Goal: Task Accomplishment & Management: Manage account settings

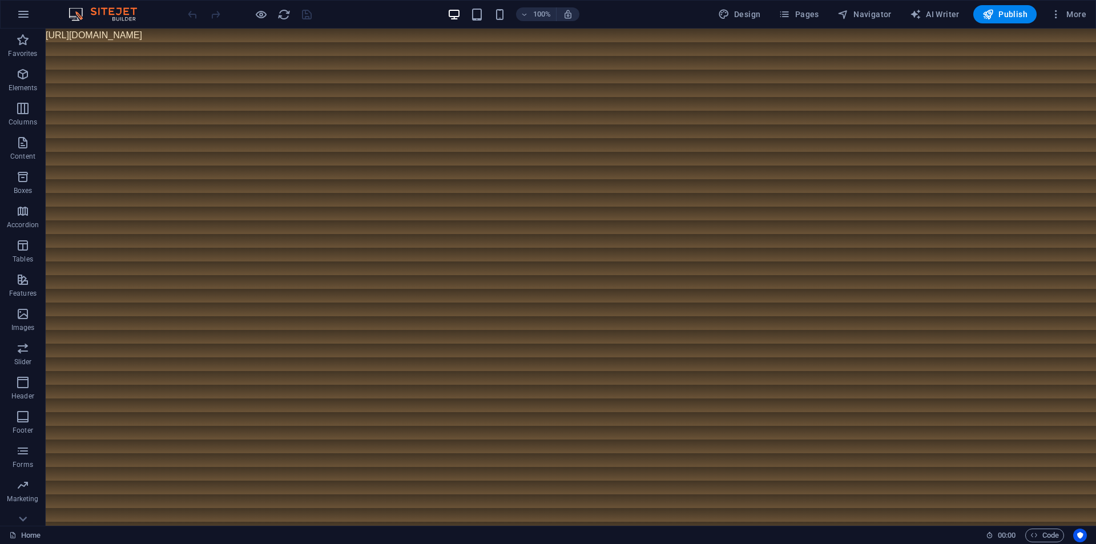
drag, startPoint x: 404, startPoint y: 35, endPoint x: 54, endPoint y: 34, distance: 349.9
click at [55, 34] on body "[URL][DOMAIN_NAME]" at bounding box center [571, 36] width 1050 height 14
click at [54, 34] on body "[URL][DOMAIN_NAME]" at bounding box center [571, 36] width 1050 height 14
click at [54, 34] on body "https://cdn1.site-media.eu/images/0/19696032/index-grK9VpeE10YCjhQJzkQ-1A.html" at bounding box center [571, 36] width 1050 height 14
click at [1070, 10] on span "More" at bounding box center [1068, 14] width 36 height 11
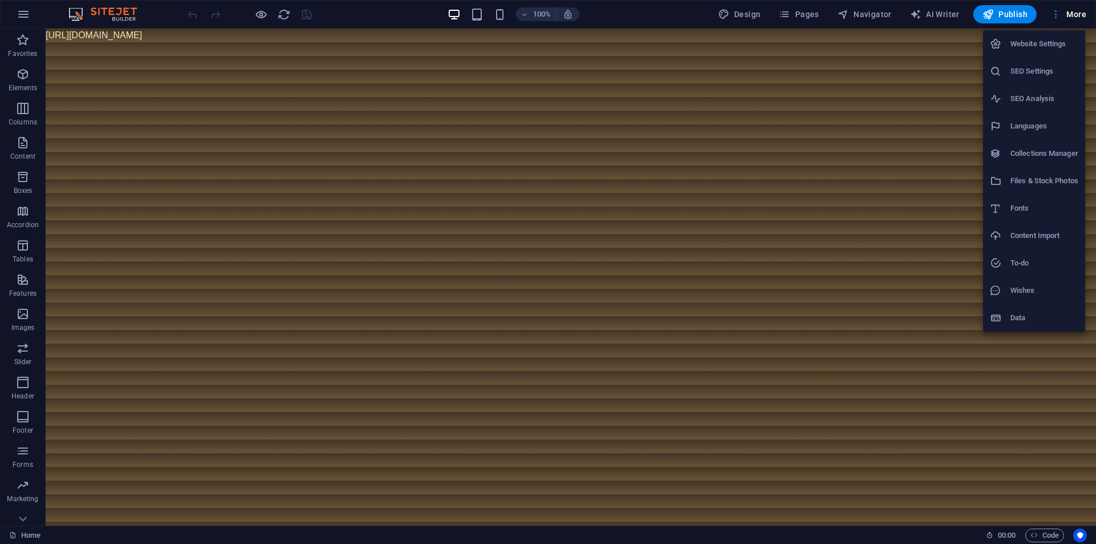
click at [1034, 178] on h6 "Files & Stock Photos" at bounding box center [1044, 181] width 68 height 14
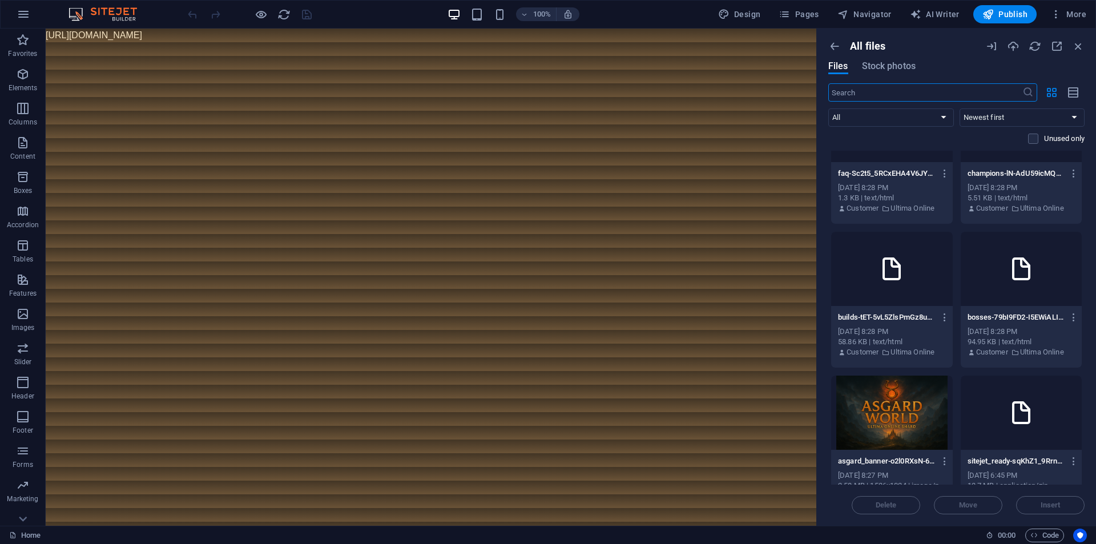
scroll to position [1098, 0]
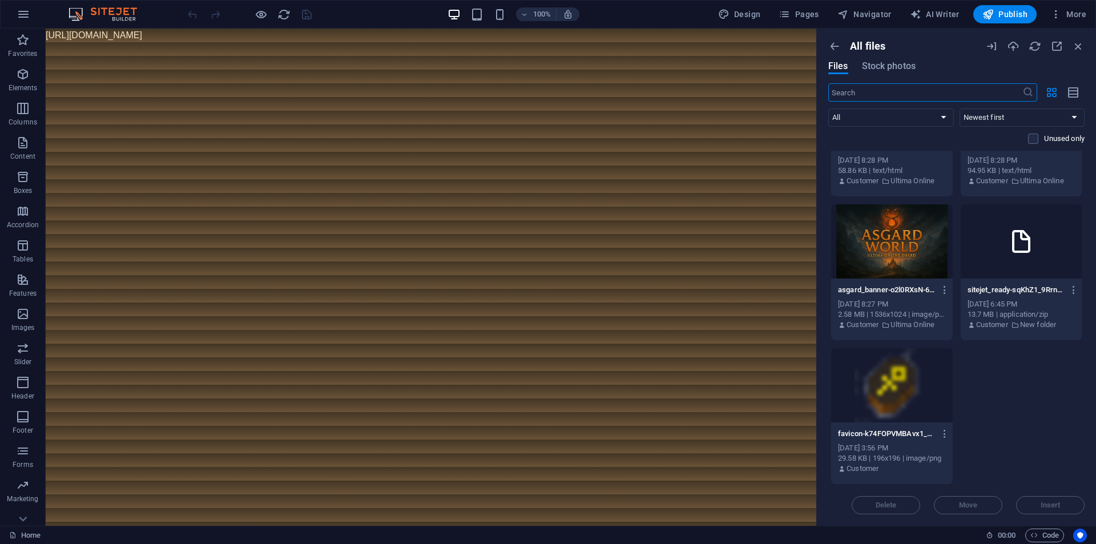
drag, startPoint x: 815, startPoint y: 247, endPoint x: 683, endPoint y: 245, distance: 132.4
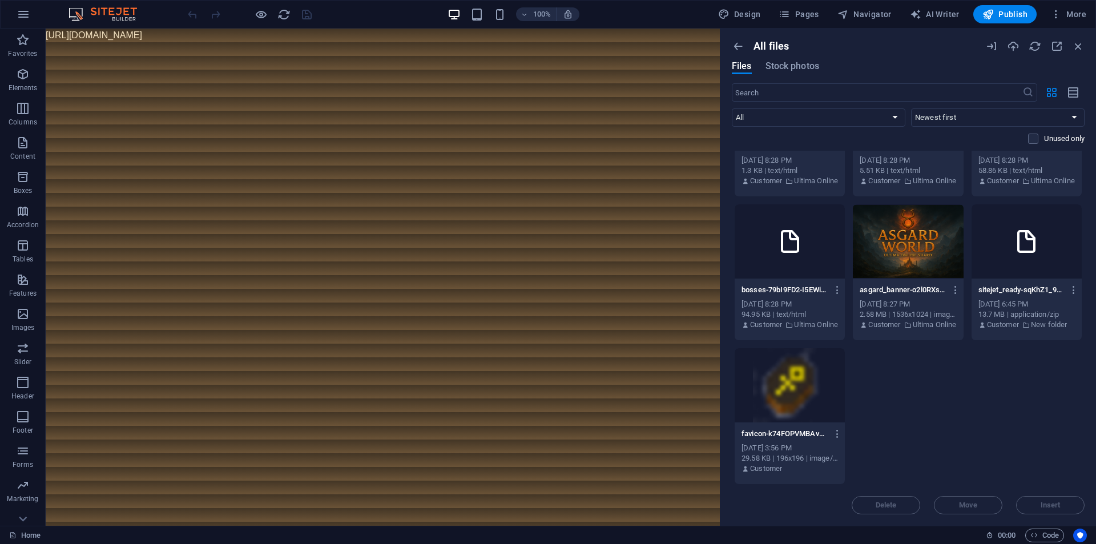
scroll to position [666, 0]
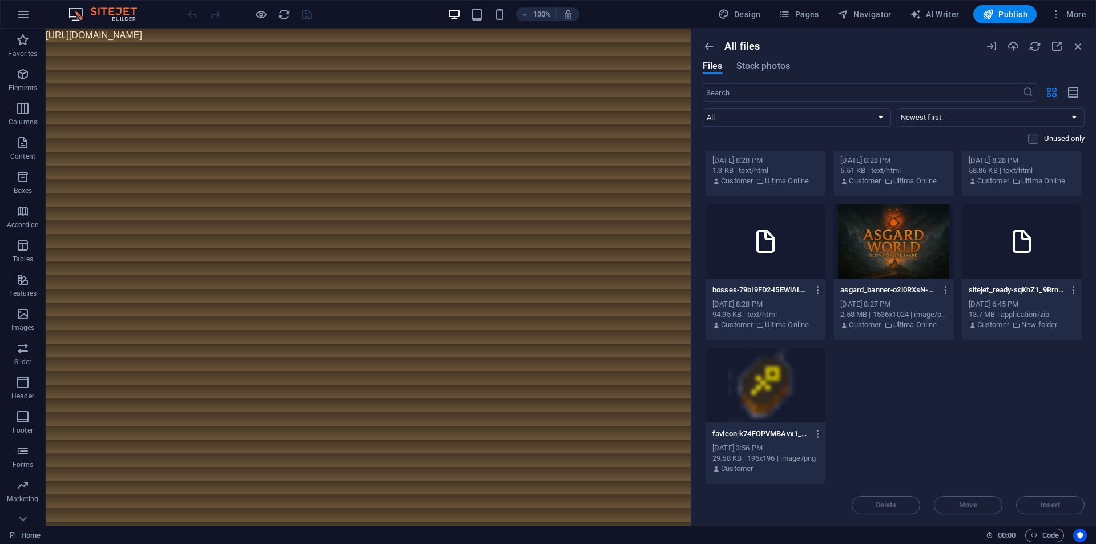
drag, startPoint x: 818, startPoint y: 242, endPoint x: 687, endPoint y: 247, distance: 130.8
click at [687, 247] on div "Drag here to replace the existing content. Press “Ctrl” if you want to create a…" at bounding box center [368, 277] width 645 height 497
click at [1006, 291] on p "sitejet_ready-sqKhZ1_9RrnA8Qjadl-Cyw.zip" at bounding box center [1016, 290] width 96 height 10
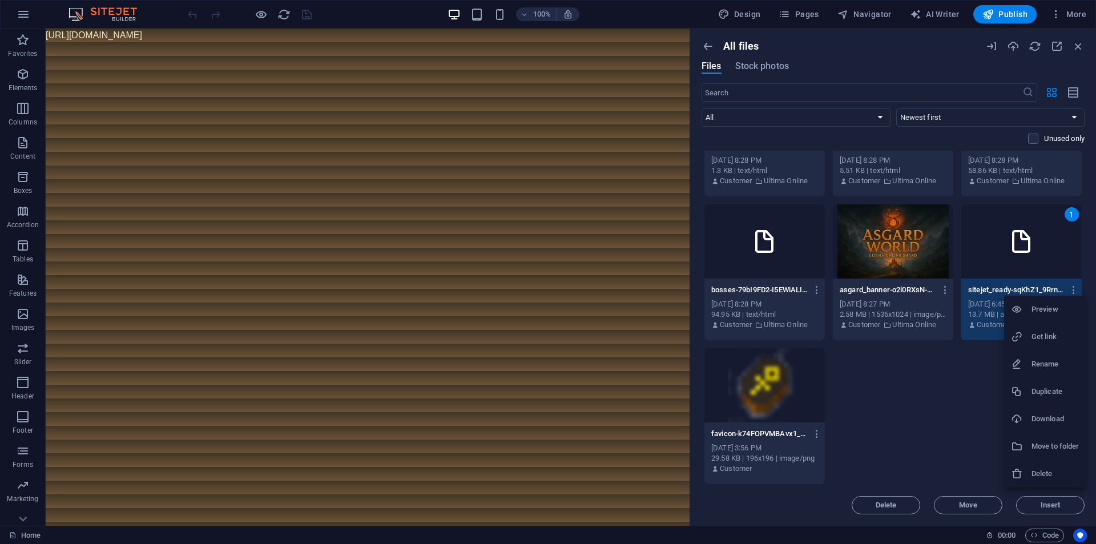
click at [1076, 285] on div at bounding box center [548, 272] width 1096 height 544
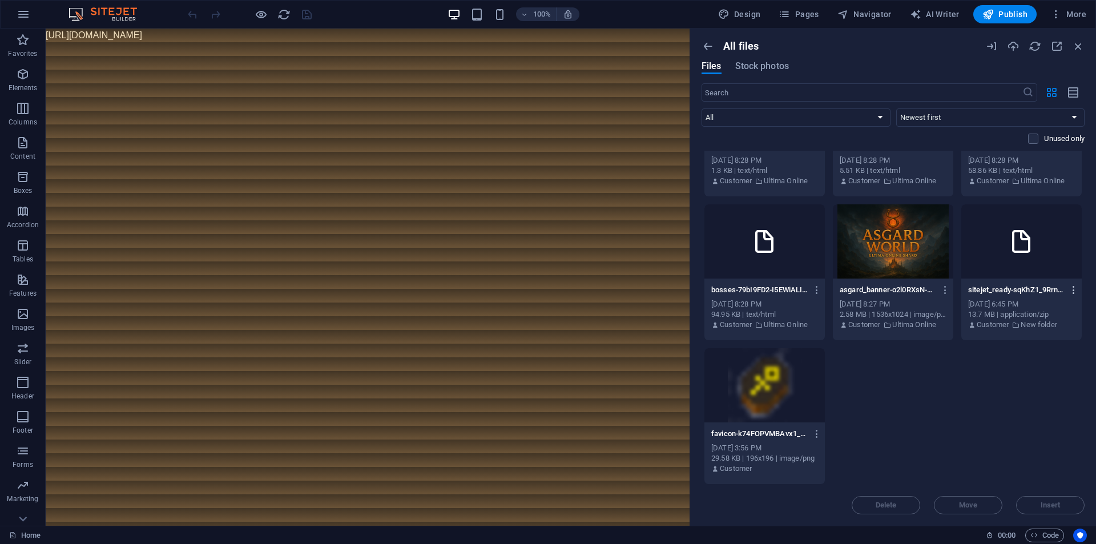
click at [1072, 286] on icon "button" at bounding box center [1074, 290] width 11 height 10
click at [986, 385] on div at bounding box center [548, 272] width 1096 height 544
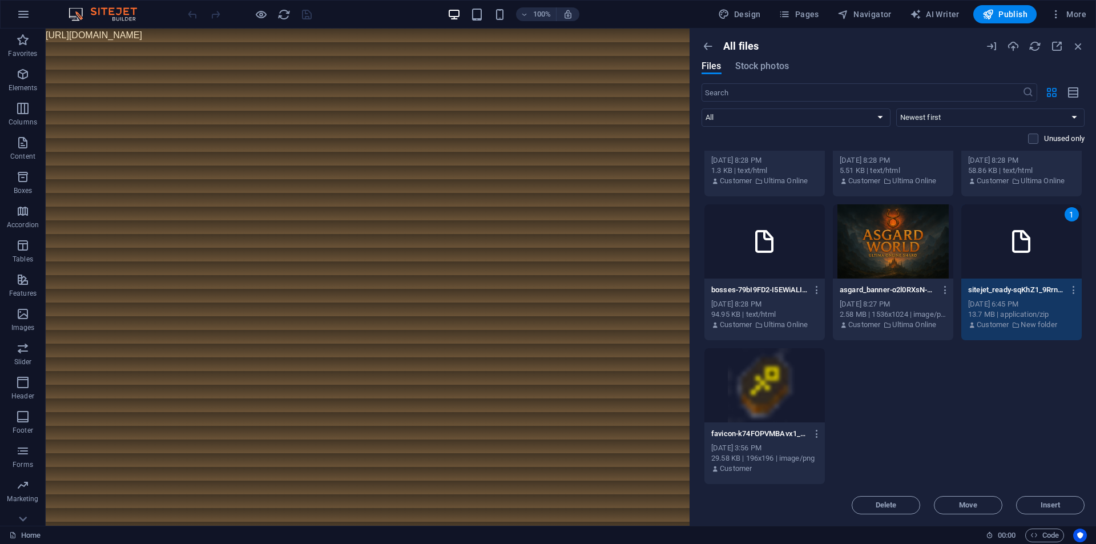
click at [1034, 323] on p "New folder" at bounding box center [1039, 325] width 36 height 10
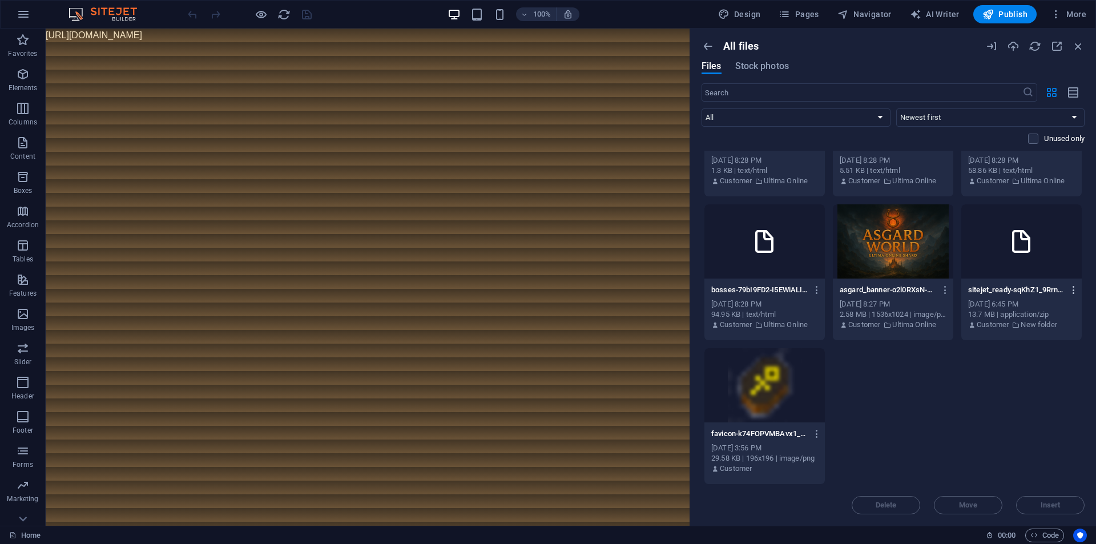
click at [1069, 288] on icon "button" at bounding box center [1074, 290] width 11 height 10
click at [949, 425] on div at bounding box center [548, 272] width 1096 height 544
click at [936, 123] on select "Newest first Oldest first Name (A-Z) Name (Z-A) Size (0-9) Size (9-0) Resolutio…" at bounding box center [990, 117] width 189 height 18
click at [843, 114] on select "All Images Documents Audio Video Vector Other" at bounding box center [796, 117] width 189 height 18
click at [702, 108] on select "All Images Documents Audio Video Vector Other" at bounding box center [796, 117] width 189 height 18
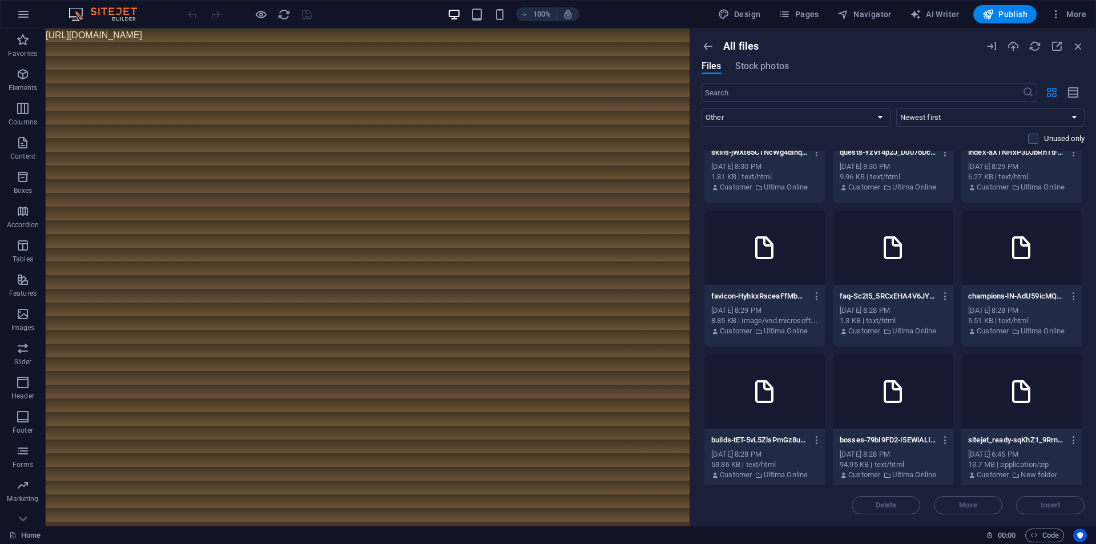
scroll to position [235, 0]
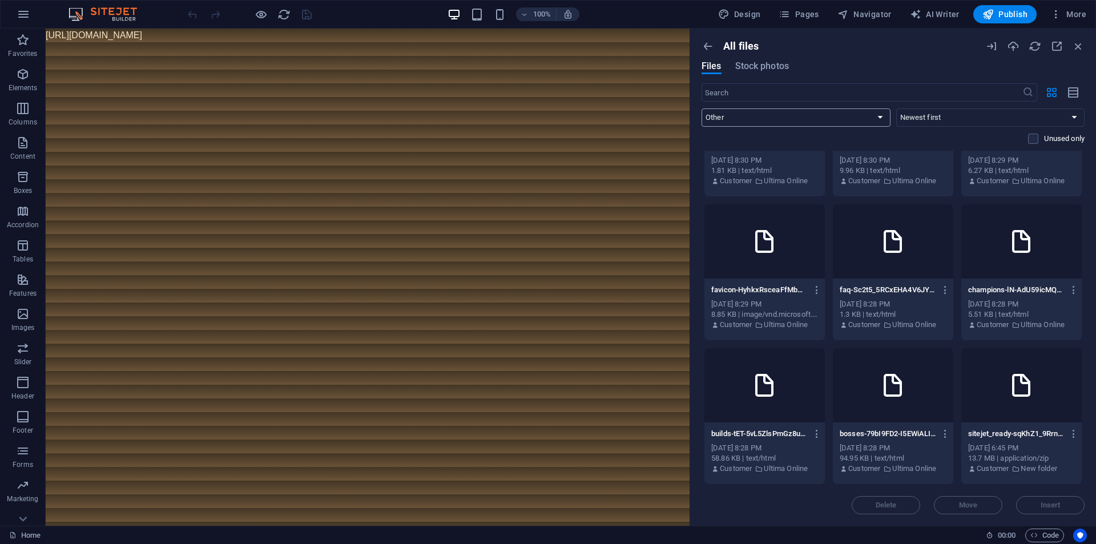
click at [747, 118] on select "All Images Documents Audio Video Vector Other" at bounding box center [796, 117] width 189 height 18
select select "all"
click at [702, 108] on select "All Images Documents Audio Video Vector Other" at bounding box center [796, 117] width 189 height 18
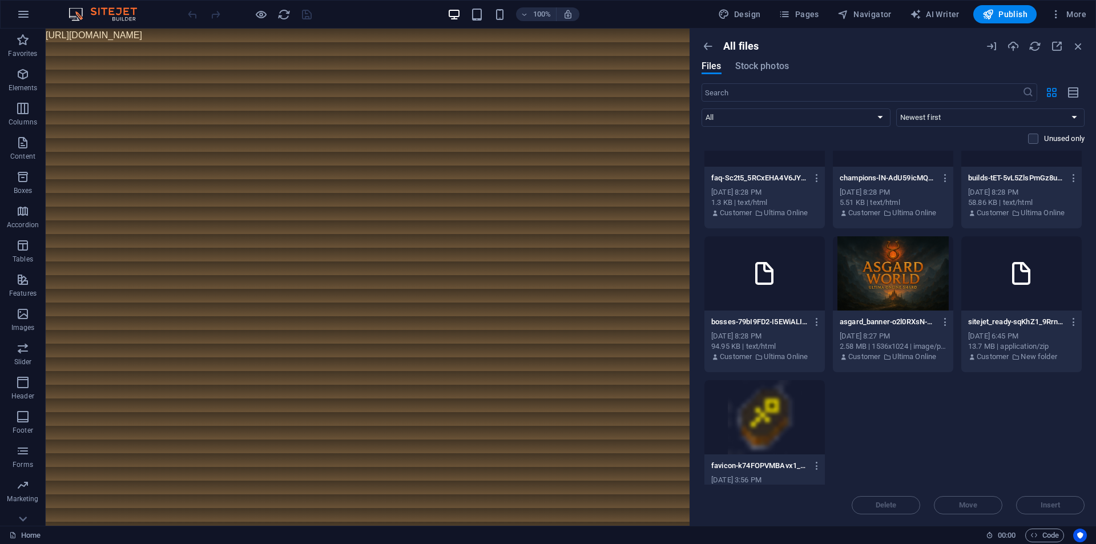
scroll to position [666, 0]
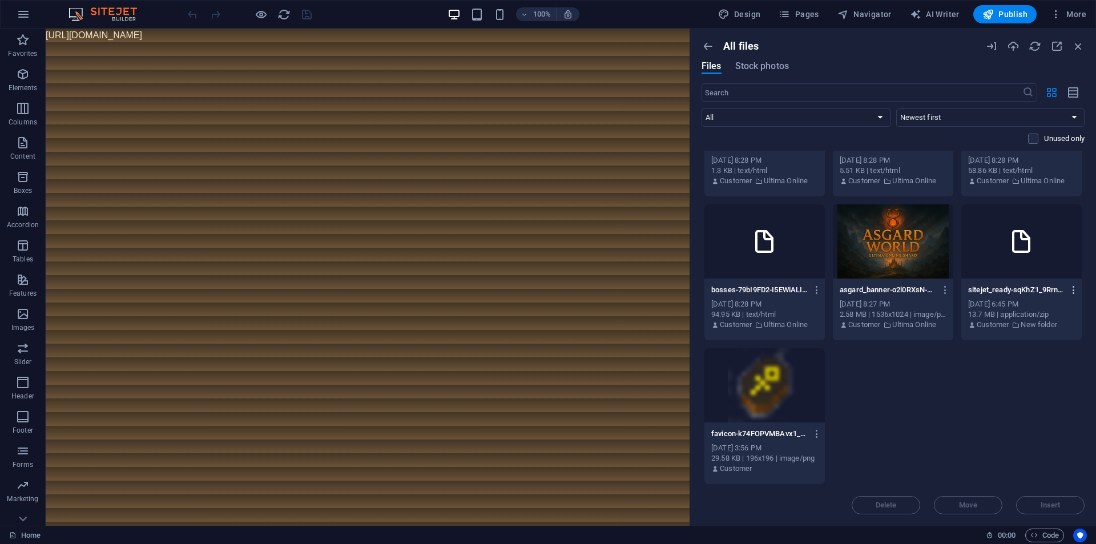
click at [1077, 285] on icon "button" at bounding box center [1074, 290] width 11 height 10
click at [1053, 424] on h6 "Download" at bounding box center [1055, 429] width 47 height 14
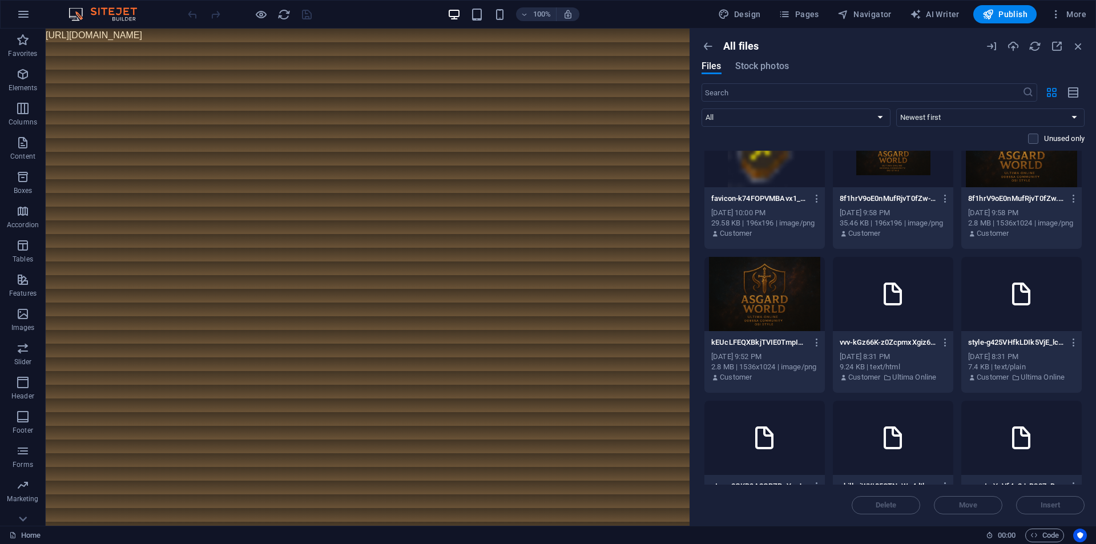
scroll to position [0, 0]
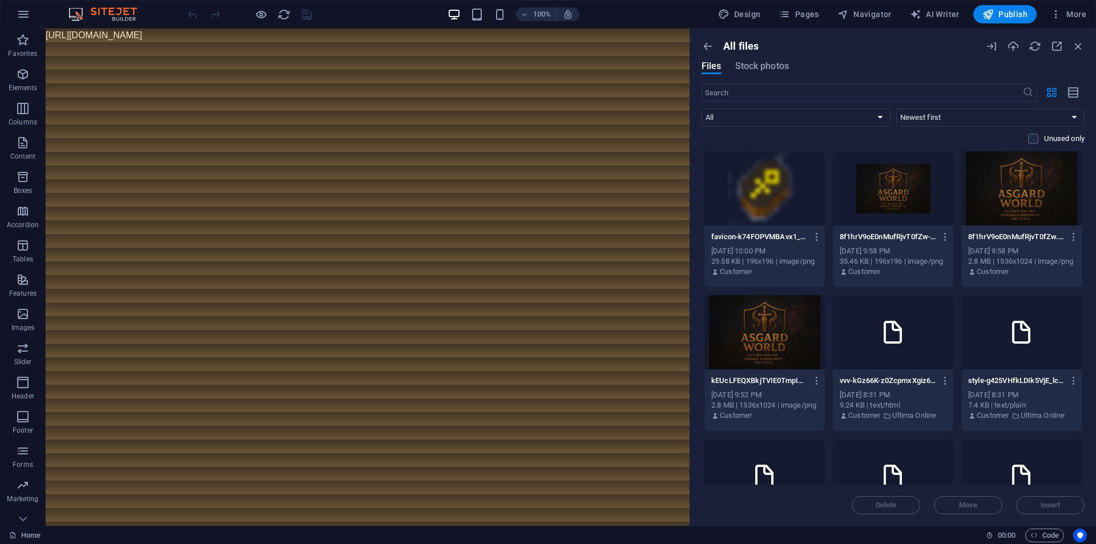
click at [112, 37] on body "https://cdn1.site-media.eu/images/0/19696032/index-grK9VpeE10YCjhQJzkQ-1A.html" at bounding box center [368, 36] width 644 height 14
click at [812, 11] on span "Pages" at bounding box center [799, 14] width 40 height 11
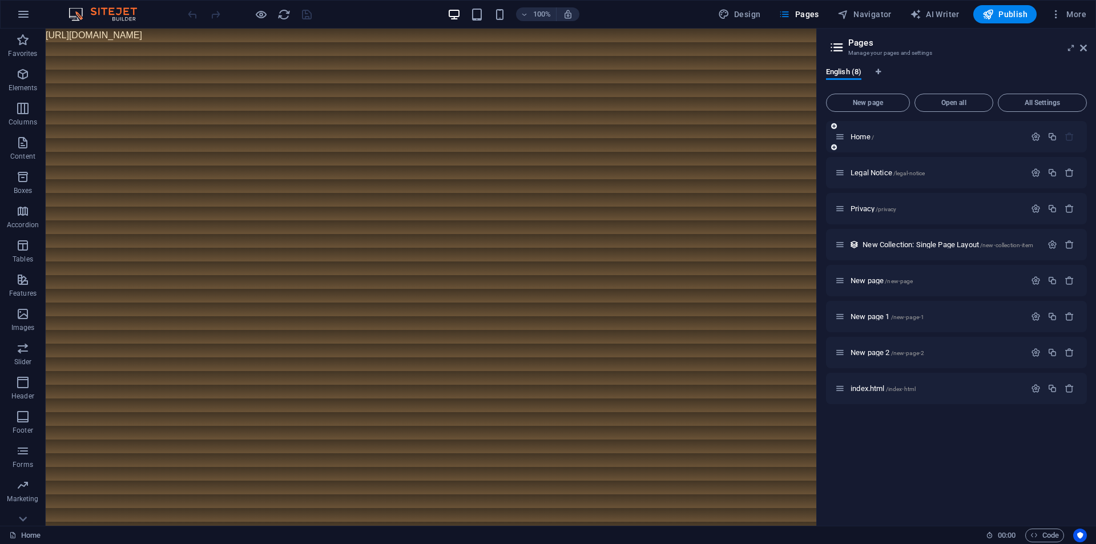
click at [919, 143] on div "Home /" at bounding box center [930, 136] width 190 height 13
click at [875, 135] on p "Home /" at bounding box center [936, 136] width 171 height 7
click at [933, 172] on p "Legal Notice /legal-notice" at bounding box center [936, 172] width 171 height 7
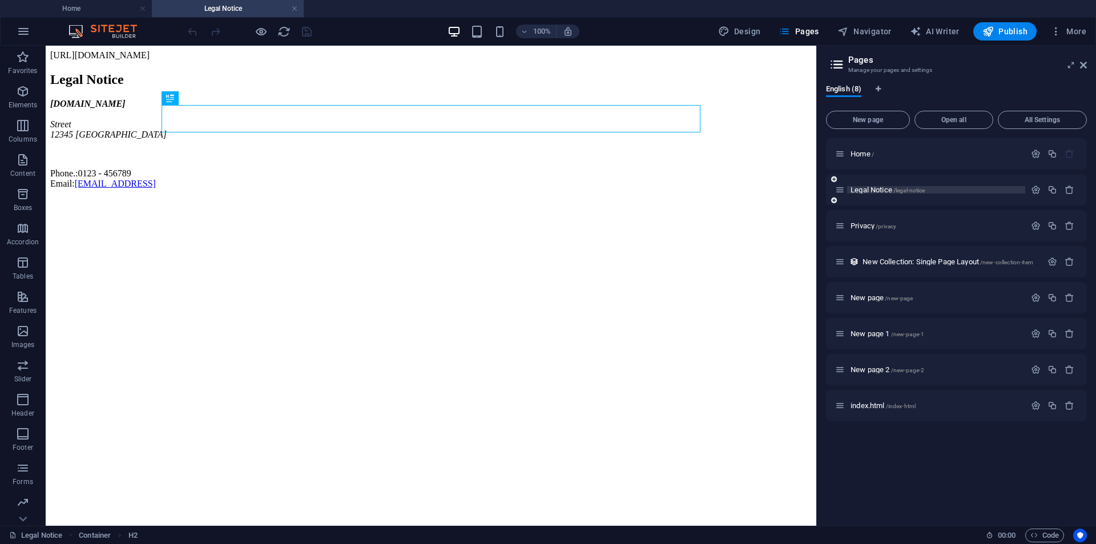
click at [904, 188] on span "/legal-notice" at bounding box center [909, 190] width 32 height 6
click at [889, 231] on div "Privacy /privacy" at bounding box center [930, 225] width 190 height 13
click at [891, 226] on span "/privacy" at bounding box center [886, 226] width 21 height 6
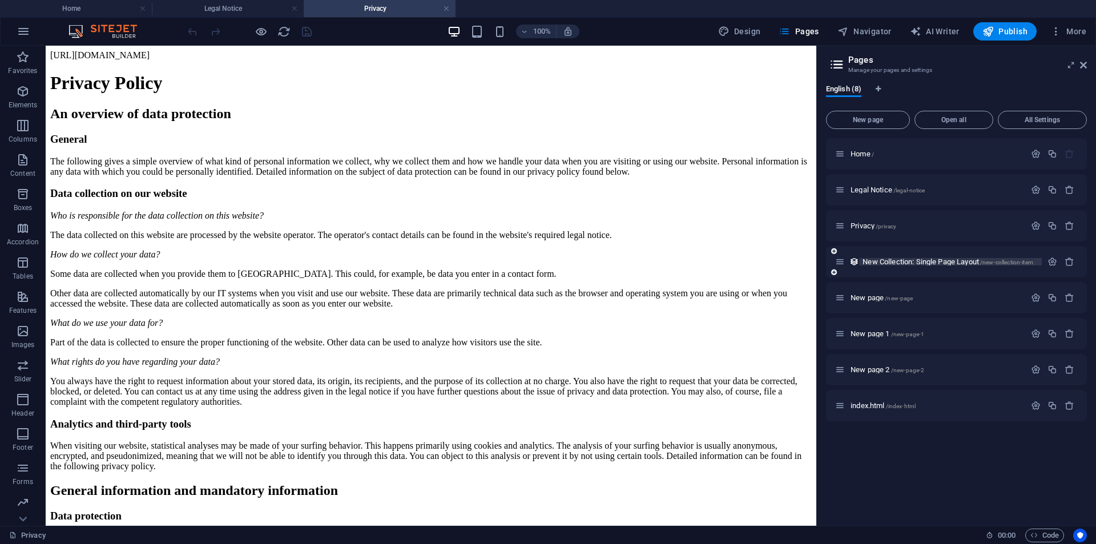
click at [974, 259] on span "New Collection: Single Page Layout /new-collection-item" at bounding box center [948, 261] width 171 height 9
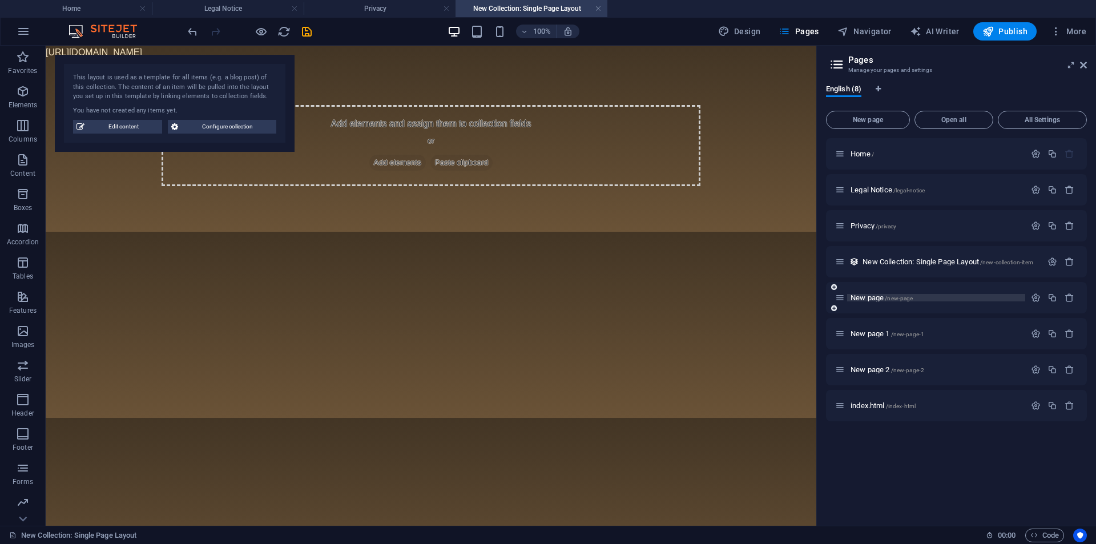
click at [895, 300] on span "/new-page" at bounding box center [899, 298] width 28 height 6
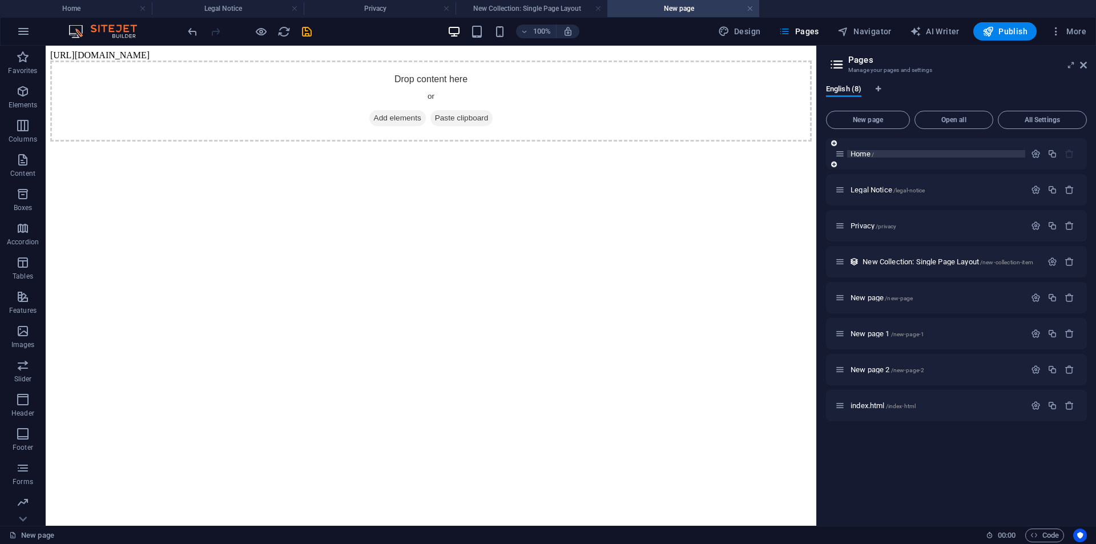
click at [867, 156] on span "Home /" at bounding box center [862, 154] width 23 height 9
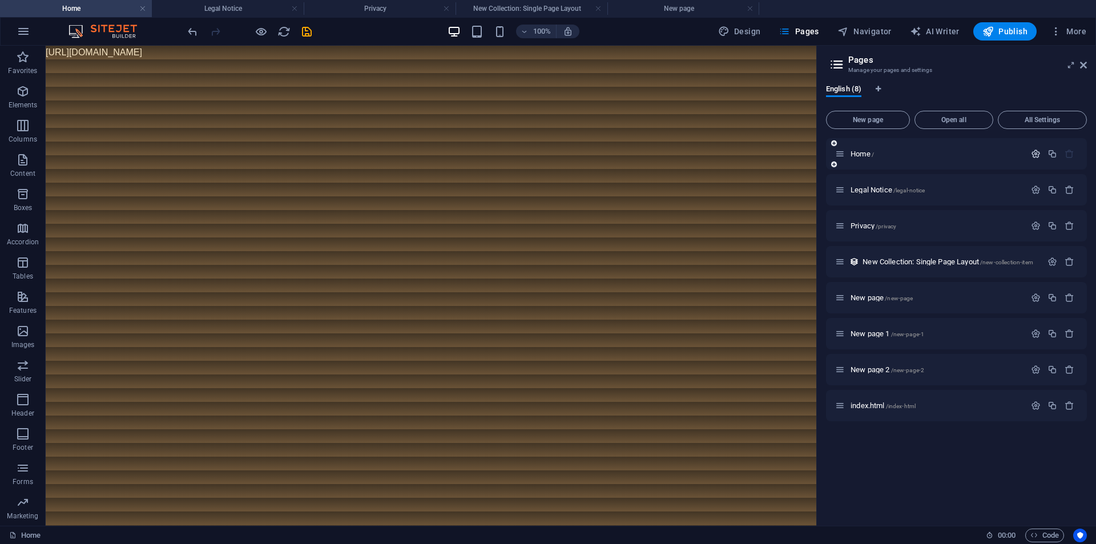
click at [1038, 150] on icon "button" at bounding box center [1036, 154] width 10 height 10
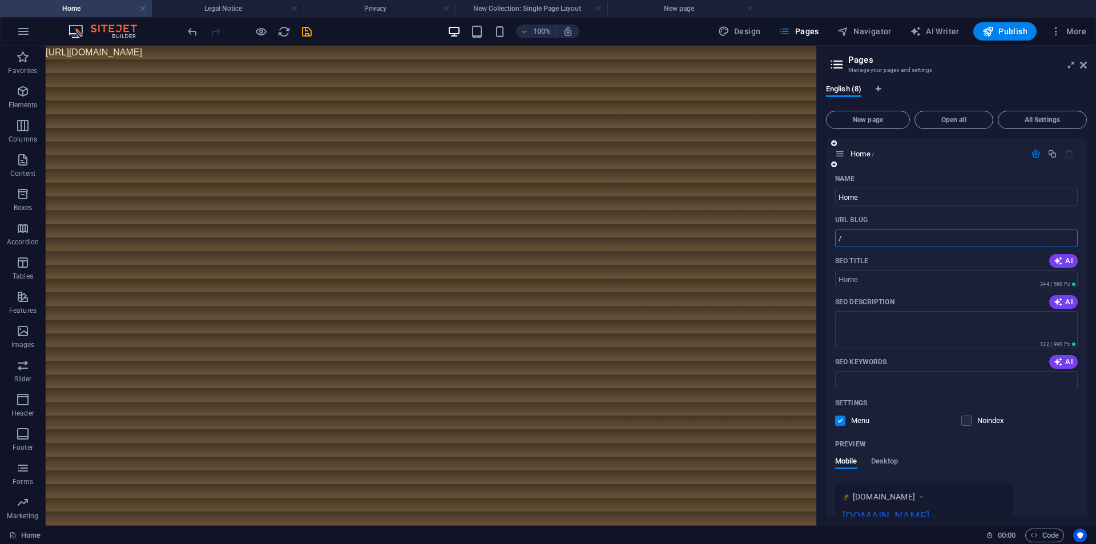
click at [904, 236] on input "/" at bounding box center [956, 238] width 243 height 18
click at [873, 285] on input "SEO Title" at bounding box center [956, 279] width 243 height 18
click at [877, 326] on textarea "SEO Description" at bounding box center [956, 329] width 243 height 37
click at [911, 384] on input "SEO Keywords" at bounding box center [956, 380] width 243 height 18
click at [883, 231] on input "/" at bounding box center [956, 238] width 243 height 18
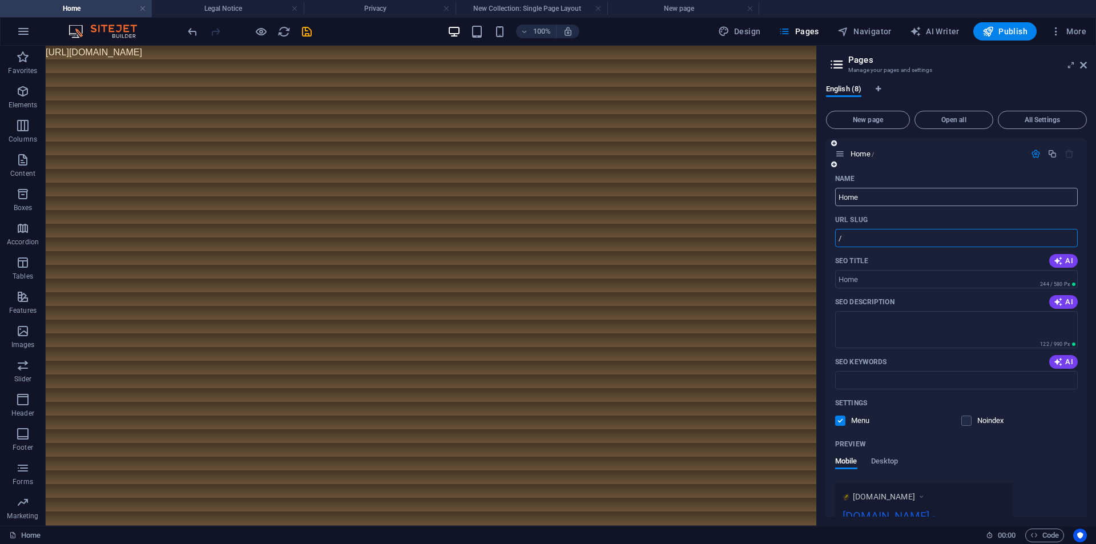
click at [882, 199] on input "Home" at bounding box center [956, 197] width 243 height 18
click at [904, 232] on input "/" at bounding box center [956, 238] width 243 height 18
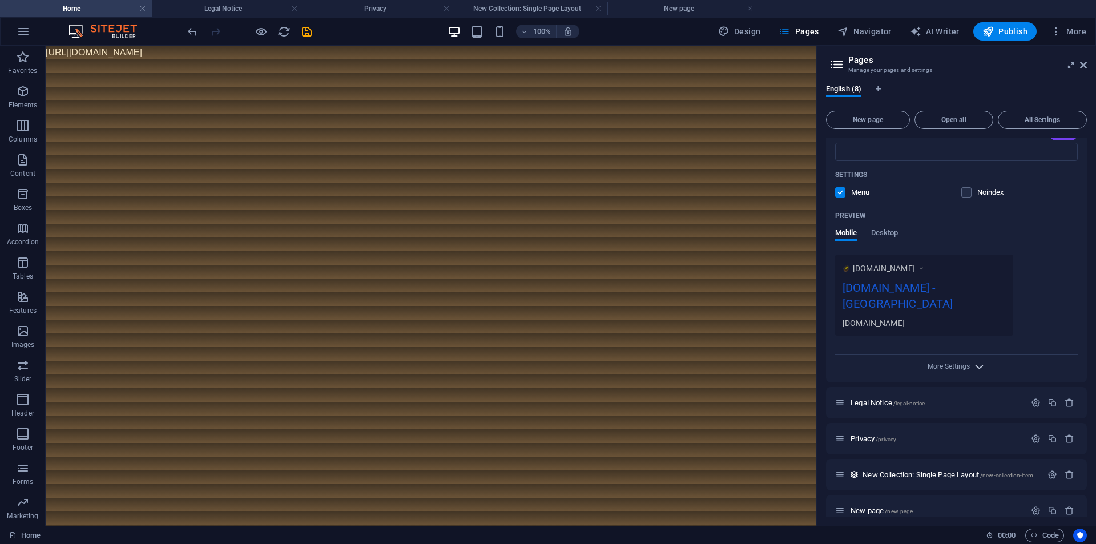
click at [978, 360] on icon "button" at bounding box center [979, 366] width 13 height 13
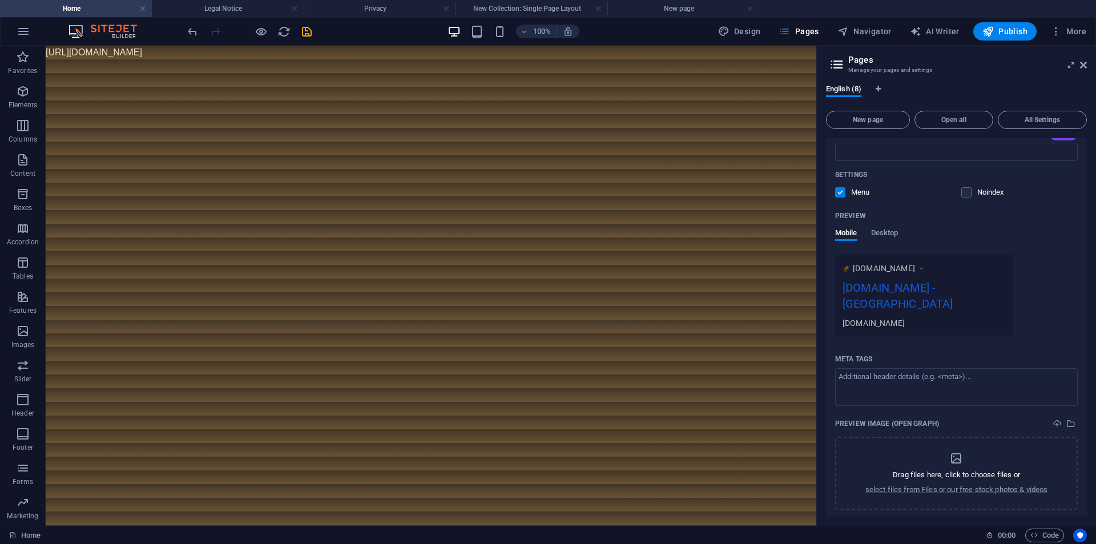
scroll to position [343, 0]
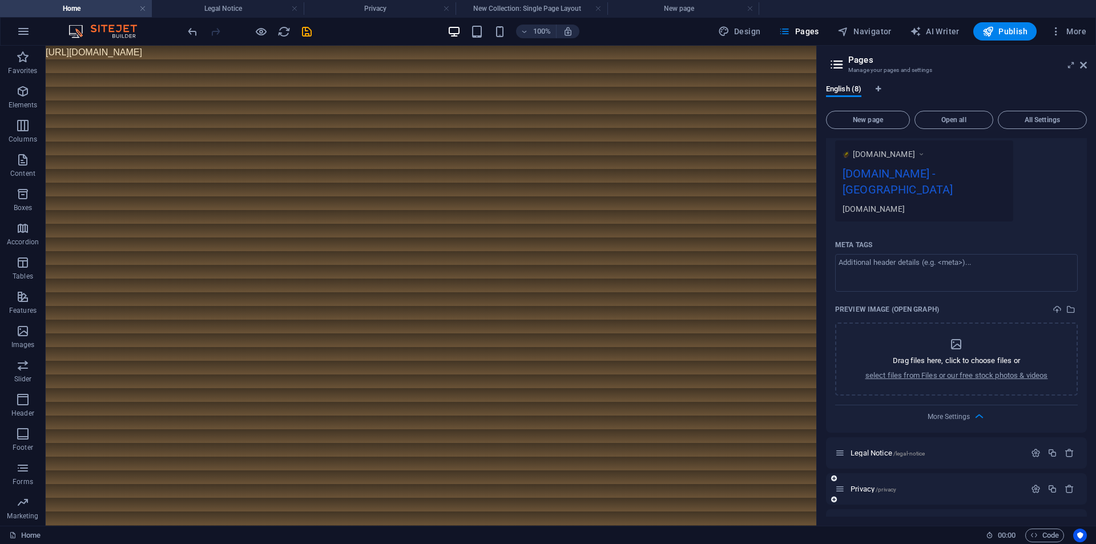
drag, startPoint x: 973, startPoint y: 401, endPoint x: 975, endPoint y: 384, distance: 17.2
click at [973, 410] on icon "button" at bounding box center [979, 416] width 13 height 13
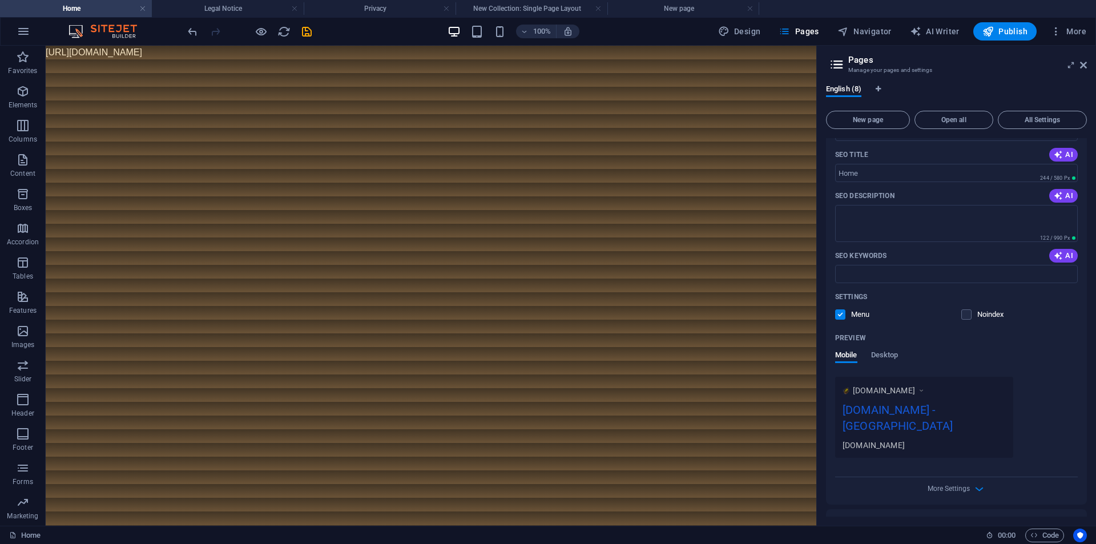
scroll to position [0, 0]
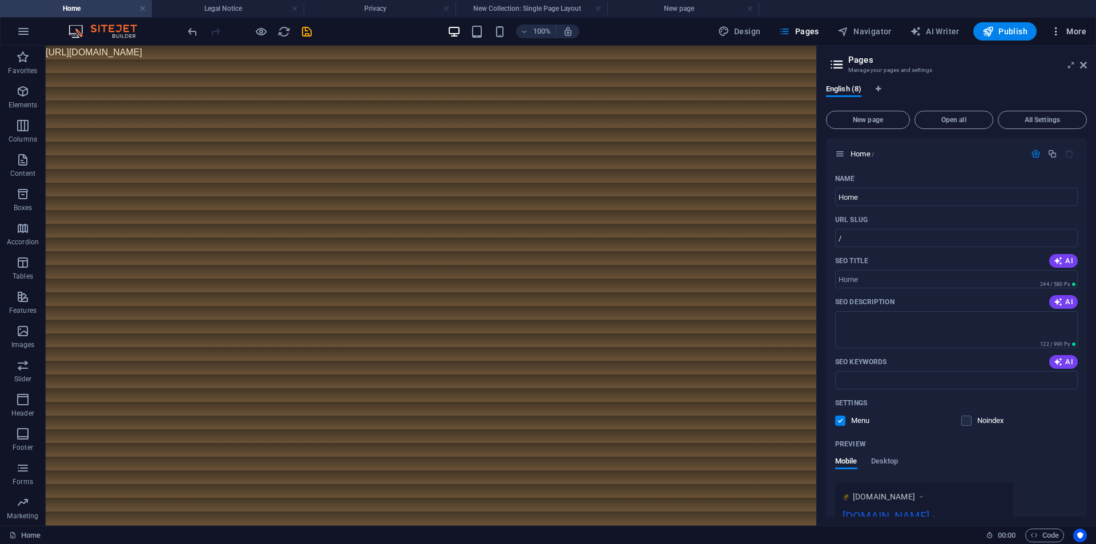
click at [1066, 31] on span "More" at bounding box center [1068, 31] width 36 height 11
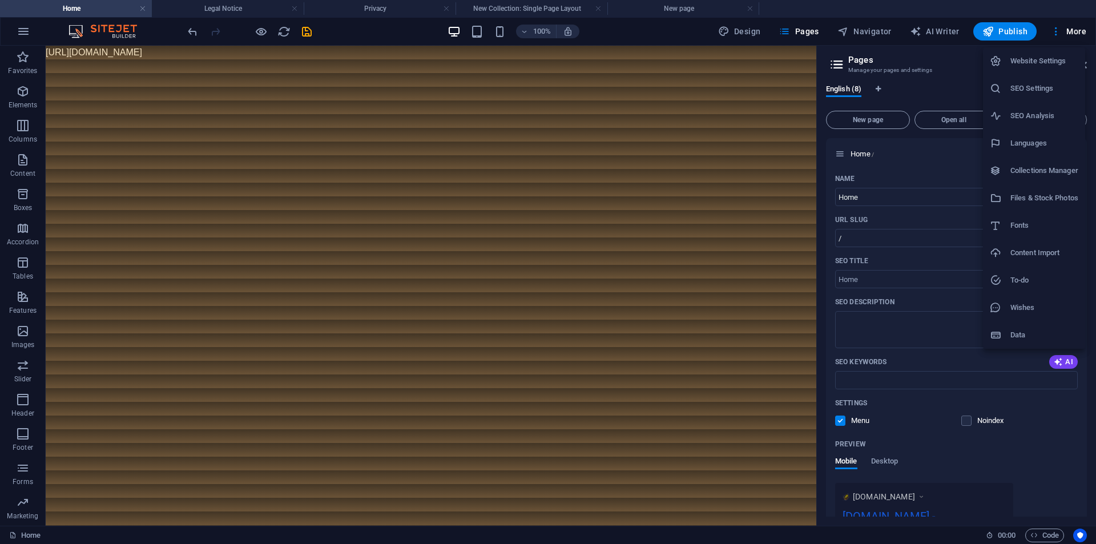
click at [1041, 200] on h6 "Files & Stock Photos" at bounding box center [1044, 198] width 68 height 14
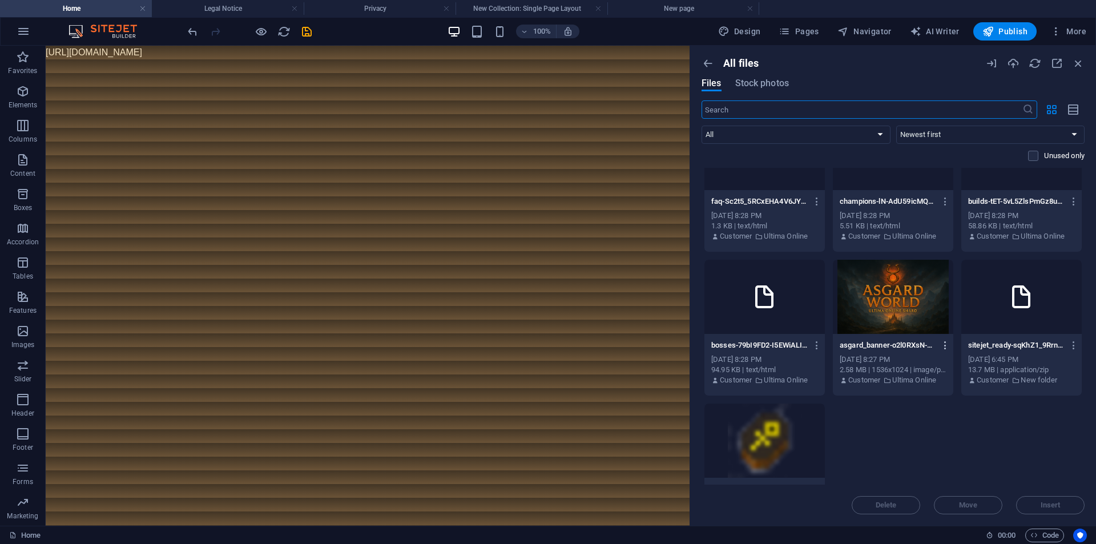
scroll to position [683, 0]
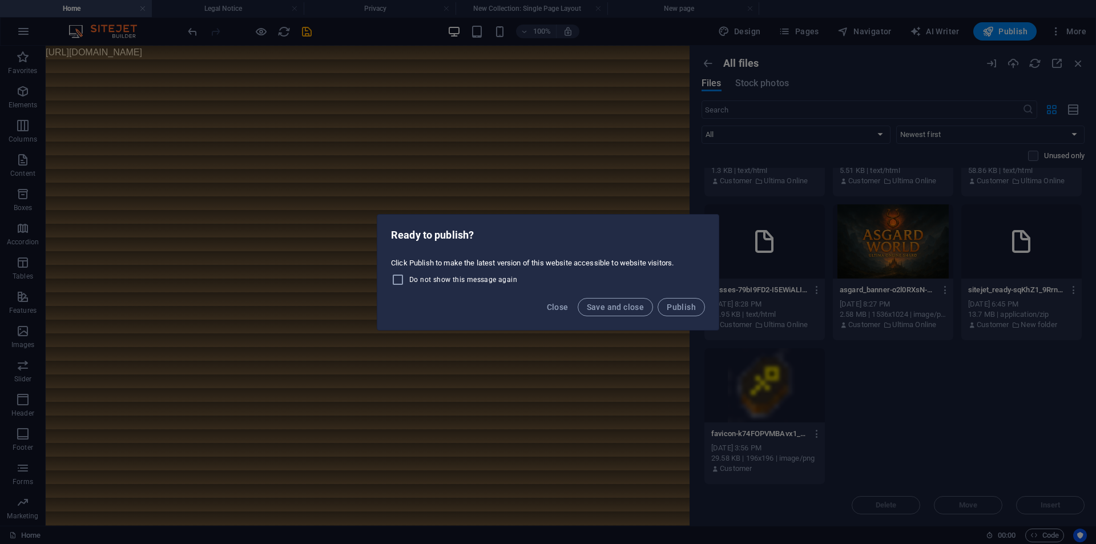
click at [796, 212] on div "Ready to publish? Click Publish to make the latest version of this website acce…" at bounding box center [548, 272] width 1096 height 544
click at [554, 308] on span "Close" at bounding box center [558, 307] width 22 height 9
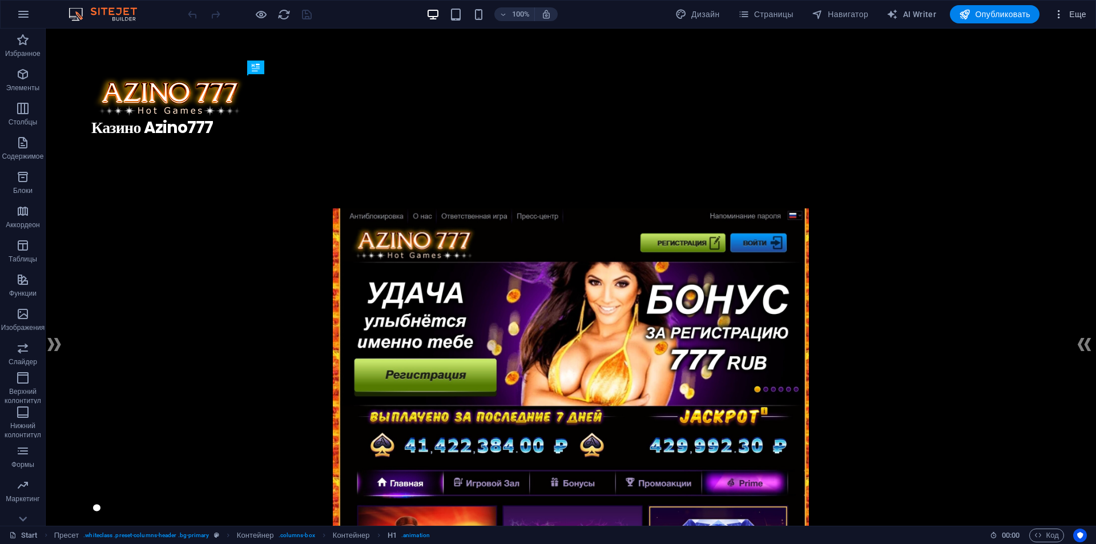
click at [1078, 14] on span "Еще" at bounding box center [1069, 14] width 33 height 11
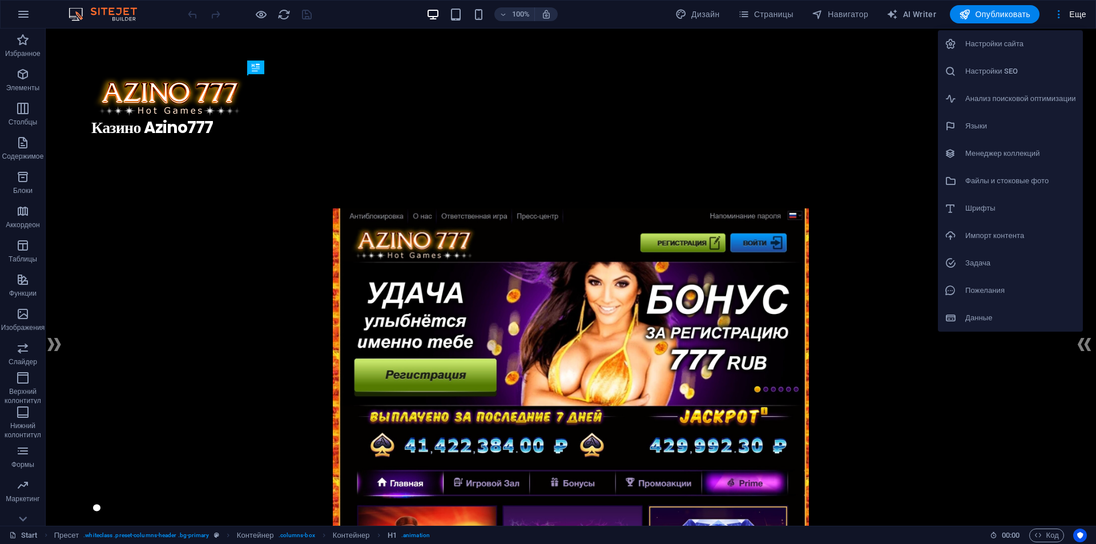
click at [1027, 43] on h6 "Настройки сайта" at bounding box center [1020, 44] width 111 height 14
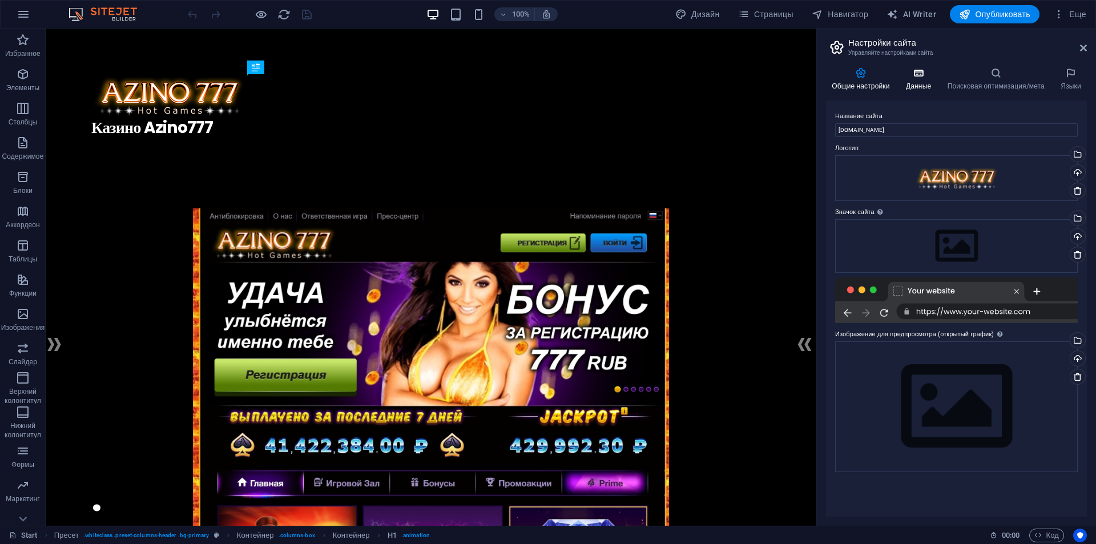
click at [925, 70] on icon at bounding box center [918, 72] width 37 height 11
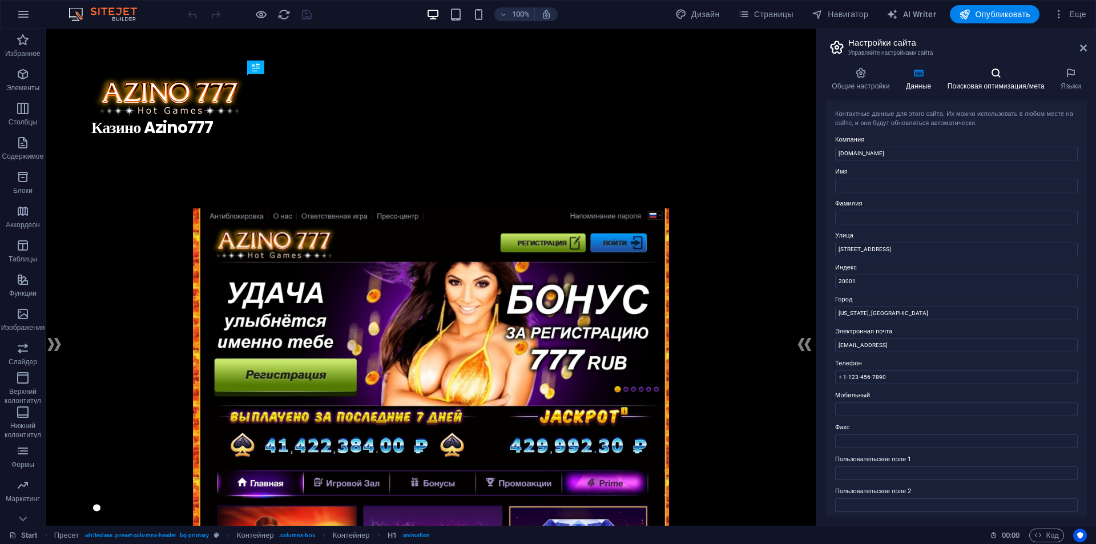
click at [1004, 80] on h4 "Поисковая оптимизация/мета" at bounding box center [998, 79] width 114 height 24
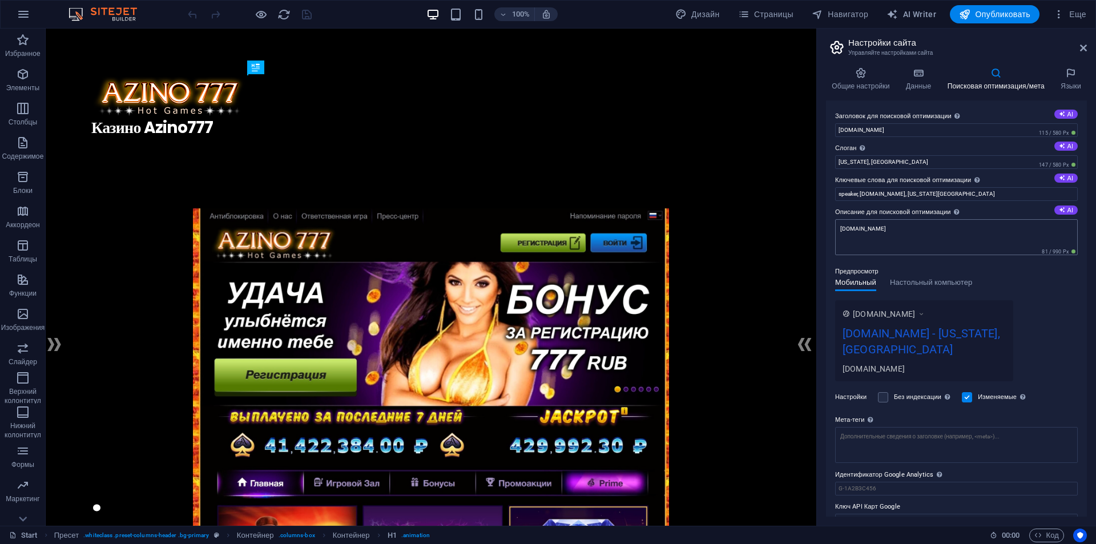
scroll to position [4, 0]
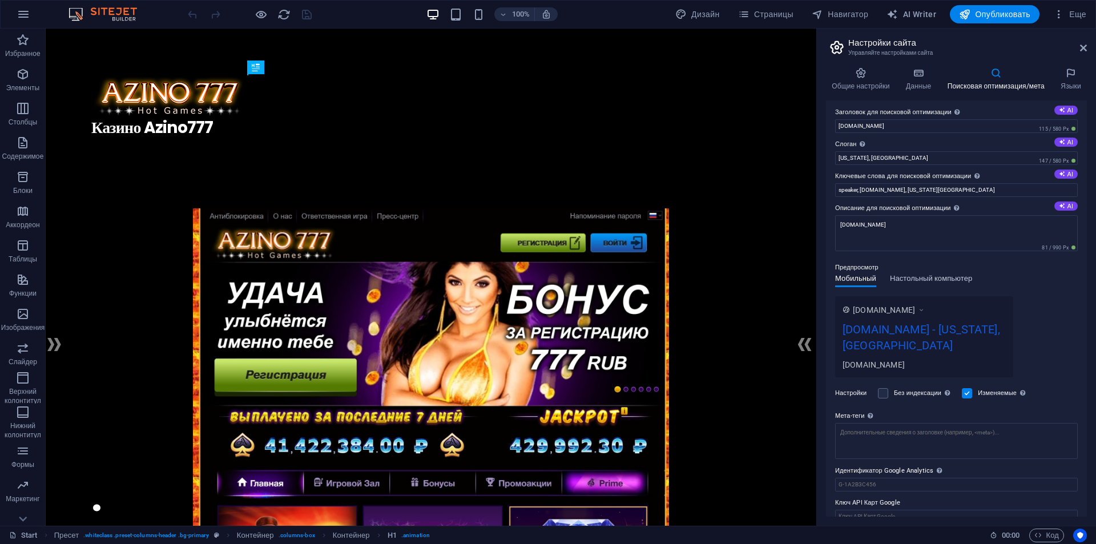
click at [937, 278] on span "Настольный компьютер" at bounding box center [931, 280] width 82 height 16
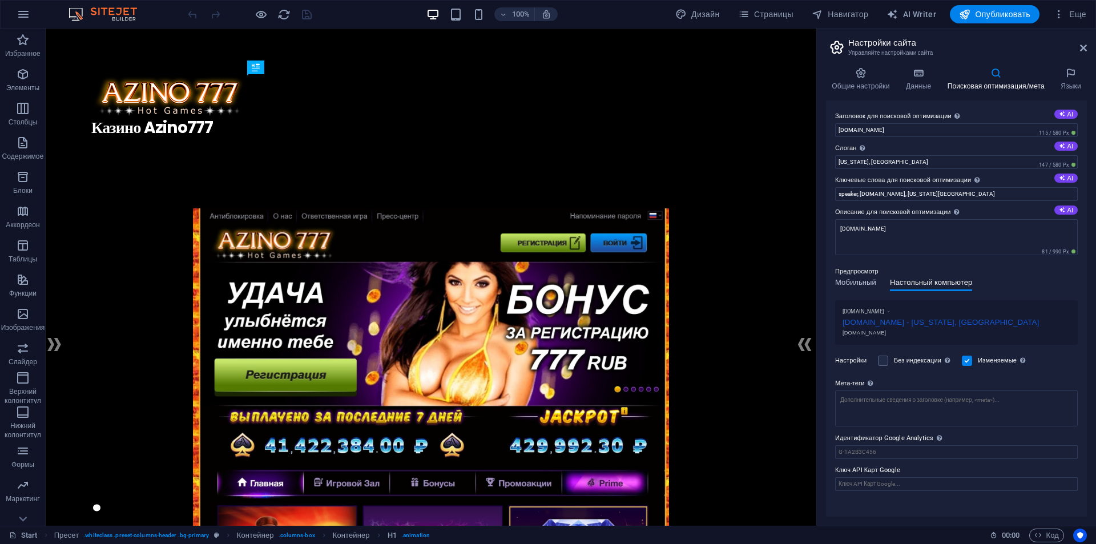
click at [859, 279] on span "Мобильный" at bounding box center [855, 284] width 41 height 16
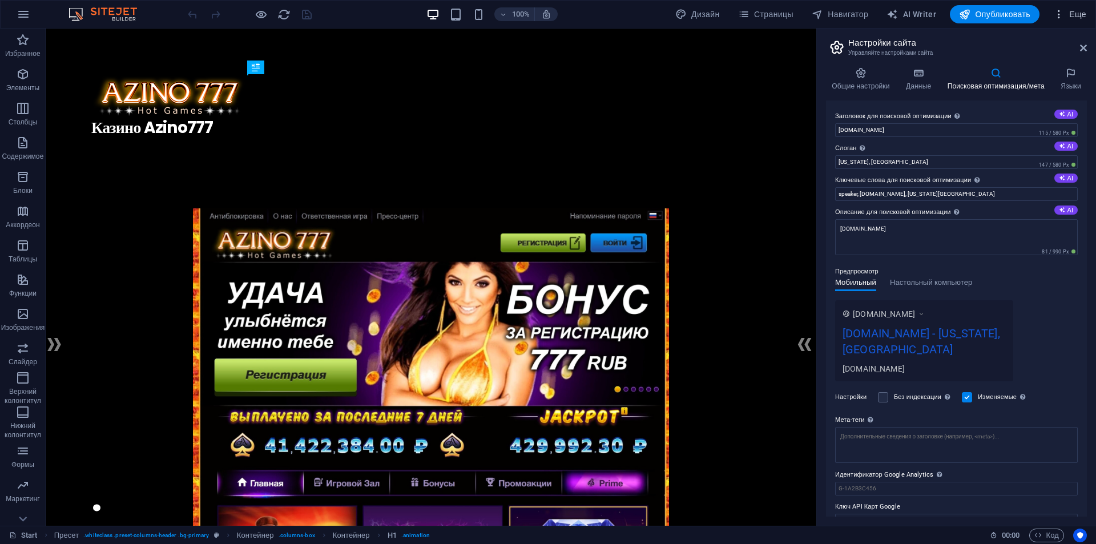
click at [1070, 12] on span "Еще" at bounding box center [1069, 14] width 33 height 11
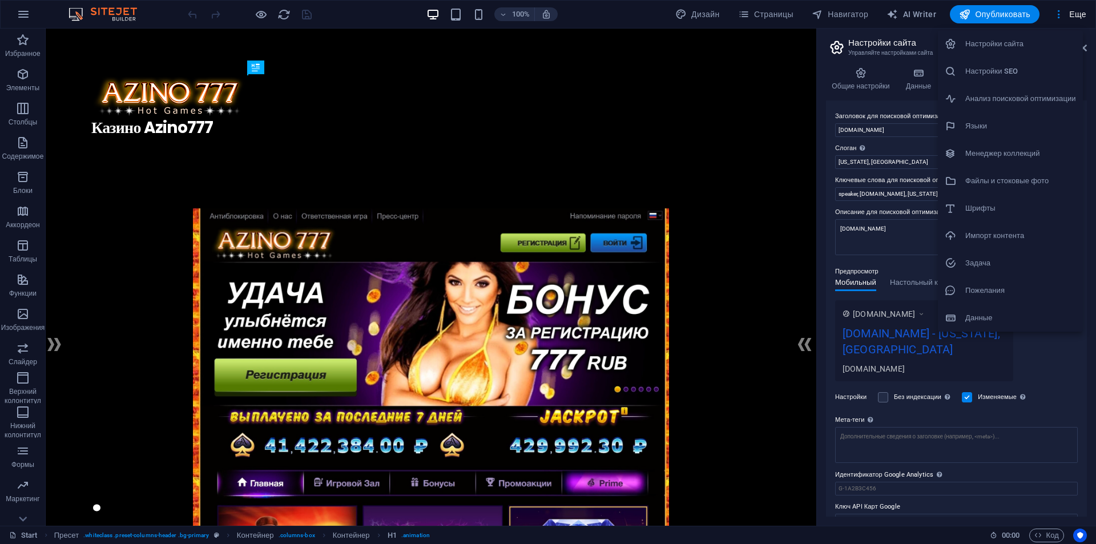
click at [1052, 179] on h6 "Файлы и стоковые фото" at bounding box center [1020, 181] width 111 height 14
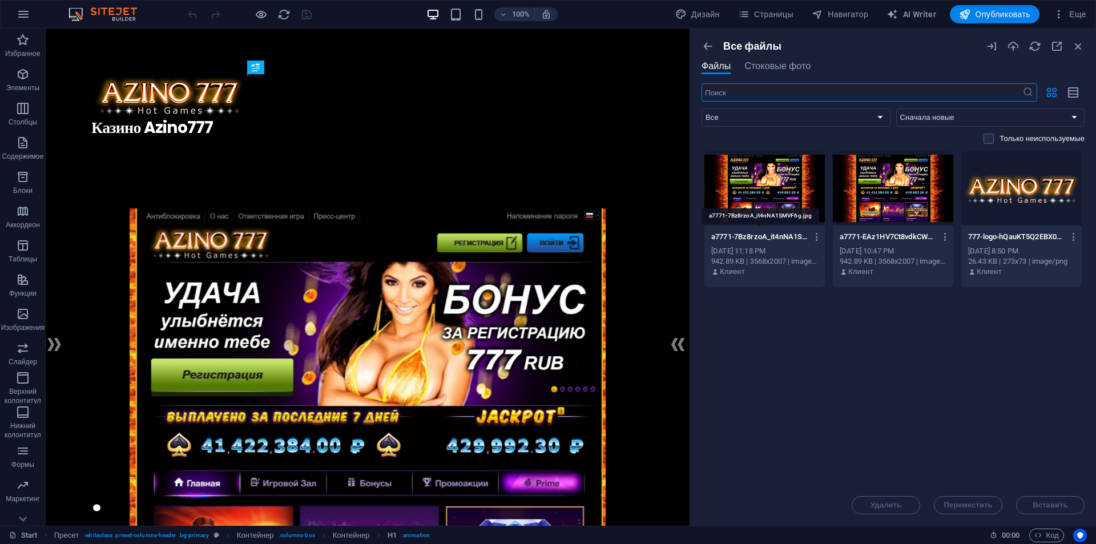
click at [762, 237] on p "a7771-7Bz8rzoA_it4nNA1SMVF6g.jpg" at bounding box center [759, 237] width 96 height 10
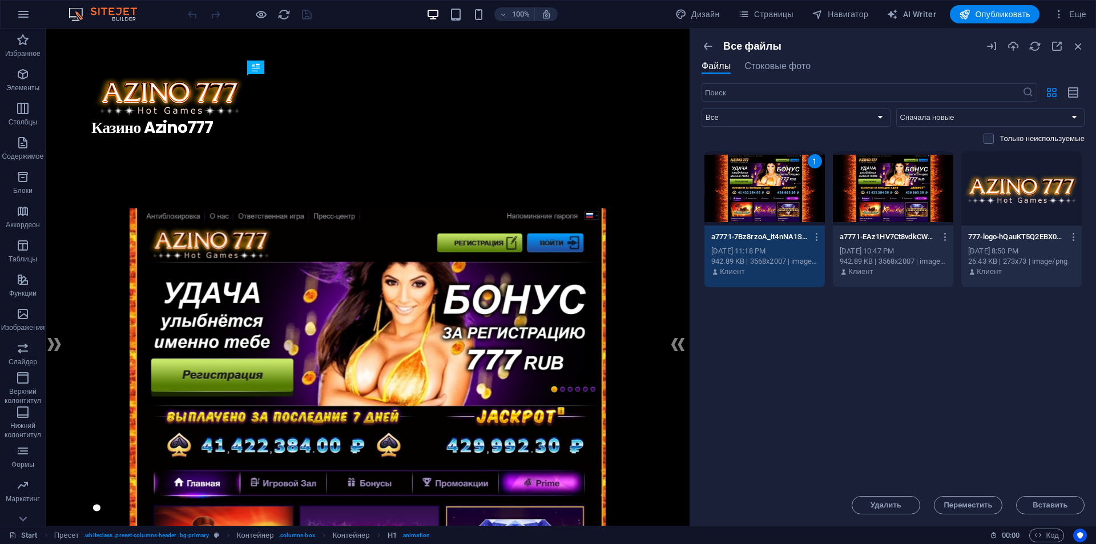
click at [905, 236] on p "a7771-EAz1HV7Ct8vdkCWclqgdaw.jpg" at bounding box center [888, 237] width 96 height 10
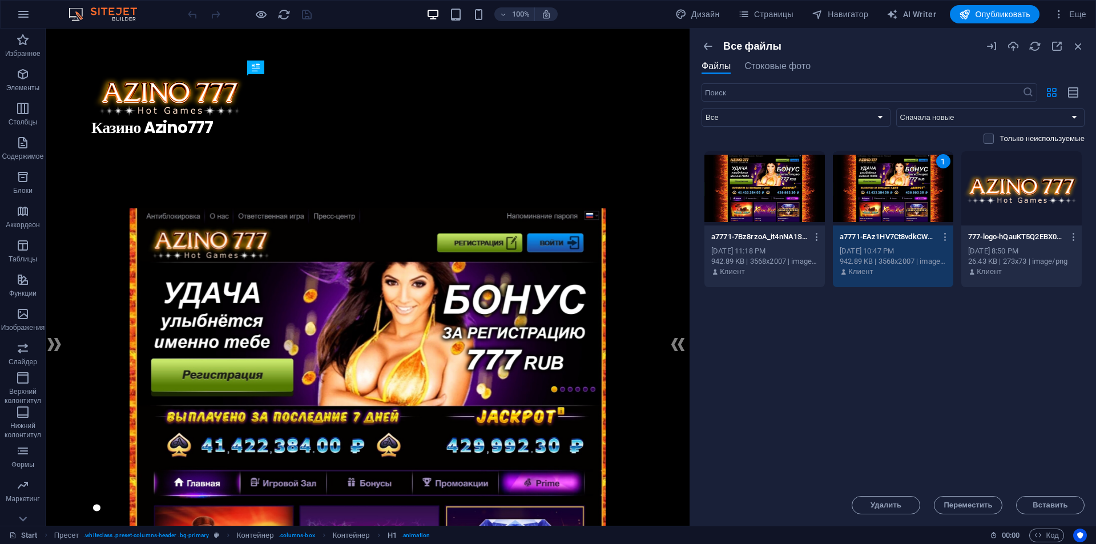
click at [1023, 234] on p "777-logo-hQauKT5Q2EBX0NTOnyV04w.png" at bounding box center [1016, 237] width 96 height 10
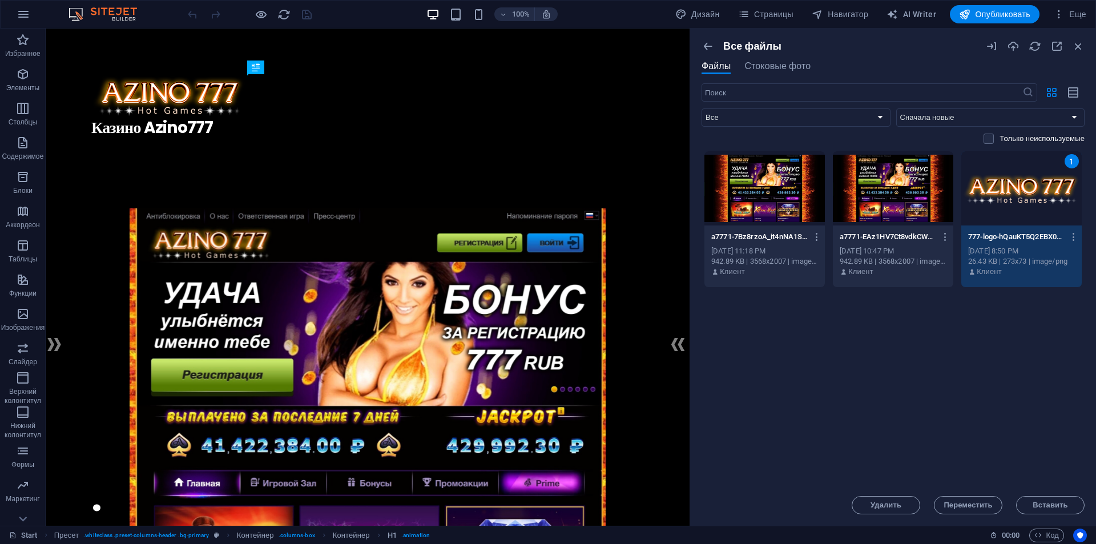
click at [883, 235] on p "a7771-EAz1HV7Ct8vdkCWclqgdaw.jpg" at bounding box center [888, 237] width 96 height 10
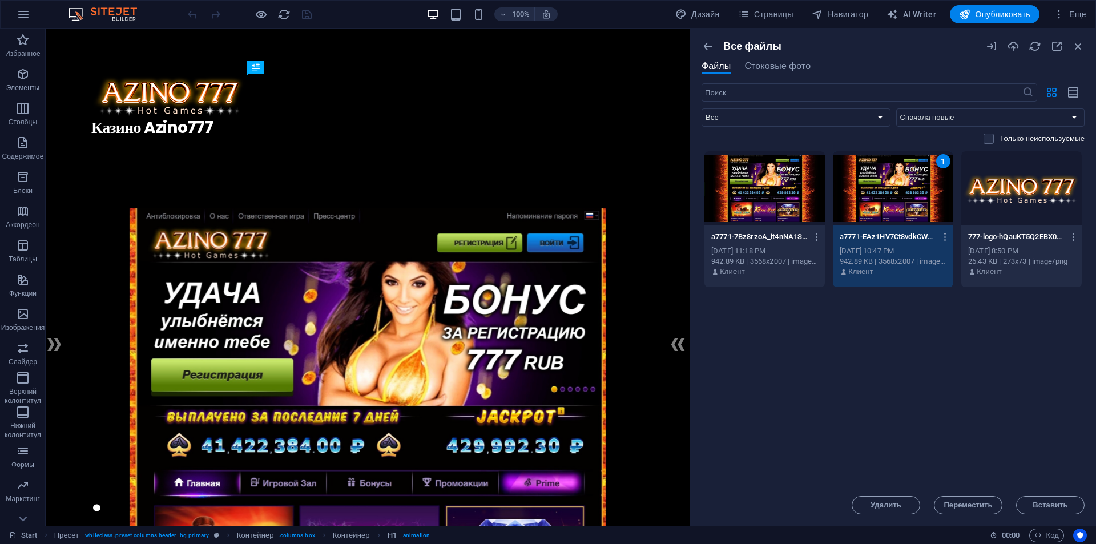
click at [767, 232] on p "a7771-7Bz8rzoA_it4nNA1SMVF6g.jpg" at bounding box center [759, 237] width 96 height 10
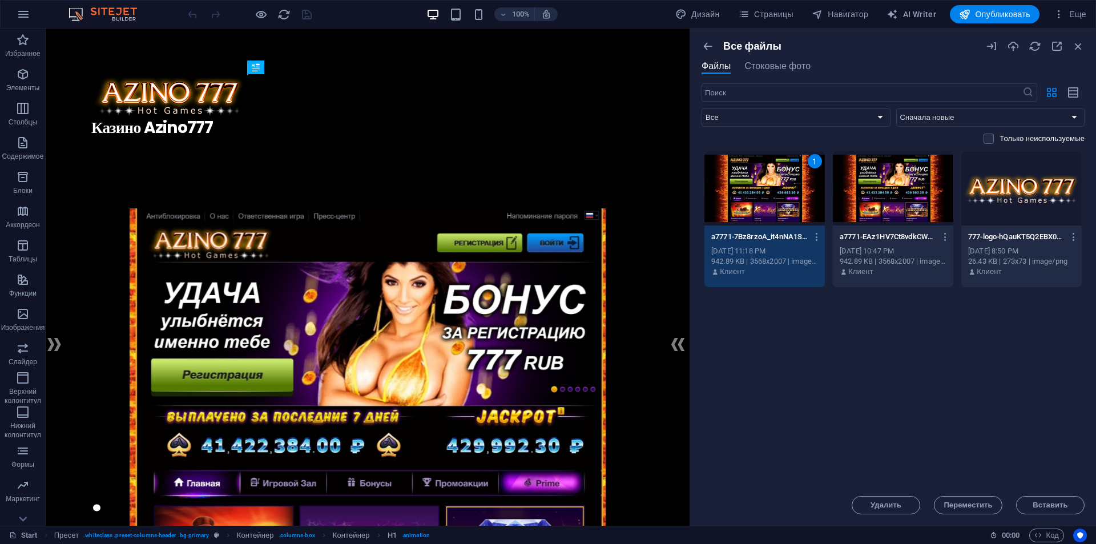
click at [897, 222] on div at bounding box center [893, 188] width 120 height 74
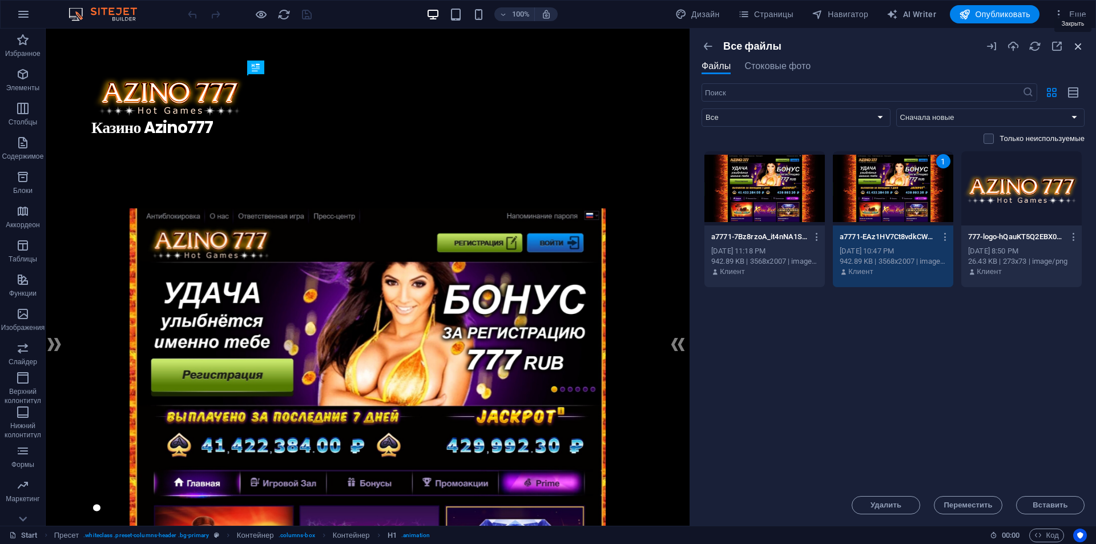
click at [1084, 46] on icon "button" at bounding box center [1078, 46] width 13 height 13
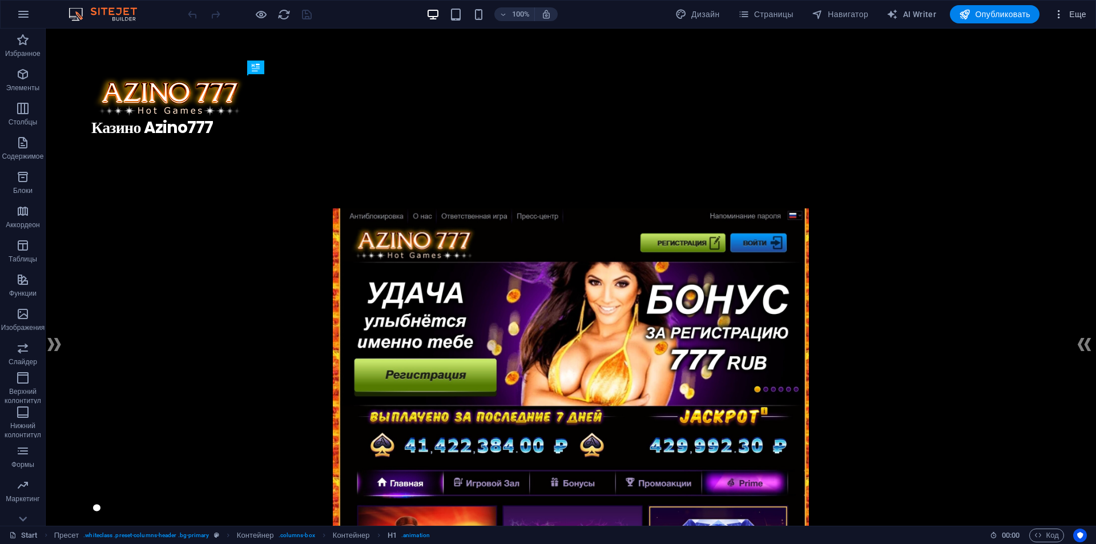
click at [1071, 9] on span "Еще" at bounding box center [1069, 14] width 33 height 11
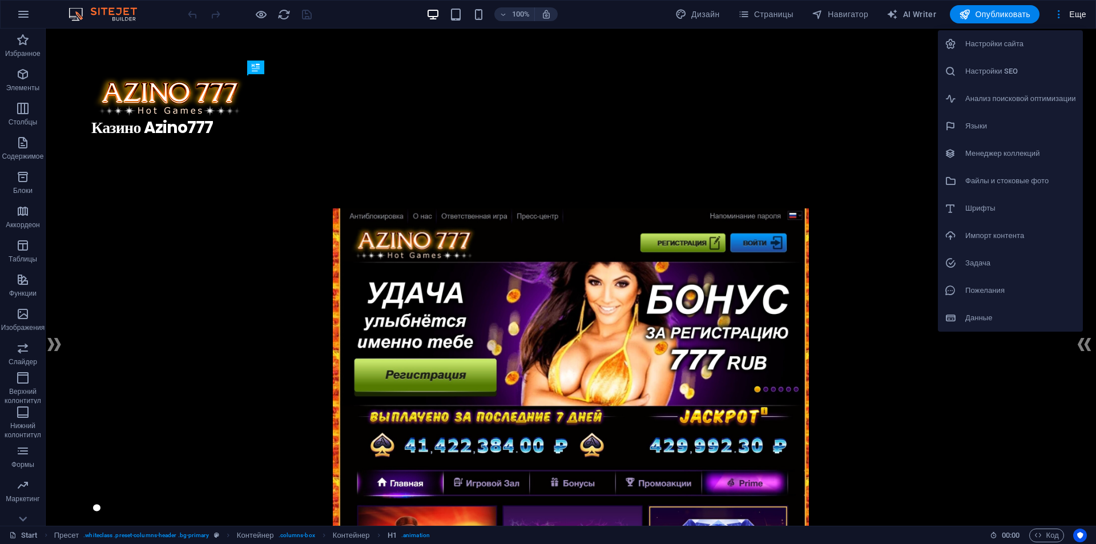
click at [1025, 235] on h6 "Импорт контента" at bounding box center [1020, 236] width 111 height 14
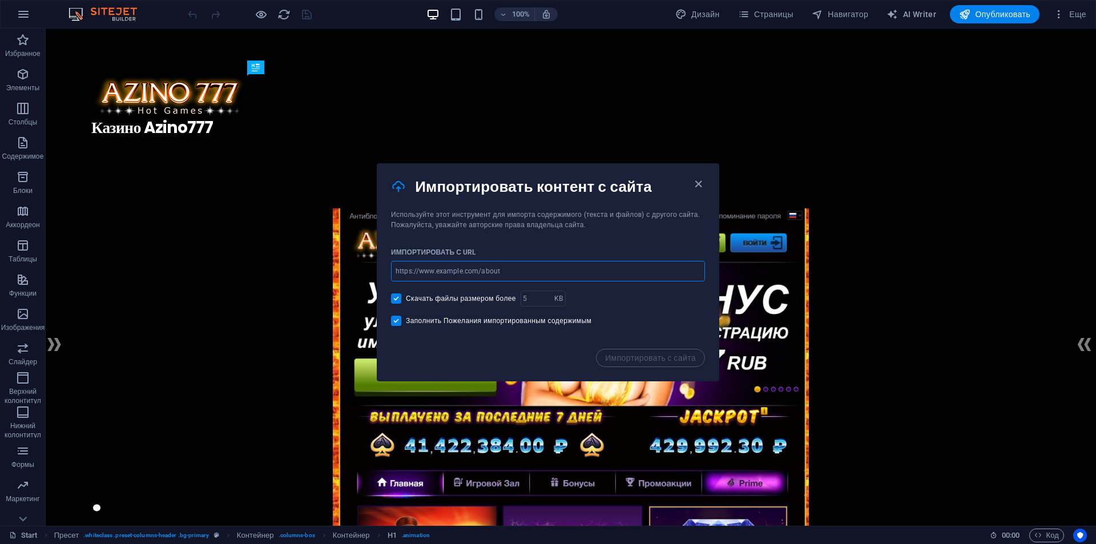
drag, startPoint x: 527, startPoint y: 275, endPoint x: 380, endPoint y: 271, distance: 147.9
click at [380, 271] on div "Импортировать с URL ​ Скачать файлы размером более KB ​ Заполнить Пожелания имп…" at bounding box center [547, 289] width 341 height 119
click at [588, 274] on input "url" at bounding box center [548, 271] width 314 height 21
click at [595, 230] on div "Импортировать с URL ​ Скачать файлы размером более KB ​ Заполнить Пожелания имп…" at bounding box center [547, 289] width 341 height 119
click at [703, 180] on icon "button" at bounding box center [698, 184] width 13 height 13
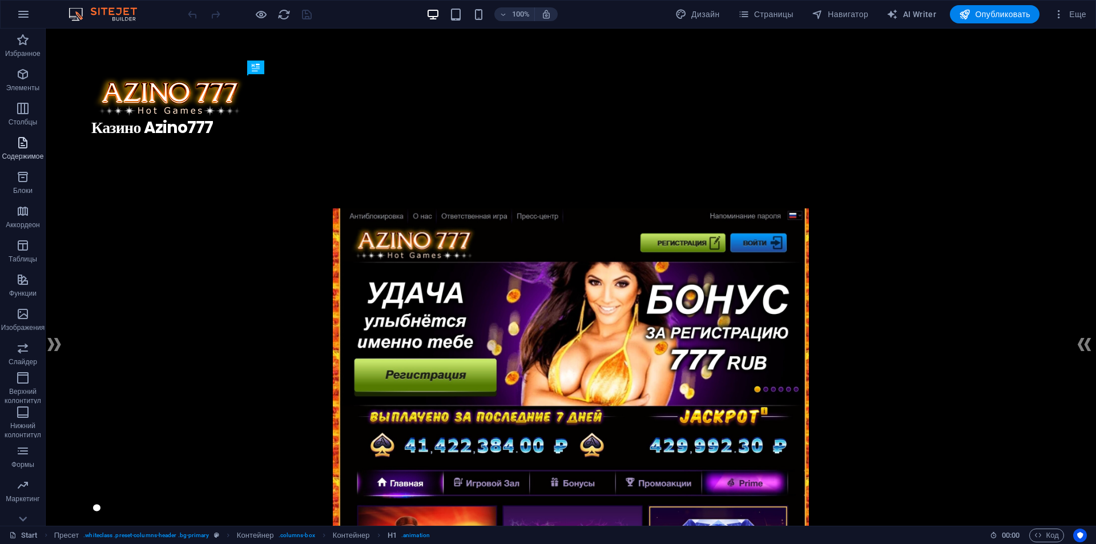
click at [24, 150] on span "Содержимое" at bounding box center [23, 149] width 46 height 27
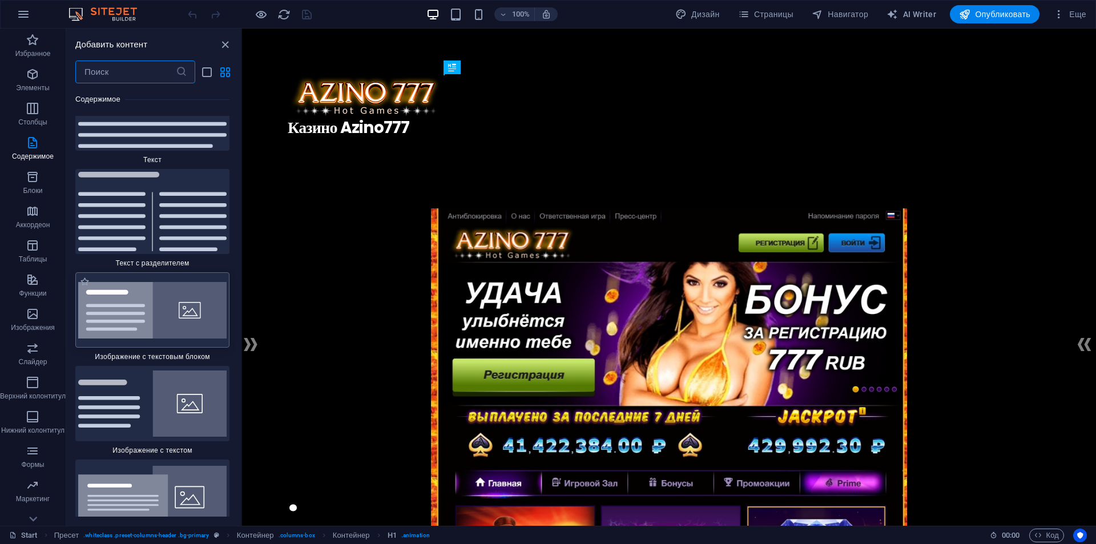
scroll to position [4128, 0]
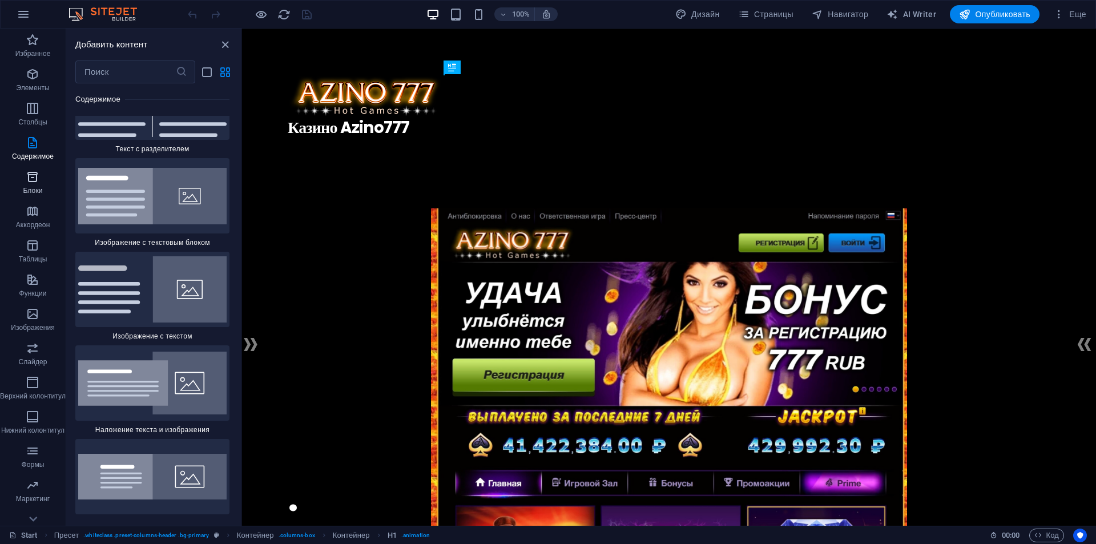
click at [39, 179] on icon "button" at bounding box center [33, 177] width 14 height 14
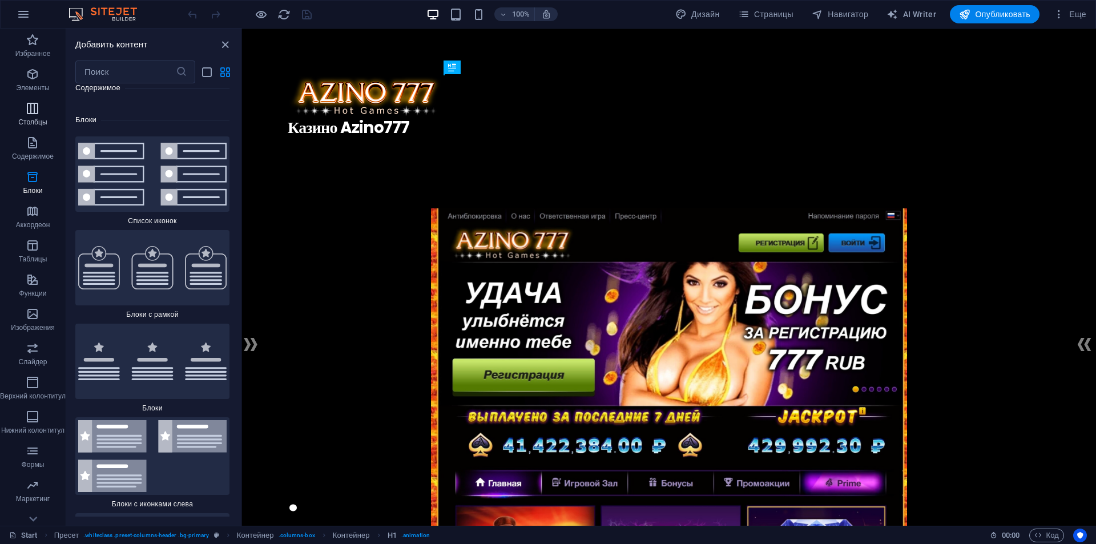
click at [28, 114] on icon "button" at bounding box center [33, 109] width 14 height 14
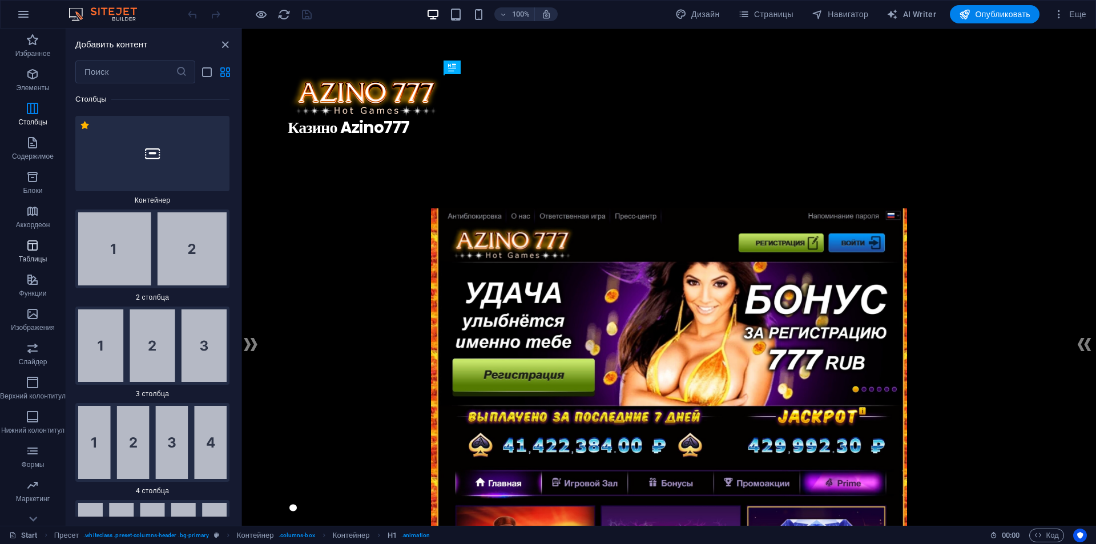
click at [37, 254] on span "Таблицы" at bounding box center [33, 252] width 66 height 27
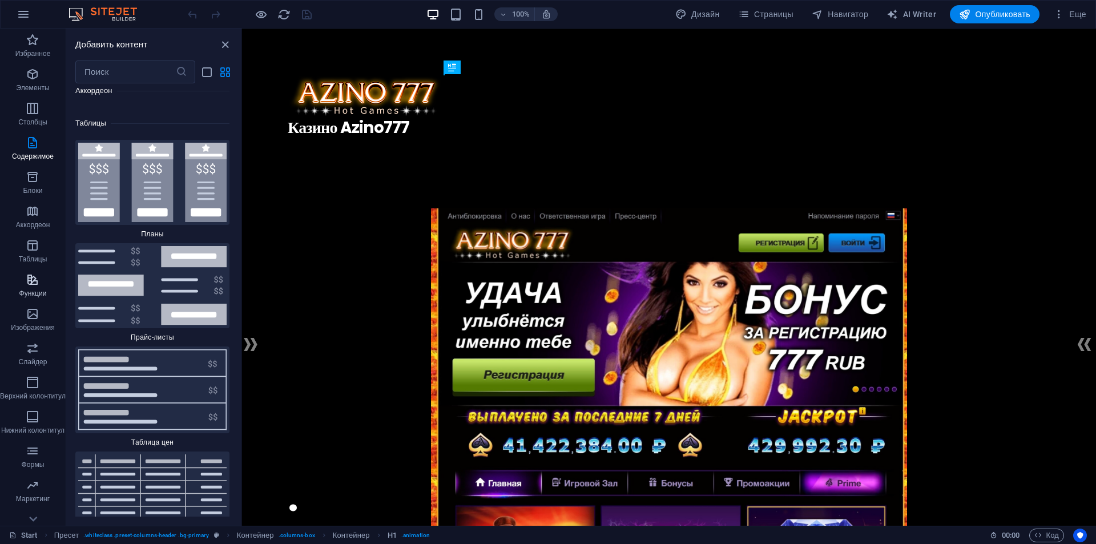
click at [35, 281] on icon "button" at bounding box center [33, 280] width 14 height 14
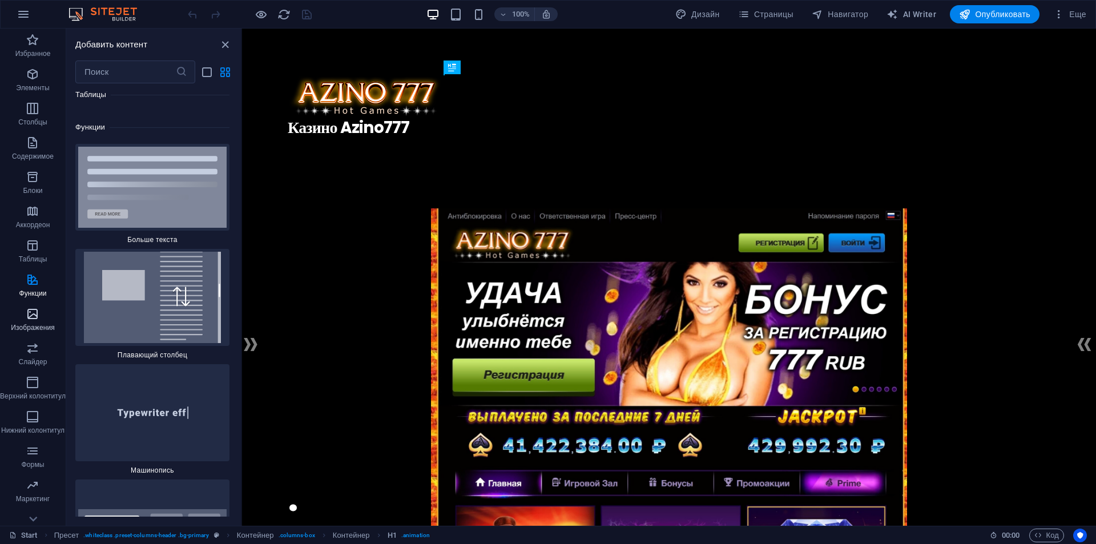
click at [35, 320] on icon "button" at bounding box center [33, 314] width 14 height 14
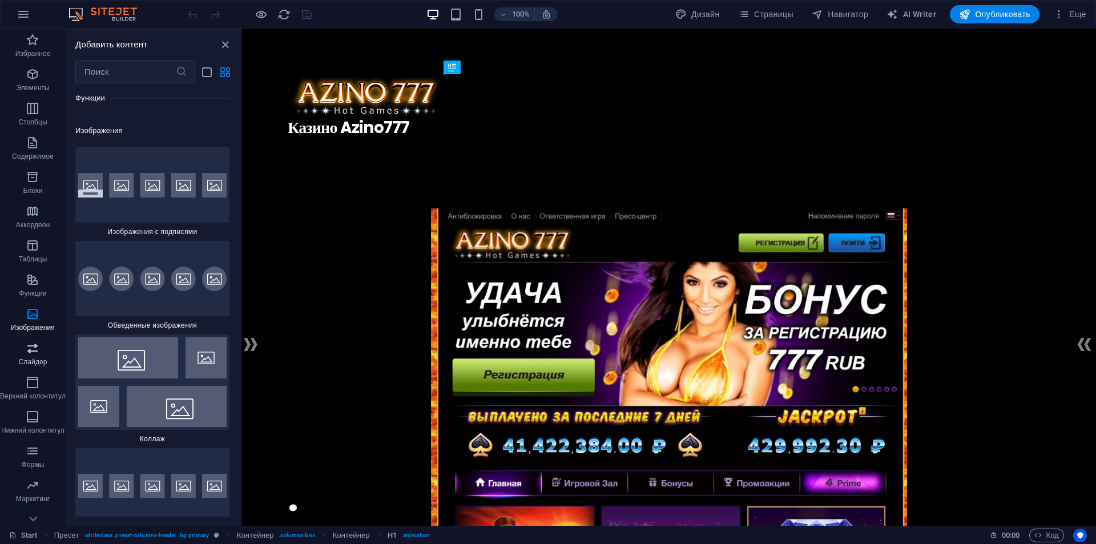
click at [36, 355] on span "Слайдер" at bounding box center [33, 354] width 66 height 27
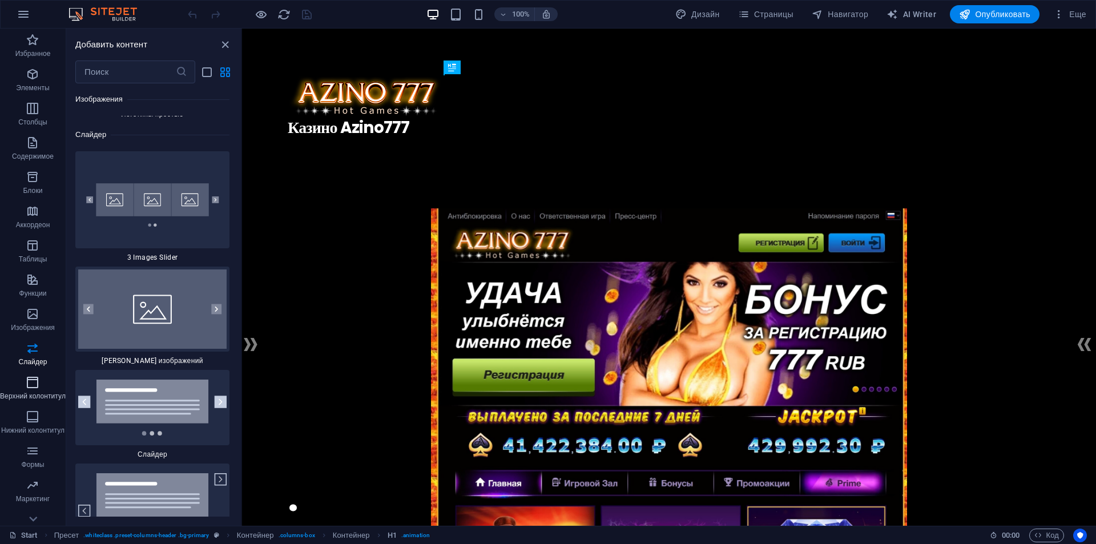
click at [35, 392] on span "Верхний колонтитул" at bounding box center [33, 389] width 66 height 27
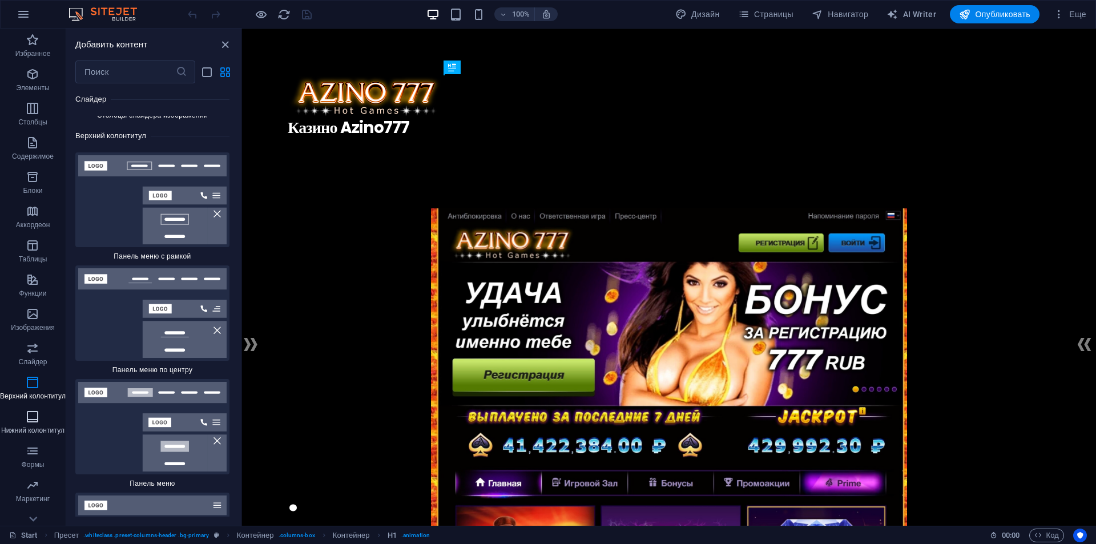
click at [34, 421] on icon "button" at bounding box center [33, 417] width 14 height 14
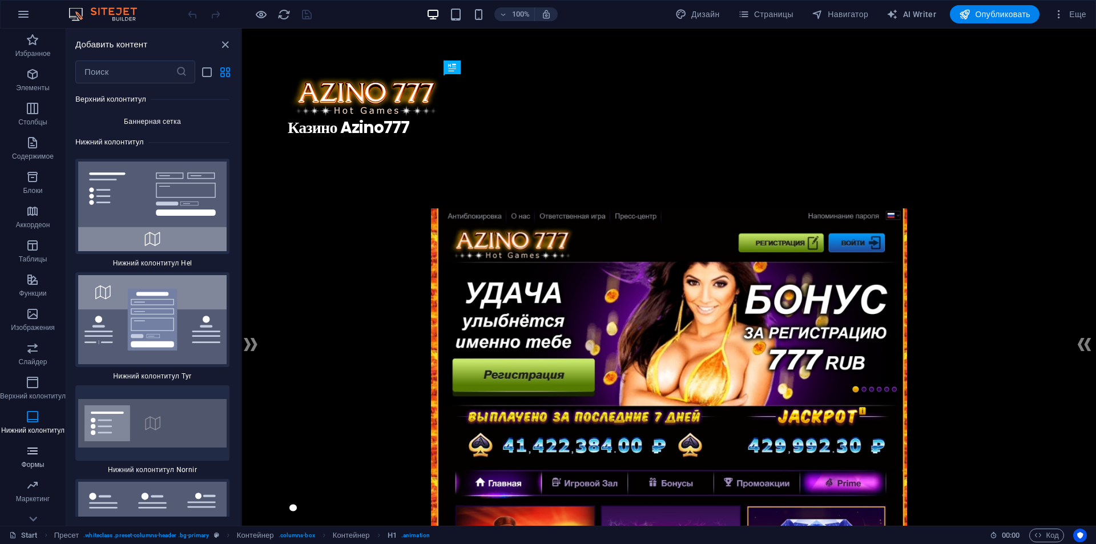
click at [34, 450] on icon "button" at bounding box center [33, 451] width 14 height 14
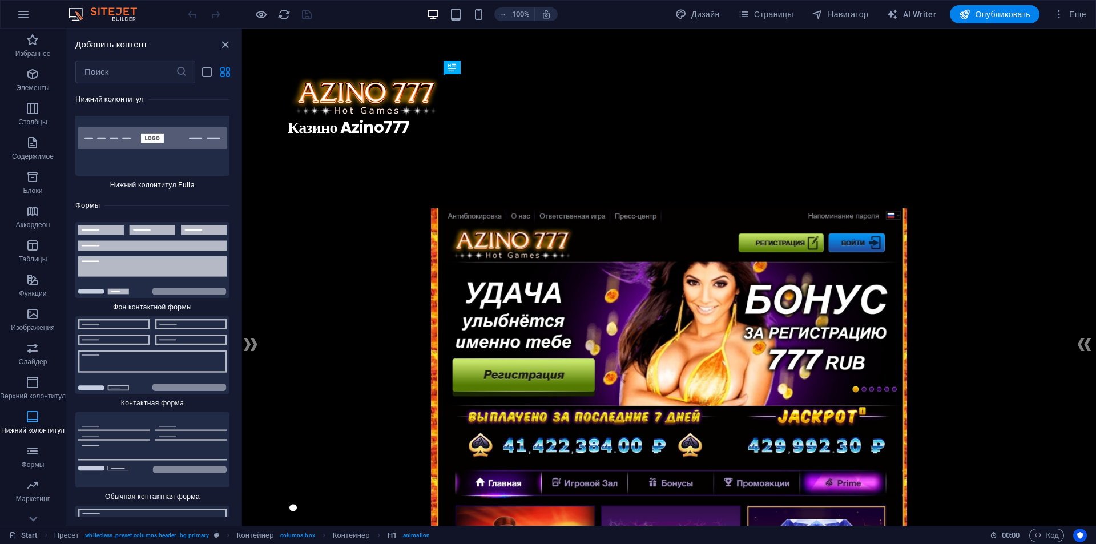
scroll to position [16641, 0]
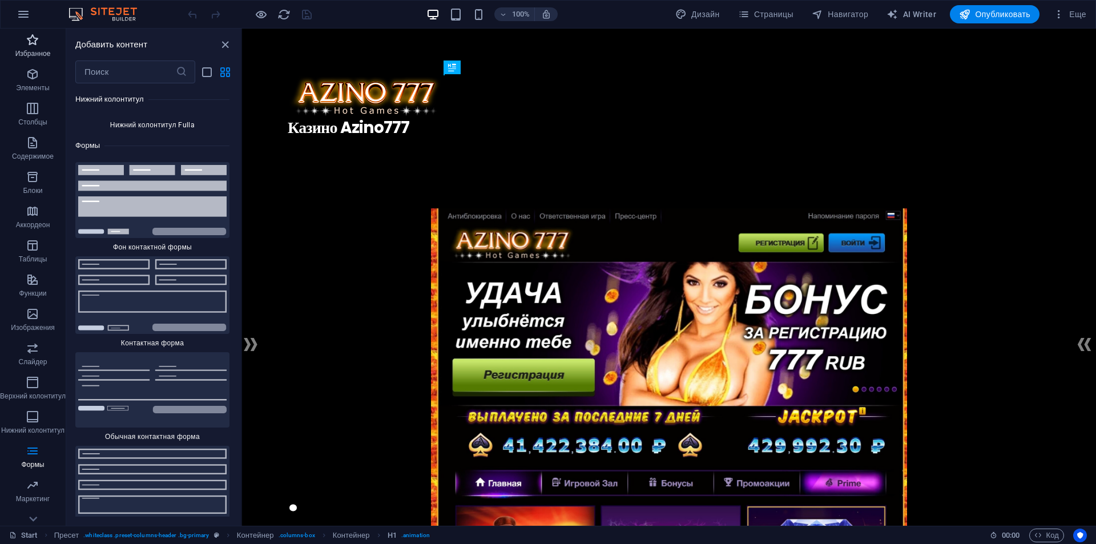
click at [30, 40] on icon "button" at bounding box center [33, 40] width 14 height 14
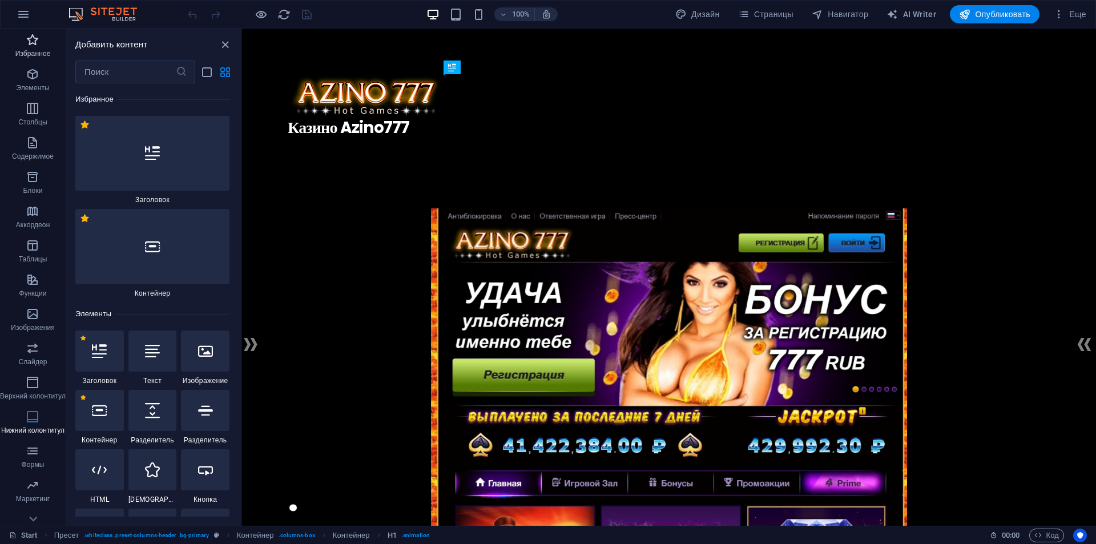
scroll to position [0, 0]
click at [19, 15] on icon "button" at bounding box center [24, 14] width 14 height 14
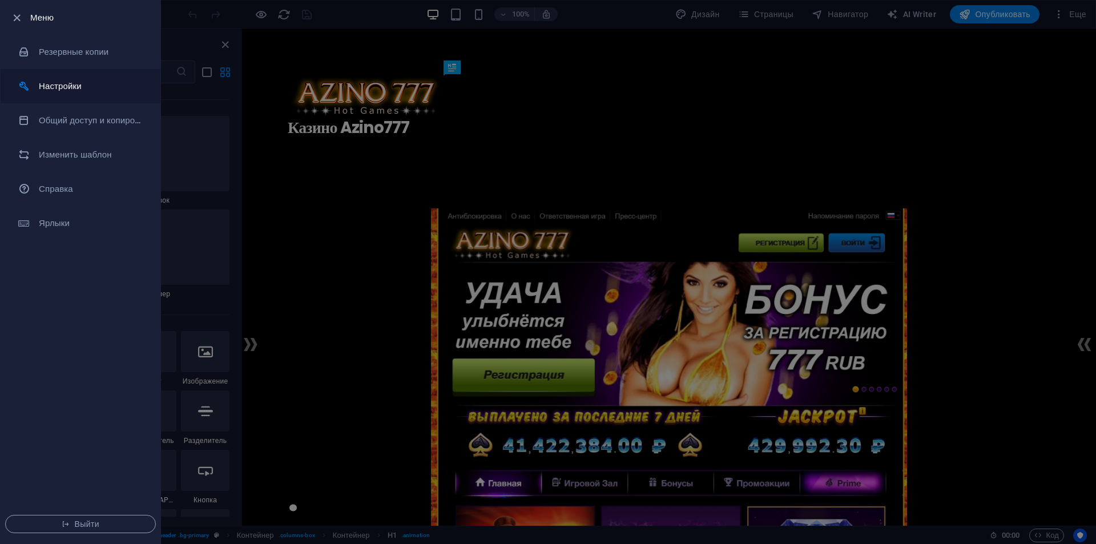
click at [97, 87] on h6 "Настройки" at bounding box center [92, 86] width 106 height 14
select select "dark"
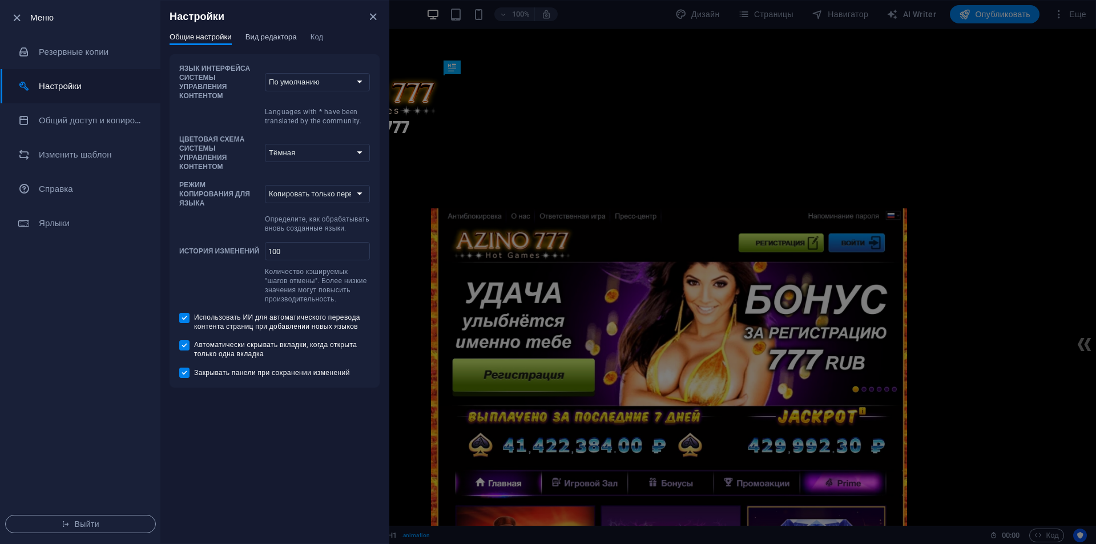
click at [265, 33] on span "Вид редактора" at bounding box center [270, 38] width 51 height 16
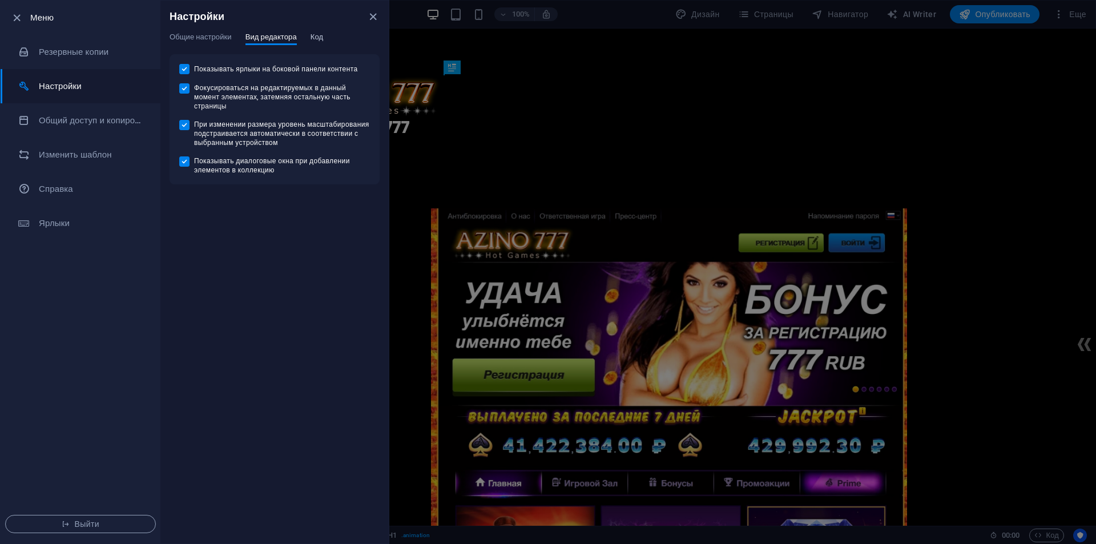
click at [323, 43] on button "Код" at bounding box center [317, 39] width 13 height 13
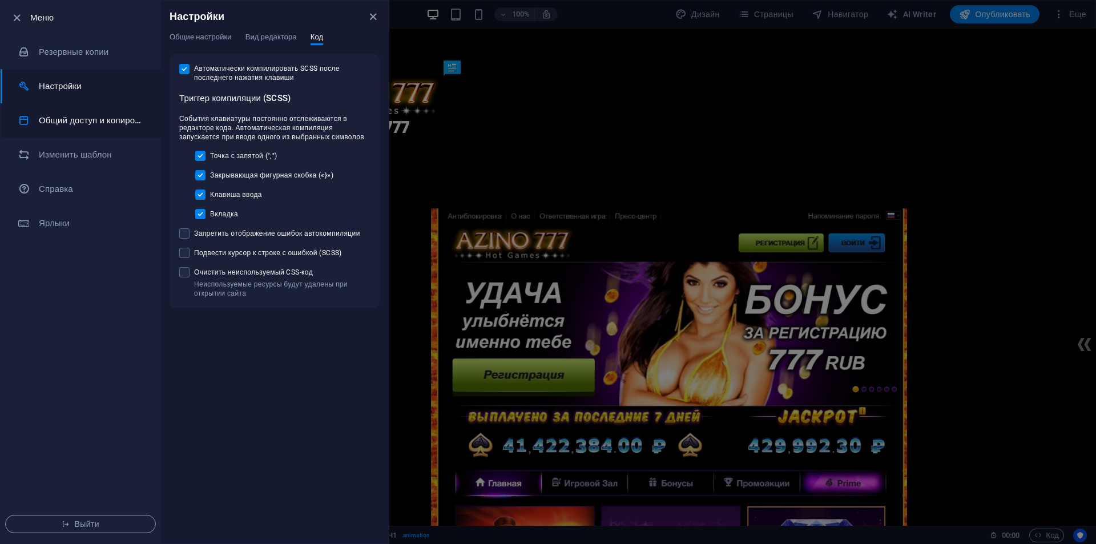
click at [110, 125] on h6 "Общий доступ и копирование сайта" at bounding box center [92, 121] width 106 height 14
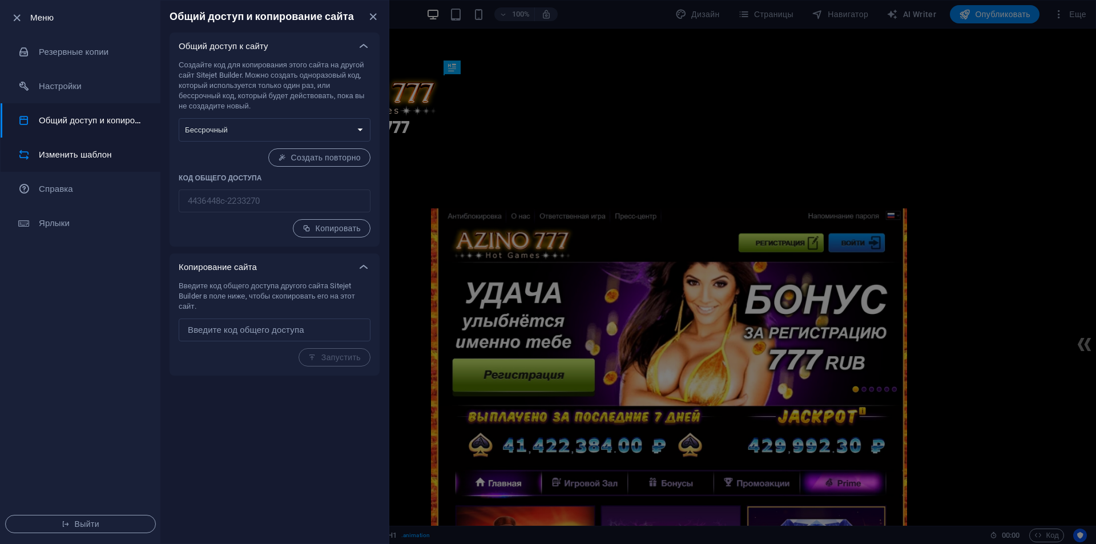
click at [89, 153] on h6 "Изменить шаблон" at bounding box center [92, 155] width 106 height 14
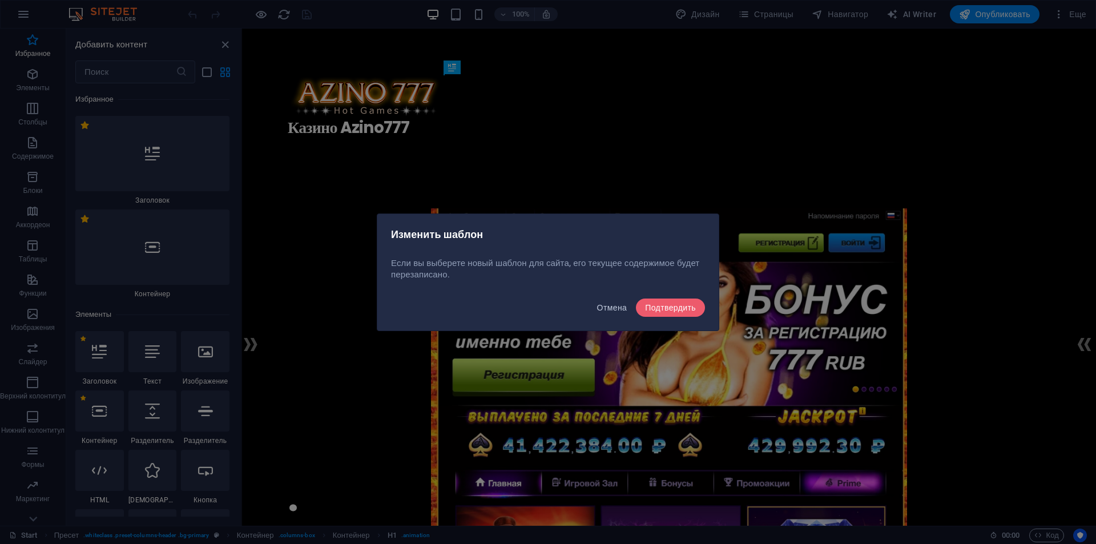
click at [611, 306] on span "Отмена" at bounding box center [612, 307] width 30 height 9
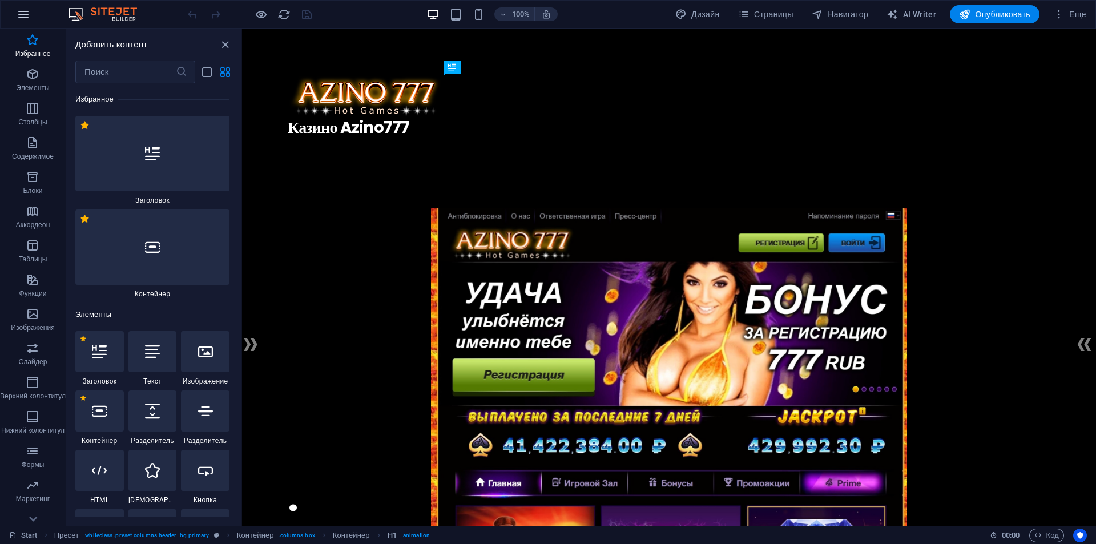
click at [25, 16] on icon "button" at bounding box center [24, 14] width 14 height 14
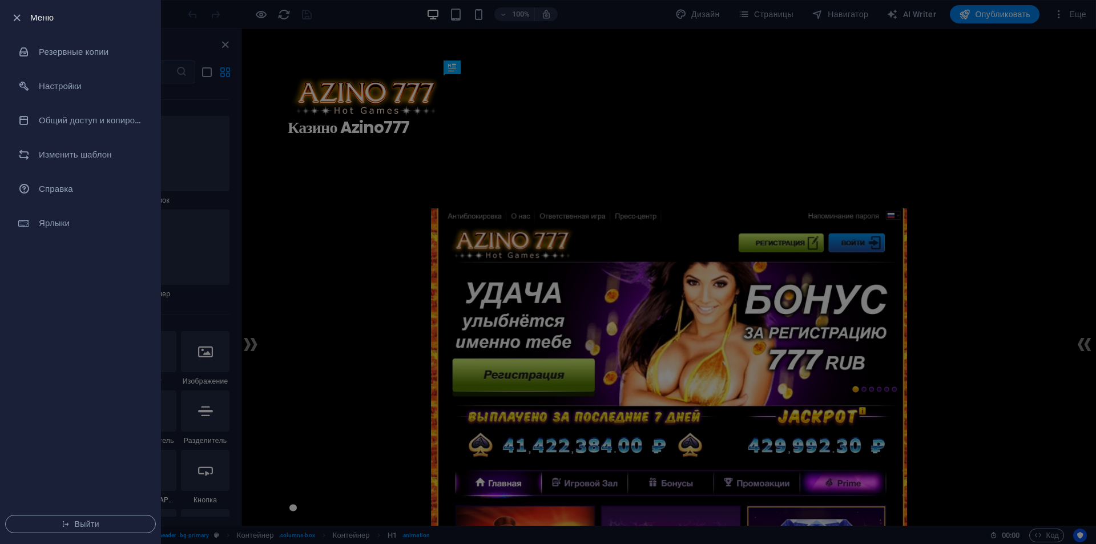
click at [357, 102] on div at bounding box center [548, 272] width 1096 height 544
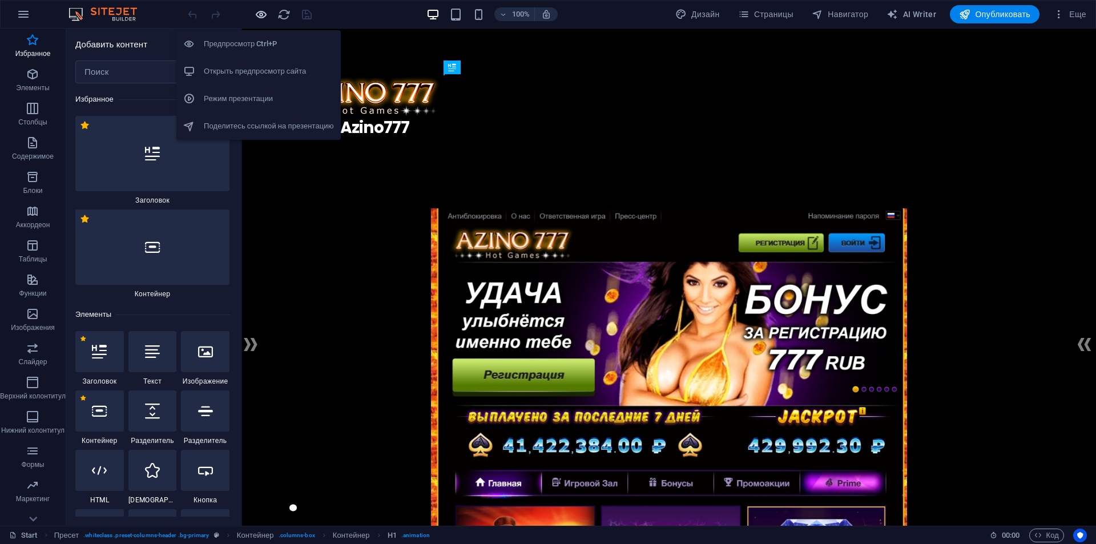
click at [265, 17] on icon "button" at bounding box center [261, 14] width 13 height 13
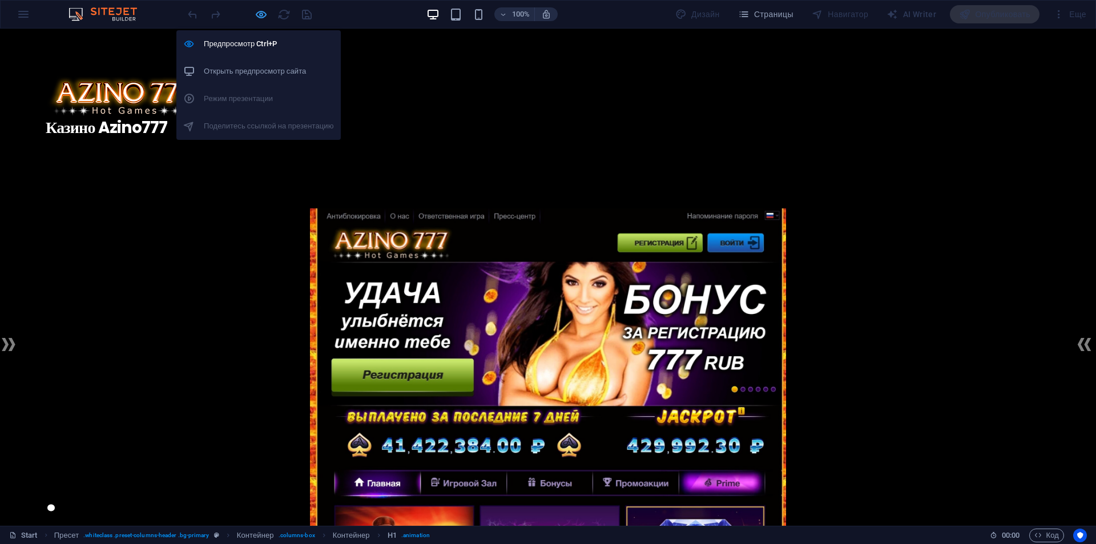
click at [265, 17] on icon "button" at bounding box center [261, 14] width 13 height 13
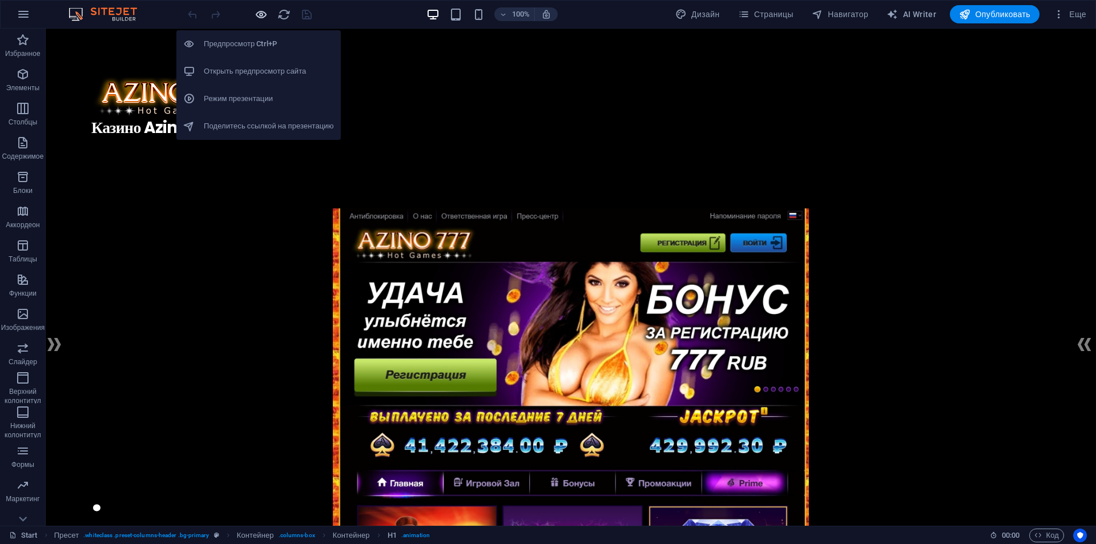
click at [265, 17] on icon "button" at bounding box center [261, 14] width 13 height 13
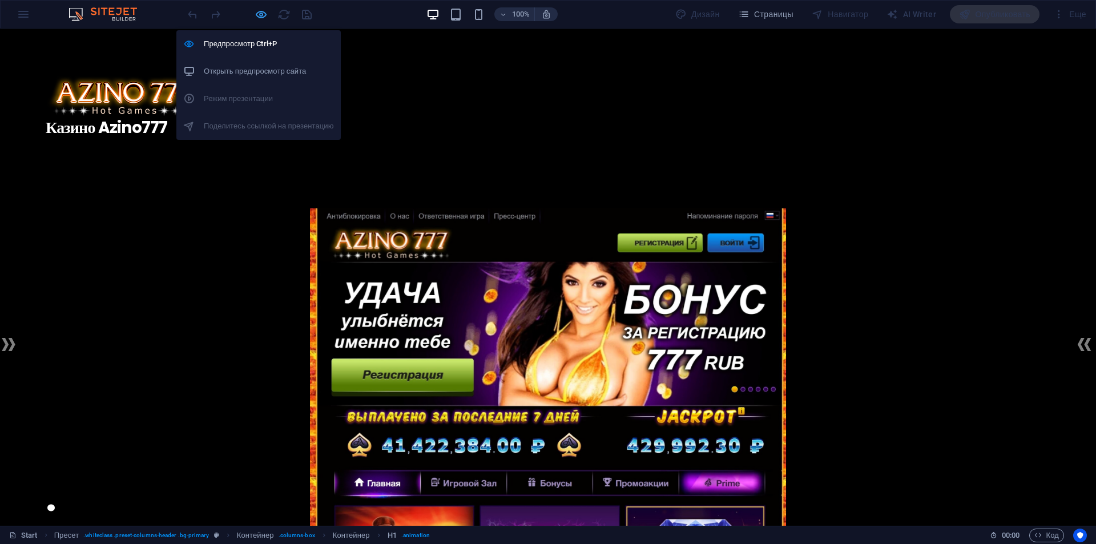
click at [261, 18] on icon "button" at bounding box center [261, 14] width 13 height 13
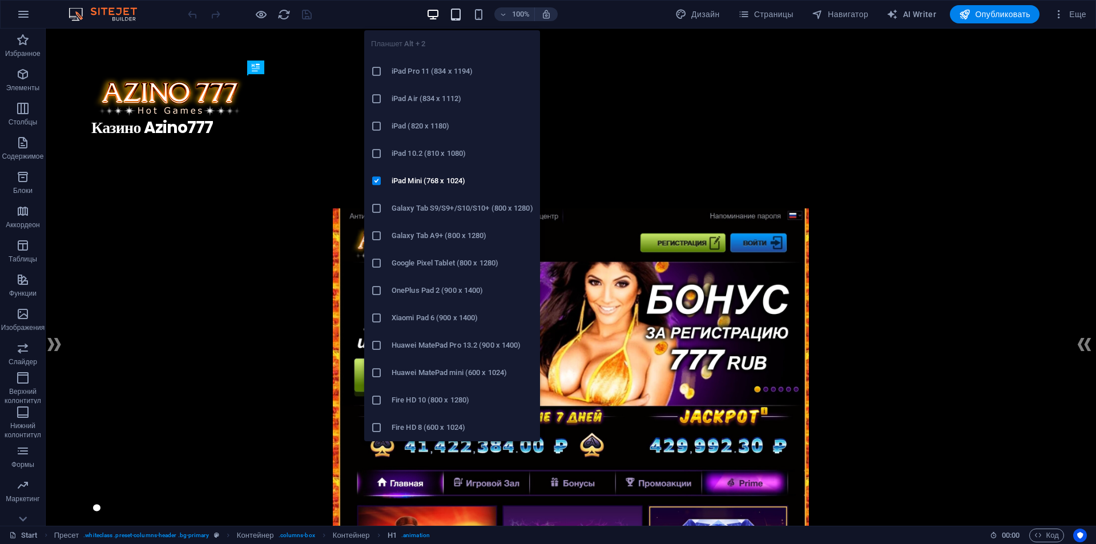
click at [456, 16] on icon "button" at bounding box center [455, 14] width 13 height 13
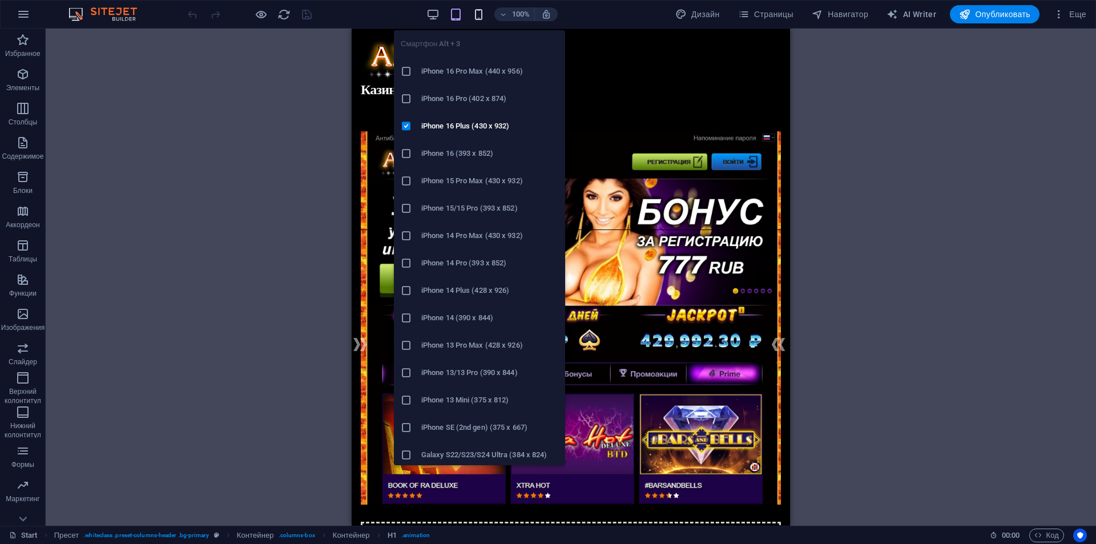
click at [476, 17] on icon "button" at bounding box center [478, 14] width 13 height 13
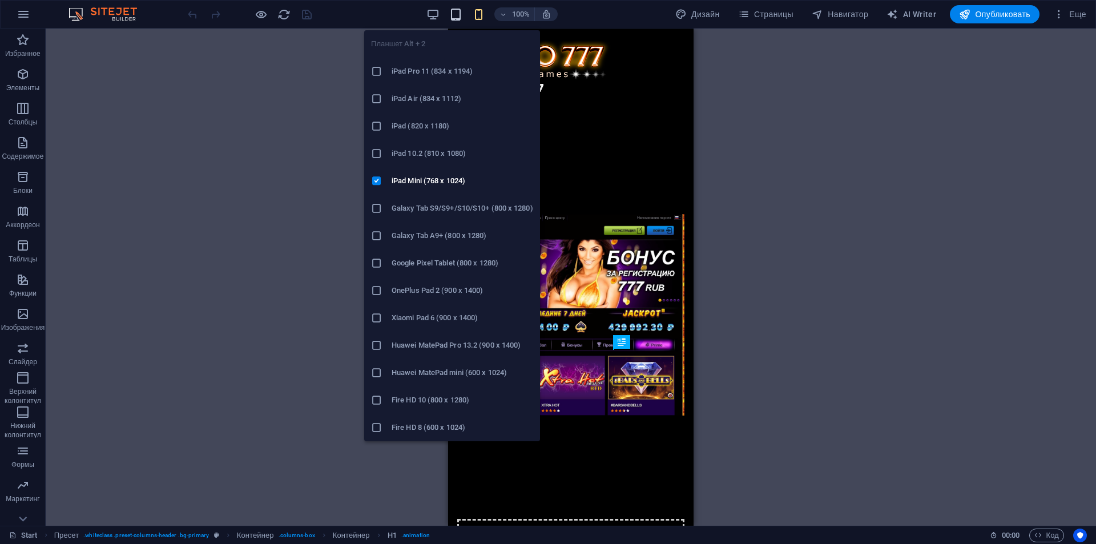
click at [456, 17] on icon "button" at bounding box center [455, 14] width 13 height 13
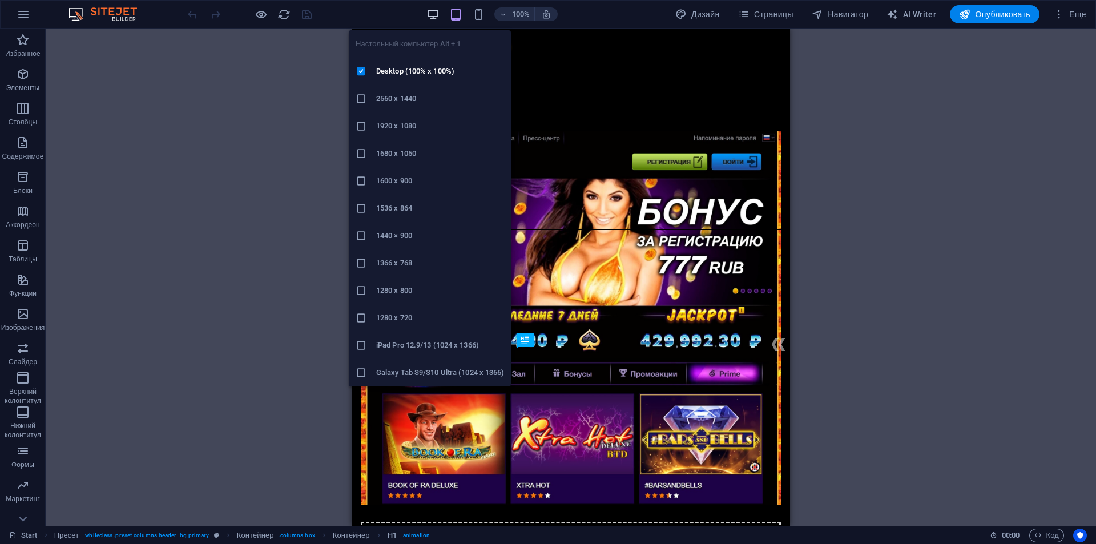
click at [432, 13] on icon "button" at bounding box center [432, 14] width 13 height 13
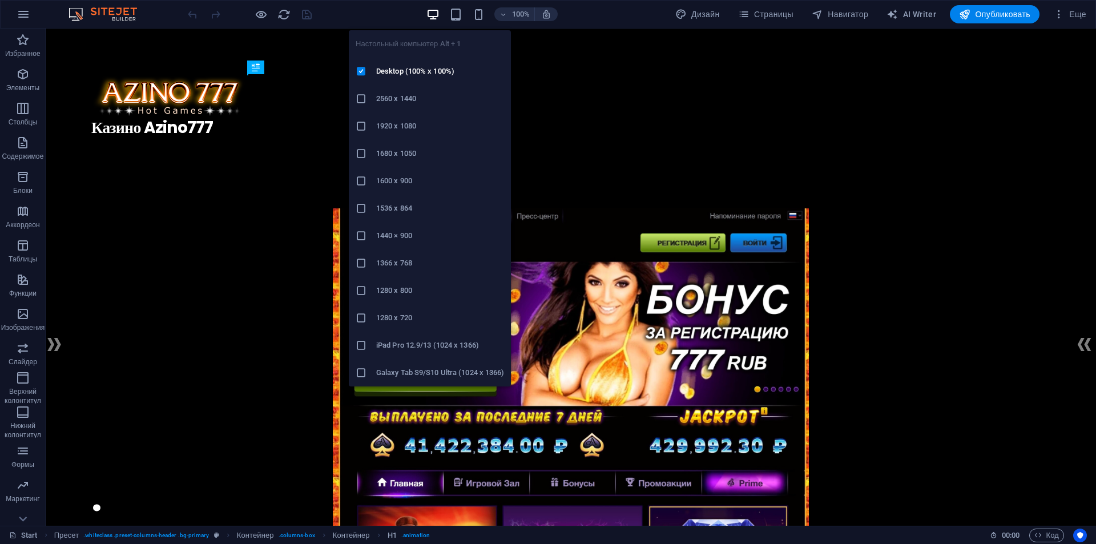
drag, startPoint x: 420, startPoint y: 98, endPoint x: 515, endPoint y: 96, distance: 94.8
click at [420, 98] on h6 "2560 x 1440" at bounding box center [440, 99] width 128 height 14
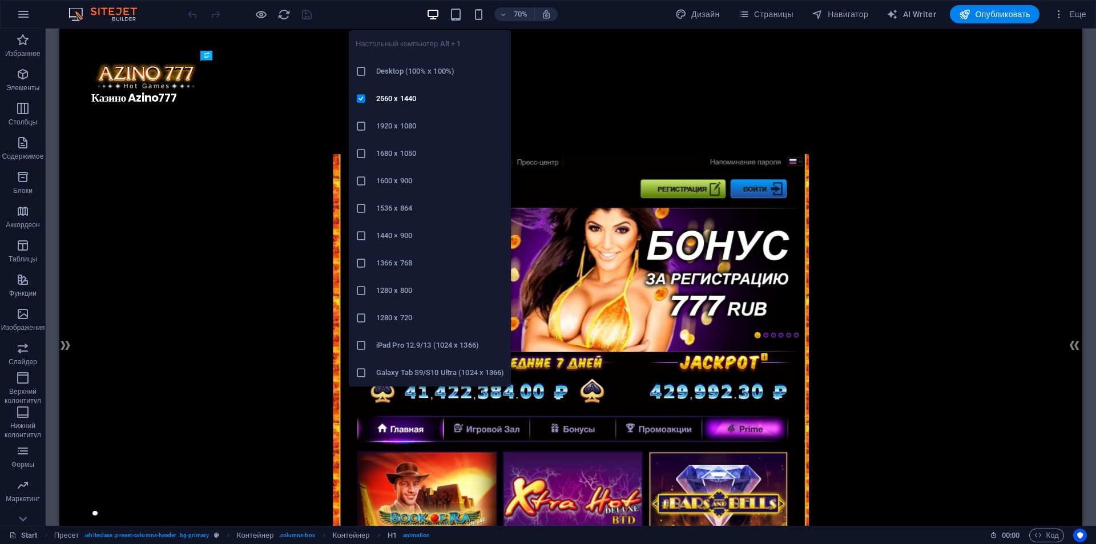
click at [432, 11] on icon "button" at bounding box center [432, 14] width 13 height 13
click at [419, 71] on h6 "Desktop (100% x 100%)" at bounding box center [440, 72] width 128 height 14
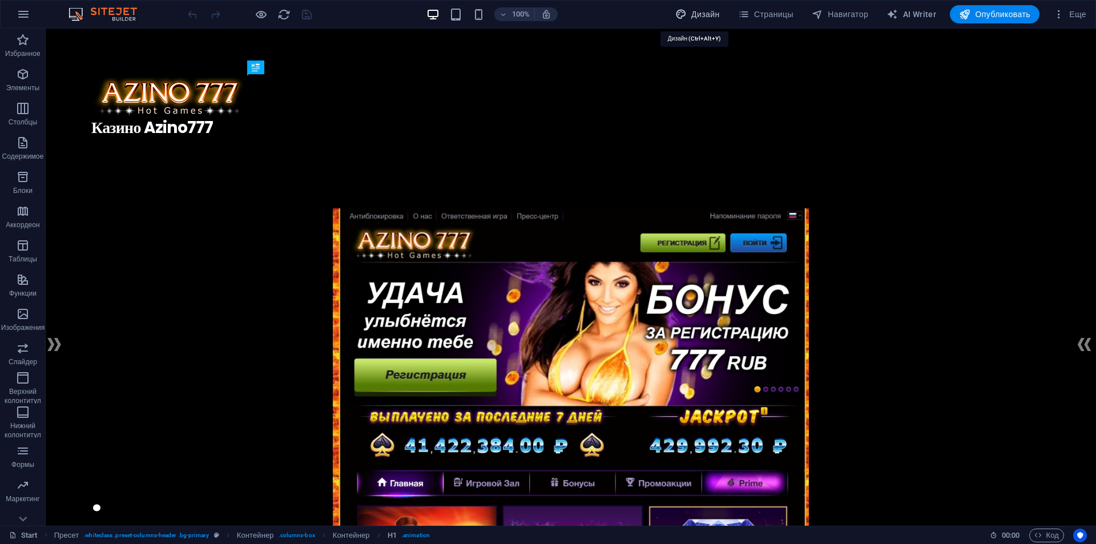
click at [693, 18] on span "Дизайн" at bounding box center [697, 14] width 45 height 11
select select "rem"
select select "400"
select select "px"
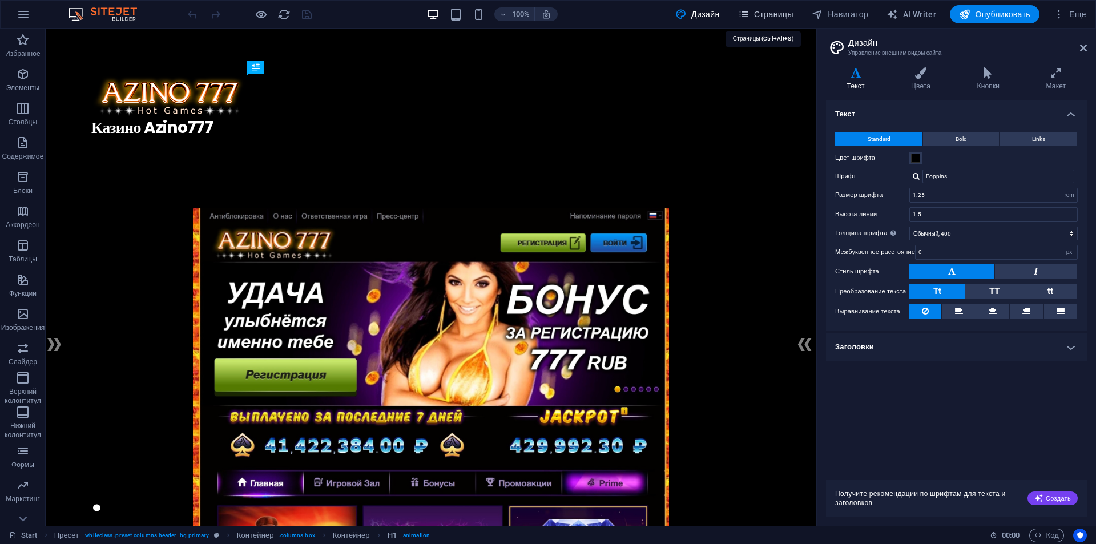
click at [759, 11] on span "Страницы" at bounding box center [765, 14] width 55 height 11
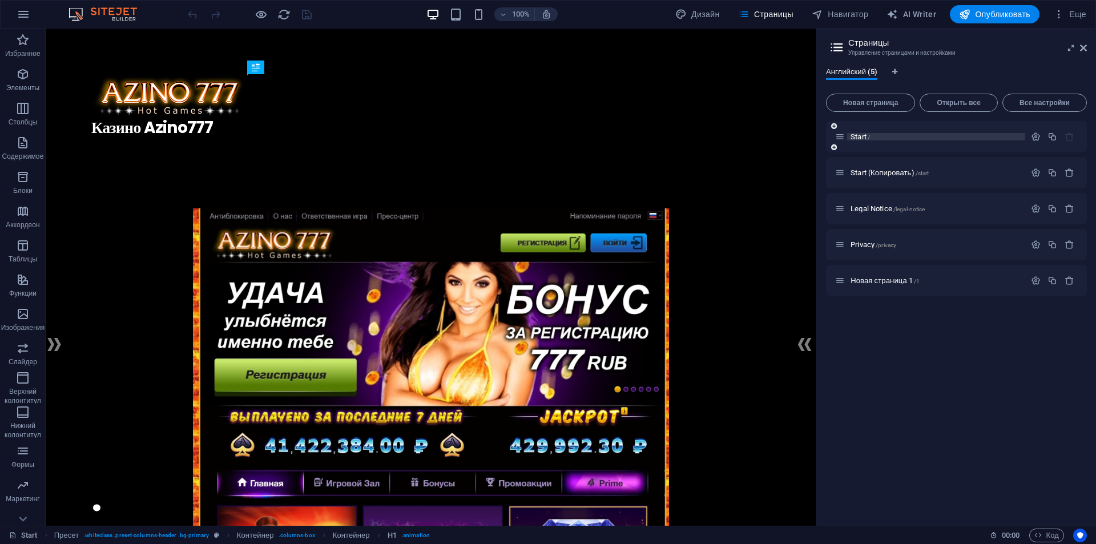
click at [922, 138] on p "Start /" at bounding box center [936, 136] width 171 height 7
click at [848, 13] on span "Навигатор" at bounding box center [840, 14] width 57 height 11
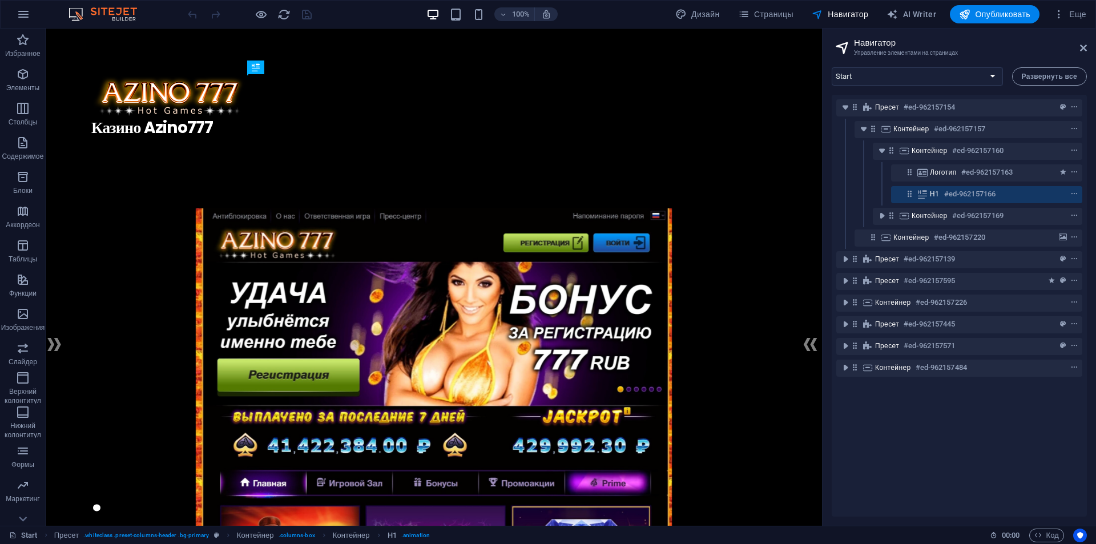
click at [917, 472] on div "Пресет #ed-962157154 Контейнер #ed-962157157 Контейнер #ed-962157160 Логотип #e…" at bounding box center [959, 306] width 255 height 422
click at [1086, 46] on icon at bounding box center [1083, 47] width 7 height 9
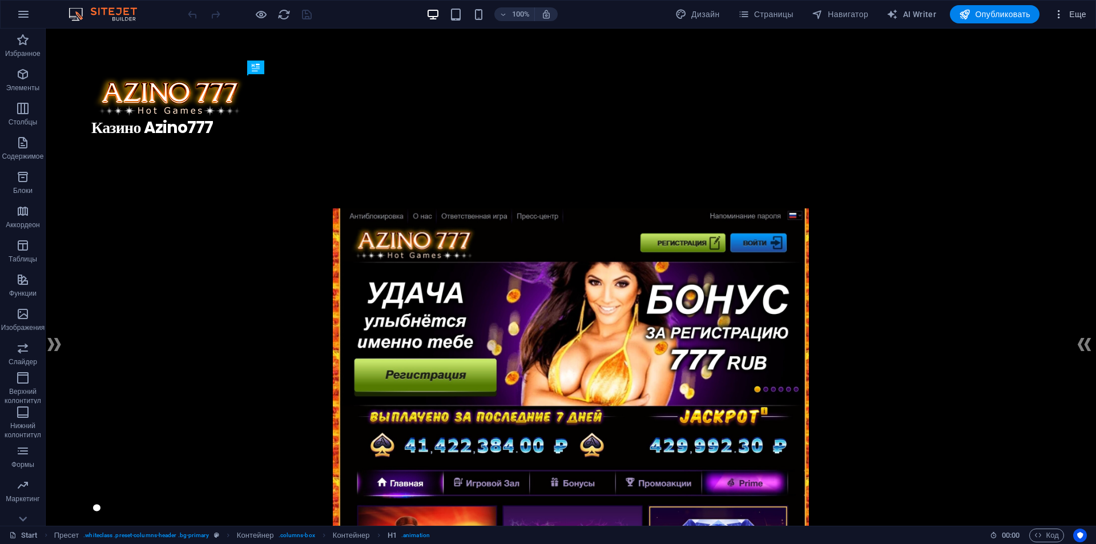
click at [1060, 14] on icon "button" at bounding box center [1058, 14] width 11 height 11
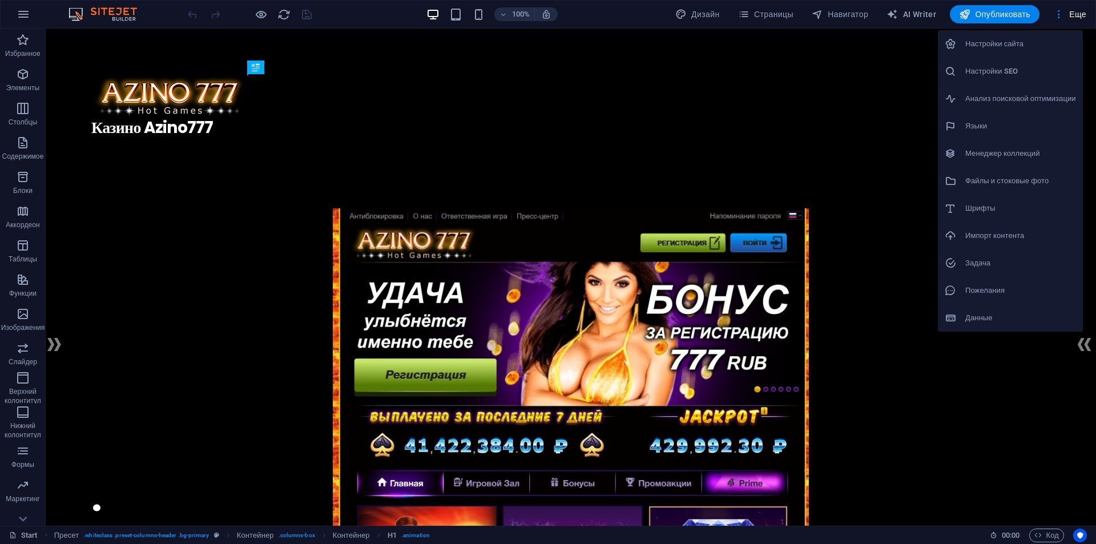
click at [1014, 176] on h6 "Файлы и стоковые фото" at bounding box center [1020, 181] width 111 height 14
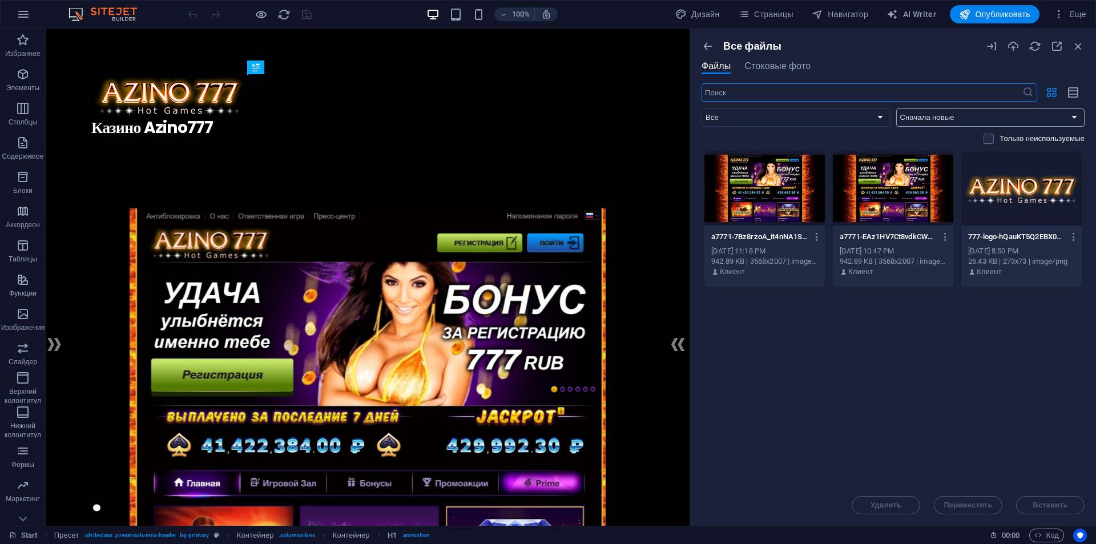
click at [916, 118] on select "Сначала новые Сначала старые Имя (A-Z) Имя (Z-A) Размер (0-9) Размер (9-0) Разр…" at bounding box center [990, 117] width 189 height 18
click at [1074, 8] on button "Еще" at bounding box center [1070, 14] width 42 height 18
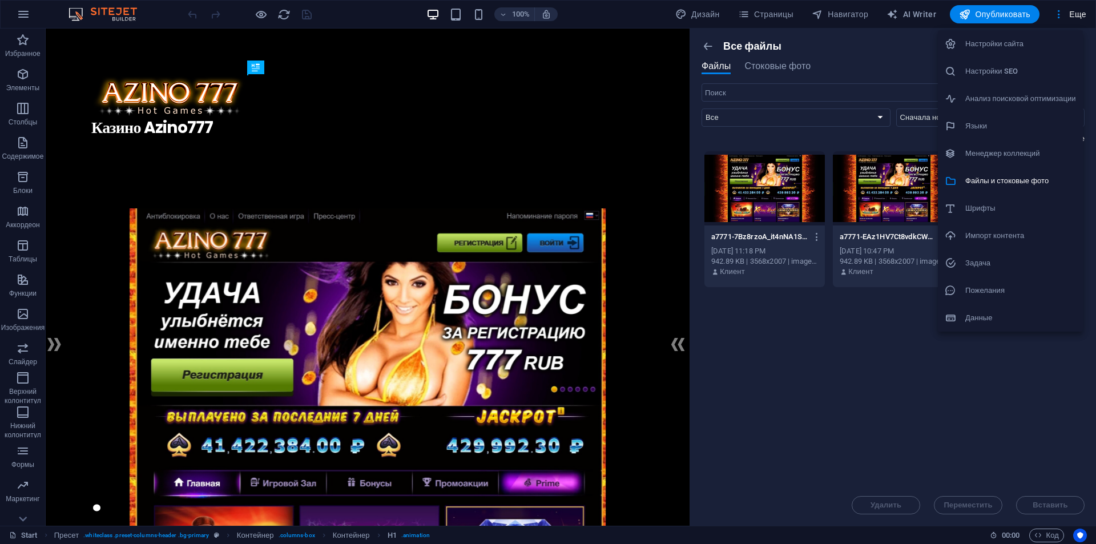
click at [1006, 47] on h6 "Настройки сайта" at bounding box center [1020, 44] width 111 height 14
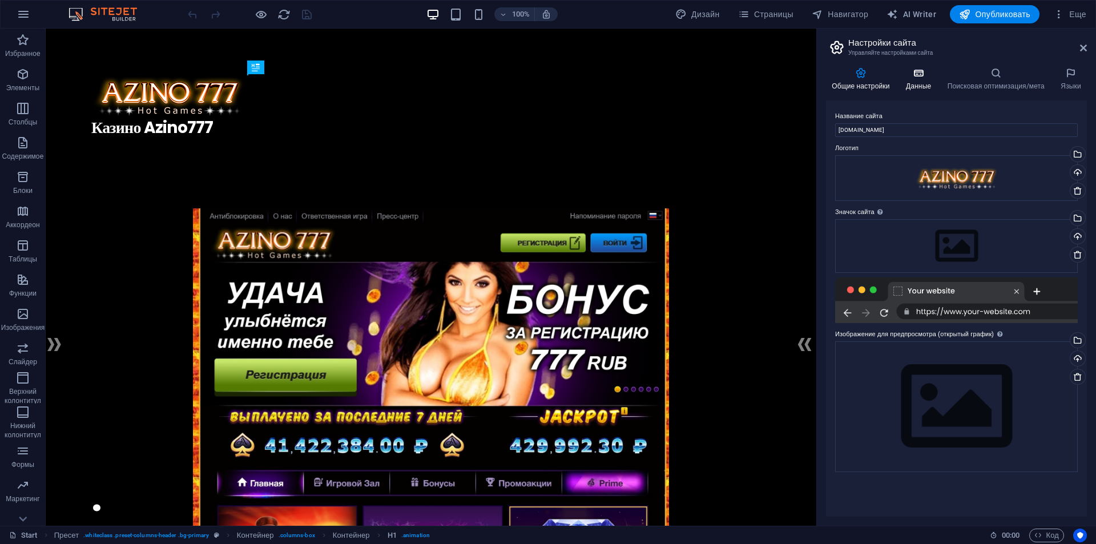
click at [926, 78] on icon at bounding box center [918, 72] width 37 height 11
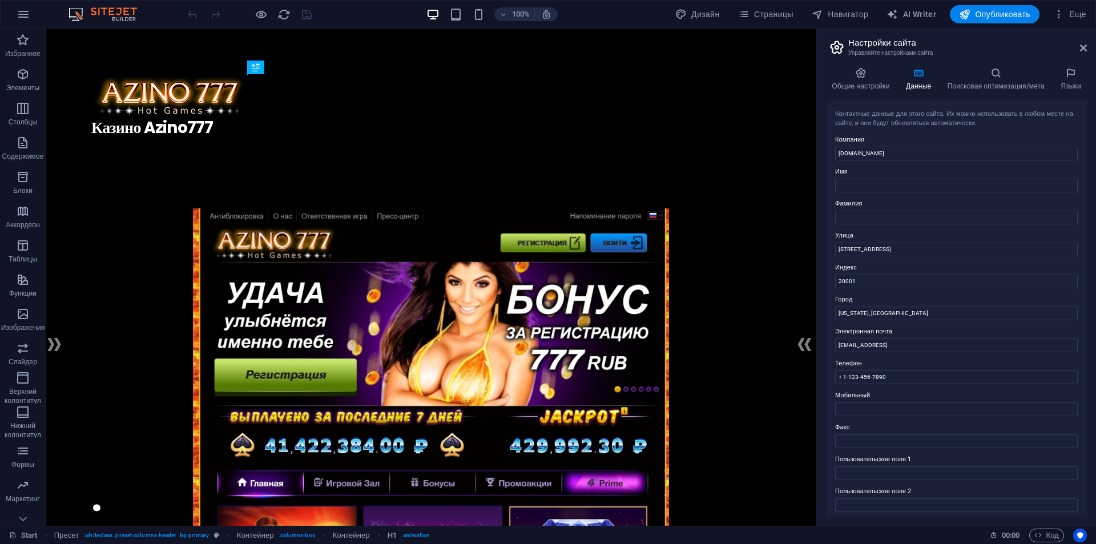
scroll to position [132, 0]
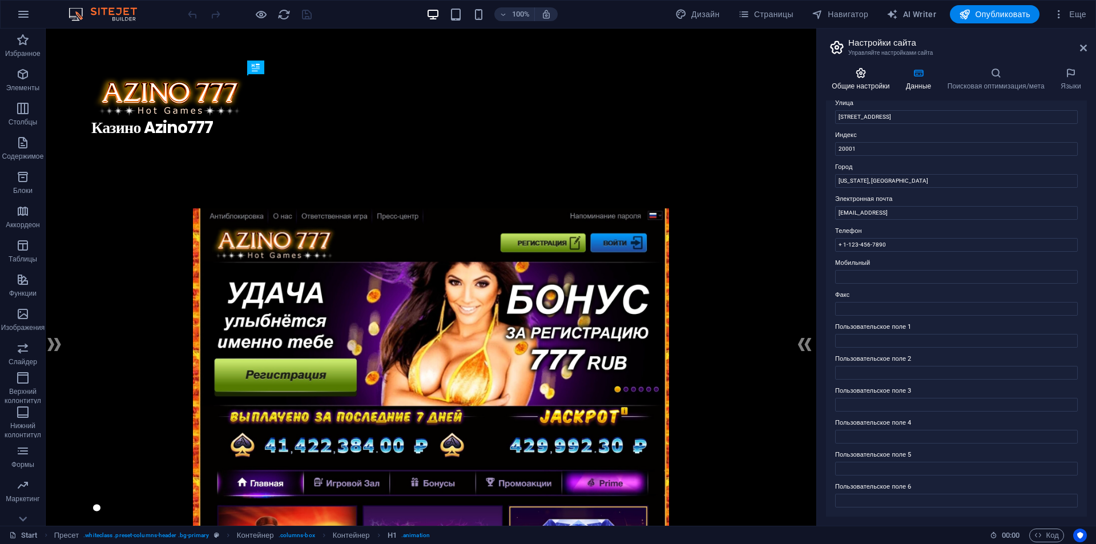
click at [864, 72] on icon at bounding box center [861, 72] width 70 height 11
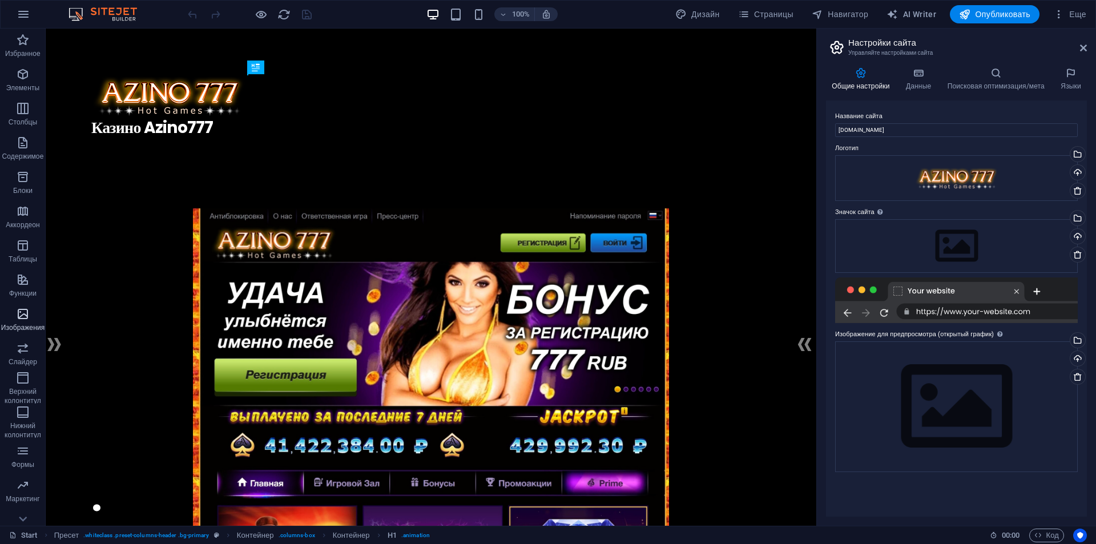
scroll to position [17, 0]
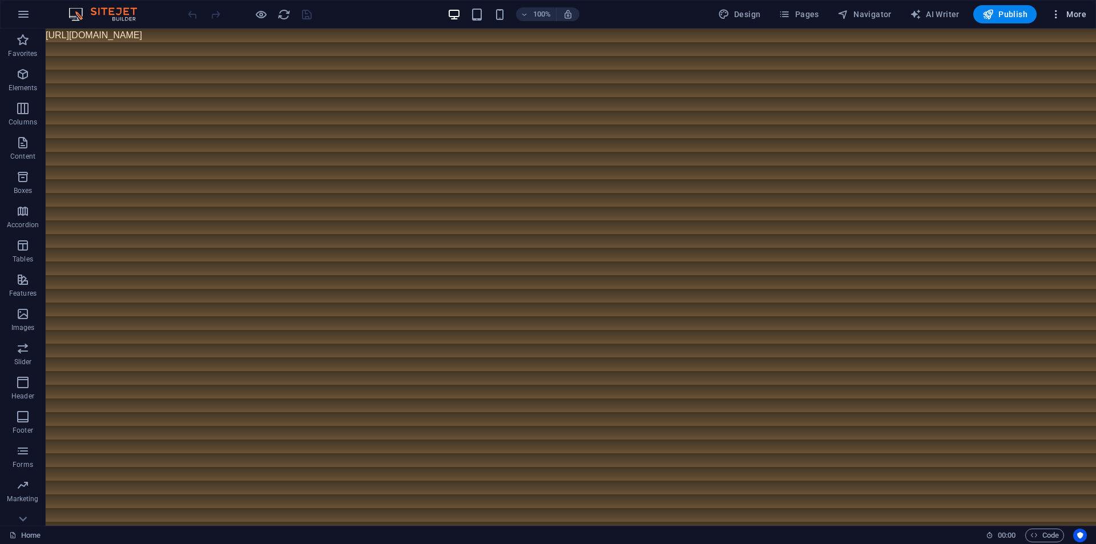
click at [1074, 9] on span "More" at bounding box center [1068, 14] width 36 height 11
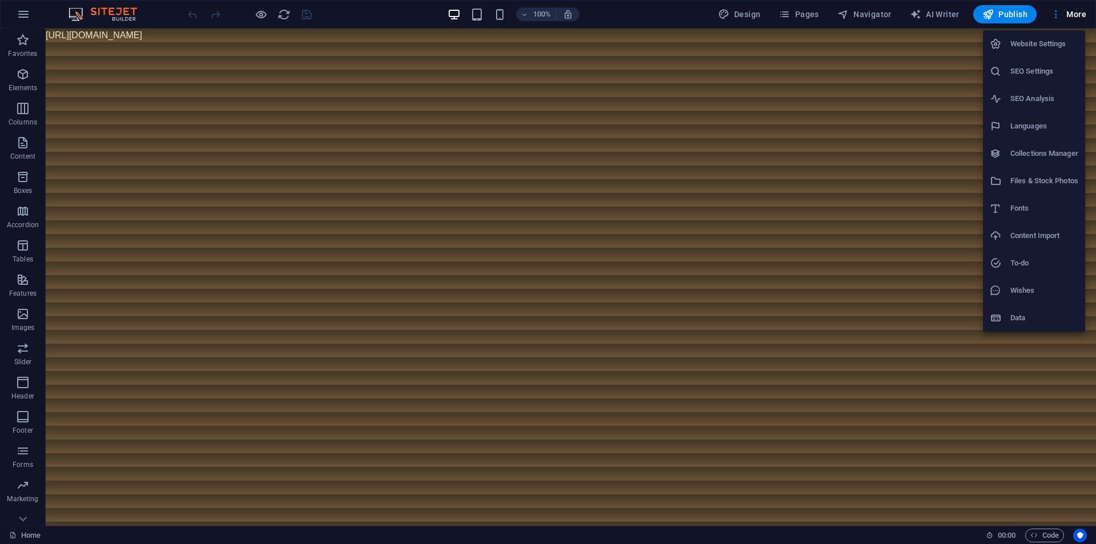
click at [1036, 176] on h6 "Files & Stock Photos" at bounding box center [1044, 181] width 68 height 14
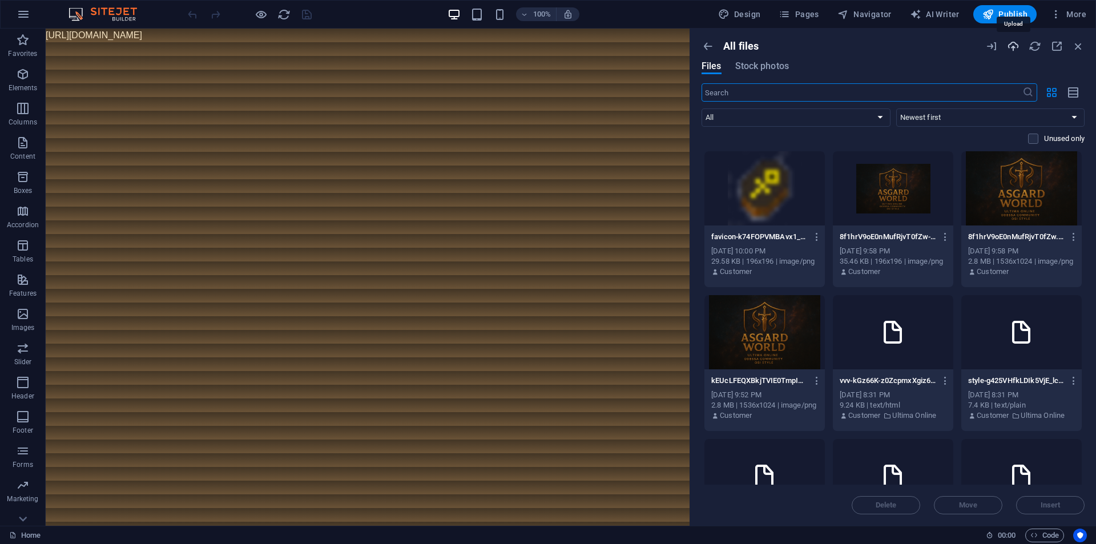
click at [1016, 47] on icon "button" at bounding box center [1013, 46] width 13 height 13
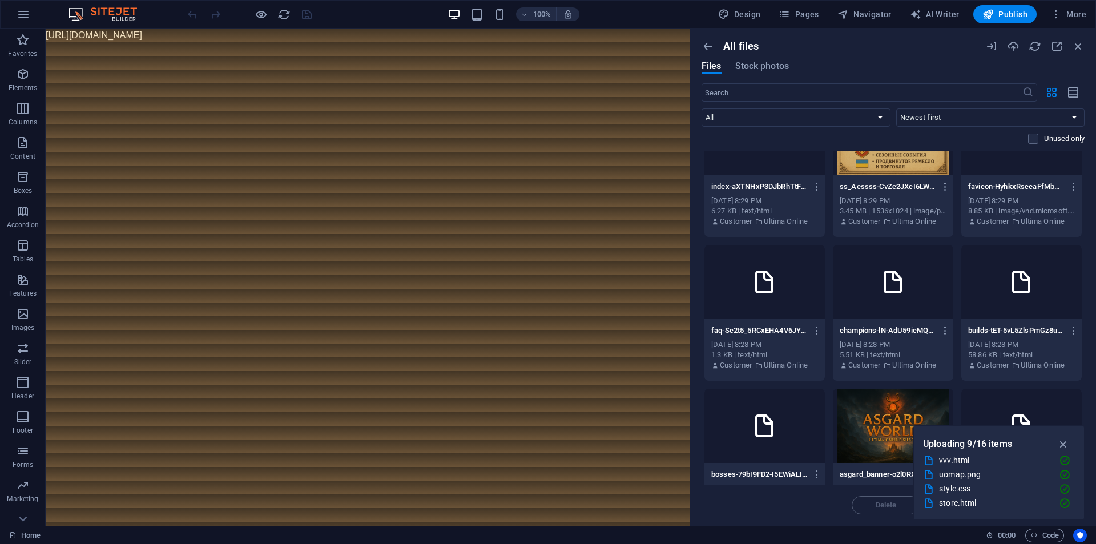
scroll to position [1098, 0]
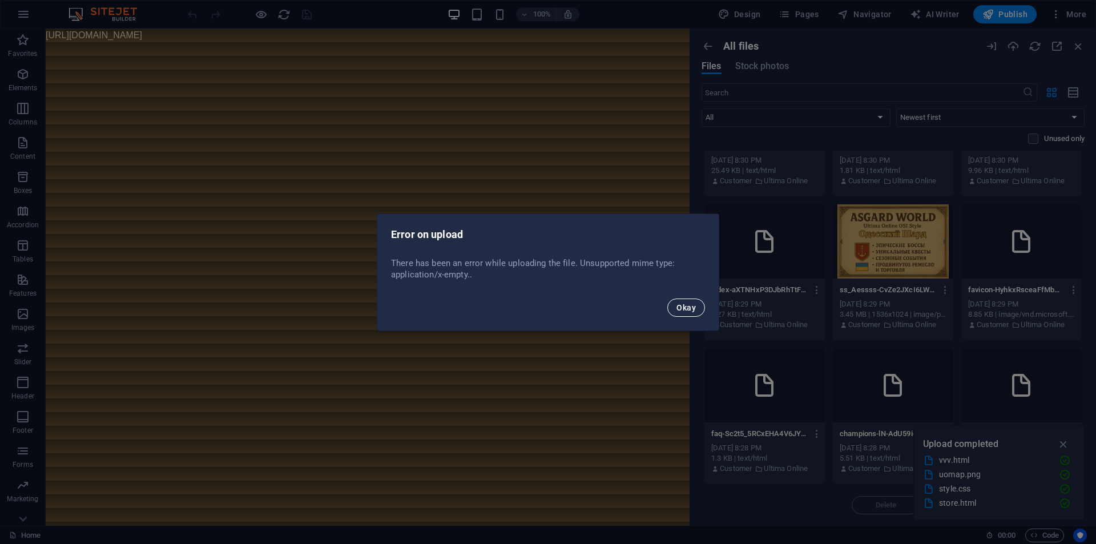
click at [695, 308] on span "Okay" at bounding box center [685, 307] width 19 height 9
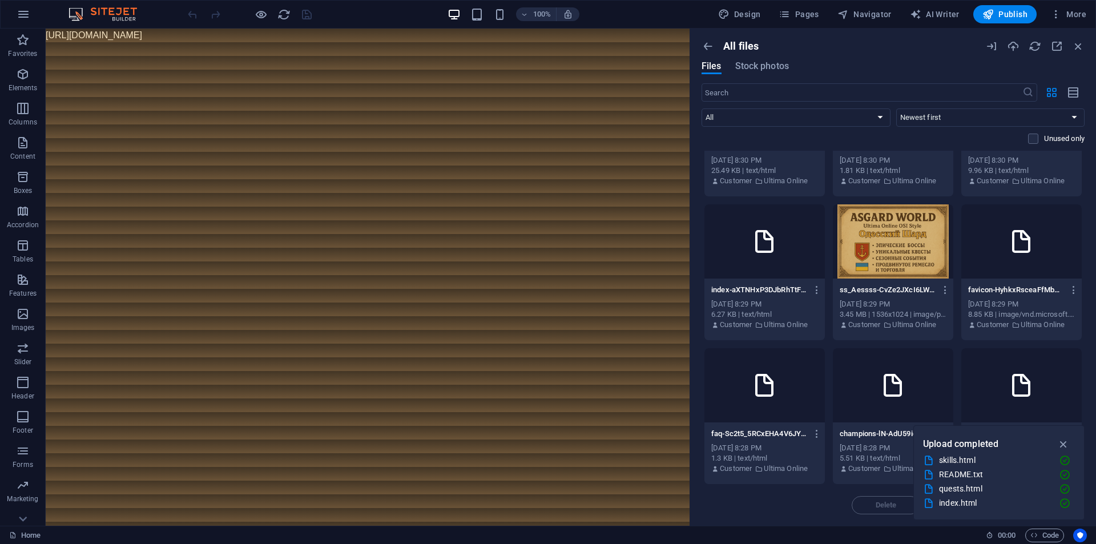
scroll to position [114, 0]
click at [1030, 470] on div "favicon.png" at bounding box center [994, 474] width 111 height 13
click at [1067, 442] on icon "button" at bounding box center [1063, 444] width 13 height 13
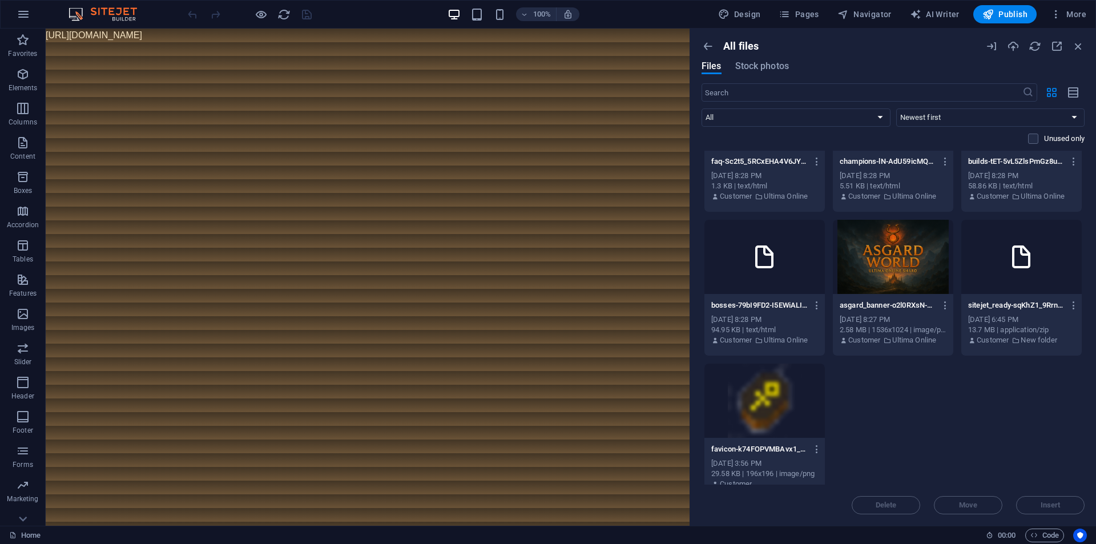
scroll to position [1385, 0]
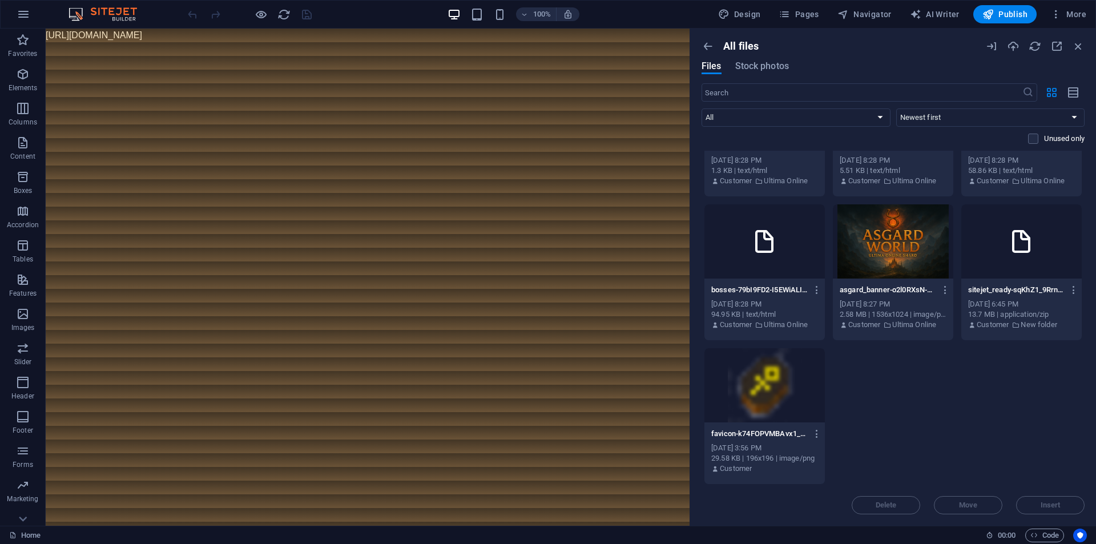
drag, startPoint x: 934, startPoint y: 397, endPoint x: 993, endPoint y: 382, distance: 61.2
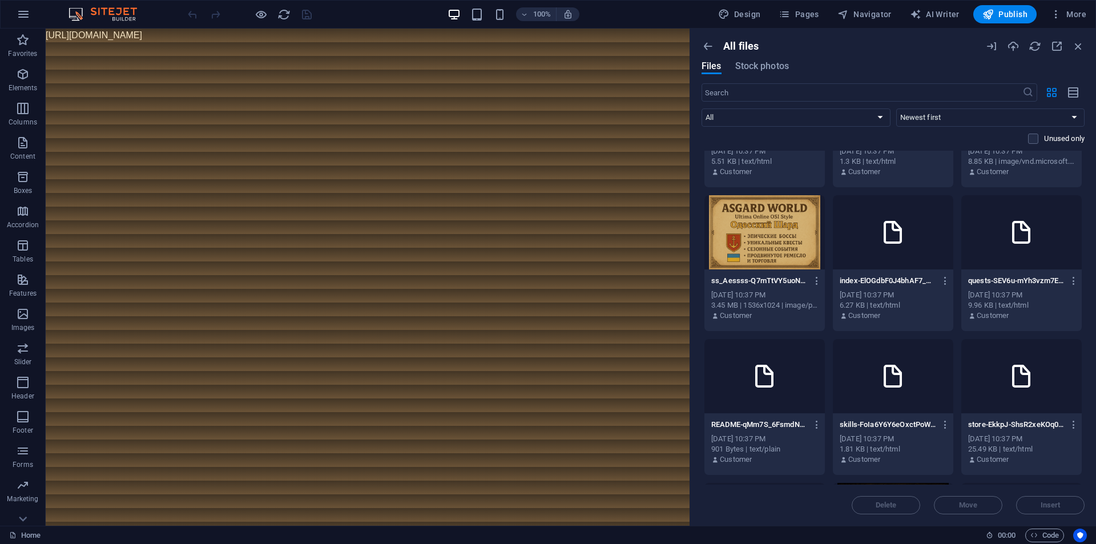
scroll to position [0, 0]
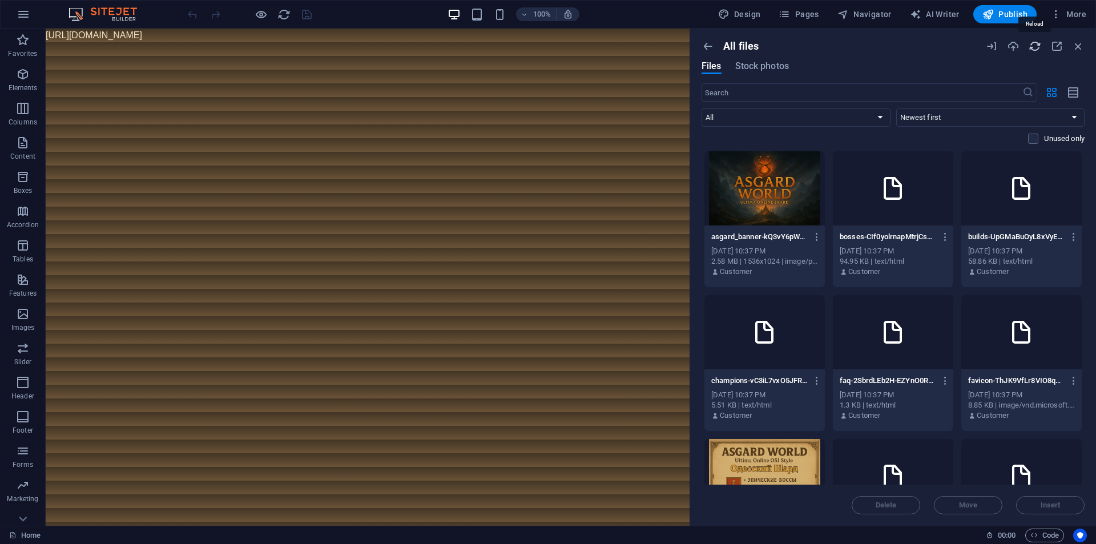
click at [1034, 47] on icon "button" at bounding box center [1035, 46] width 13 height 13
click at [1038, 45] on icon "button" at bounding box center [1035, 46] width 13 height 13
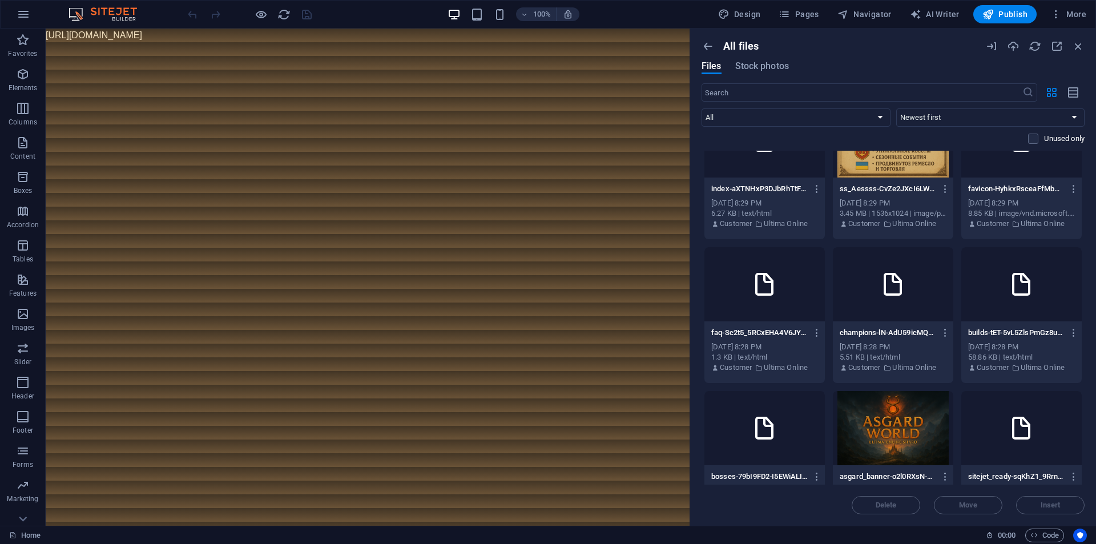
scroll to position [1385, 0]
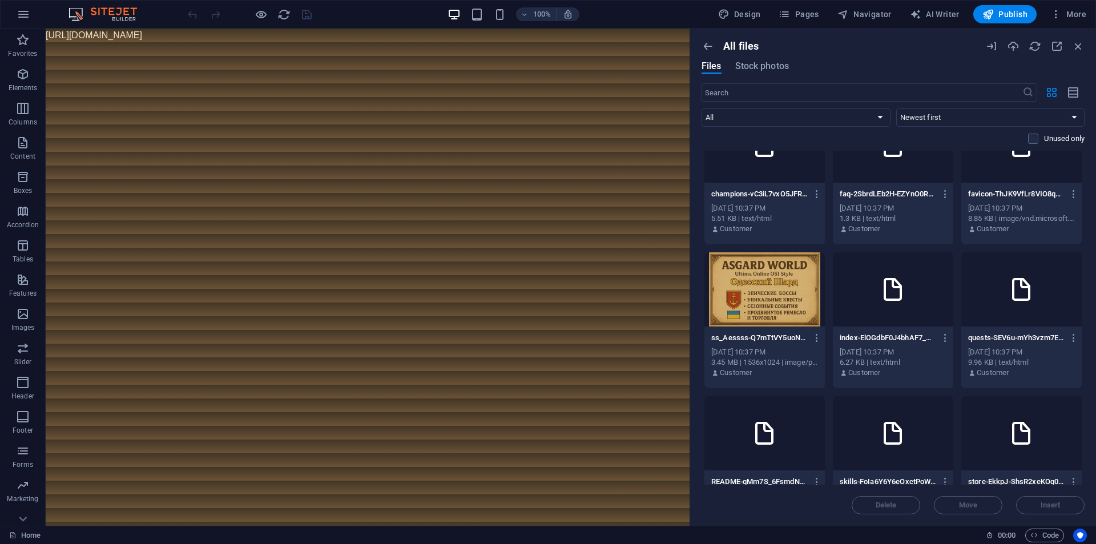
scroll to position [0, 0]
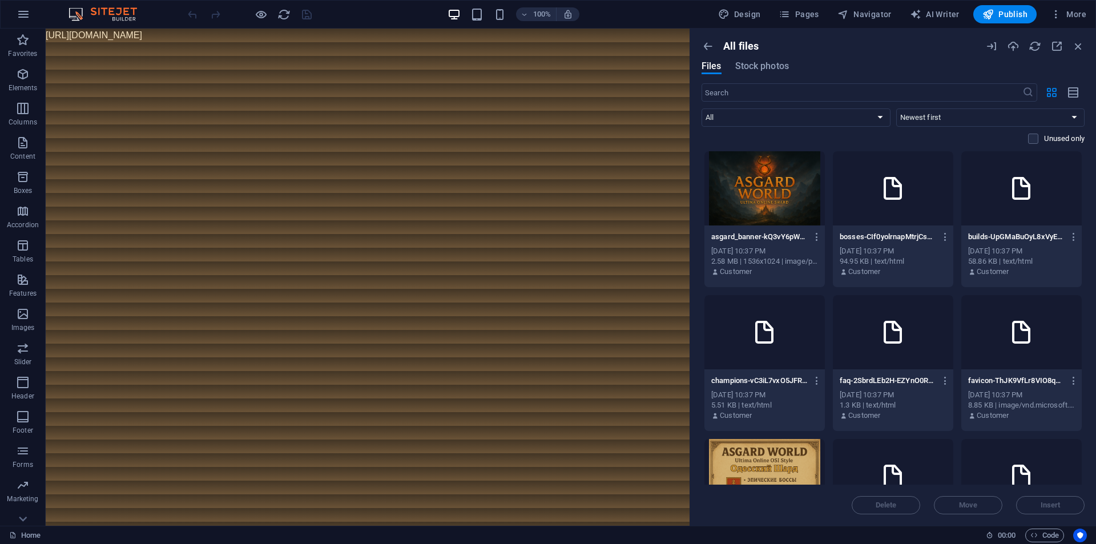
click at [476, 42] on html "https://cdn1.site-media.eu/images/0/19696032/index-grK9VpeE10YCjhQJzkQ-1A.html" at bounding box center [368, 36] width 644 height 14
click at [77, 14] on img at bounding box center [109, 14] width 86 height 14
click at [743, 65] on span "Stock photos" at bounding box center [762, 66] width 54 height 14
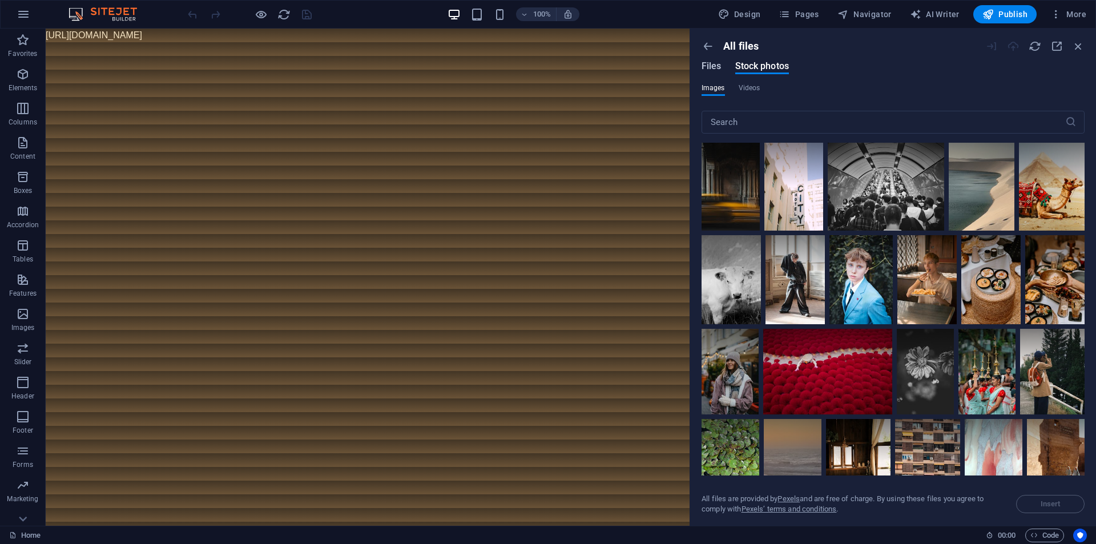
click at [713, 64] on span "Files" at bounding box center [712, 66] width 20 height 14
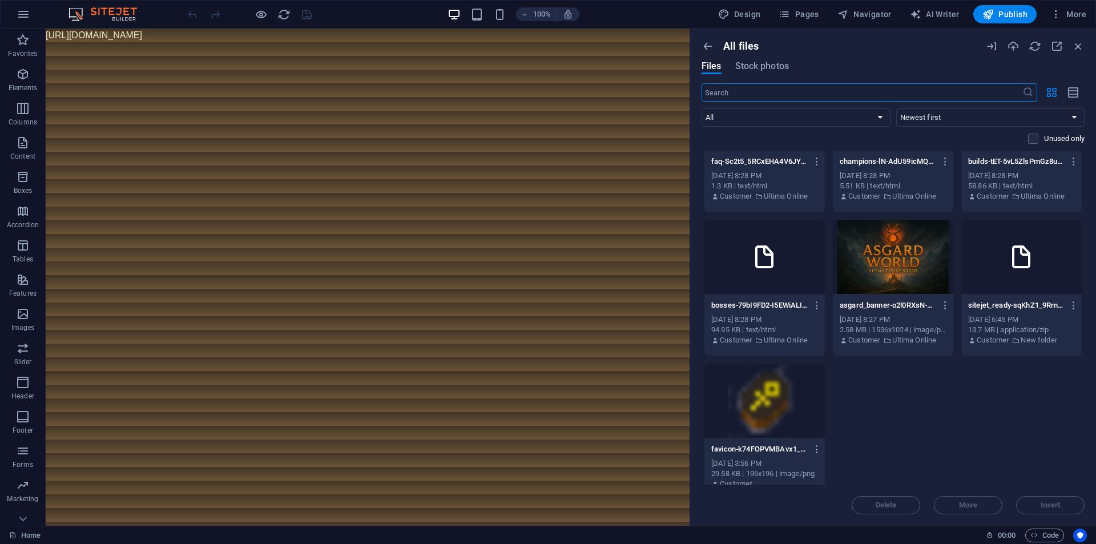
scroll to position [1385, 0]
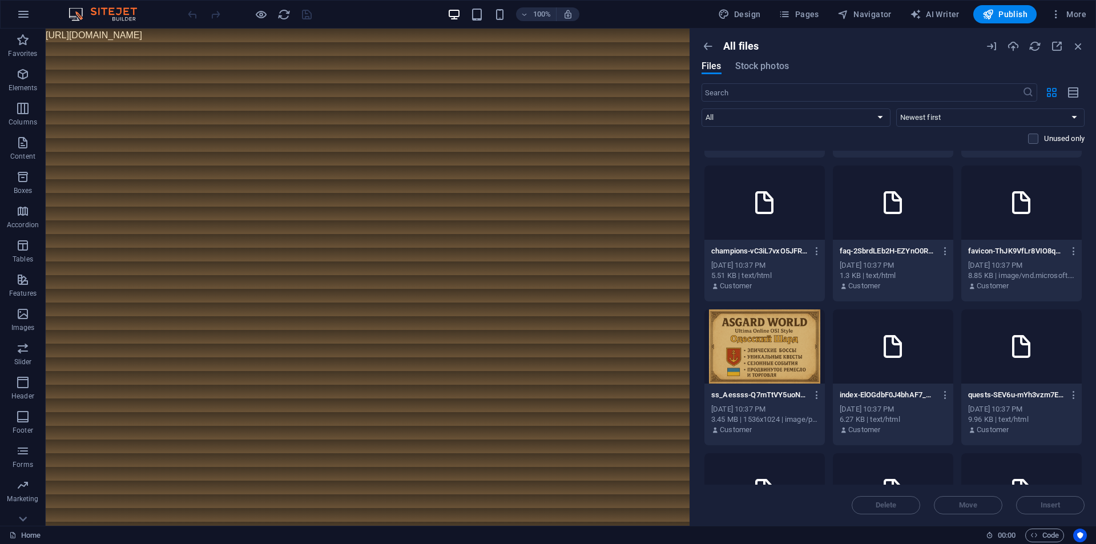
scroll to position [0, 0]
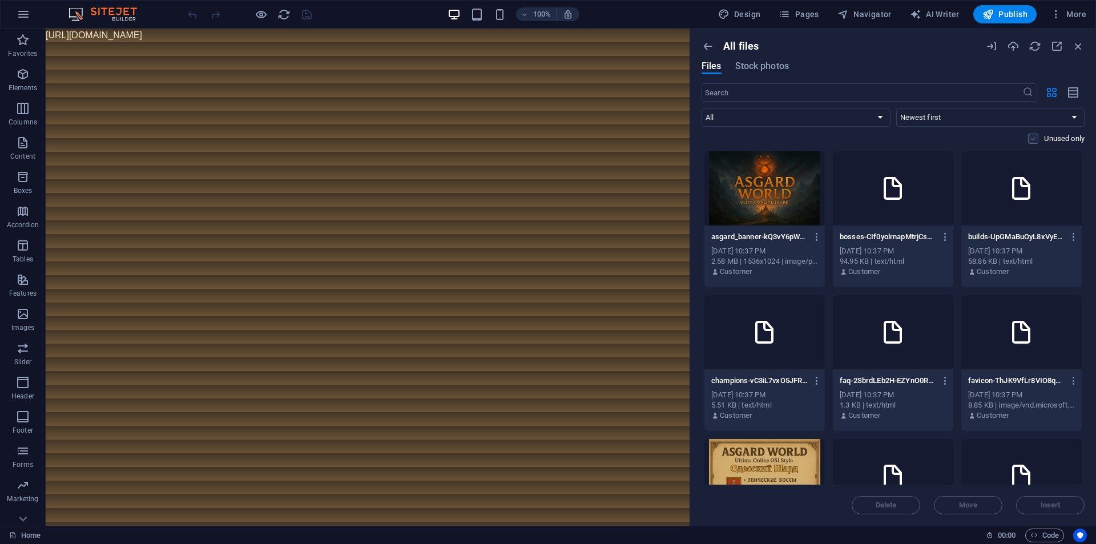
click at [1037, 141] on label at bounding box center [1033, 139] width 10 height 10
click at [0, 0] on input "checkbox" at bounding box center [0, 0] width 0 height 0
click at [1036, 138] on label at bounding box center [1033, 139] width 10 height 10
click at [0, 0] on input "checkbox" at bounding box center [0, 0] width 0 height 0
click at [284, 15] on icon "reload" at bounding box center [283, 14] width 13 height 13
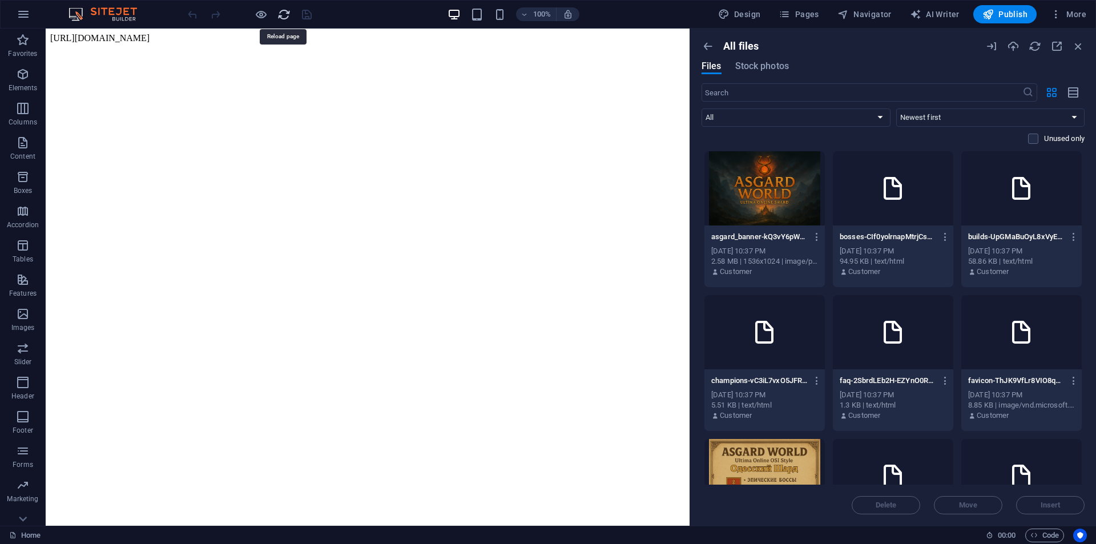
click at [284, 15] on icon "reload" at bounding box center [283, 14] width 13 height 13
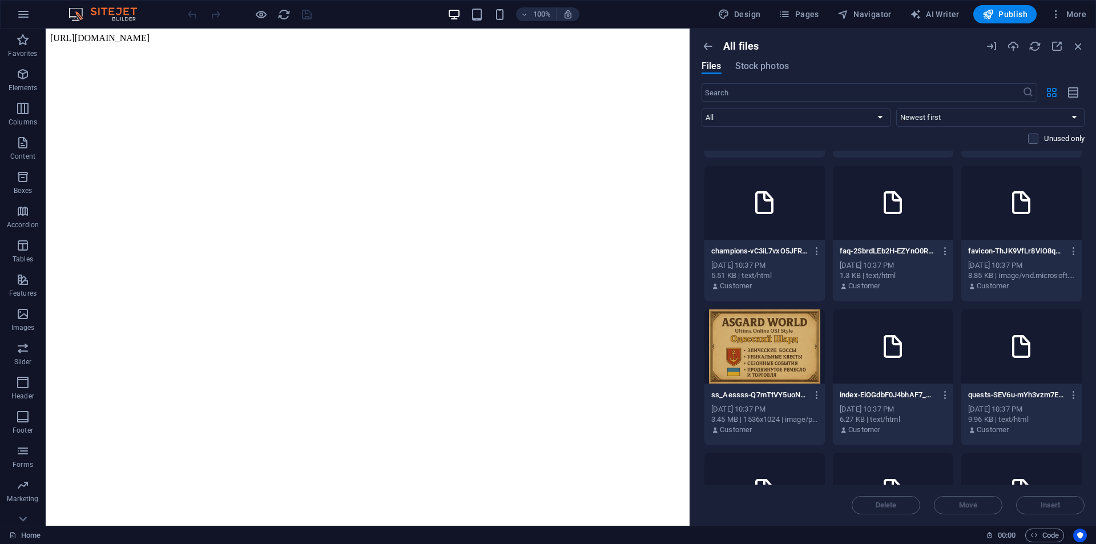
scroll to position [0, 0]
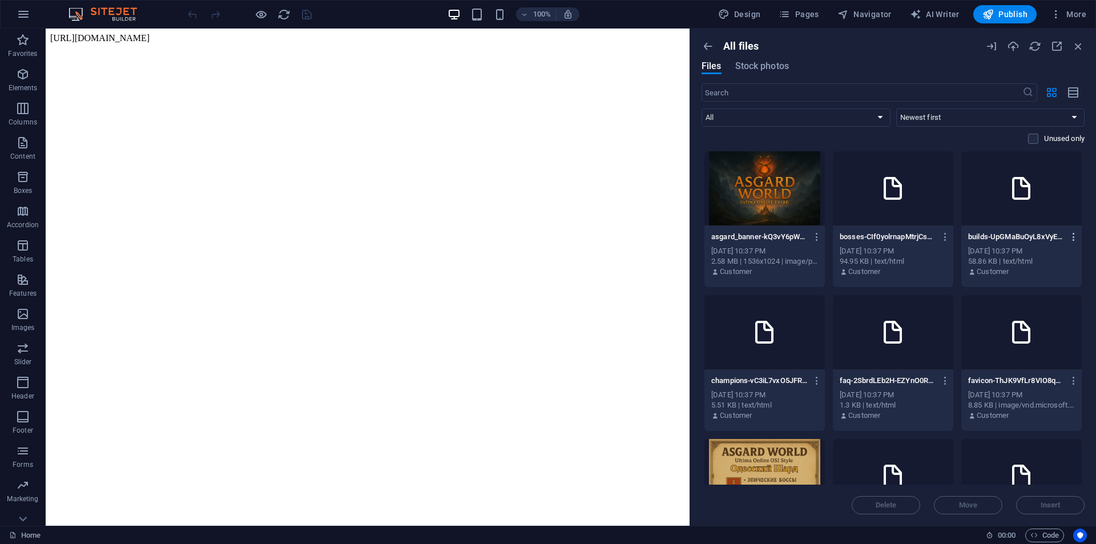
click at [1074, 232] on icon "button" at bounding box center [1074, 237] width 11 height 10
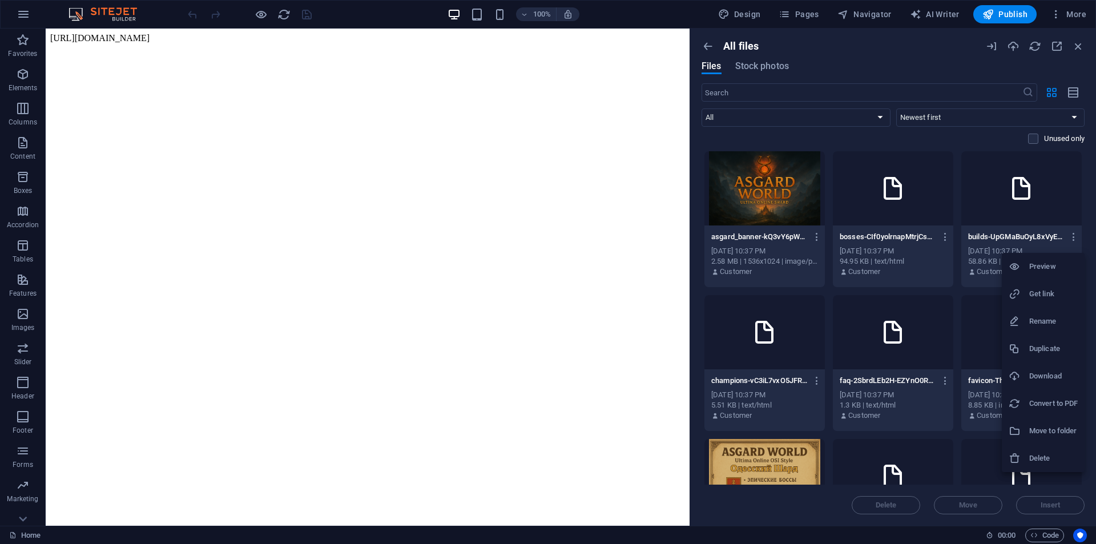
click at [1054, 266] on h6 "Preview" at bounding box center [1053, 267] width 49 height 14
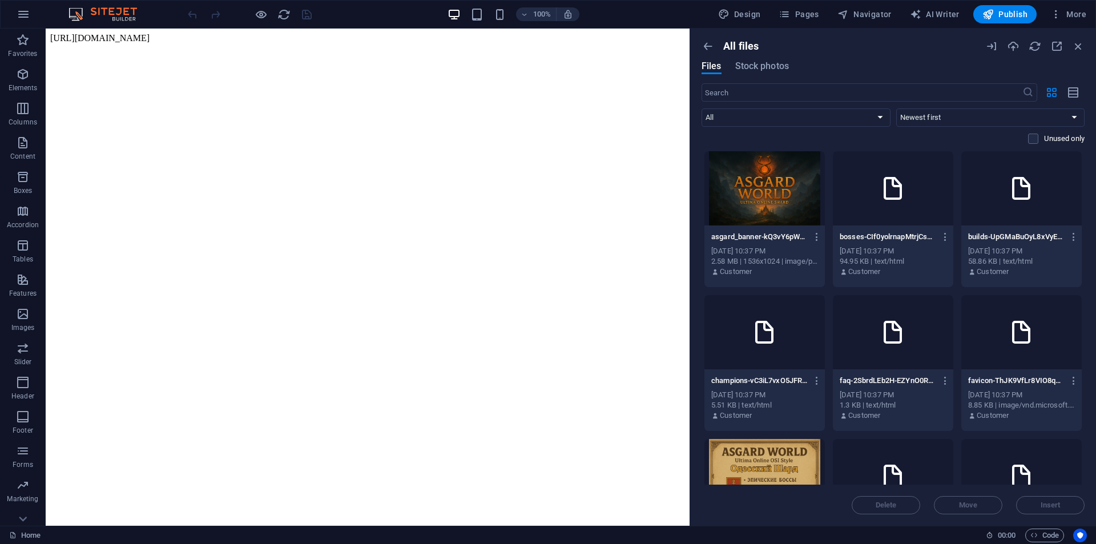
click at [1032, 238] on p "builds-UpGMaBuOyL8xVyExDFn2ng.html" at bounding box center [1016, 237] width 96 height 10
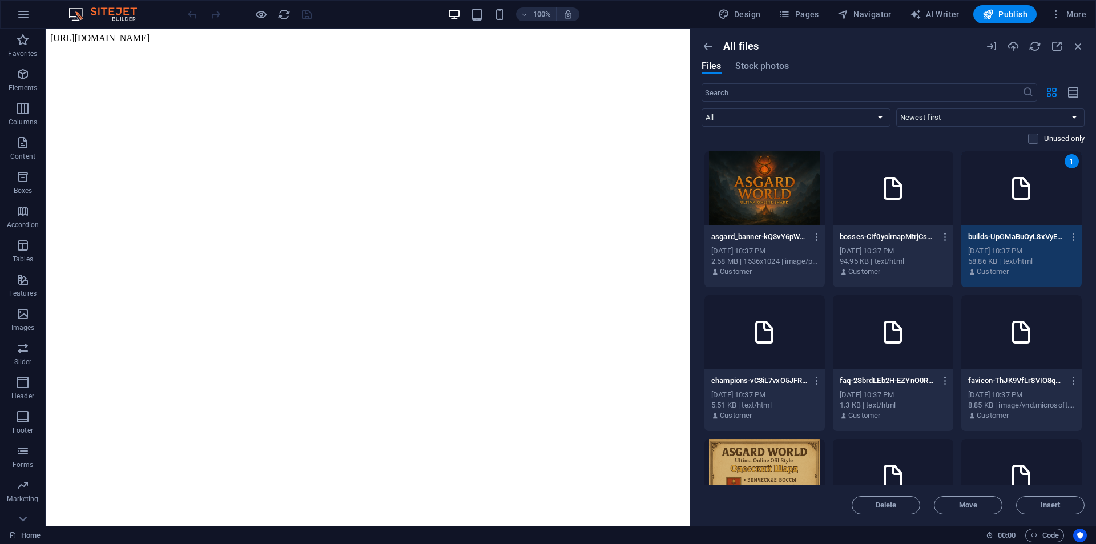
click at [1067, 160] on div "1" at bounding box center [1072, 161] width 14 height 14
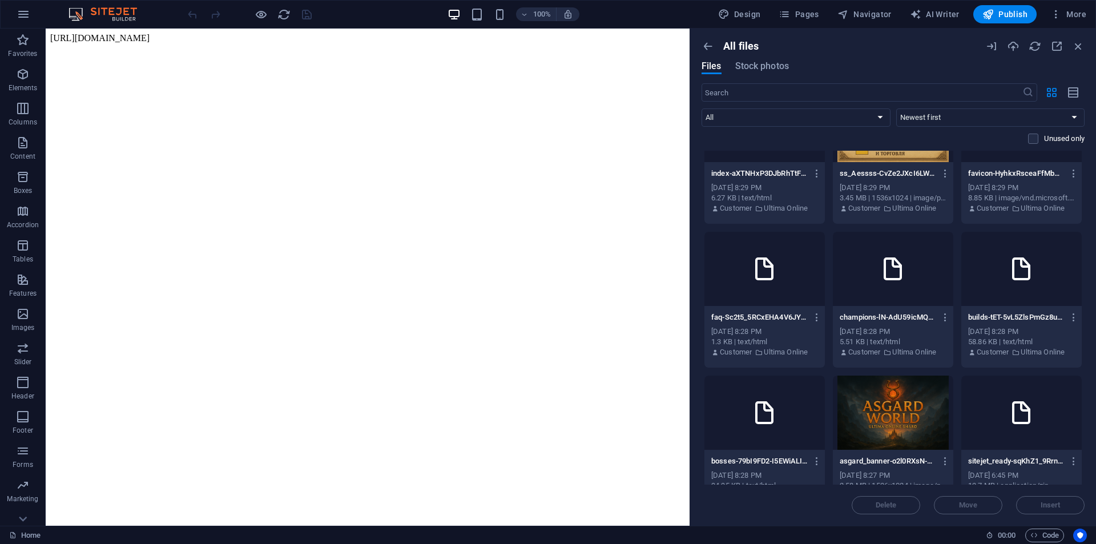
scroll to position [1385, 0]
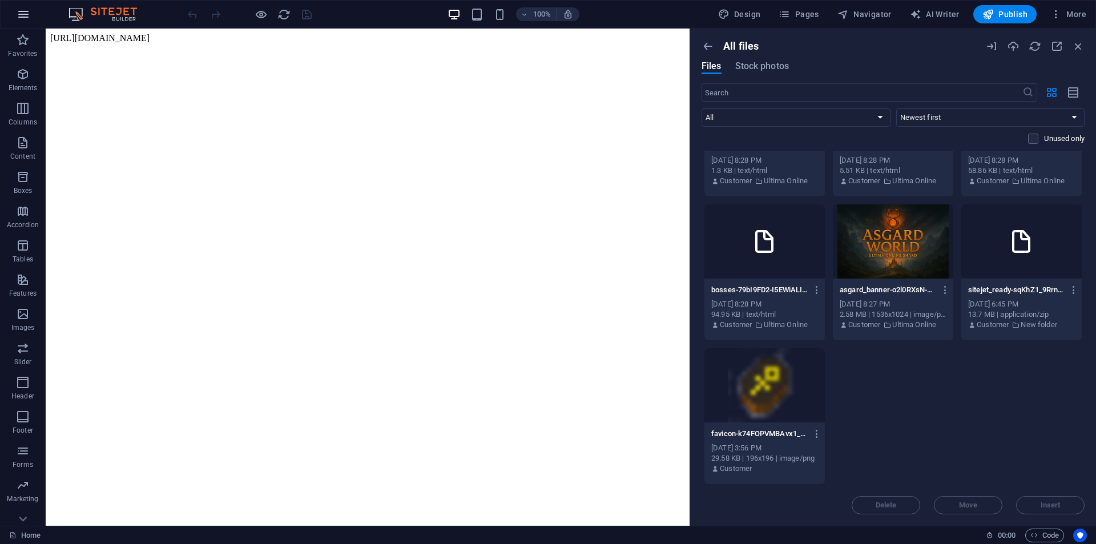
click at [23, 18] on icon "button" at bounding box center [24, 14] width 14 height 14
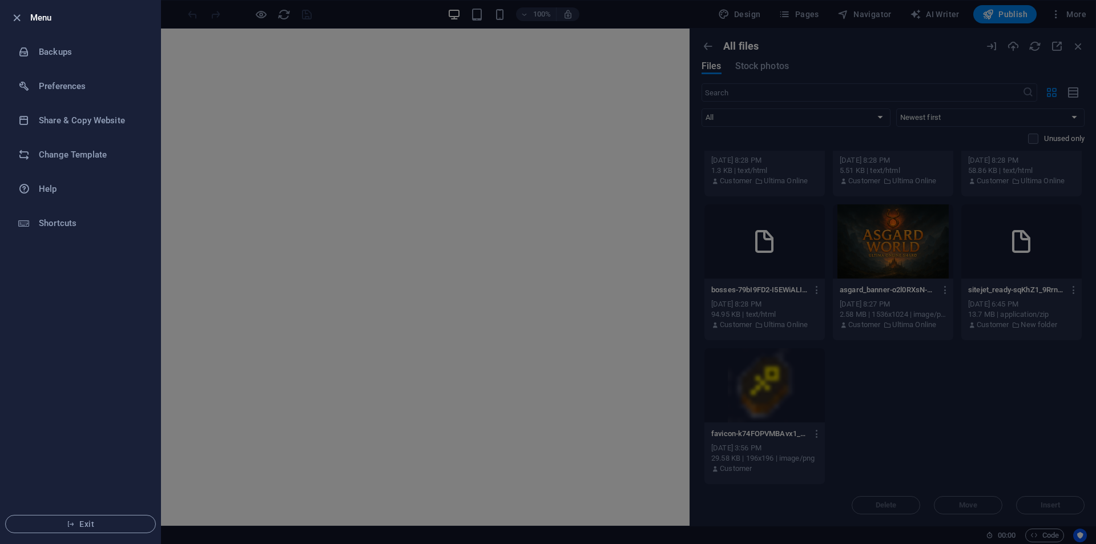
click at [853, 353] on div at bounding box center [548, 272] width 1096 height 544
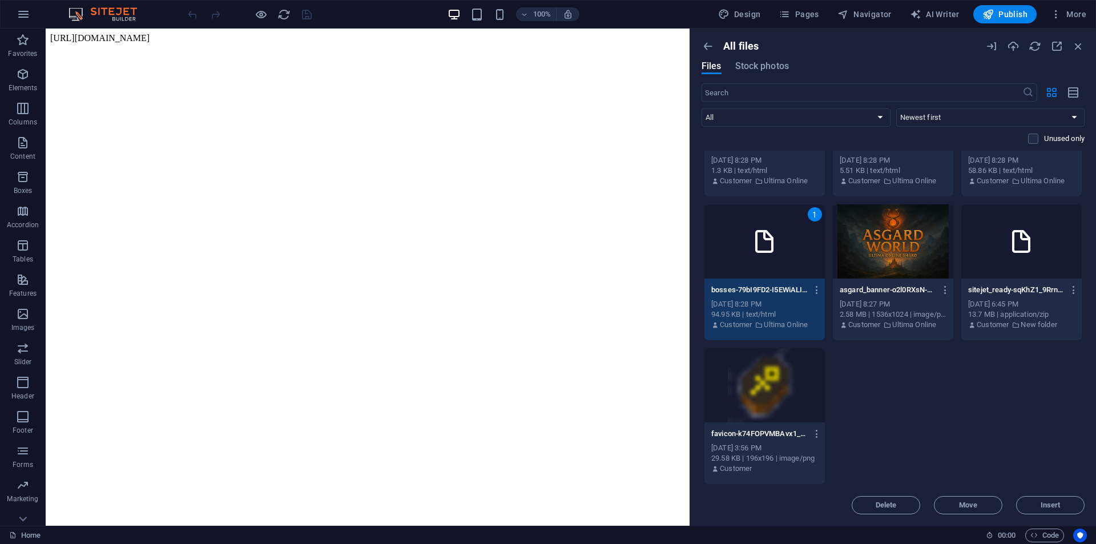
click at [908, 248] on div at bounding box center [893, 241] width 120 height 74
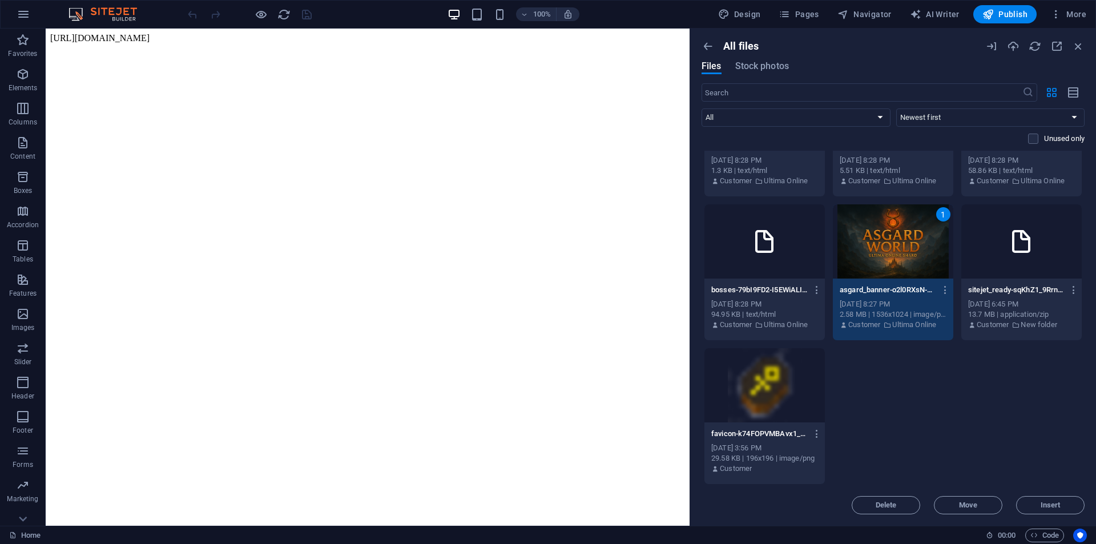
click at [1029, 264] on div at bounding box center [1021, 241] width 120 height 74
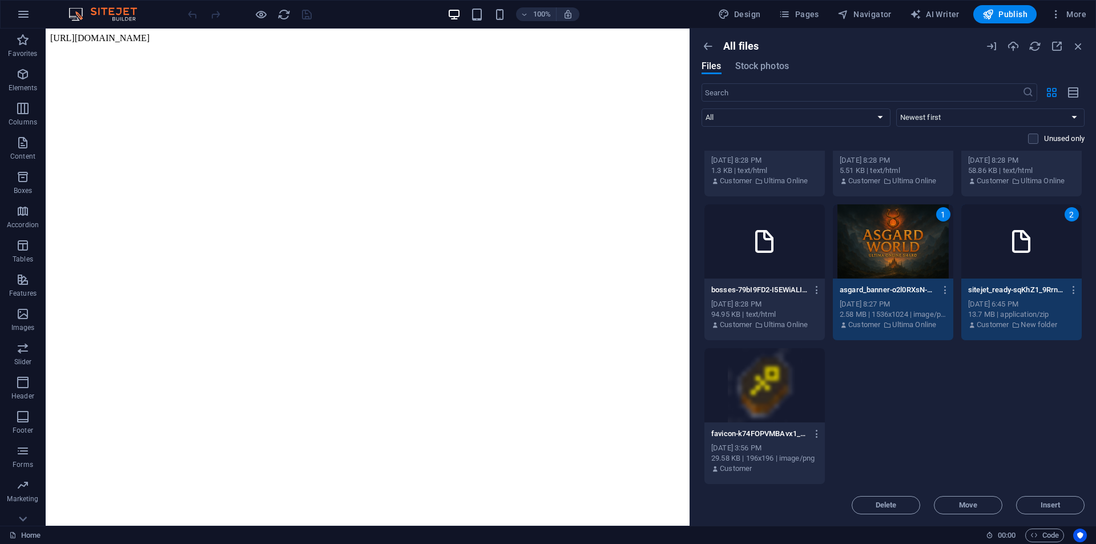
drag, startPoint x: 789, startPoint y: 390, endPoint x: 764, endPoint y: 320, distance: 75.1
click at [789, 390] on div at bounding box center [764, 385] width 120 height 74
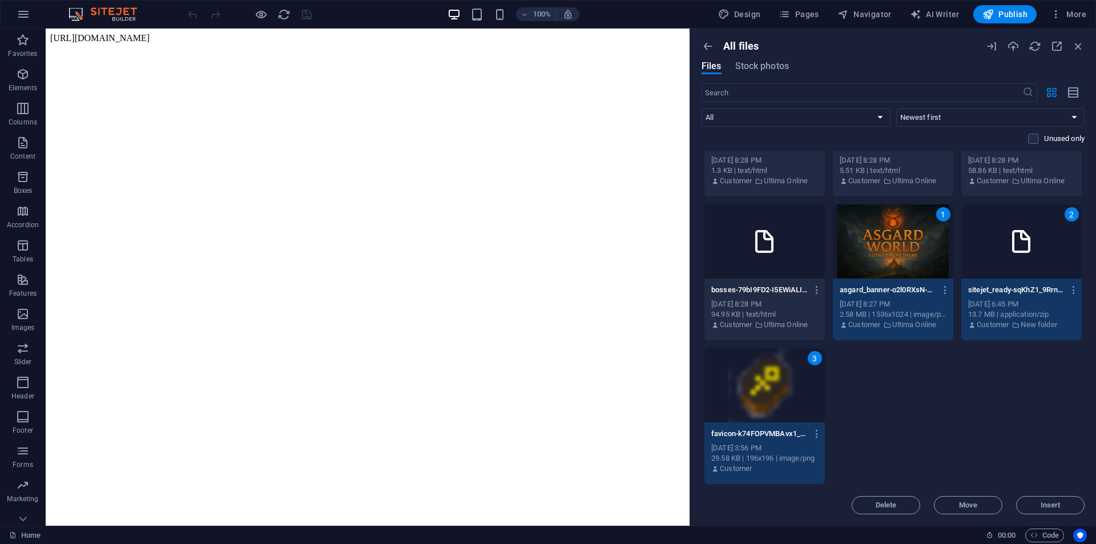
click at [759, 276] on div at bounding box center [764, 241] width 120 height 74
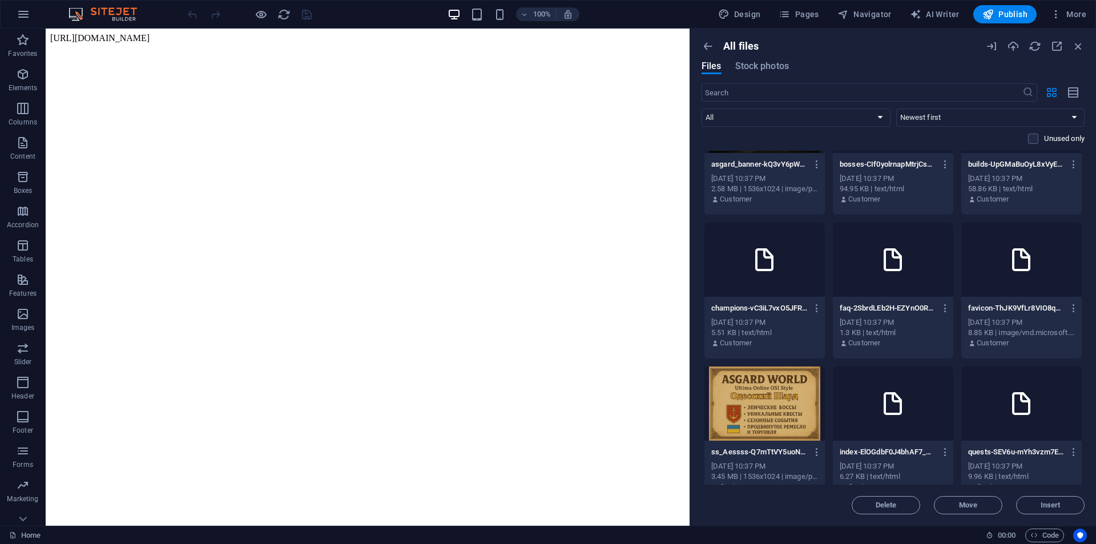
scroll to position [0, 0]
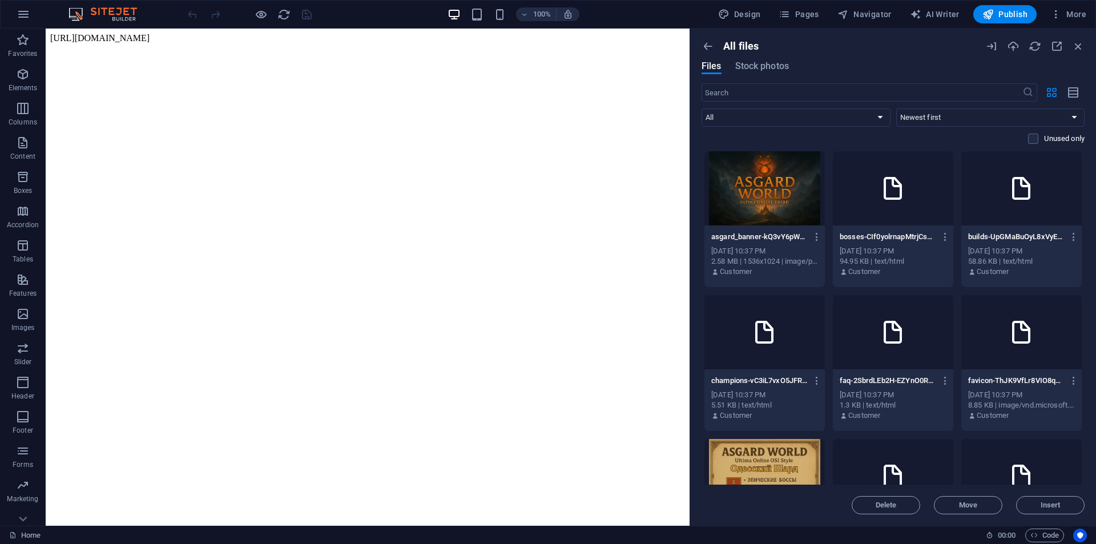
click at [760, 213] on div at bounding box center [764, 188] width 120 height 74
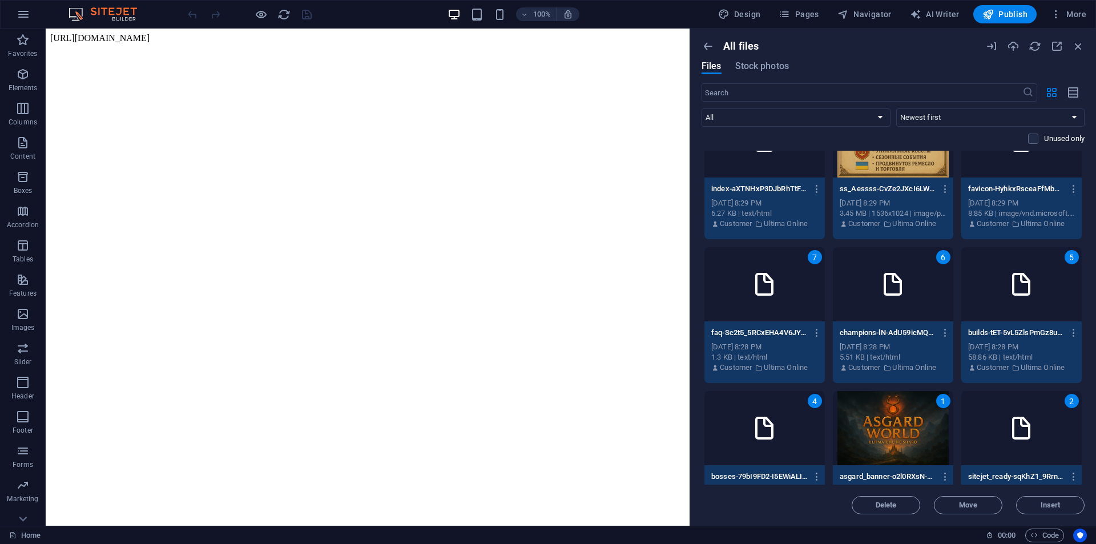
scroll to position [1385, 0]
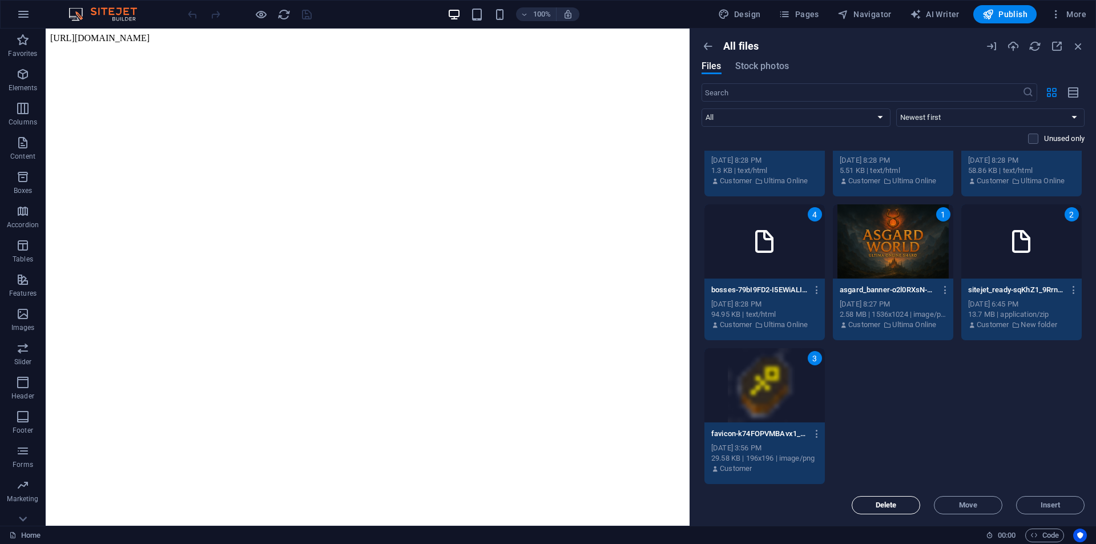
click at [903, 507] on span "Delete" at bounding box center [886, 505] width 58 height 7
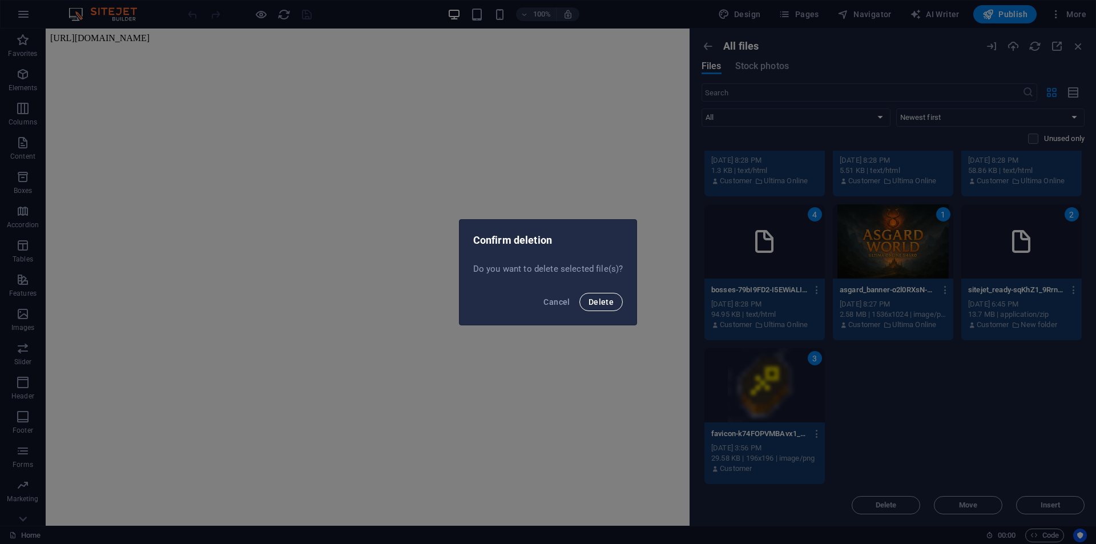
click at [594, 301] on span "Delete" at bounding box center [601, 301] width 25 height 9
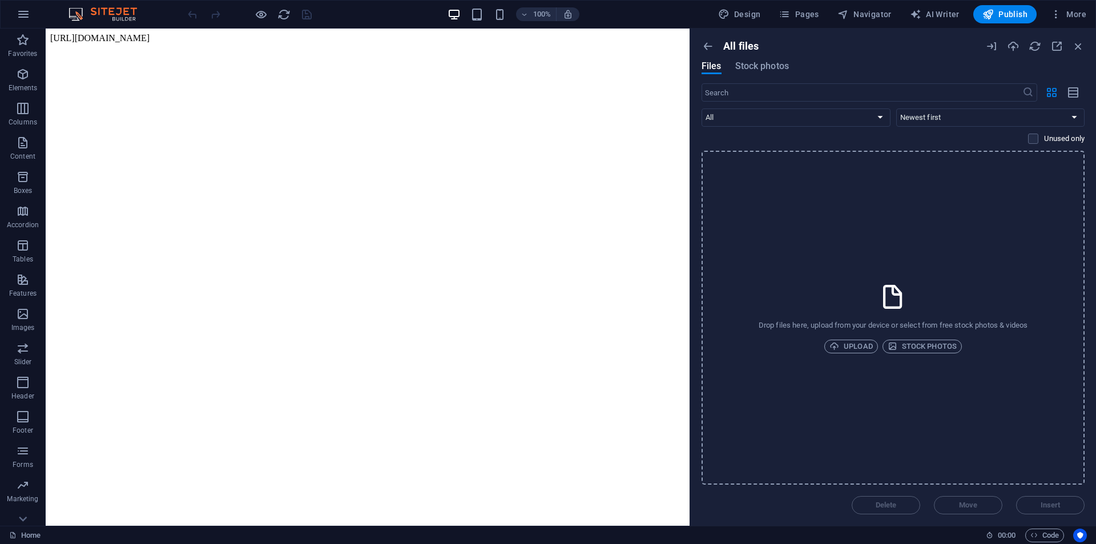
scroll to position [0, 0]
drag, startPoint x: 800, startPoint y: 235, endPoint x: 801, endPoint y: 222, distance: 12.6
click at [801, 222] on div "Drop files here, upload from your device or select from free stock photos & vid…" at bounding box center [893, 318] width 383 height 334
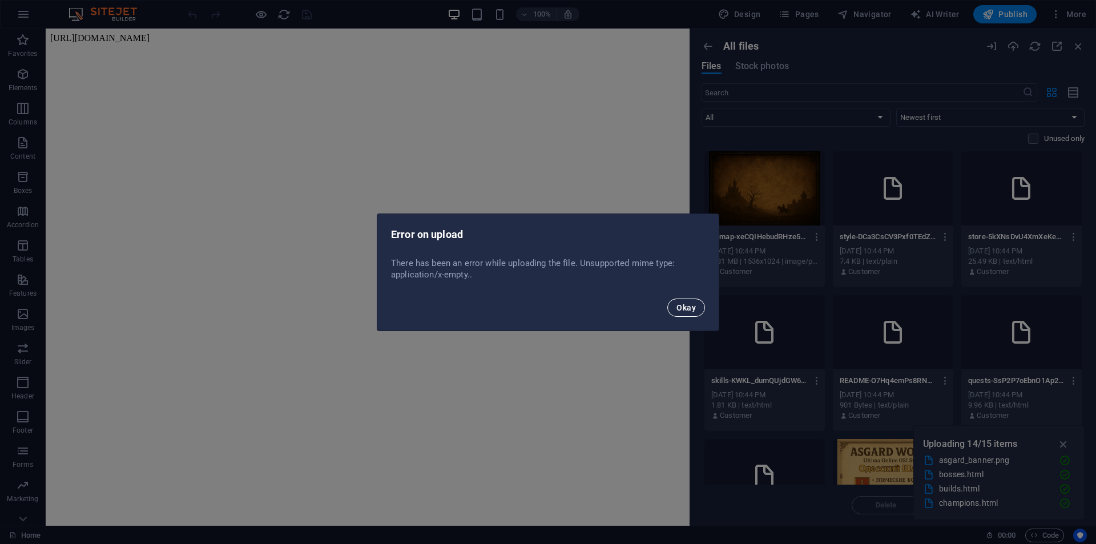
click at [696, 307] on button "Okay" at bounding box center [686, 308] width 38 height 18
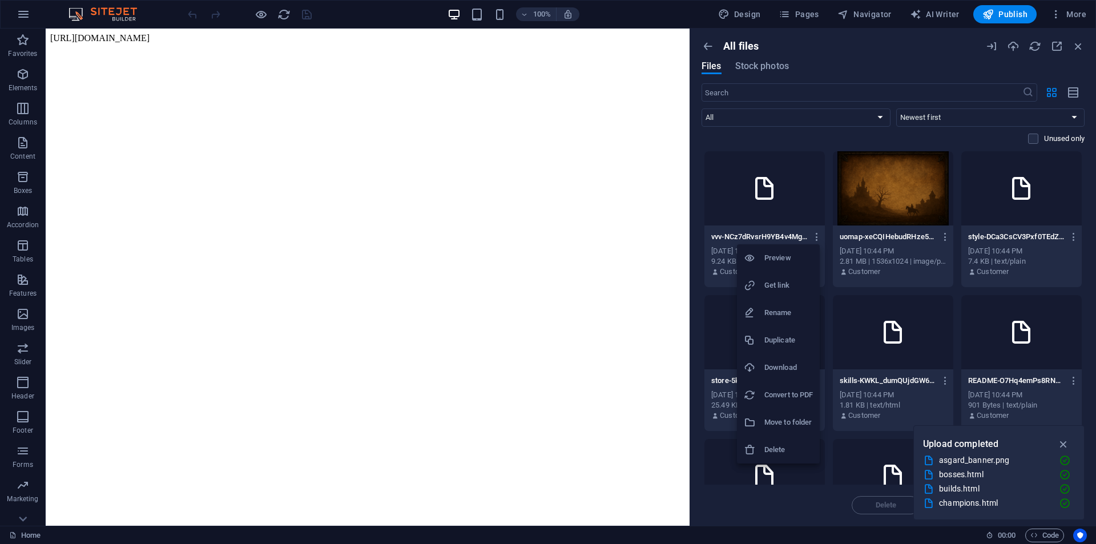
click at [790, 319] on h6 "Rename" at bounding box center [788, 313] width 49 height 14
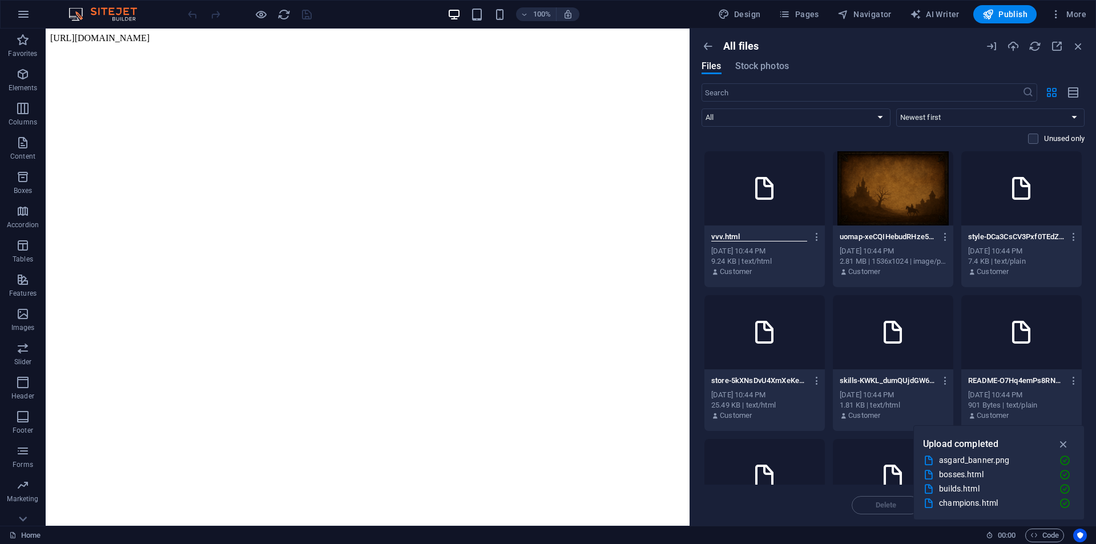
type input "vvv.html"
click at [813, 237] on icon "button" at bounding box center [817, 237] width 11 height 10
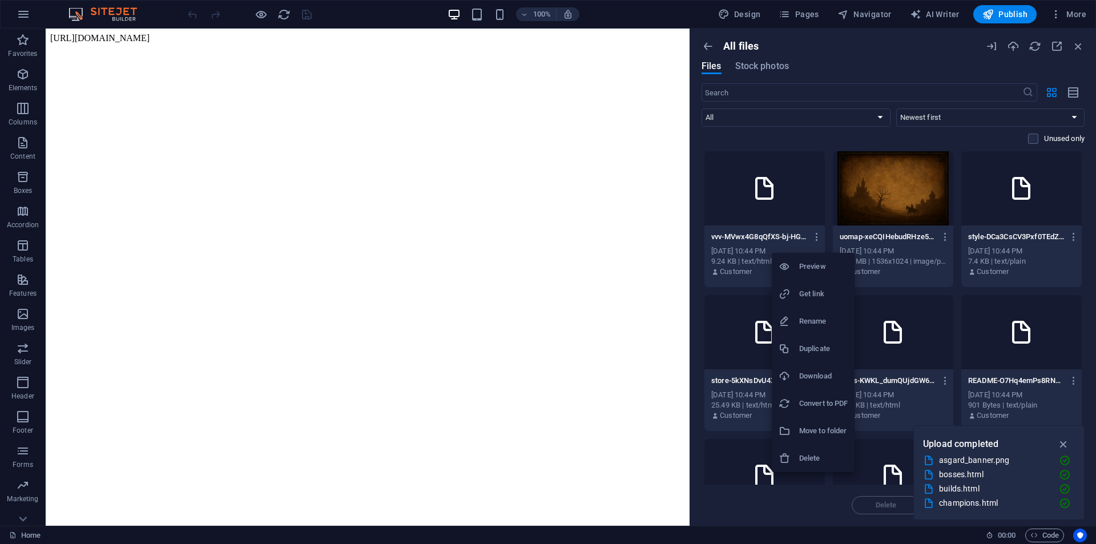
click at [824, 319] on h6 "Rename" at bounding box center [823, 322] width 49 height 14
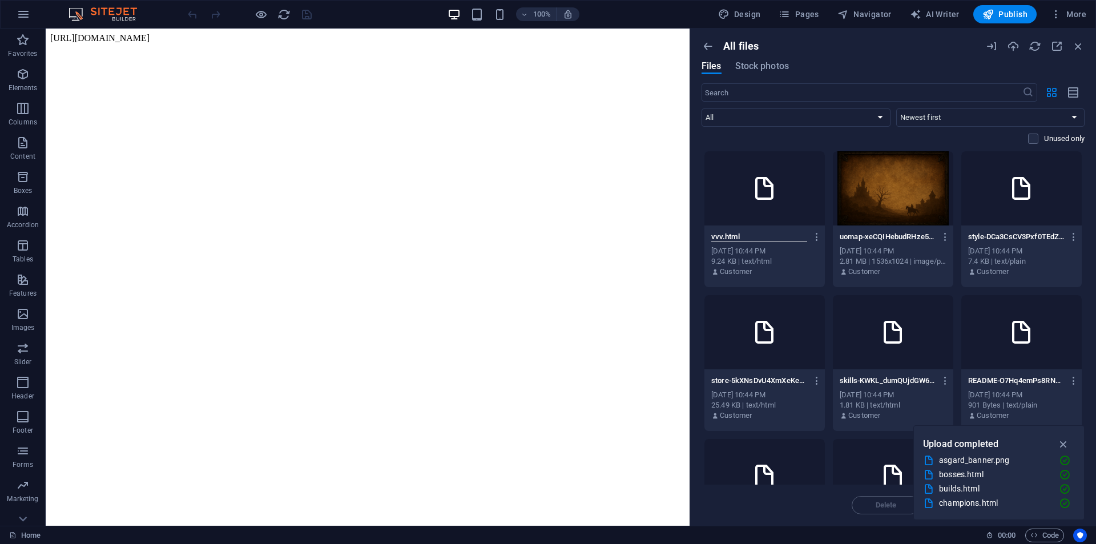
type input "vvv.html"
click at [1029, 302] on div at bounding box center [1021, 332] width 120 height 74
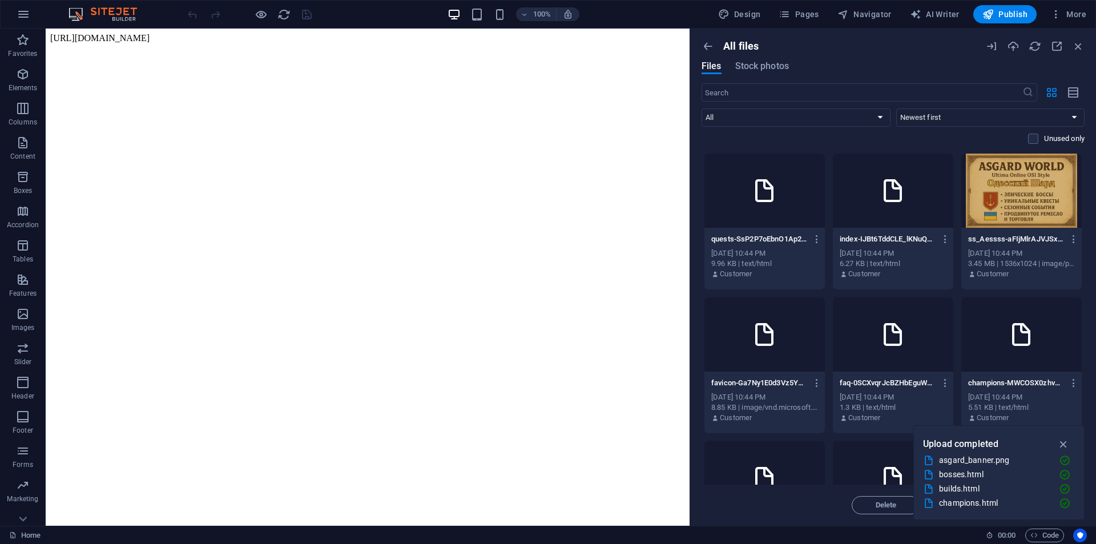
scroll to position [378, 0]
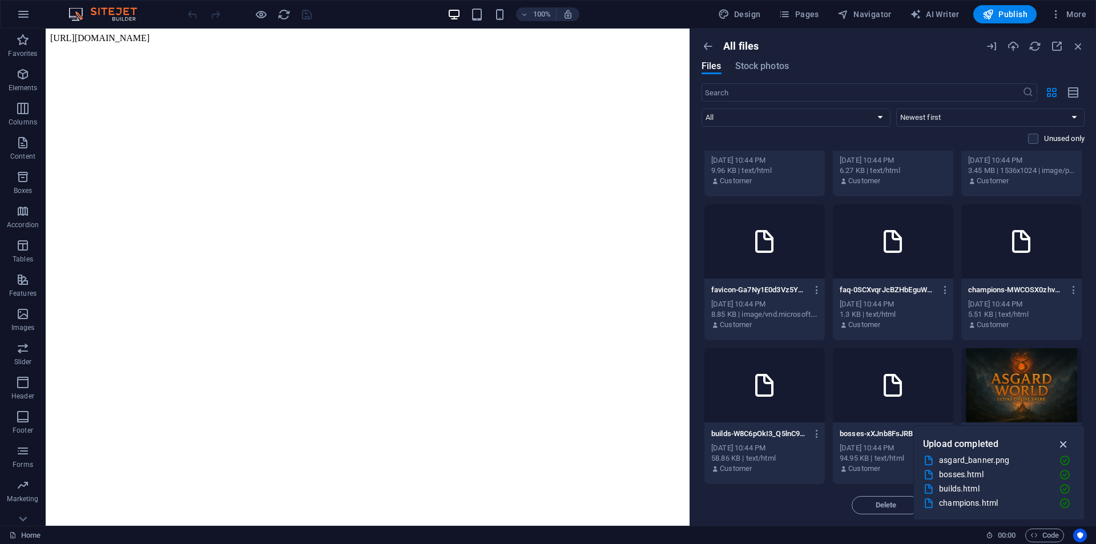
click at [1059, 440] on icon "button" at bounding box center [1063, 444] width 13 height 13
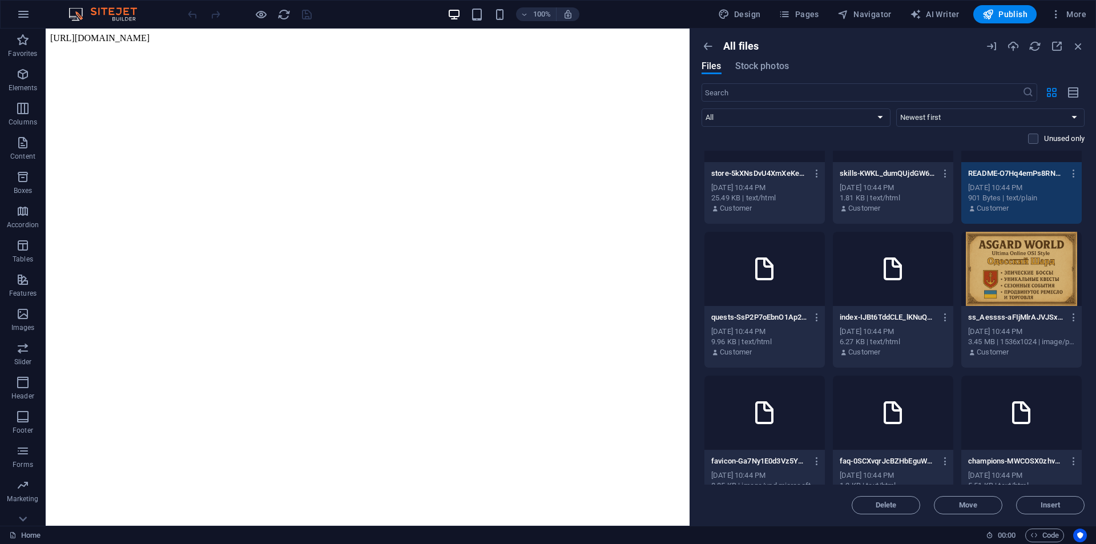
scroll to position [150, 0]
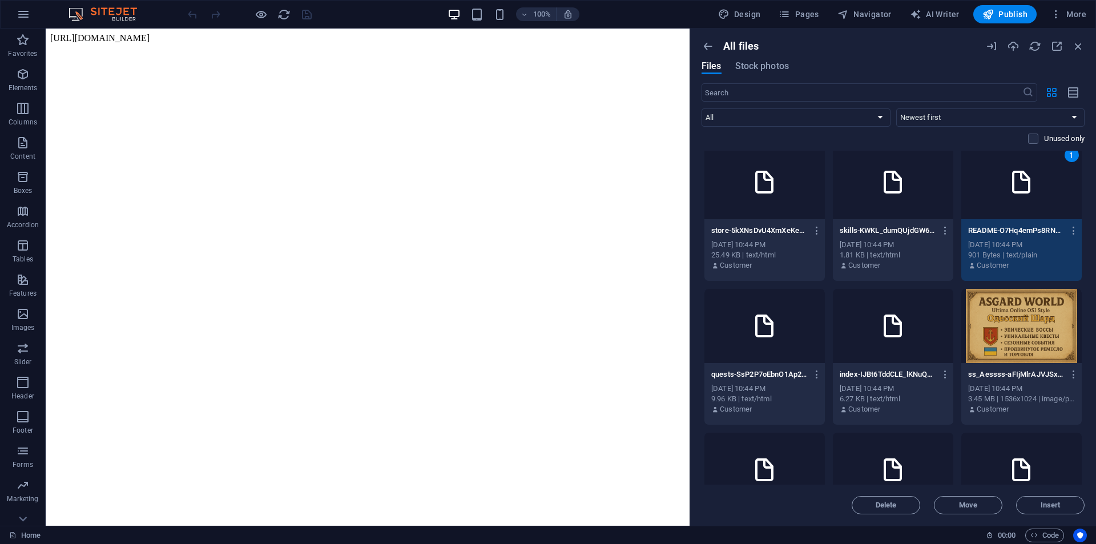
click at [904, 342] on div at bounding box center [893, 326] width 120 height 74
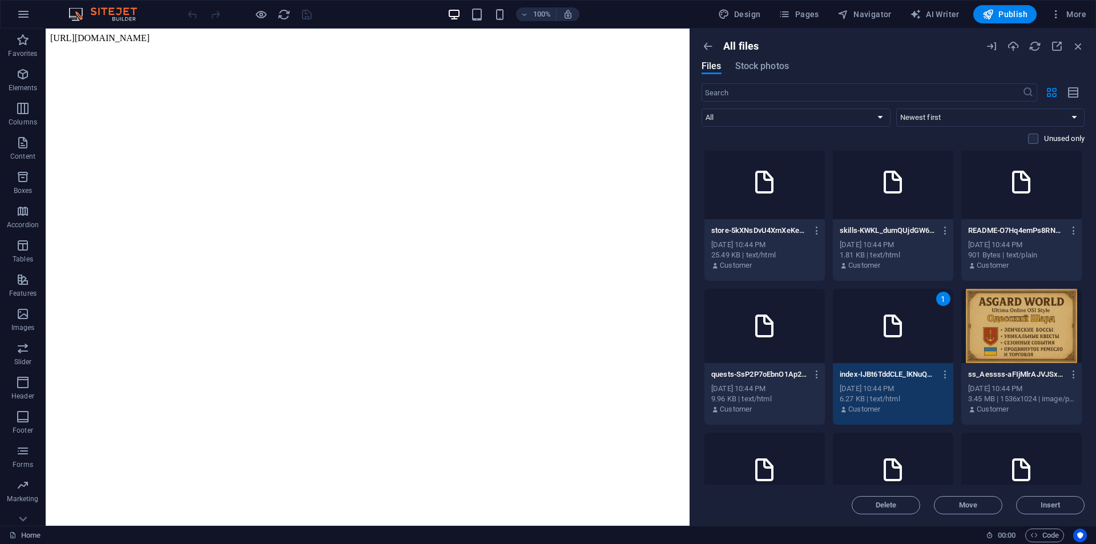
click at [904, 342] on div "1" at bounding box center [893, 326] width 120 height 74
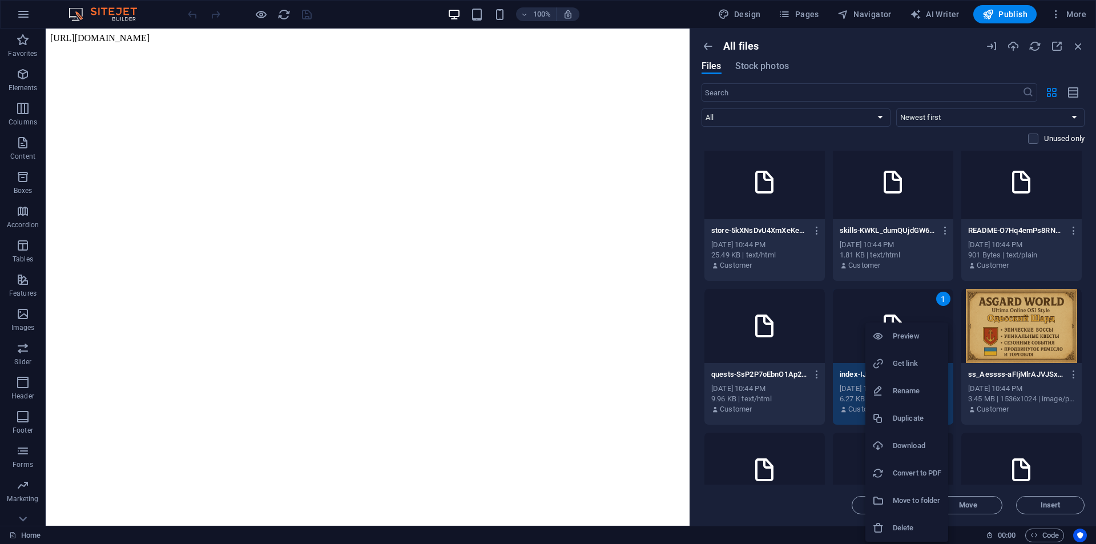
click at [920, 335] on h6 "Preview" at bounding box center [917, 336] width 49 height 14
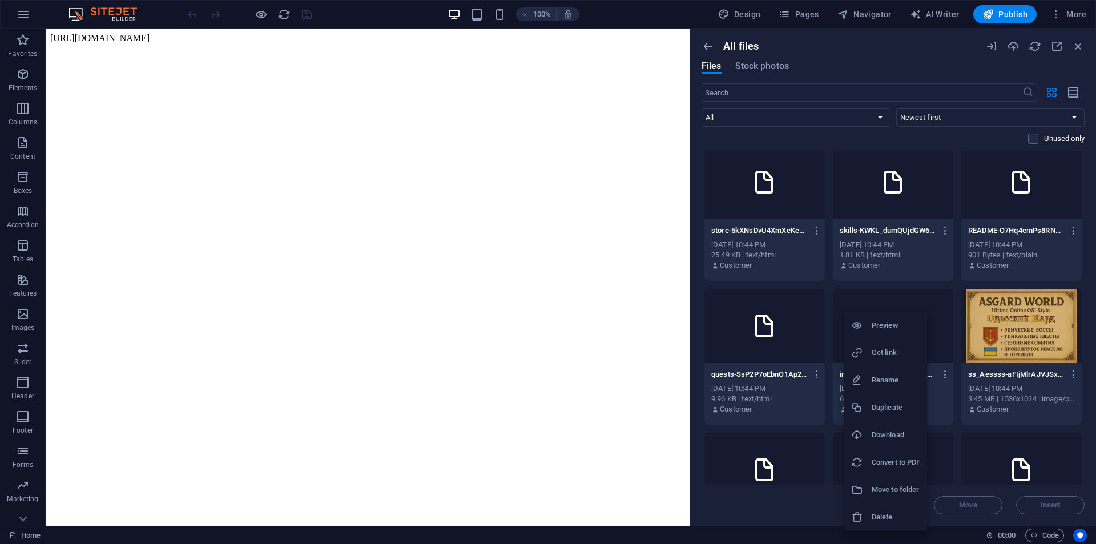
click at [905, 485] on h6 "Move to folder" at bounding box center [896, 490] width 49 height 14
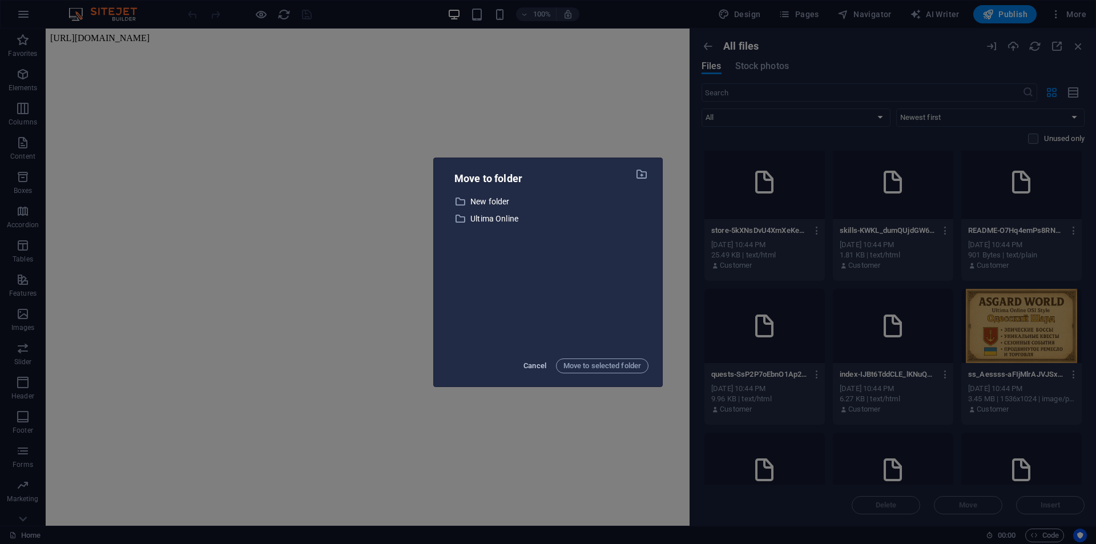
click at [546, 361] on button "Cancel" at bounding box center [535, 366] width 29 height 18
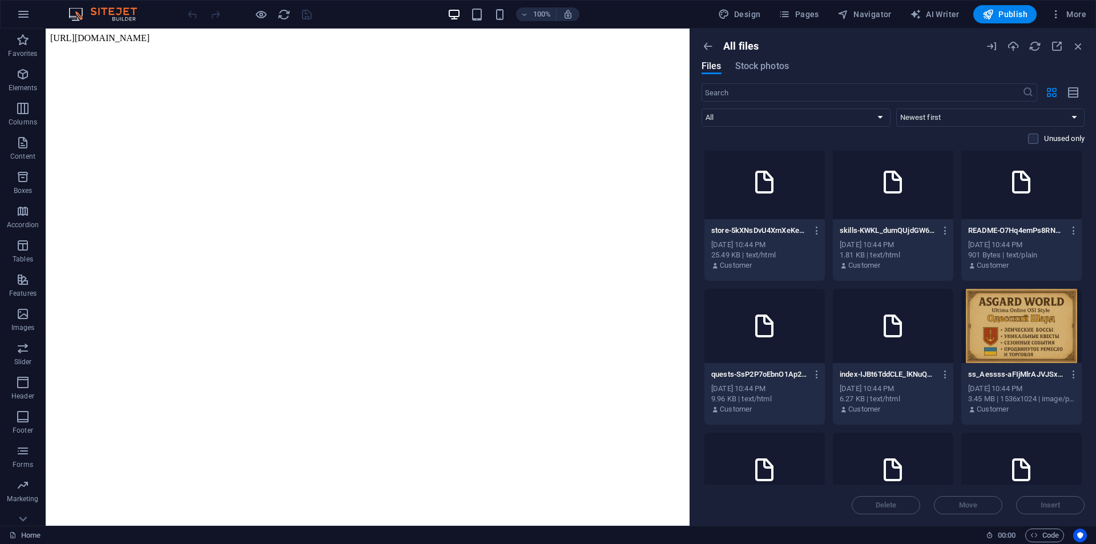
scroll to position [0, 0]
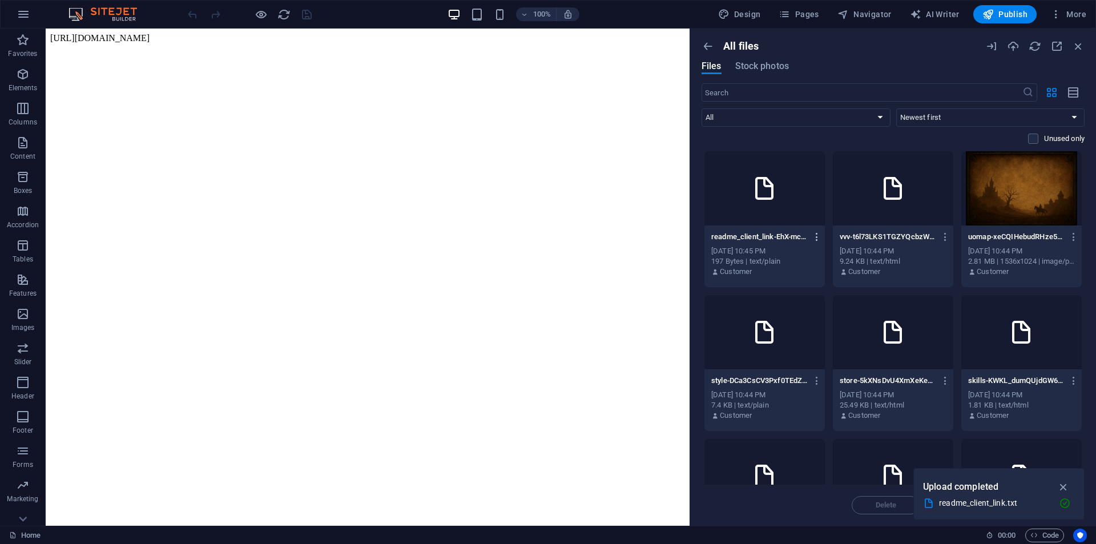
click at [817, 239] on icon "button" at bounding box center [817, 237] width 11 height 10
click at [835, 426] on h6 "Move to folder" at bounding box center [823, 431] width 49 height 14
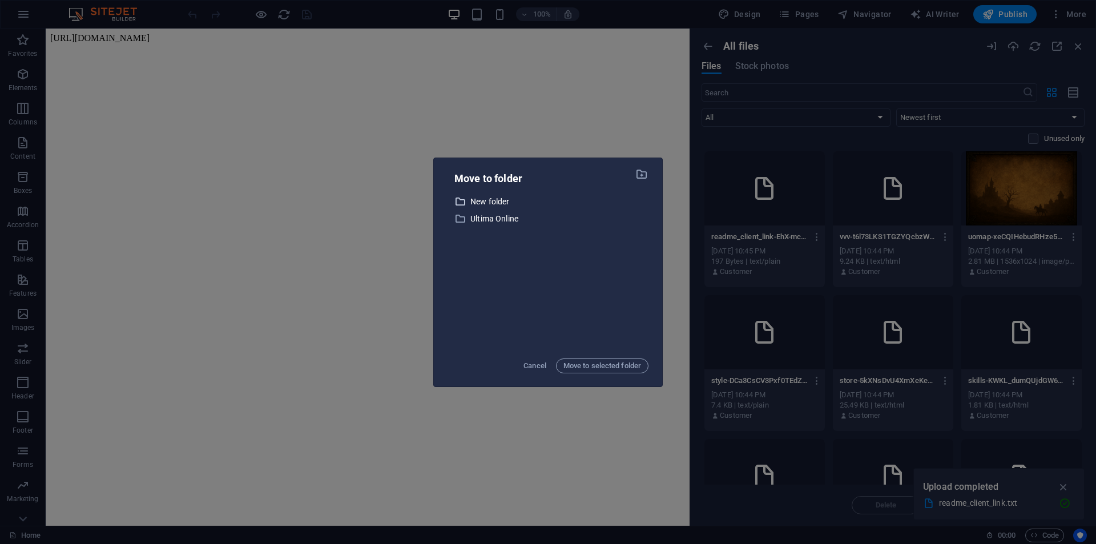
click at [493, 200] on p "New folder" at bounding box center [559, 201] width 178 height 13
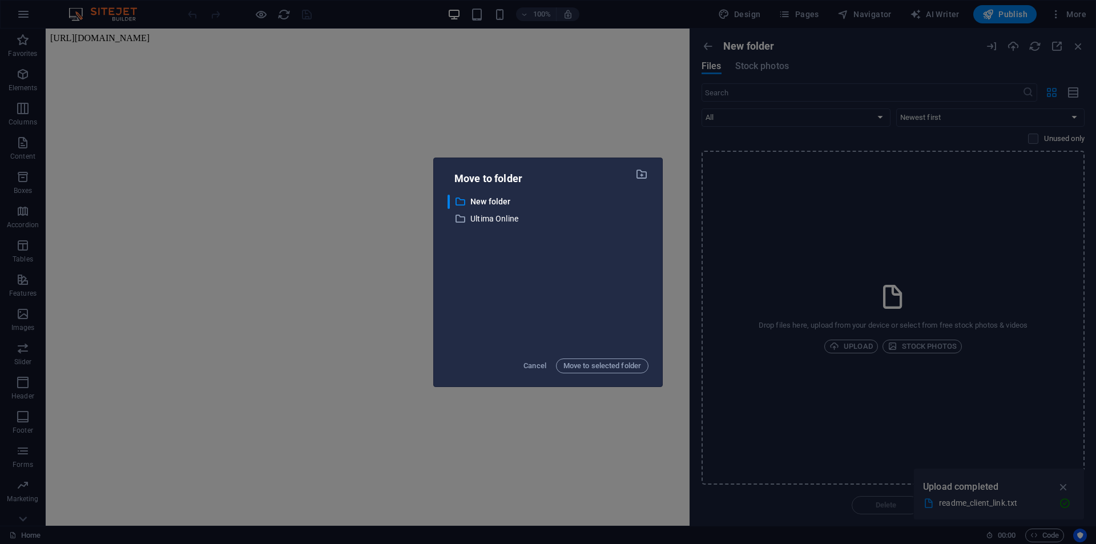
drag, startPoint x: 500, startPoint y: 202, endPoint x: 478, endPoint y: 255, distance: 58.1
click at [478, 255] on div "​ New folder New folder ​ Ultima Online Ultima Online" at bounding box center [548, 272] width 201 height 155
click at [505, 204] on p "New folder" at bounding box center [559, 201] width 178 height 13
drag, startPoint x: 1014, startPoint y: 227, endPoint x: 1006, endPoint y: 227, distance: 8.0
click at [1014, 227] on div "Move to folder ​ New folder New folder ​ Ultima Online Ultima Online Cancel Mov…" at bounding box center [548, 272] width 1096 height 544
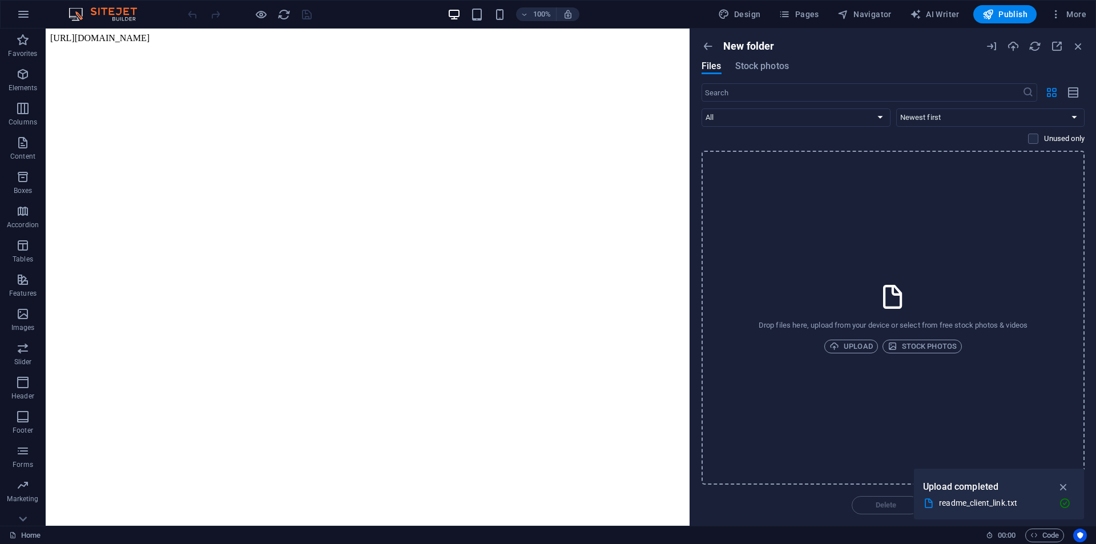
click at [977, 271] on div "Drop files here, upload from your device or select from free stock photos & vid…" at bounding box center [893, 318] width 383 height 334
click at [1012, 144] on div "​ All Images Documents Audio Video Vector Other Newest first Oldest first Name …" at bounding box center [893, 116] width 383 height 67
click at [824, 503] on div "Delete Move Insert" at bounding box center [893, 500] width 383 height 30
click at [706, 40] on icon "button" at bounding box center [708, 46] width 13 height 13
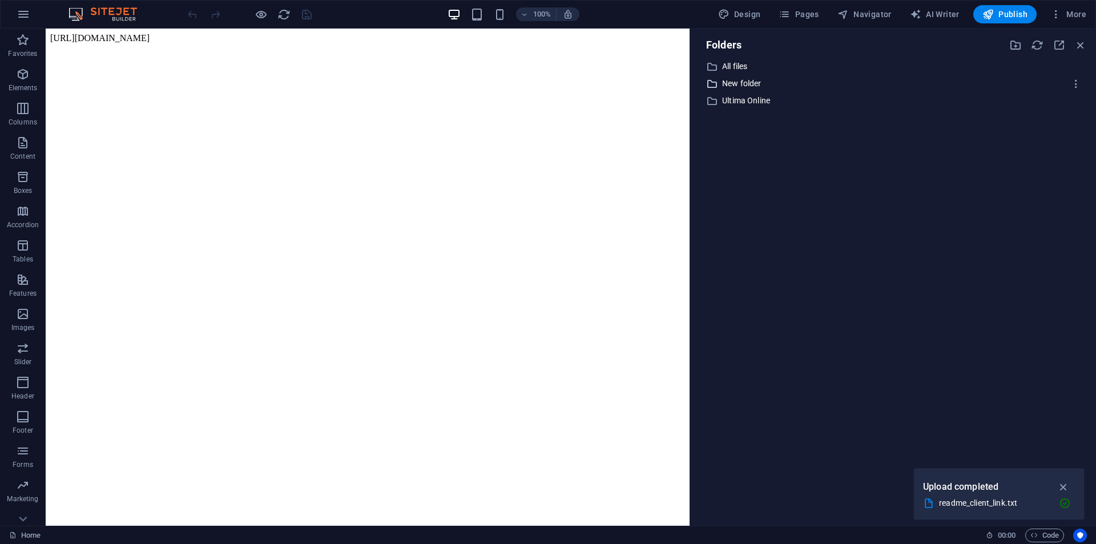
click at [746, 82] on p "New folder" at bounding box center [894, 83] width 344 height 13
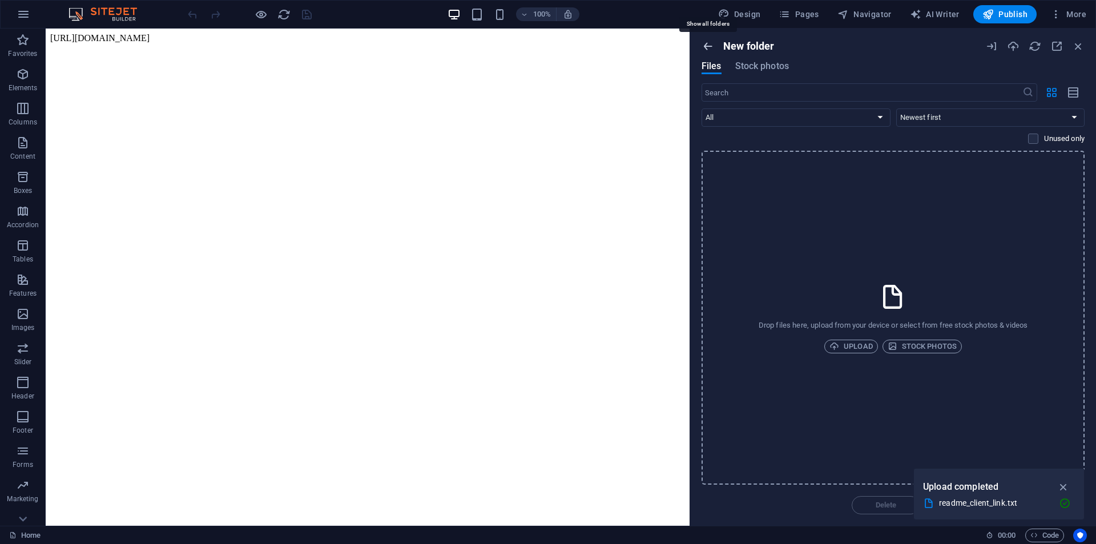
click at [708, 45] on icon "button" at bounding box center [708, 46] width 13 height 13
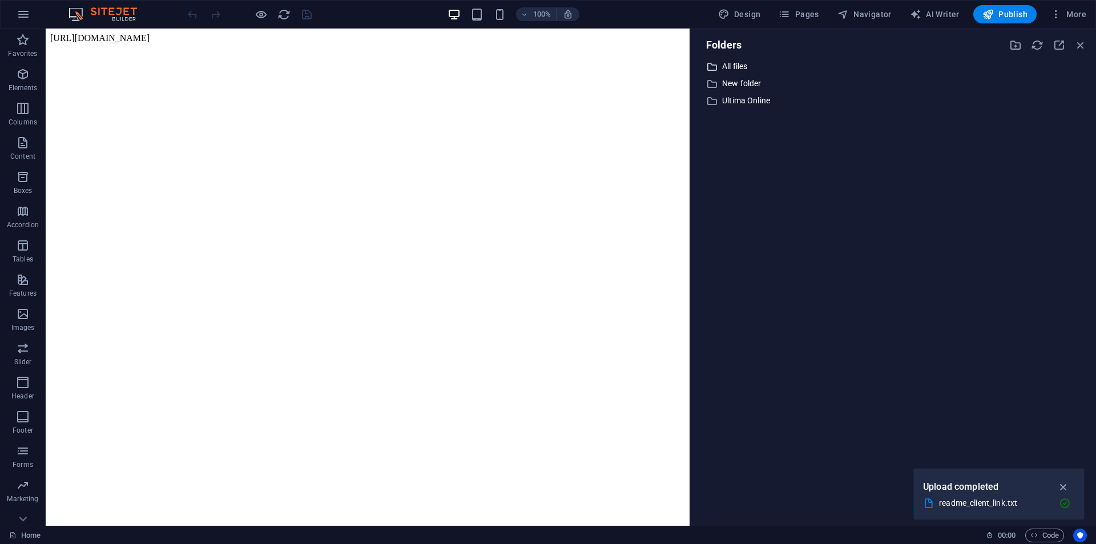
click at [737, 63] on p "All files" at bounding box center [894, 66] width 344 height 13
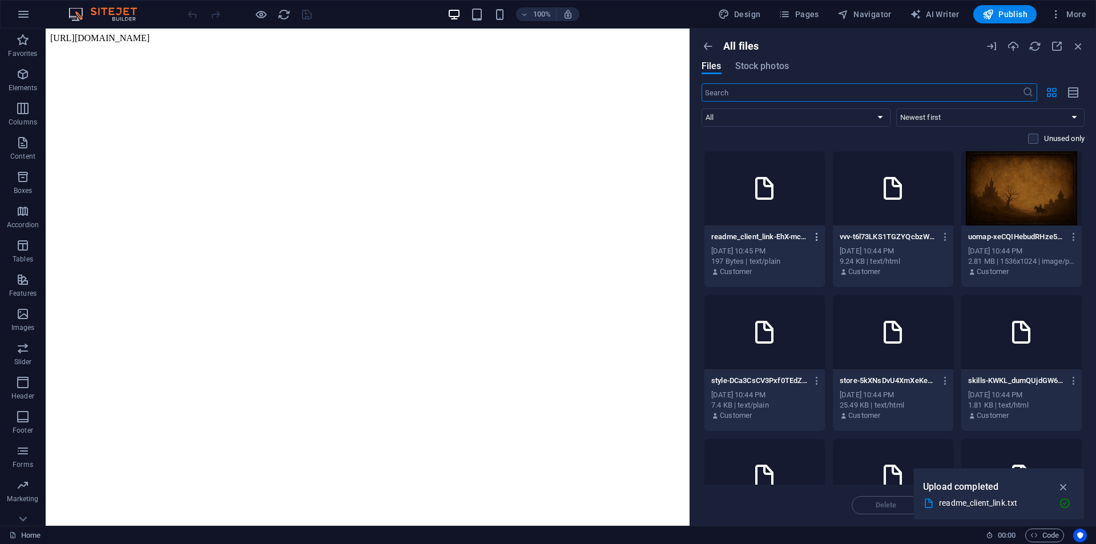
click at [817, 236] on icon "button" at bounding box center [817, 237] width 11 height 10
click at [711, 48] on div at bounding box center [548, 272] width 1096 height 544
click at [708, 43] on icon "button" at bounding box center [708, 46] width 13 height 13
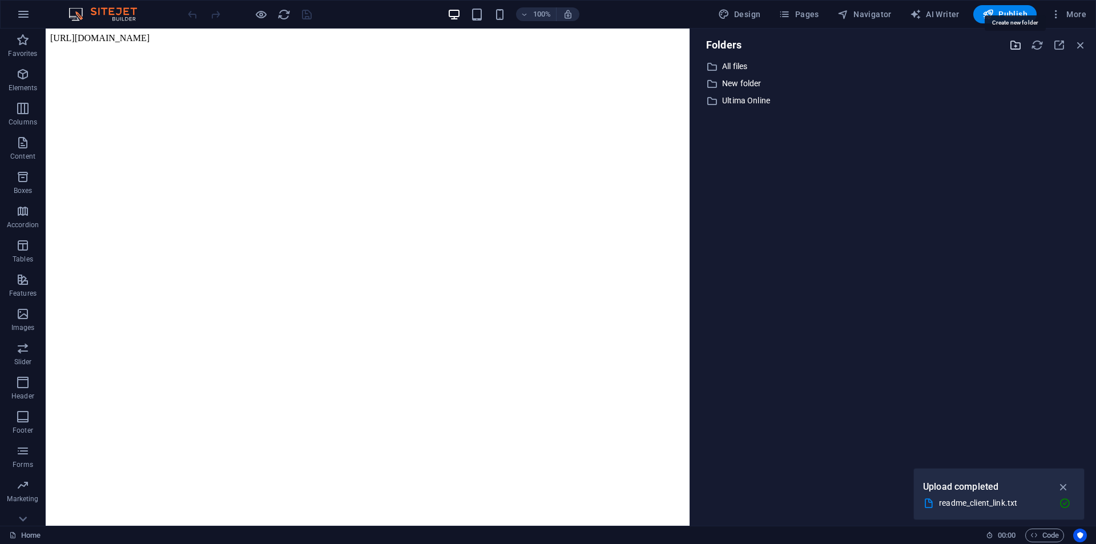
click at [1014, 46] on icon "button" at bounding box center [1015, 45] width 13 height 13
type input "d"
type input "downloads"
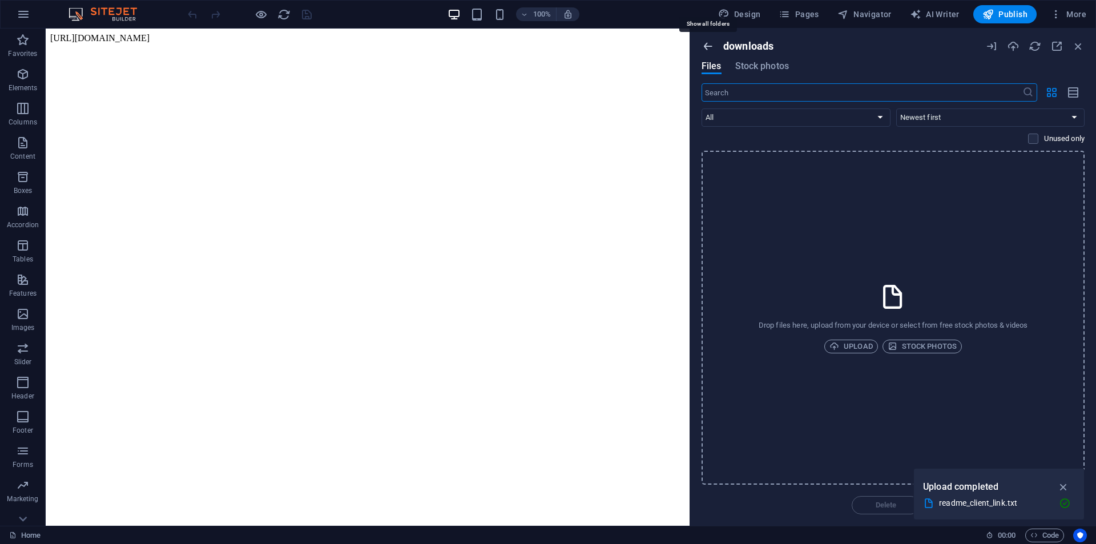
click at [711, 44] on icon "button" at bounding box center [708, 46] width 13 height 13
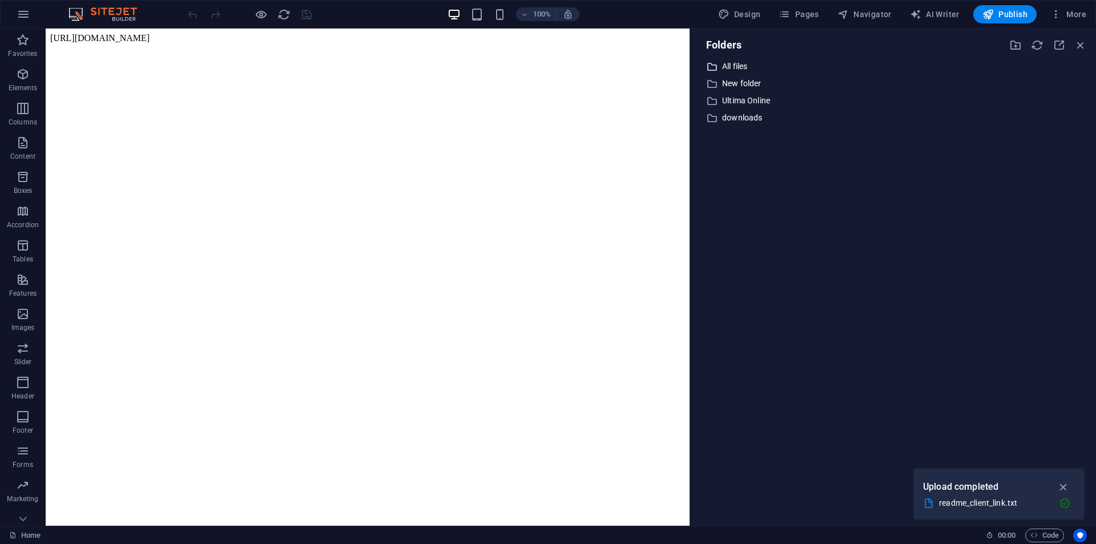
click at [744, 66] on p "All files" at bounding box center [894, 66] width 344 height 13
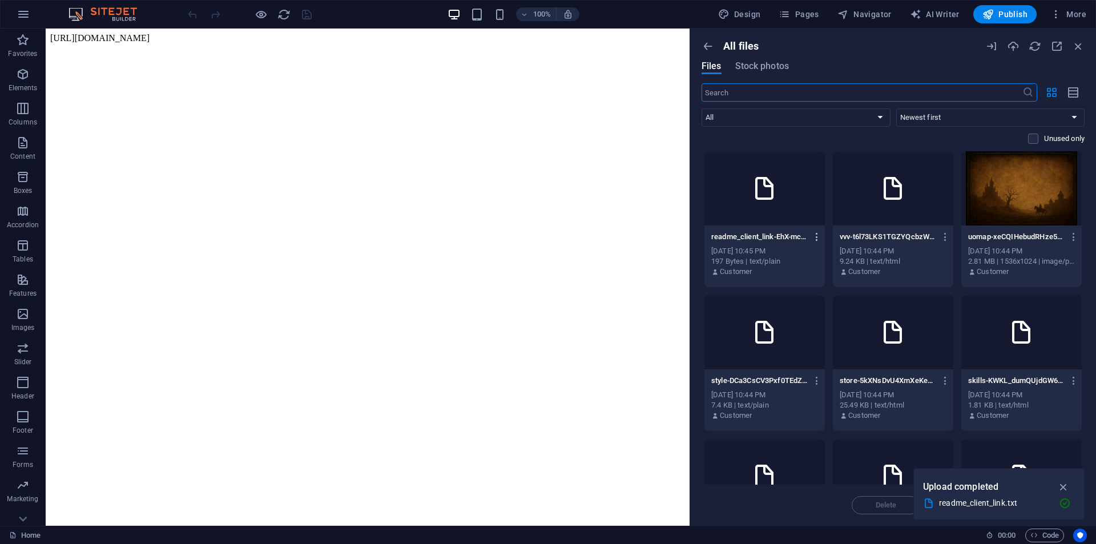
click at [816, 235] on icon "button" at bounding box center [817, 237] width 11 height 10
click at [815, 424] on li "Move to folder" at bounding box center [813, 430] width 83 height 27
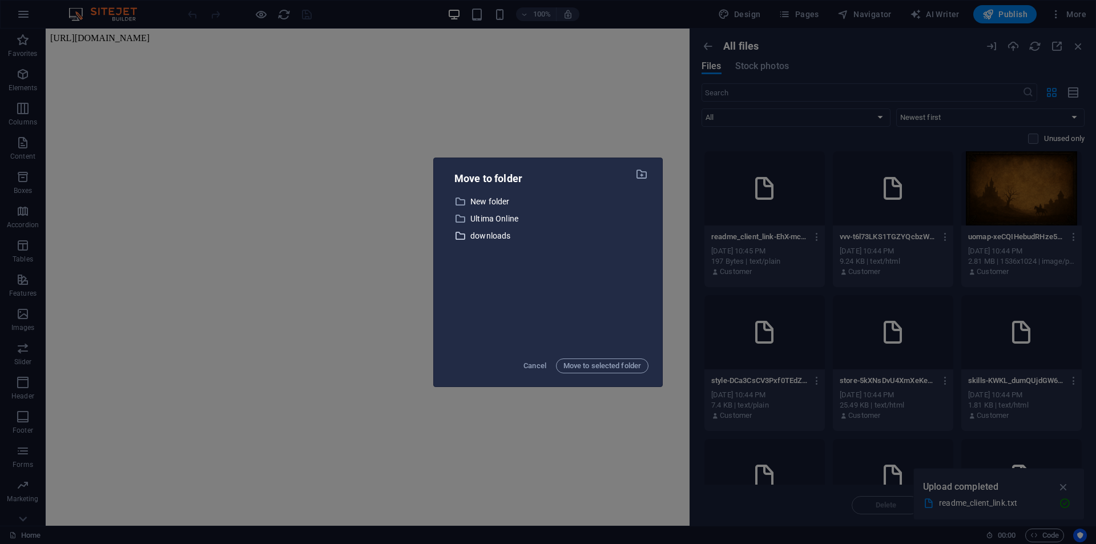
click at [499, 239] on p "downloads" at bounding box center [559, 235] width 178 height 13
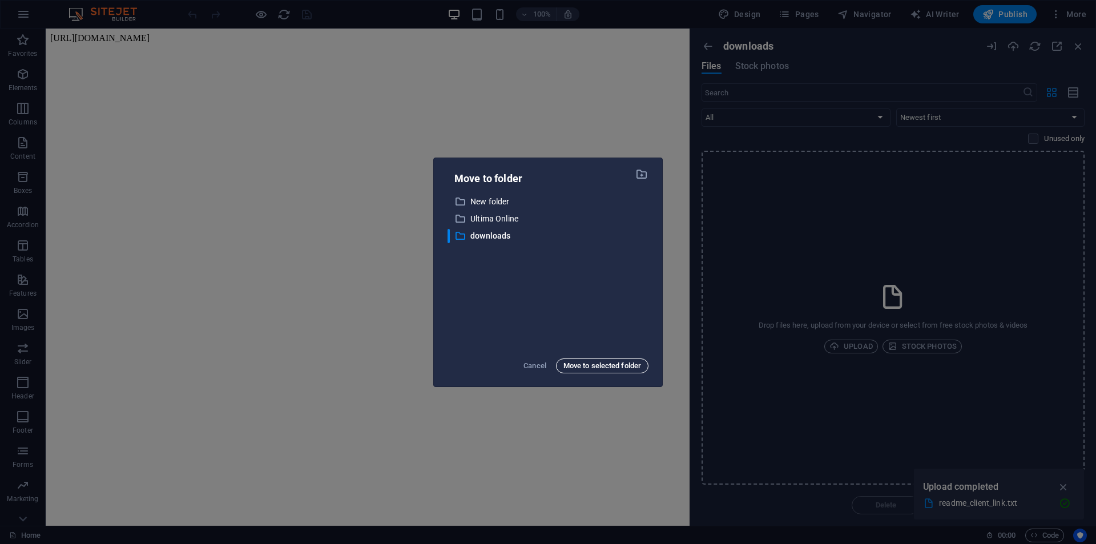
click at [590, 369] on span "Move to selected folder" at bounding box center [602, 366] width 78 height 14
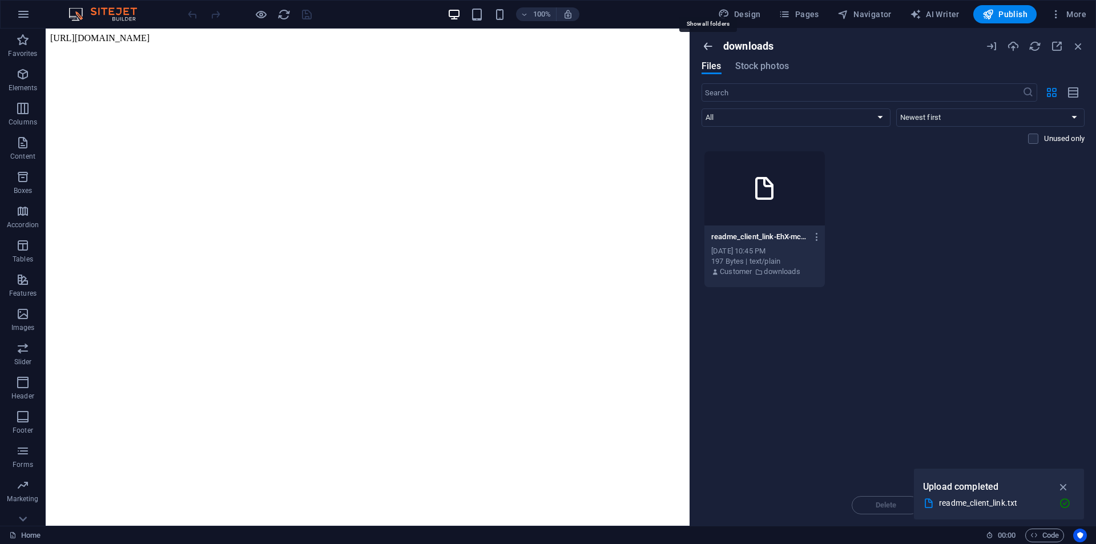
click at [709, 42] on icon "button" at bounding box center [708, 46] width 13 height 13
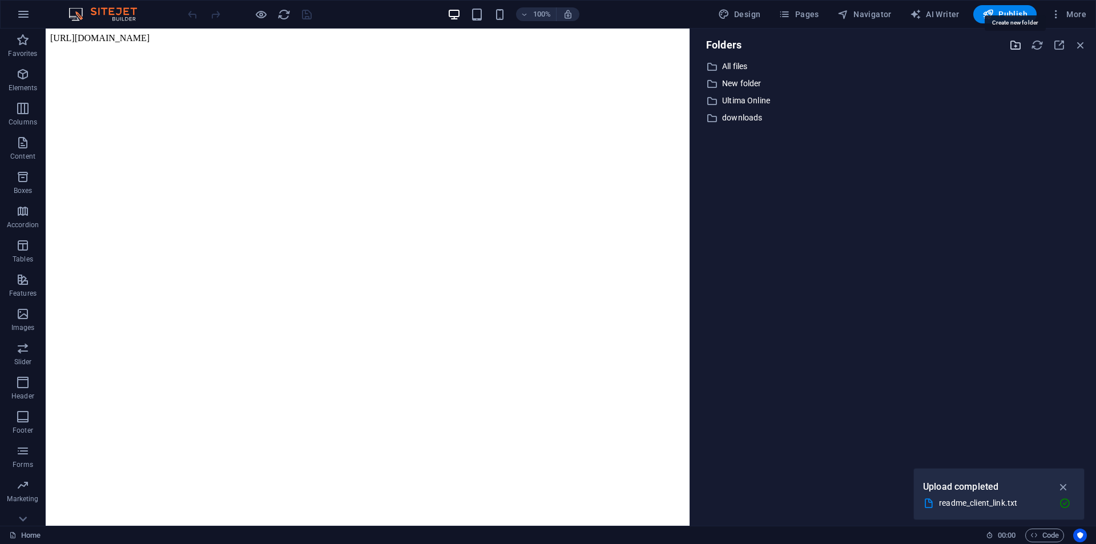
click at [1014, 46] on icon "button" at bounding box center [1015, 45] width 13 height 13
click at [1010, 339] on div "​ All files All files ​ New folder New folder ​ Ultima Online Ultima Online ​ d…" at bounding box center [893, 287] width 388 height 457
click at [762, 132] on p "New folder (1)" at bounding box center [894, 134] width 344 height 13
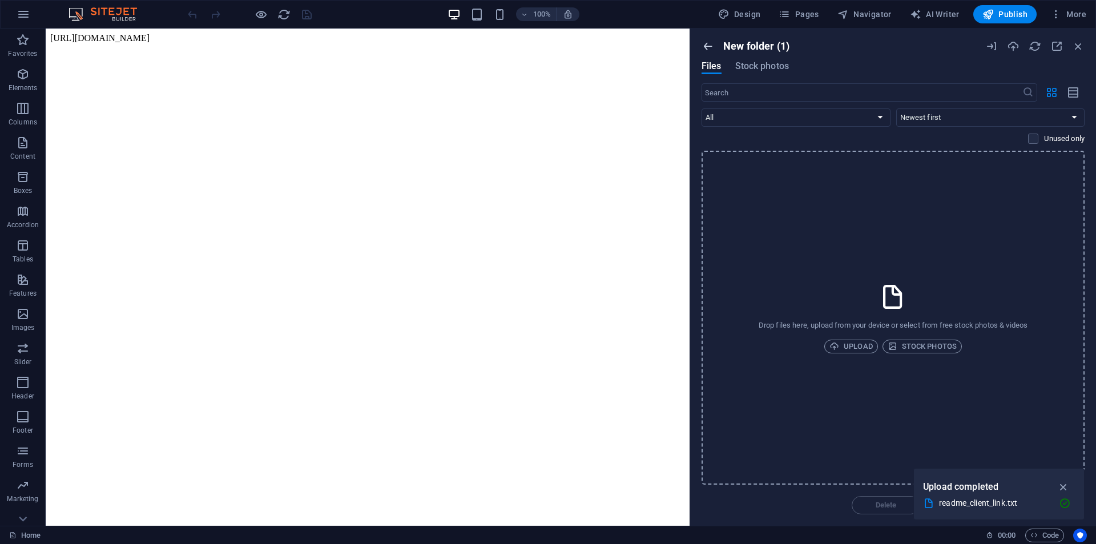
drag, startPoint x: 767, startPoint y: 132, endPoint x: 702, endPoint y: 41, distance: 112.3
click at [702, 41] on icon "button" at bounding box center [708, 46] width 13 height 13
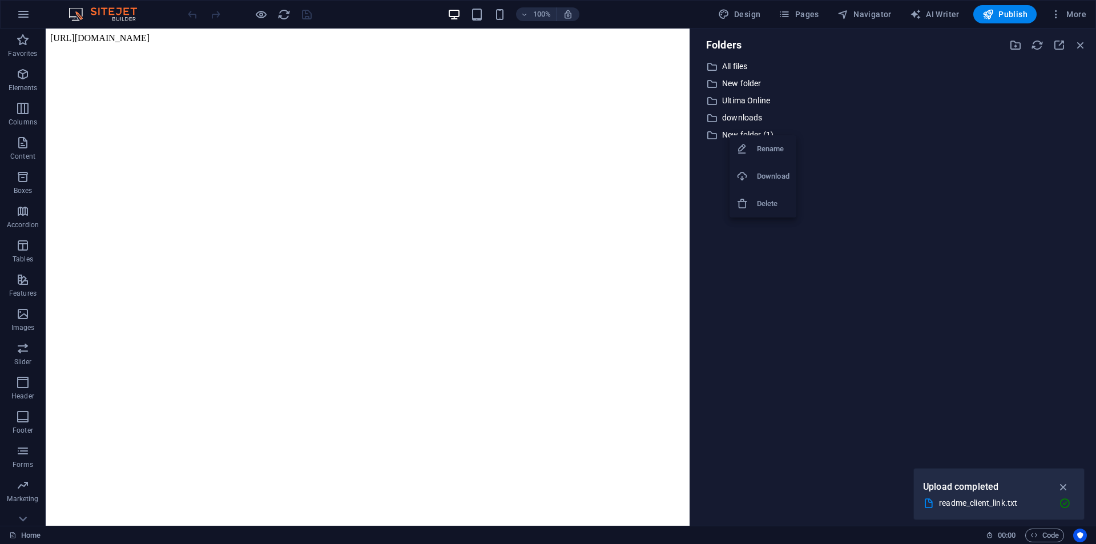
click at [783, 146] on h6 "Rename" at bounding box center [773, 149] width 33 height 14
paste input "images"
type input "images"
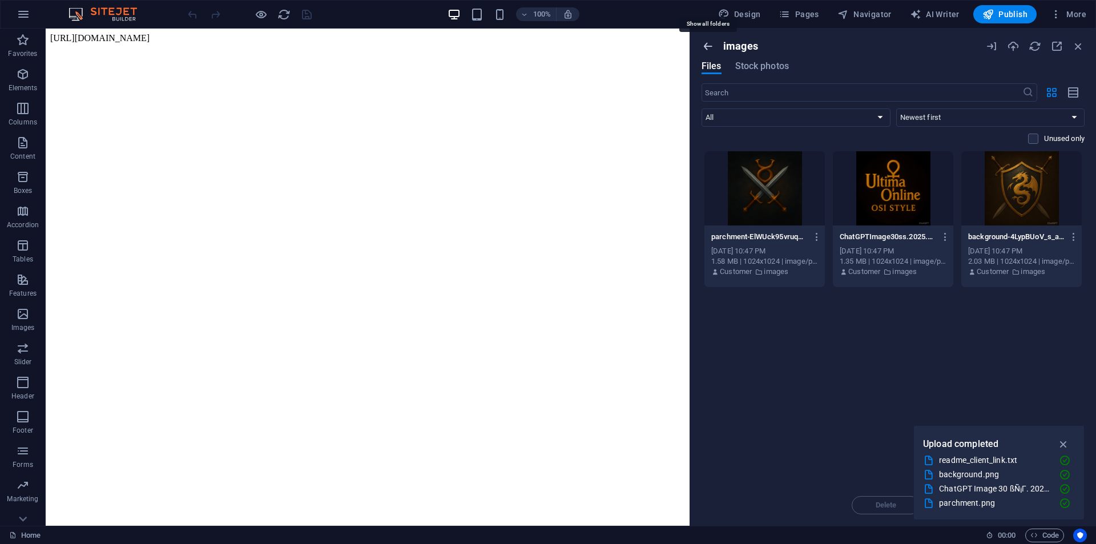
click at [711, 43] on icon "button" at bounding box center [708, 46] width 13 height 13
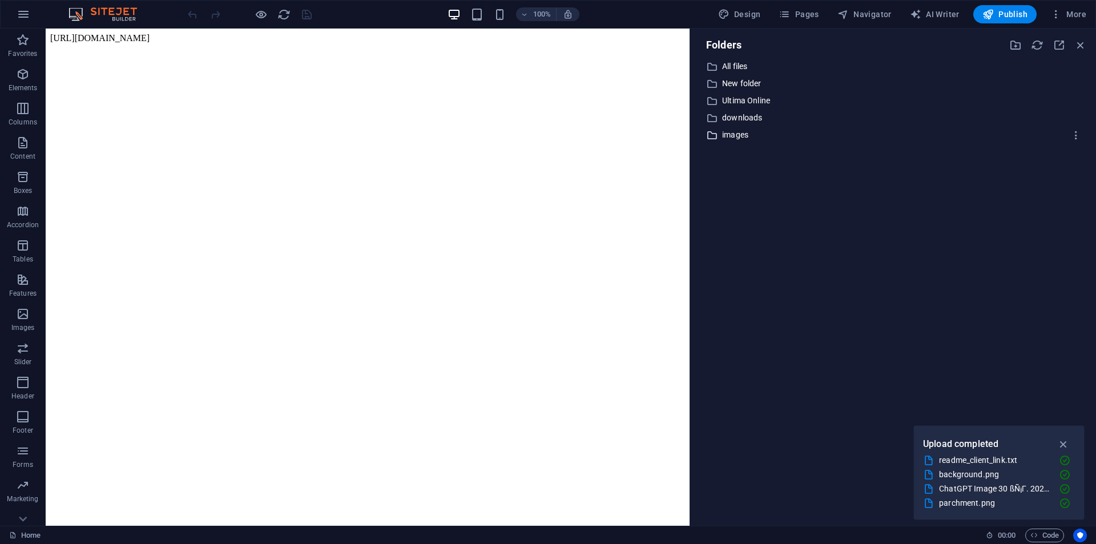
click at [747, 135] on p "images" at bounding box center [894, 134] width 344 height 13
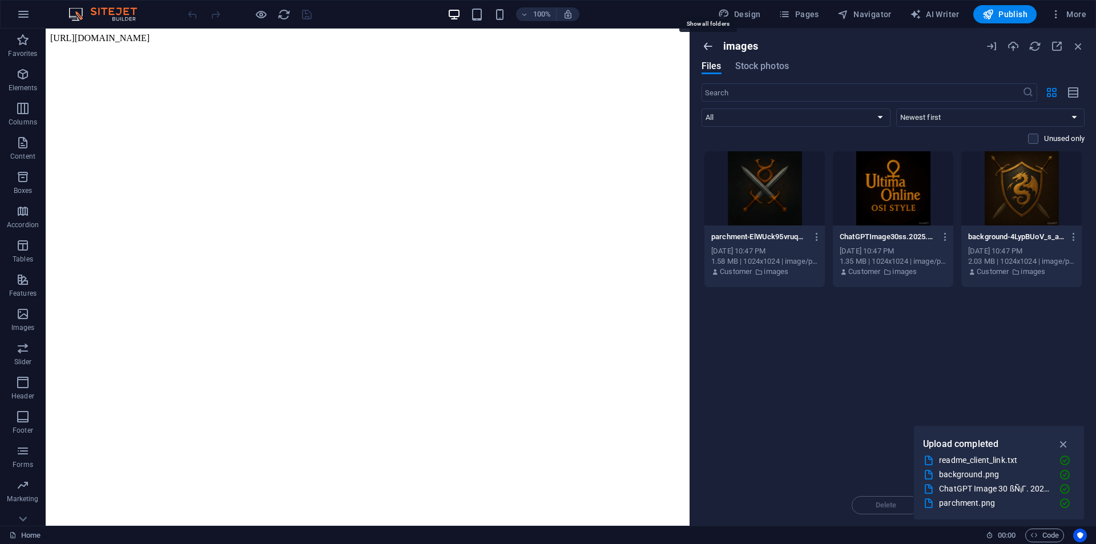
click at [707, 43] on icon "button" at bounding box center [708, 46] width 13 height 13
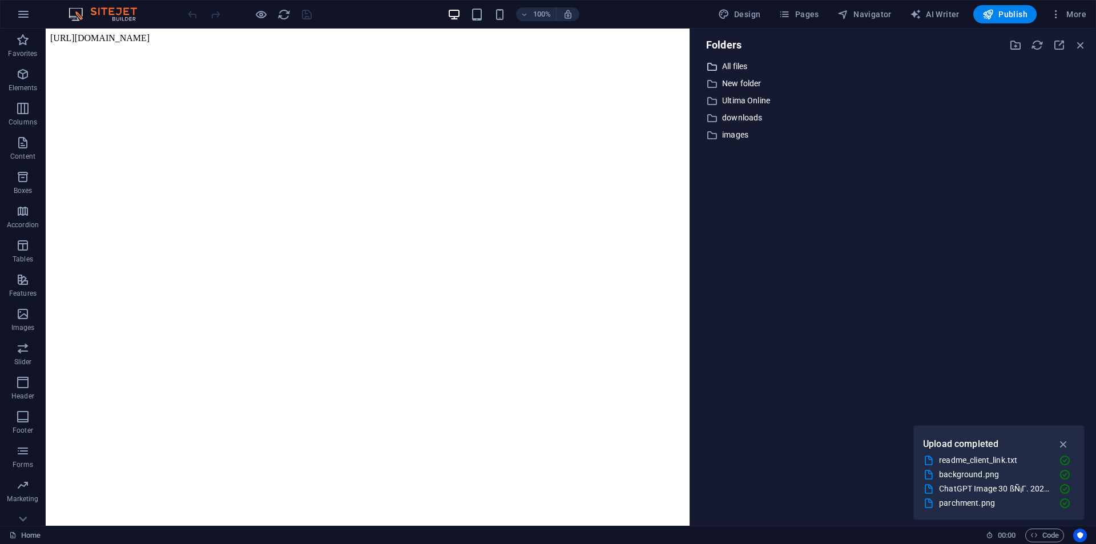
click at [748, 61] on p "All files" at bounding box center [894, 66] width 344 height 13
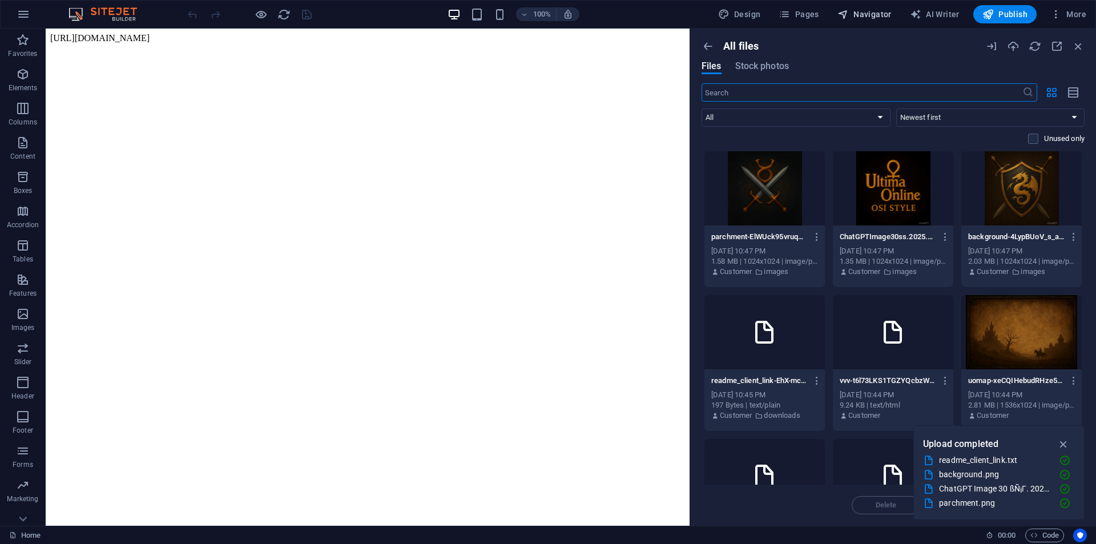
click at [881, 8] on button "Navigator" at bounding box center [864, 14] width 63 height 18
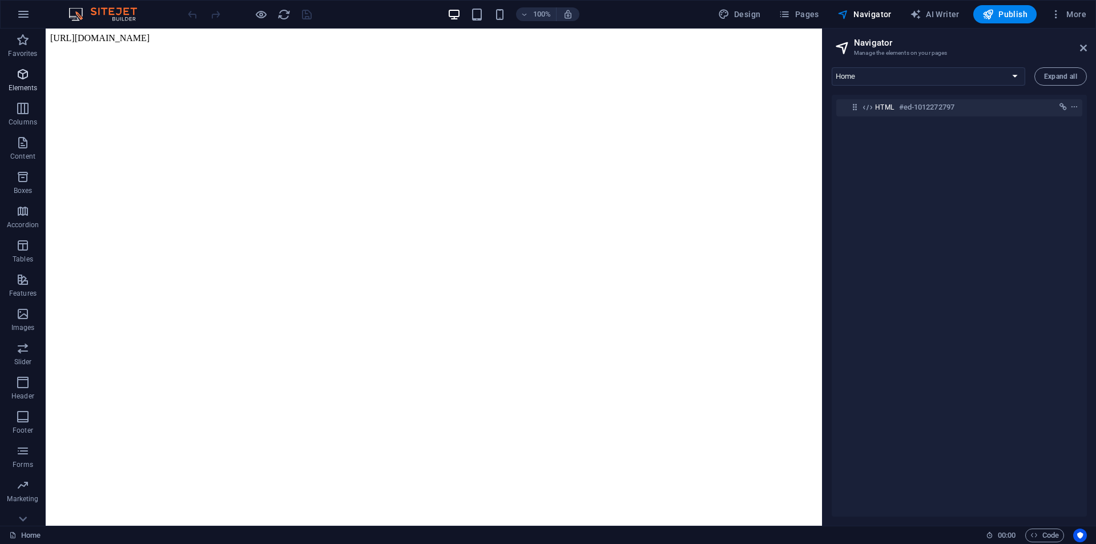
click at [21, 85] on p "Elements" at bounding box center [23, 87] width 29 height 9
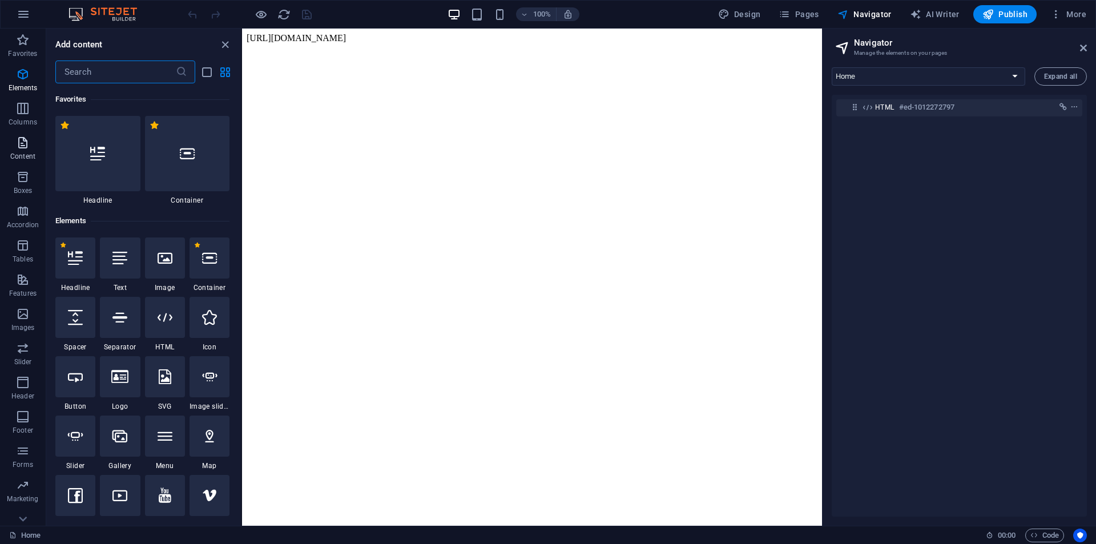
click at [22, 116] on span "Columns" at bounding box center [23, 115] width 46 height 27
click at [23, 149] on icon "button" at bounding box center [23, 143] width 14 height 14
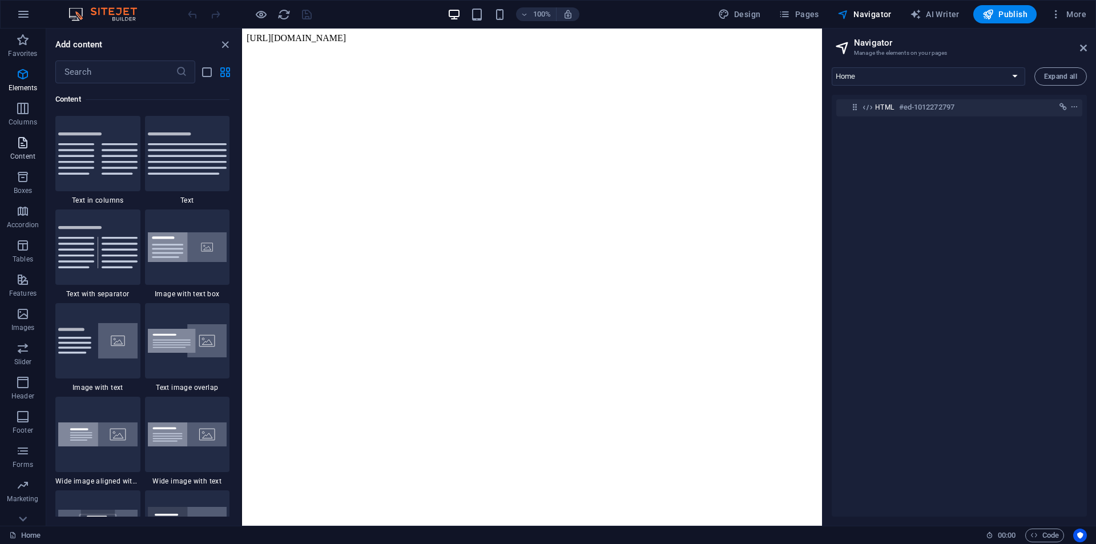
scroll to position [1997, 0]
click at [462, 48] on html "[URL][DOMAIN_NAME]" at bounding box center [532, 38] width 580 height 19
click at [623, 26] on div "100% Design Pages Navigator AI Writer Publish More" at bounding box center [548, 14] width 1095 height 27
click at [624, 35] on body "[URL][DOMAIN_NAME]" at bounding box center [532, 38] width 571 height 10
click at [545, 48] on html "[URL][DOMAIN_NAME]" at bounding box center [532, 38] width 580 height 19
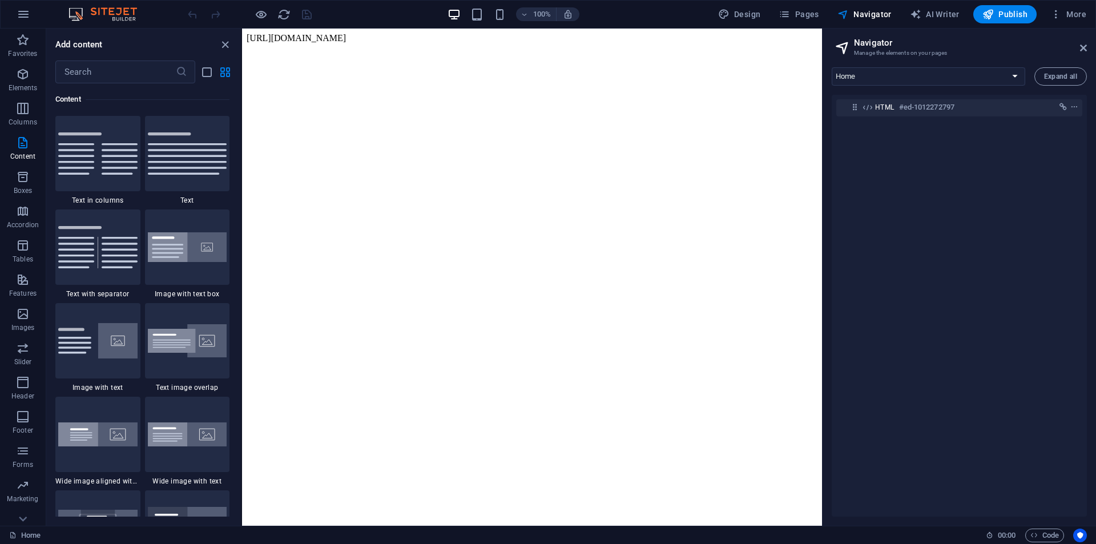
drag, startPoint x: 579, startPoint y: 113, endPoint x: 601, endPoint y: 118, distance: 21.6
click at [591, 48] on html "[URL][DOMAIN_NAME]" at bounding box center [532, 38] width 580 height 19
click at [1078, 13] on span "More" at bounding box center [1068, 14] width 36 height 11
click at [1059, 181] on h6 "Files & Stock Photos" at bounding box center [1044, 181] width 68 height 14
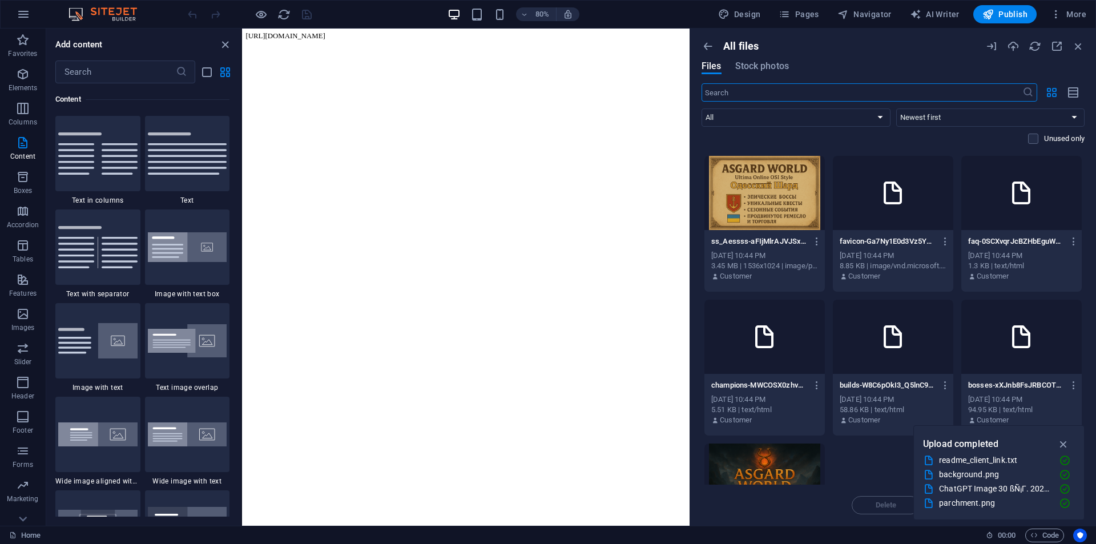
scroll to position [628, 0]
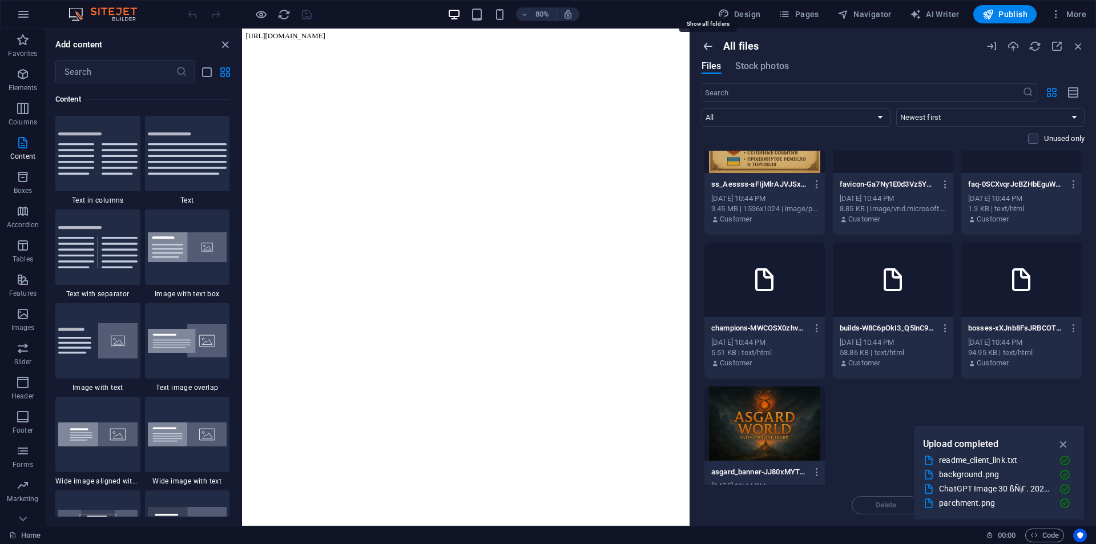
click at [703, 44] on icon "button" at bounding box center [708, 46] width 13 height 13
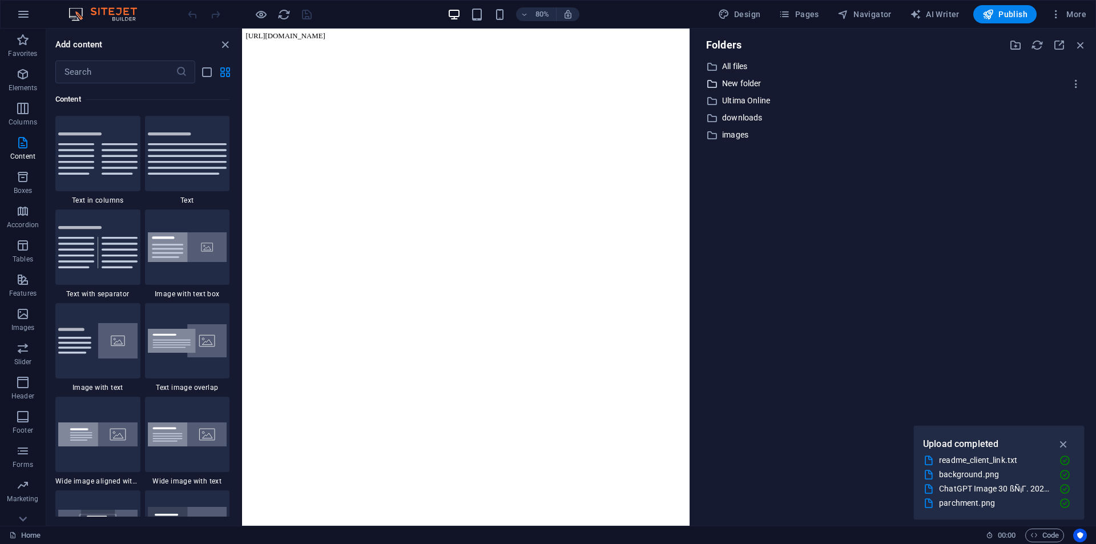
click at [1013, 82] on p "New folder" at bounding box center [894, 83] width 344 height 13
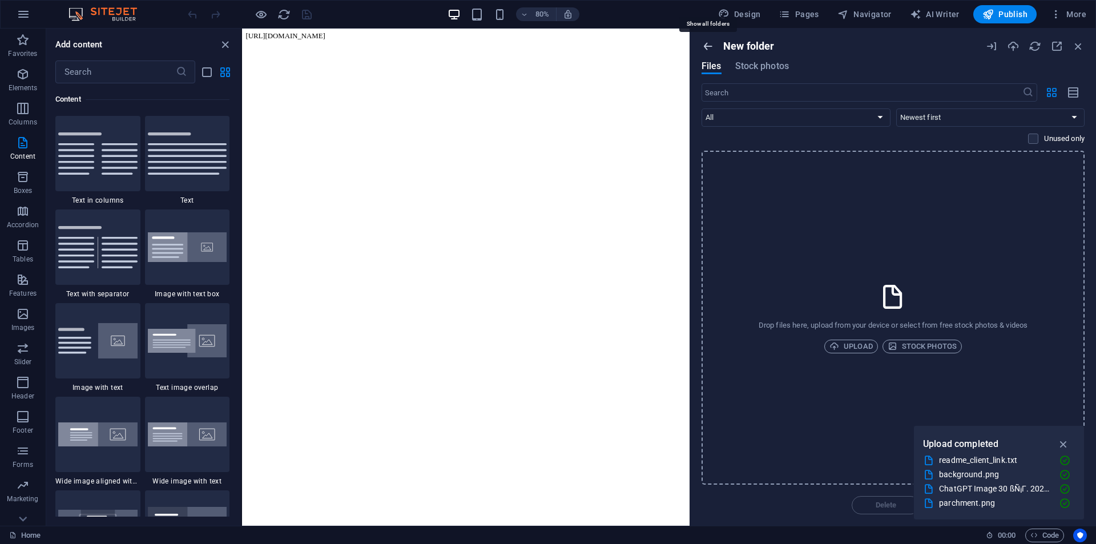
click at [704, 43] on icon "button" at bounding box center [708, 46] width 13 height 13
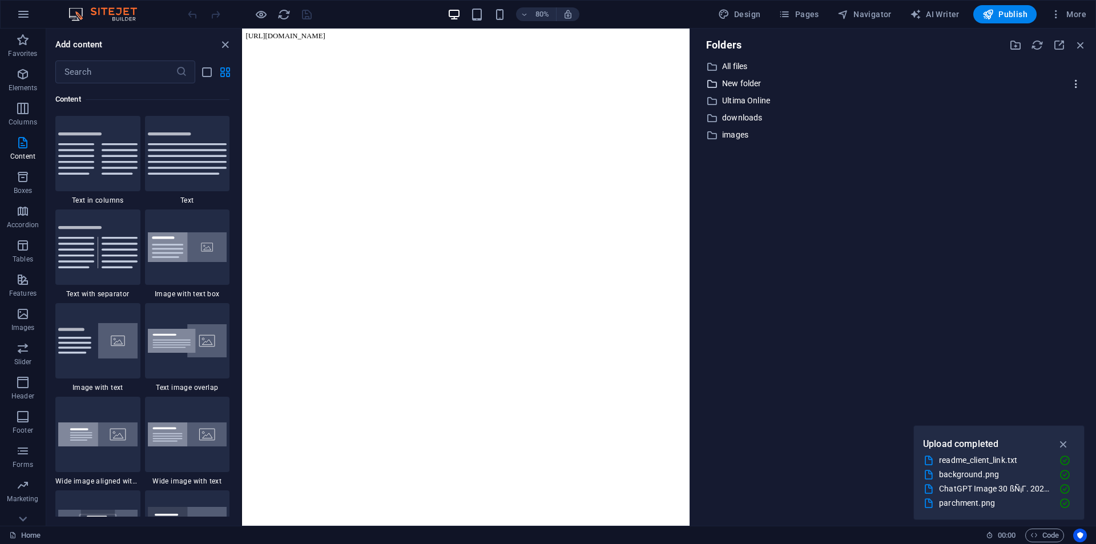
click at [1076, 75] on folder "button" at bounding box center [1076, 84] width 21 height 18
click at [833, 76] on div at bounding box center [548, 272] width 1096 height 544
click at [1080, 82] on icon "button" at bounding box center [1076, 83] width 12 height 11
click at [1049, 161] on li "Delete" at bounding box center [1052, 168] width 67 height 27
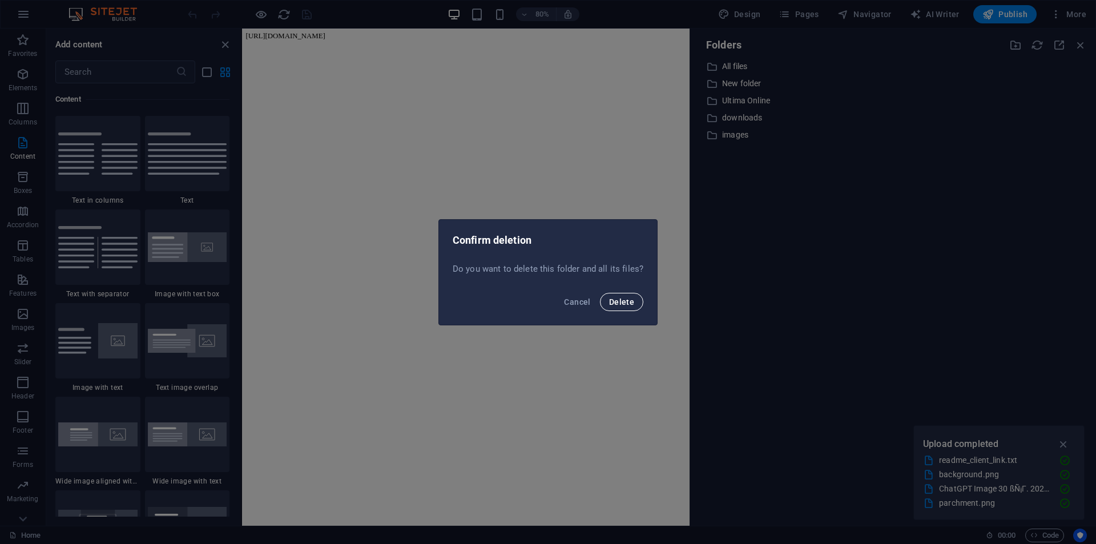
click at [629, 301] on span "Delete" at bounding box center [621, 301] width 25 height 9
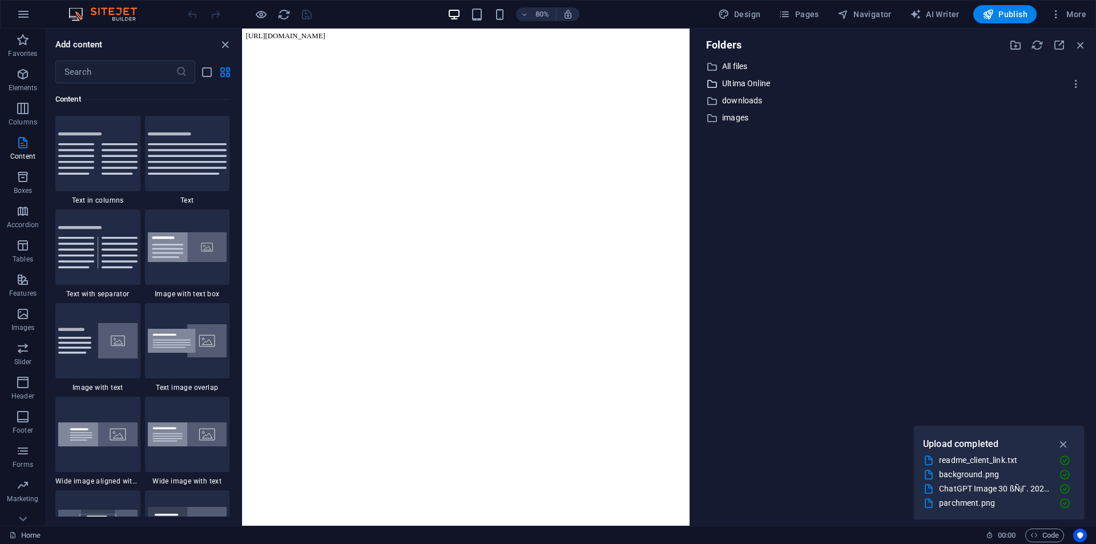
click at [763, 79] on p "Ultima Online" at bounding box center [894, 83] width 344 height 13
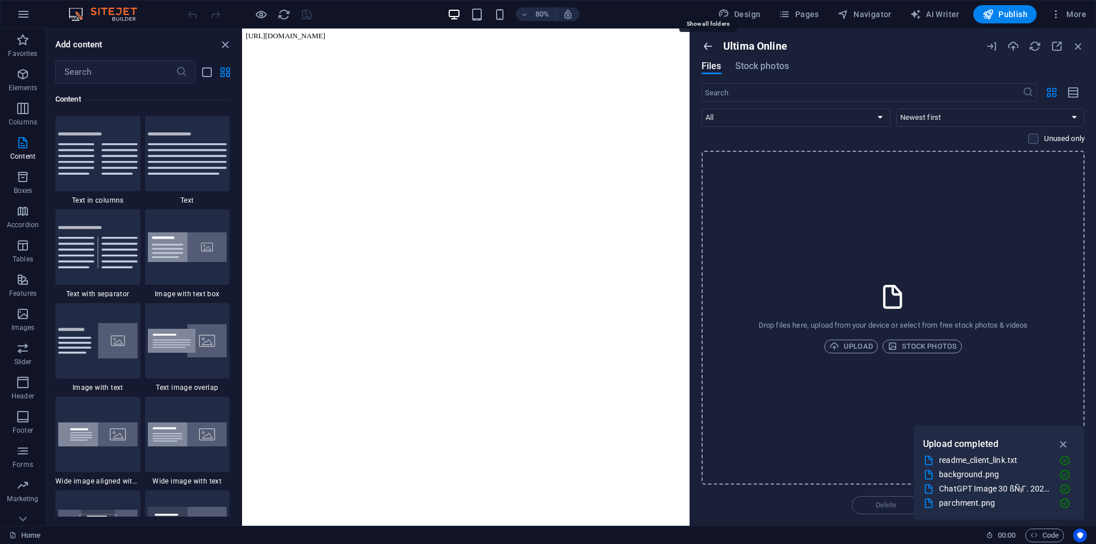
click at [702, 44] on icon "button" at bounding box center [708, 46] width 13 height 13
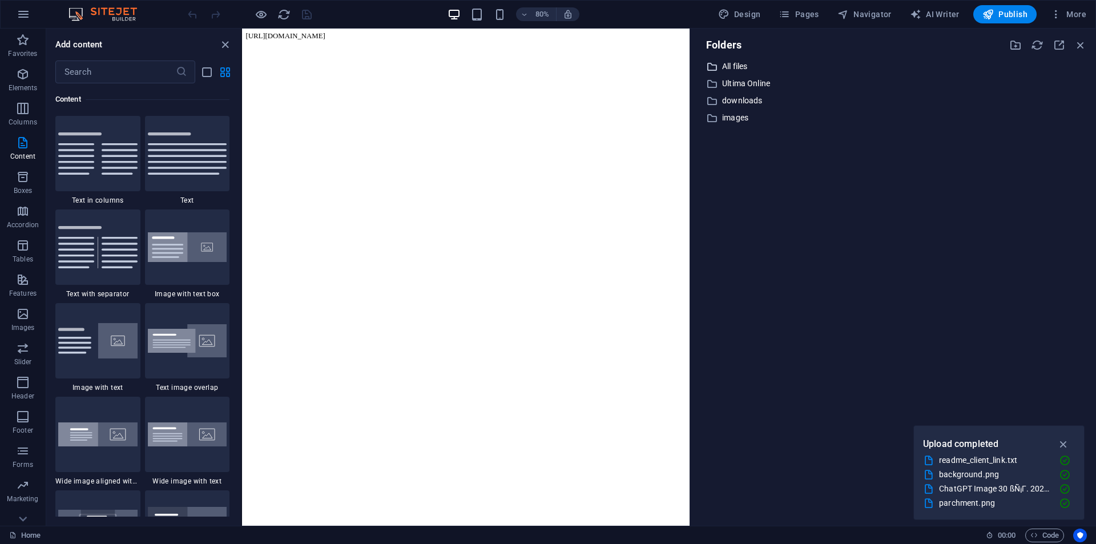
click at [778, 63] on p "All files" at bounding box center [894, 66] width 344 height 13
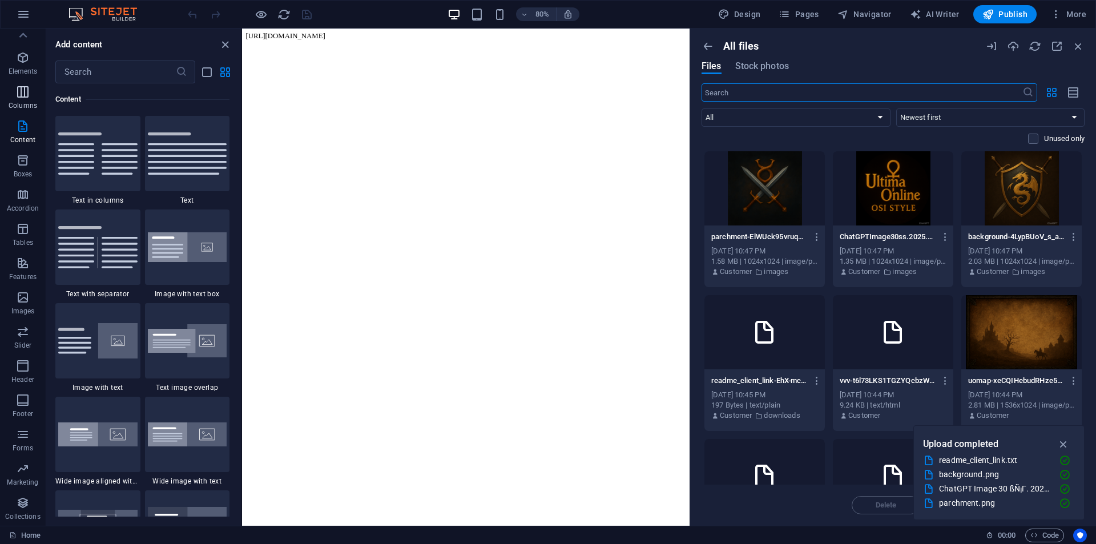
scroll to position [0, 0]
click at [28, 17] on icon "button" at bounding box center [24, 14] width 14 height 14
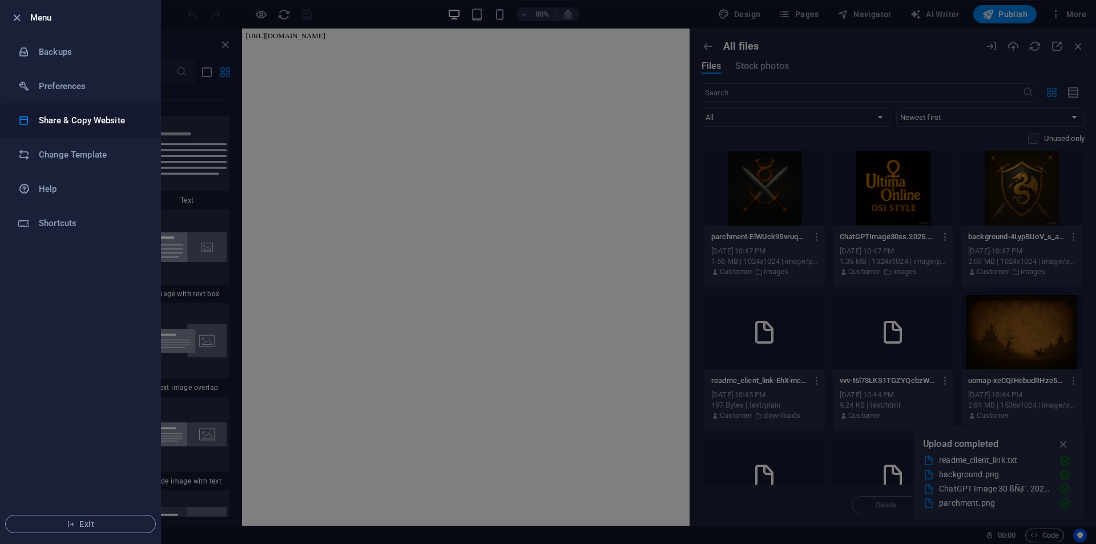
click at [104, 124] on h6 "Share & Copy Website" at bounding box center [92, 121] width 106 height 14
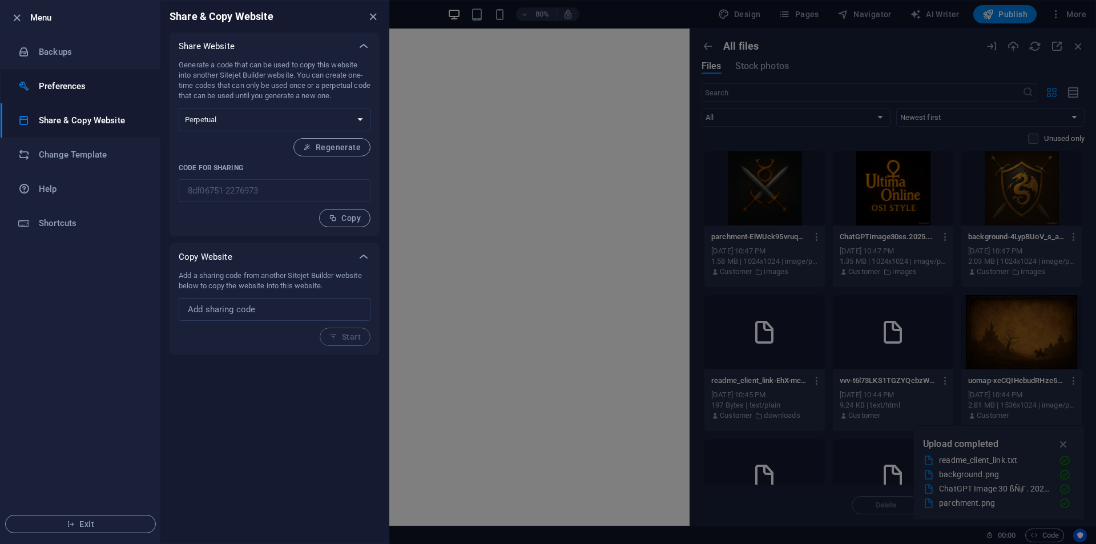
click at [85, 83] on h6 "Preferences" at bounding box center [92, 86] width 106 height 14
select select "dark"
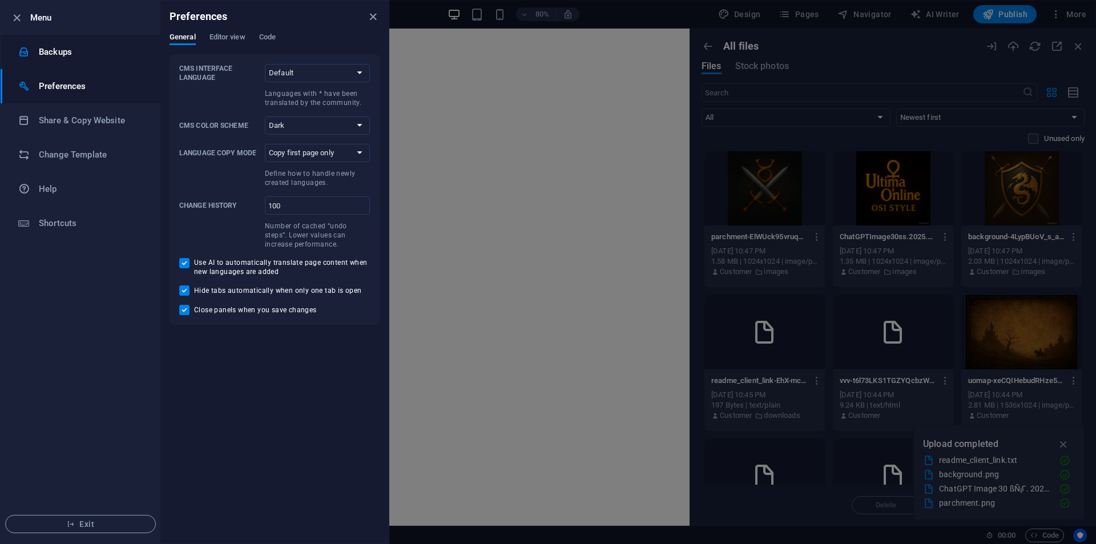
click at [88, 47] on h6 "Backups" at bounding box center [92, 52] width 106 height 14
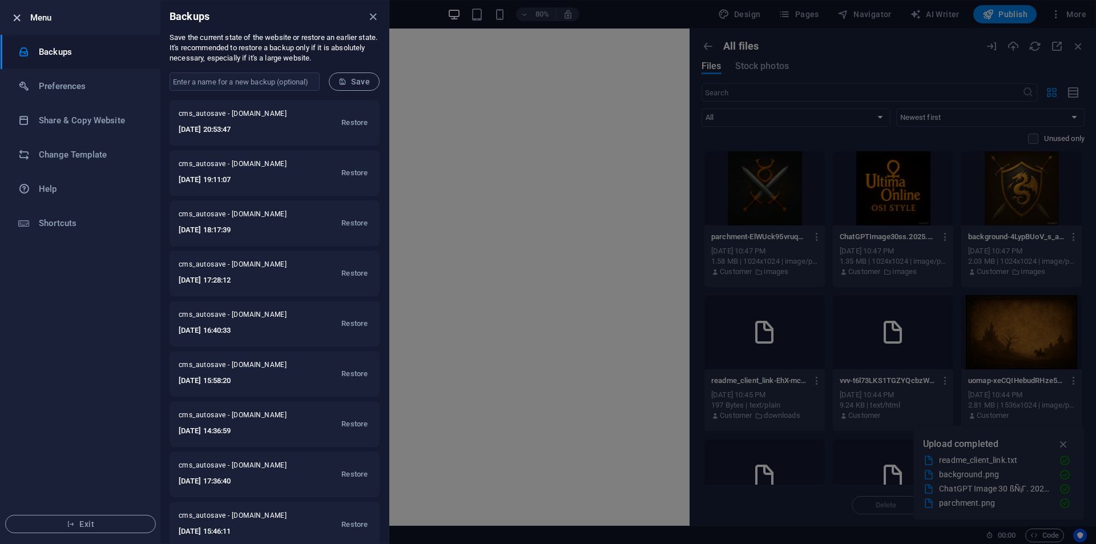
click at [14, 12] on icon "button" at bounding box center [16, 17] width 13 height 13
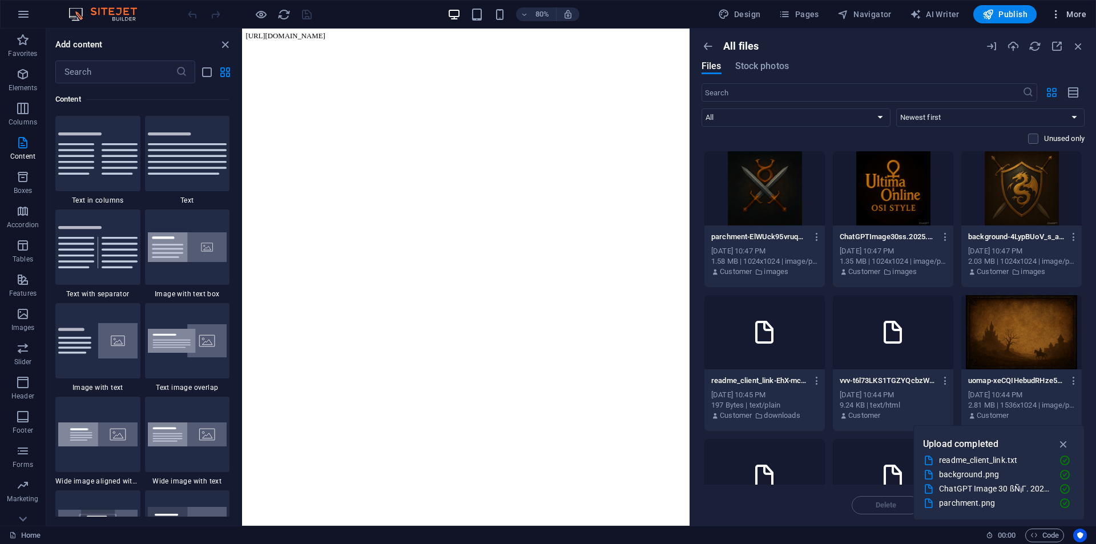
click at [1081, 12] on span "More" at bounding box center [1068, 14] width 36 height 11
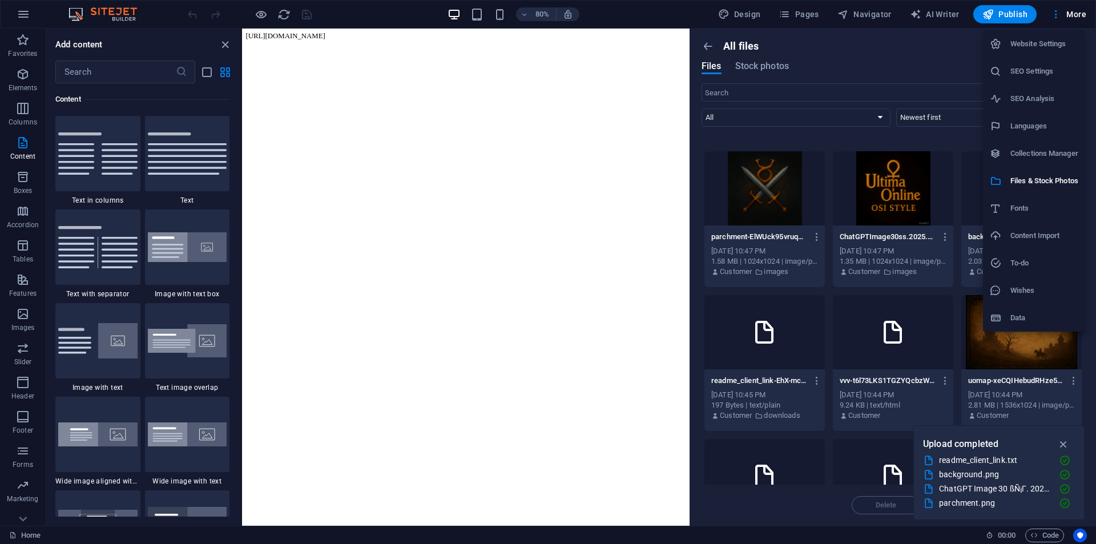
click at [1040, 41] on h6 "Website Settings" at bounding box center [1044, 44] width 68 height 14
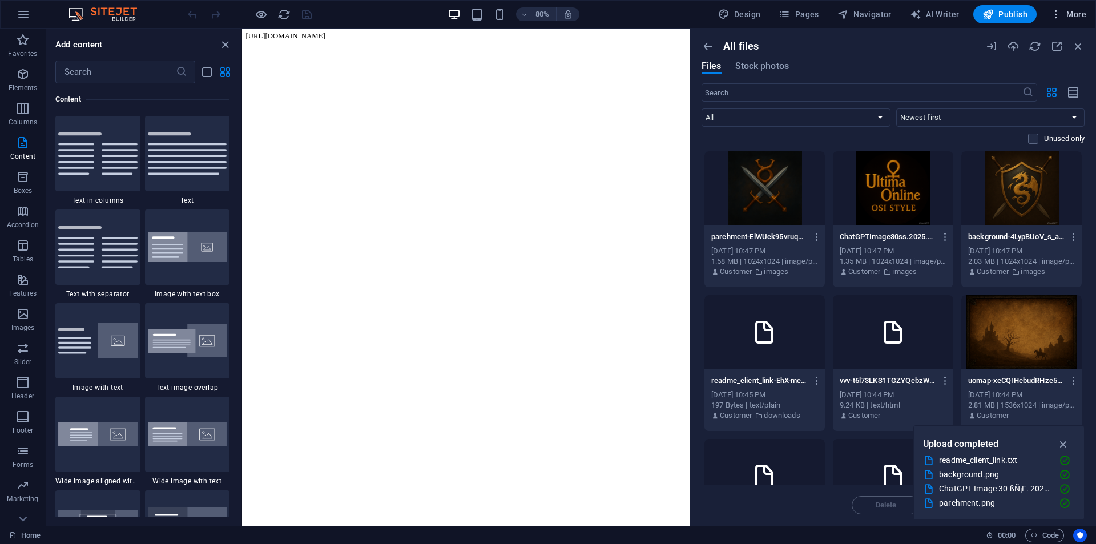
click at [1067, 14] on span "More" at bounding box center [1068, 14] width 36 height 11
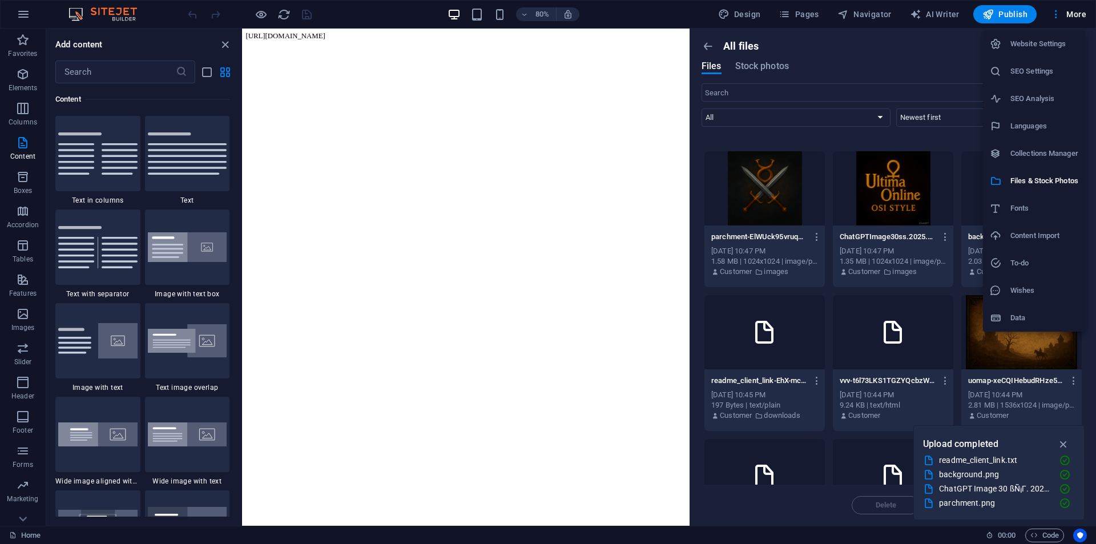
click at [1046, 46] on h6 "Website Settings" at bounding box center [1044, 44] width 68 height 14
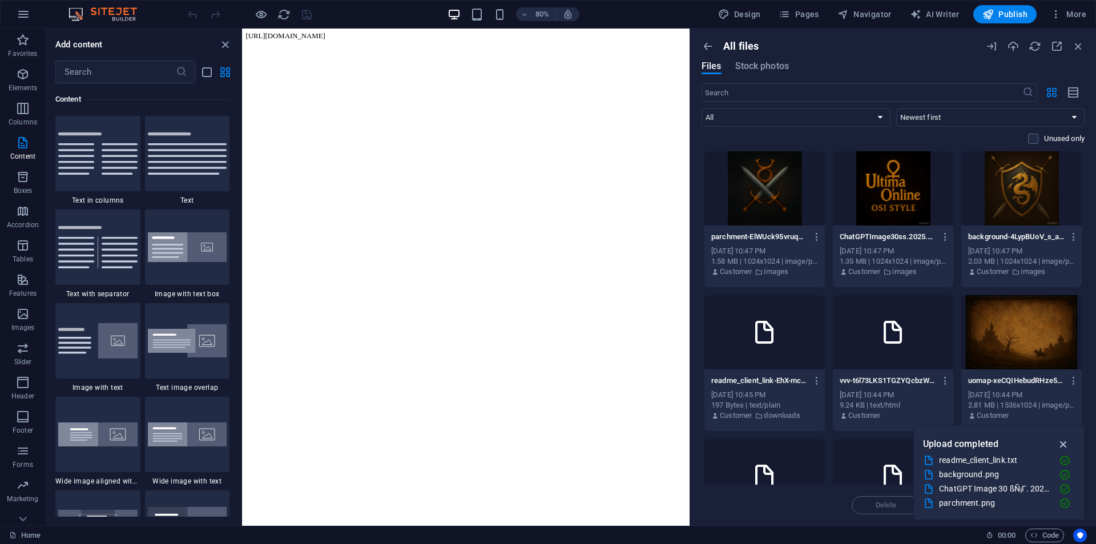
click at [1064, 440] on icon "button" at bounding box center [1063, 444] width 13 height 13
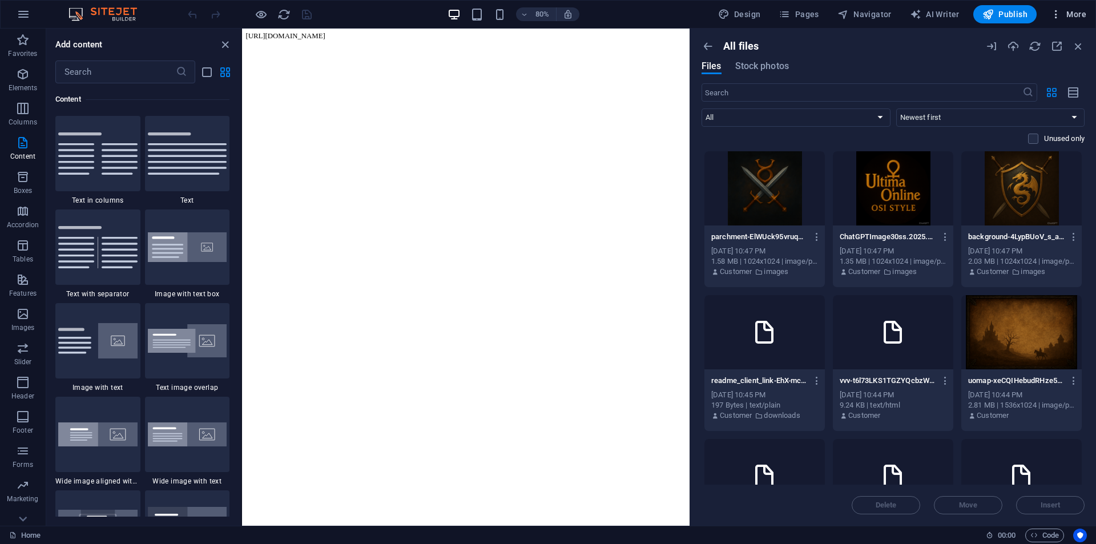
click at [1072, 19] on span "More" at bounding box center [1068, 14] width 36 height 11
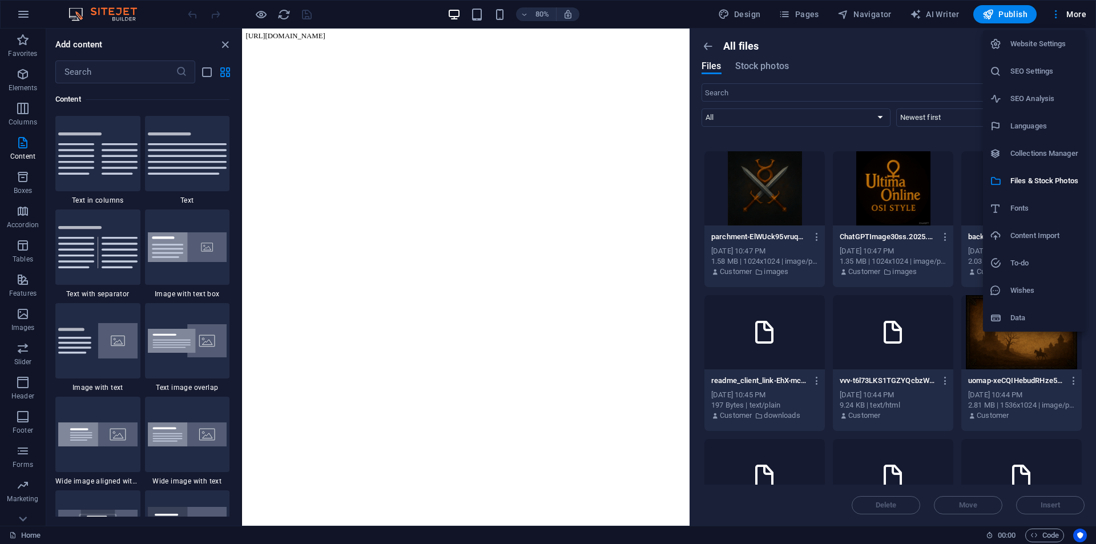
click at [1023, 42] on h6 "Website Settings" at bounding box center [1044, 44] width 68 height 14
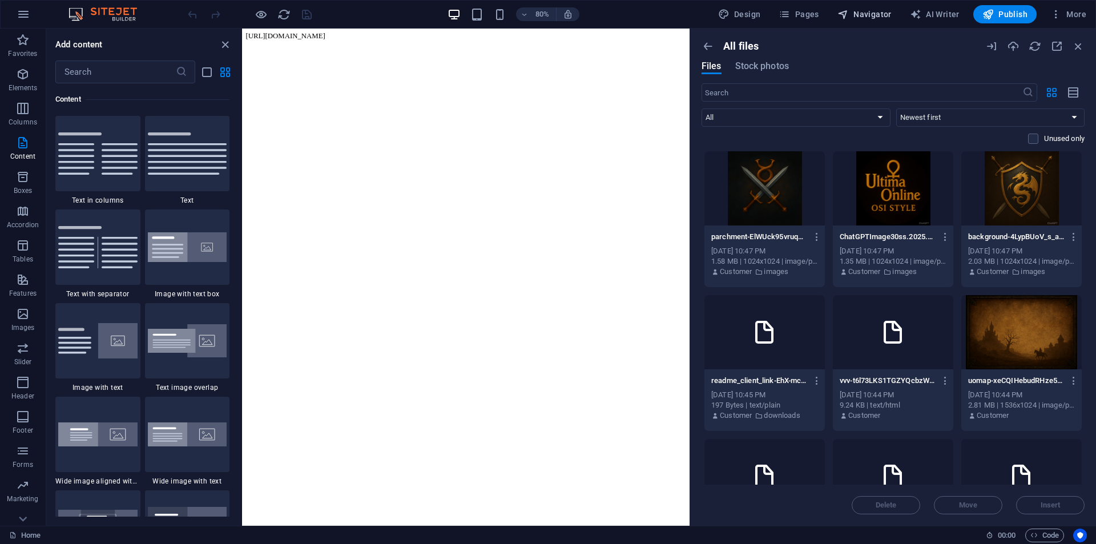
click at [857, 14] on span "Navigator" at bounding box center [864, 14] width 54 height 11
click at [812, 15] on span "Pages" at bounding box center [799, 14] width 40 height 11
click at [1077, 10] on span "More" at bounding box center [1068, 14] width 36 height 11
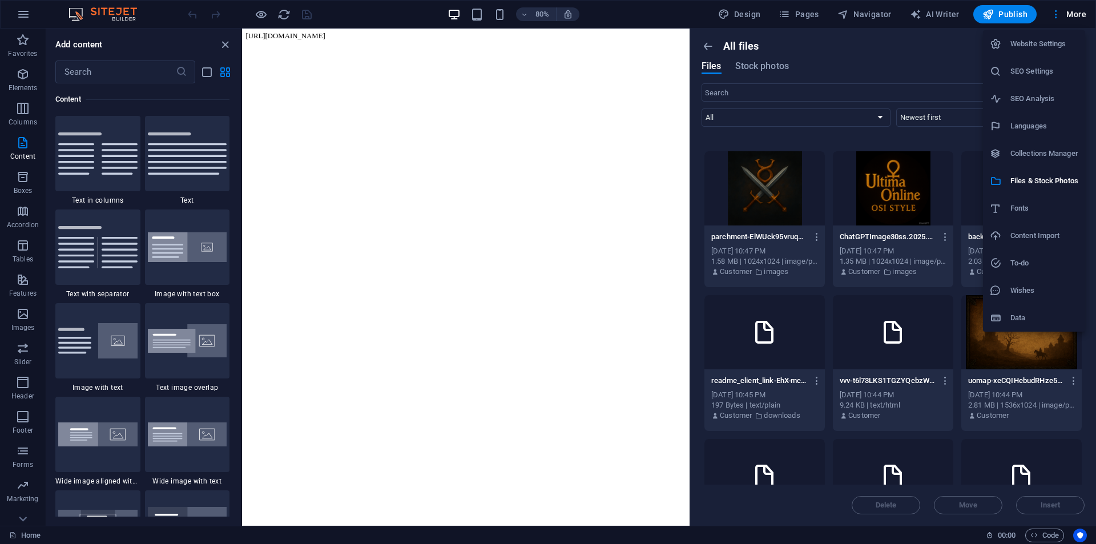
click at [23, 13] on div at bounding box center [548, 272] width 1096 height 544
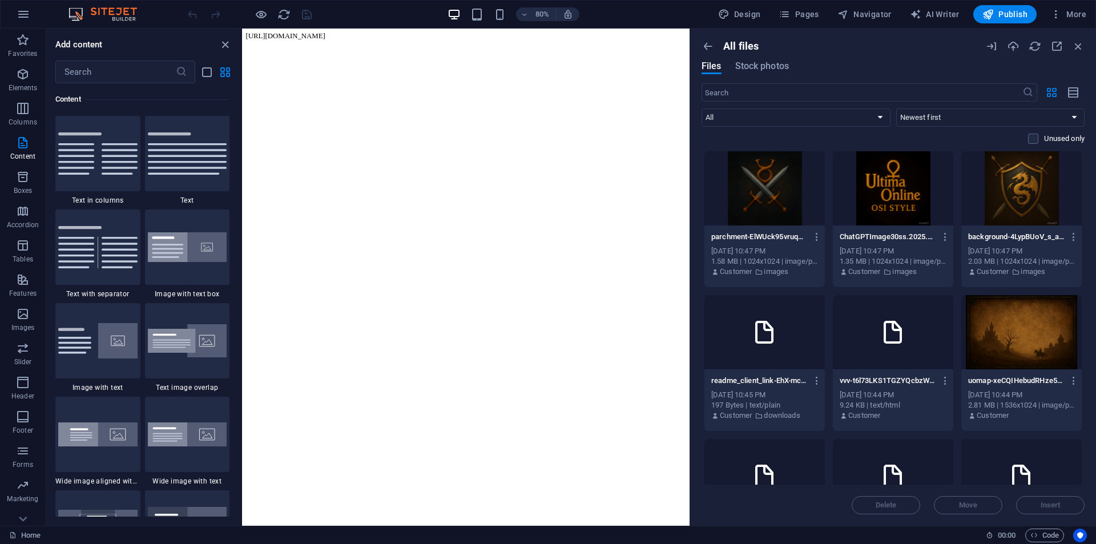
click at [17, 7] on icon "button" at bounding box center [24, 14] width 14 height 14
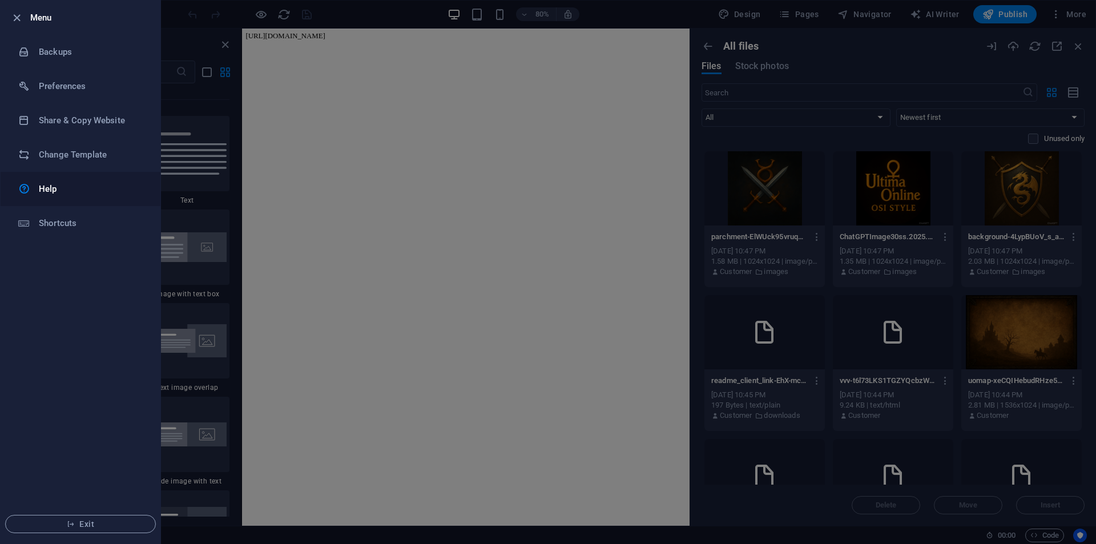
click at [68, 188] on h6 "Help" at bounding box center [92, 189] width 106 height 14
click at [352, 146] on div at bounding box center [548, 272] width 1096 height 544
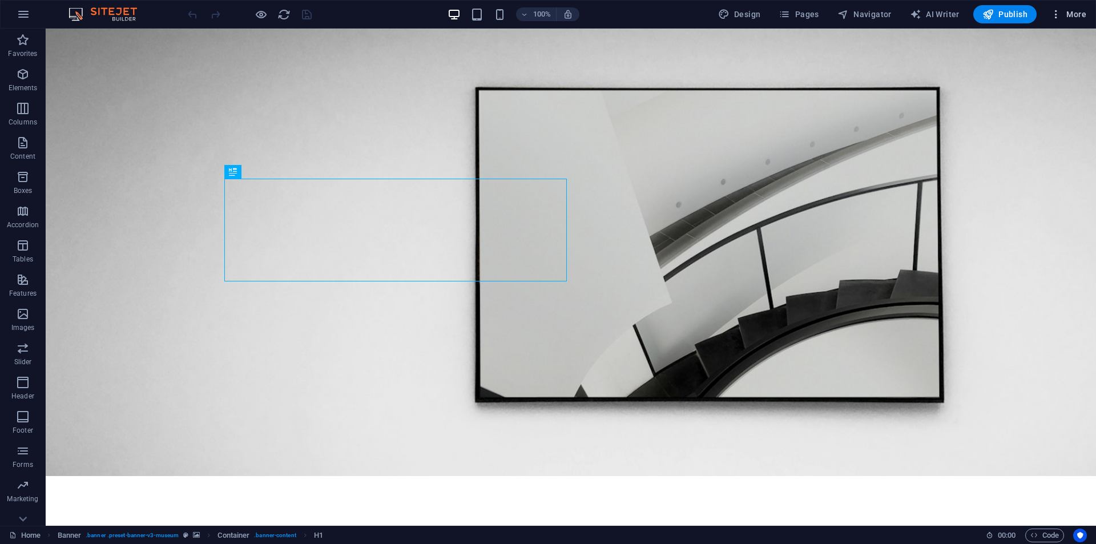
click at [1067, 12] on span "More" at bounding box center [1068, 14] width 36 height 11
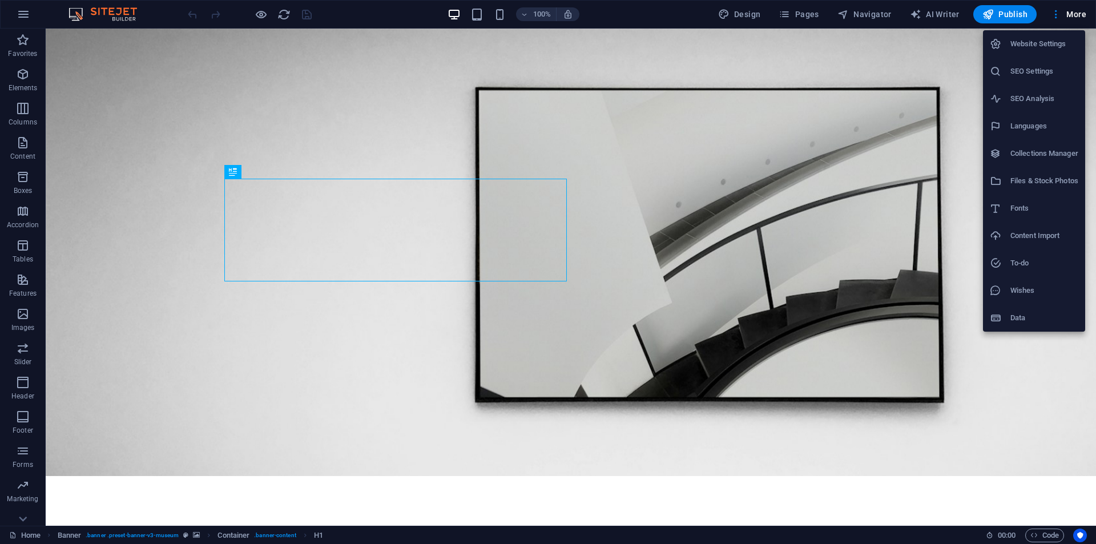
click at [1040, 173] on li "Files & Stock Photos" at bounding box center [1034, 180] width 102 height 27
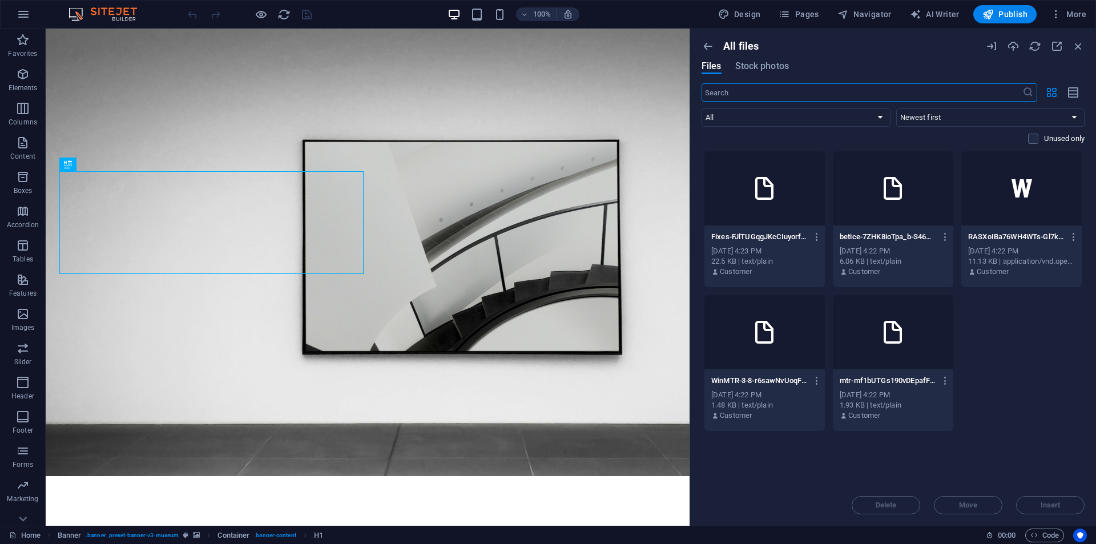
drag, startPoint x: 1013, startPoint y: 417, endPoint x: 961, endPoint y: 408, distance: 52.1
click at [996, 414] on div "Fixes-FJlTUGqgJKcCIuyorfRoKA.txt Fixes-FJlTUGqgJKcCIuyorfRoKA.txt [DATE] 4:23 P…" at bounding box center [893, 291] width 383 height 281
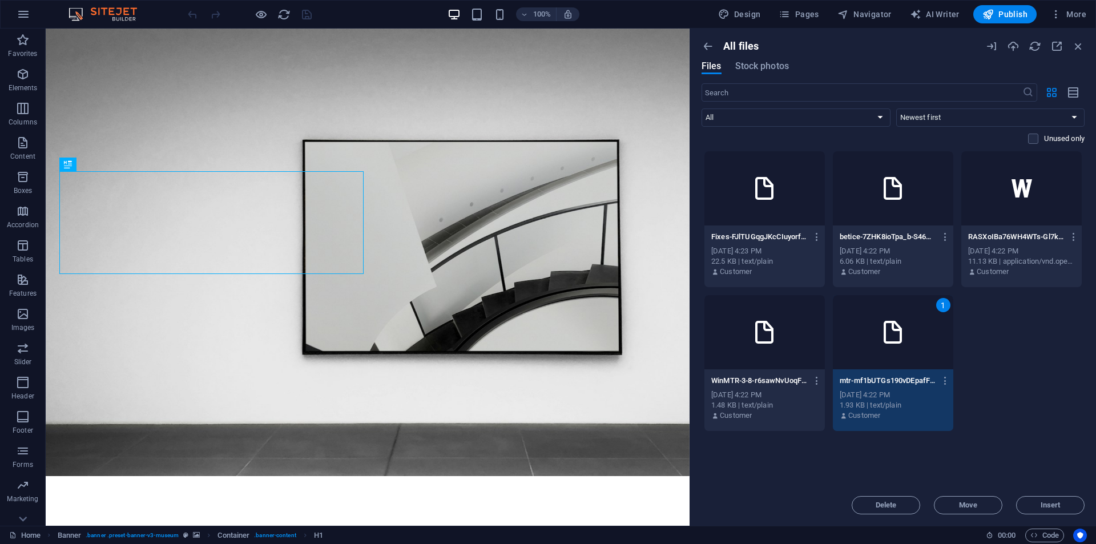
click at [755, 219] on div at bounding box center [764, 188] width 120 height 74
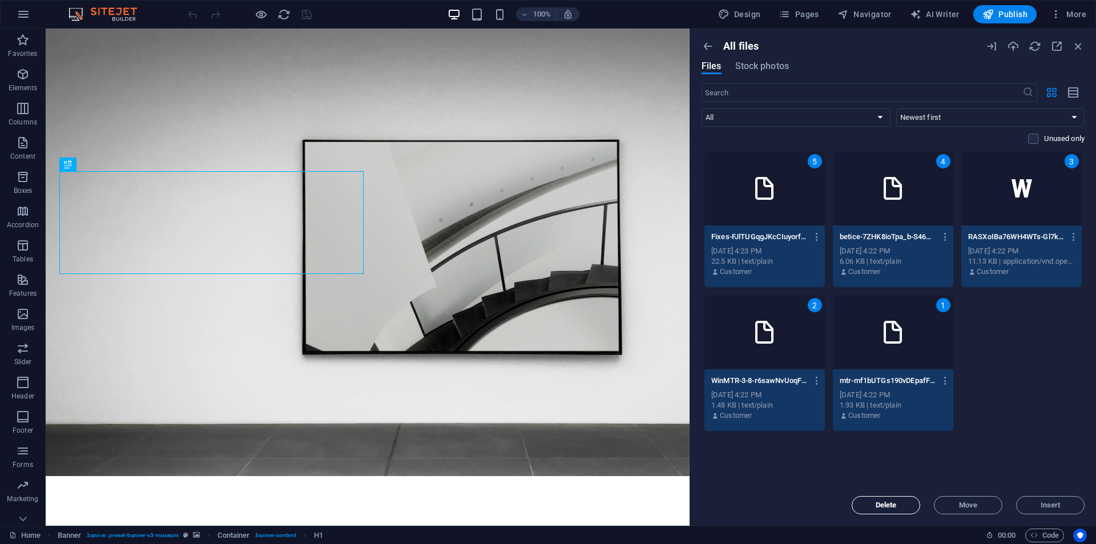
click at [900, 505] on span "Delete" at bounding box center [886, 505] width 58 height 7
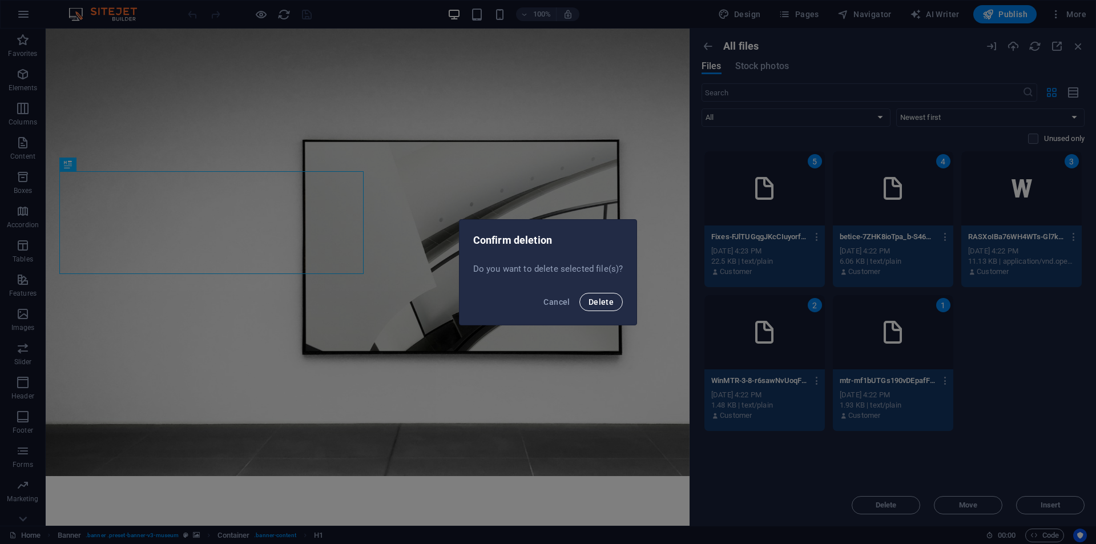
click at [605, 299] on span "Delete" at bounding box center [601, 301] width 25 height 9
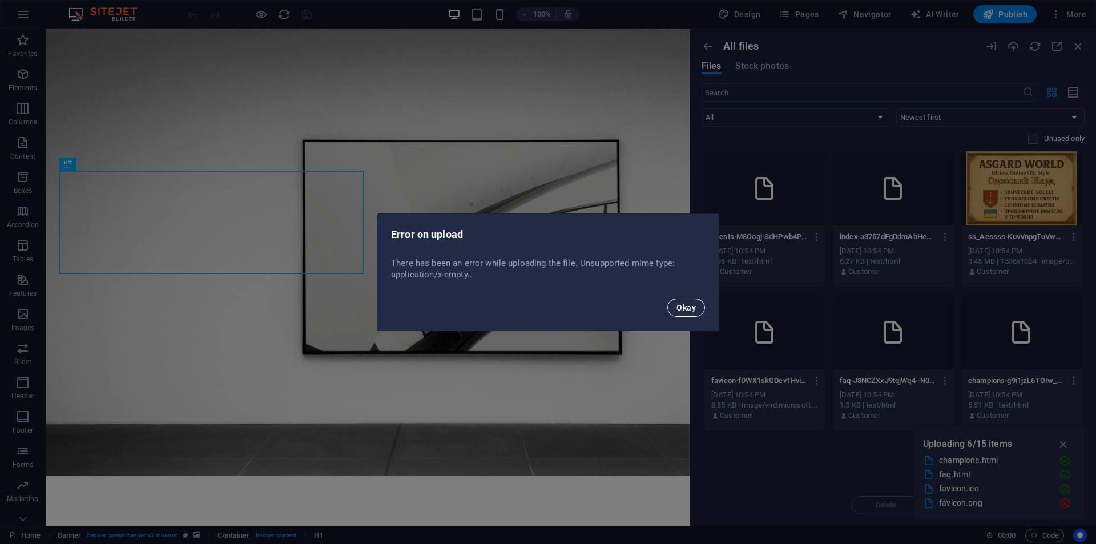
click at [685, 305] on span "Okay" at bounding box center [685, 307] width 19 height 9
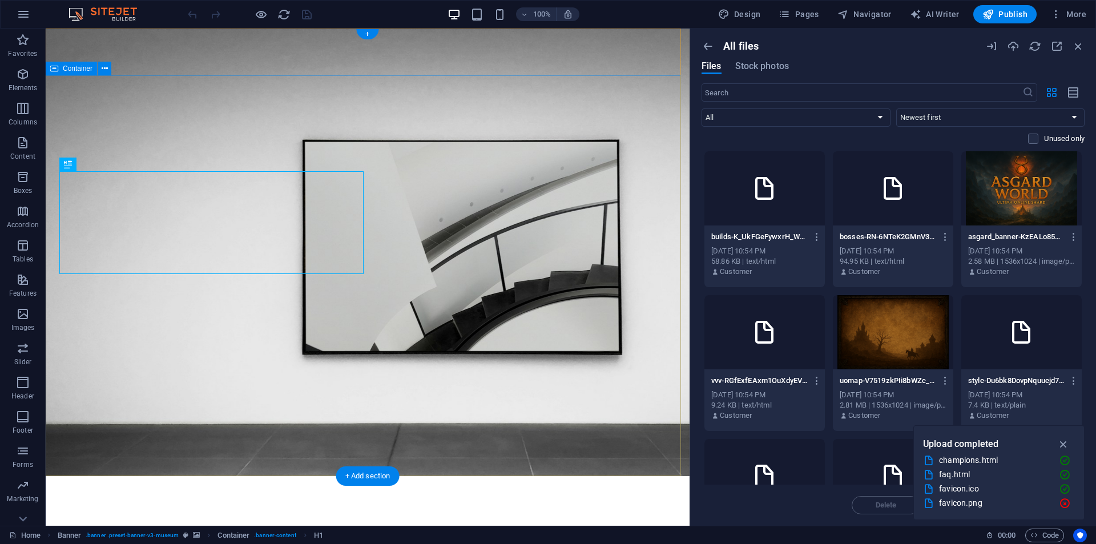
click at [106, 67] on icon at bounding box center [105, 69] width 6 height 12
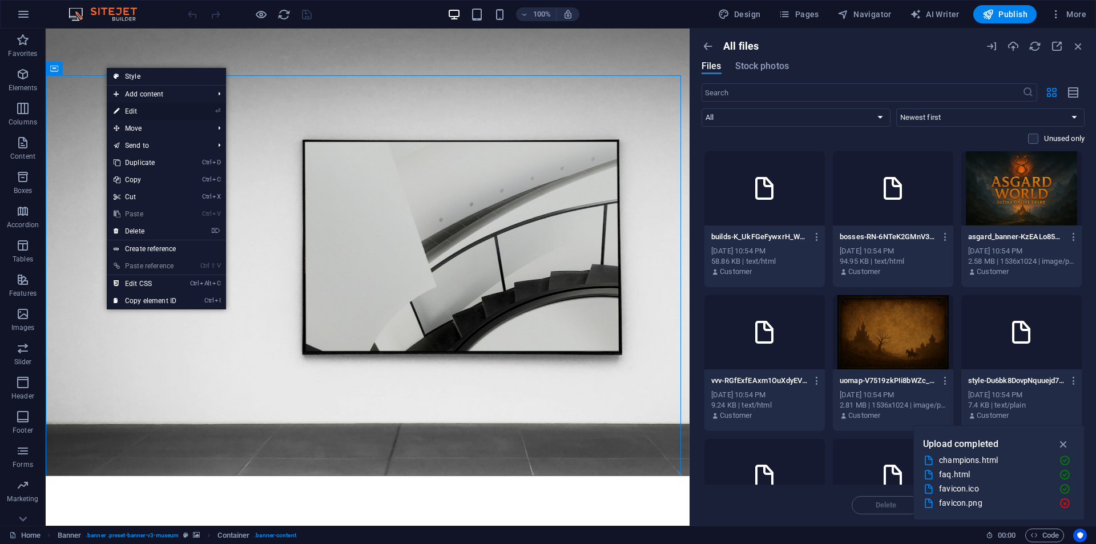
click at [154, 110] on link "⏎ Edit" at bounding box center [145, 111] width 76 height 17
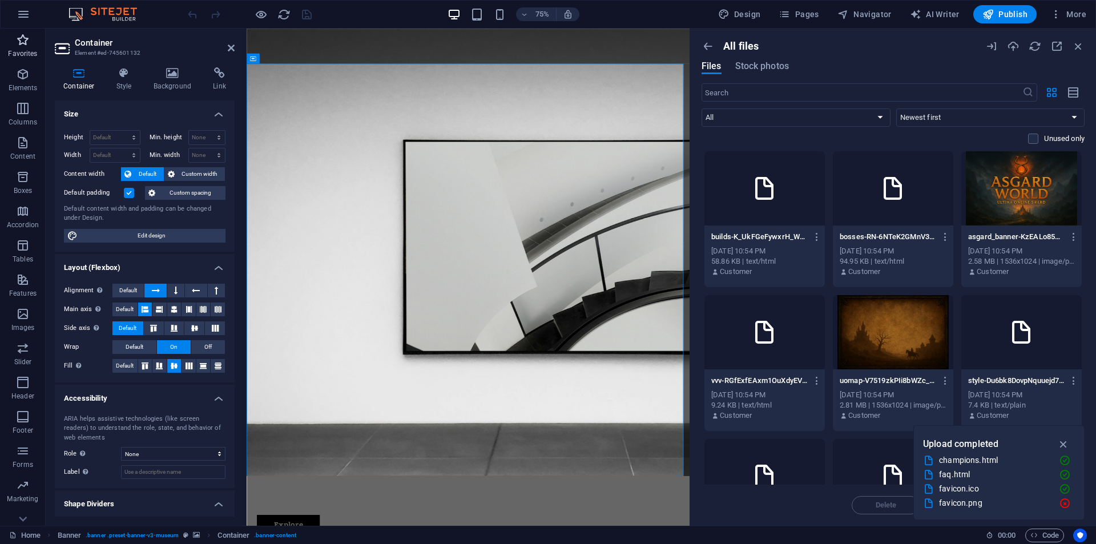
click at [16, 49] on span "Favorites" at bounding box center [23, 46] width 46 height 27
click at [22, 70] on icon "button" at bounding box center [23, 74] width 14 height 14
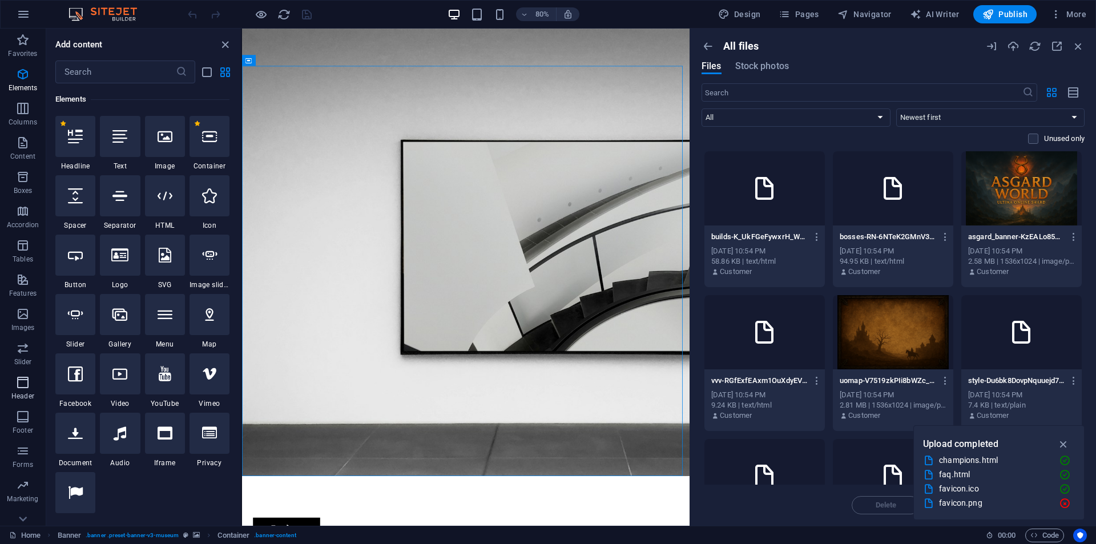
scroll to position [17, 0]
click at [14, 441] on span "Forms" at bounding box center [23, 441] width 46 height 27
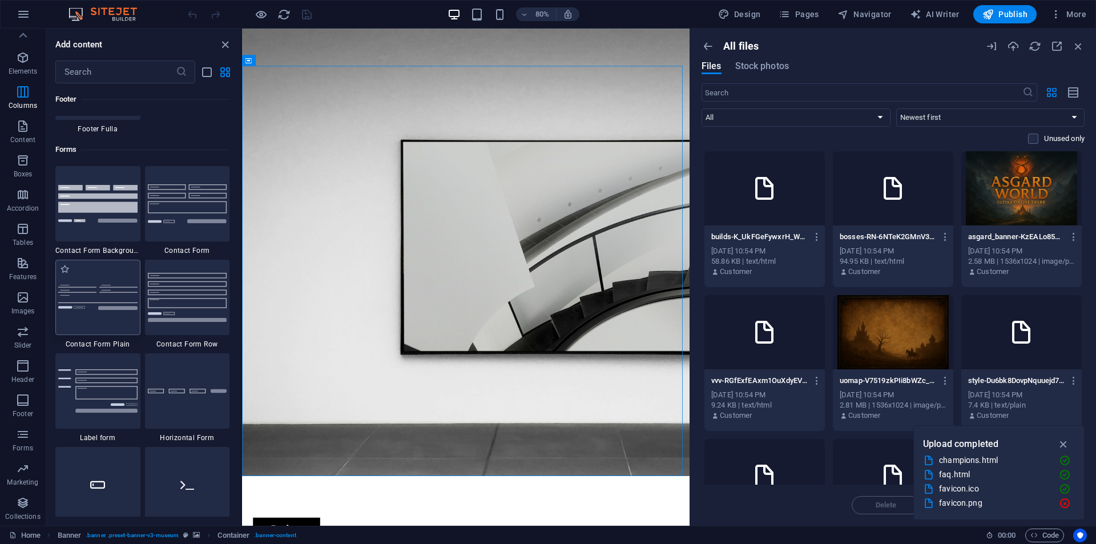
scroll to position [8334, 0]
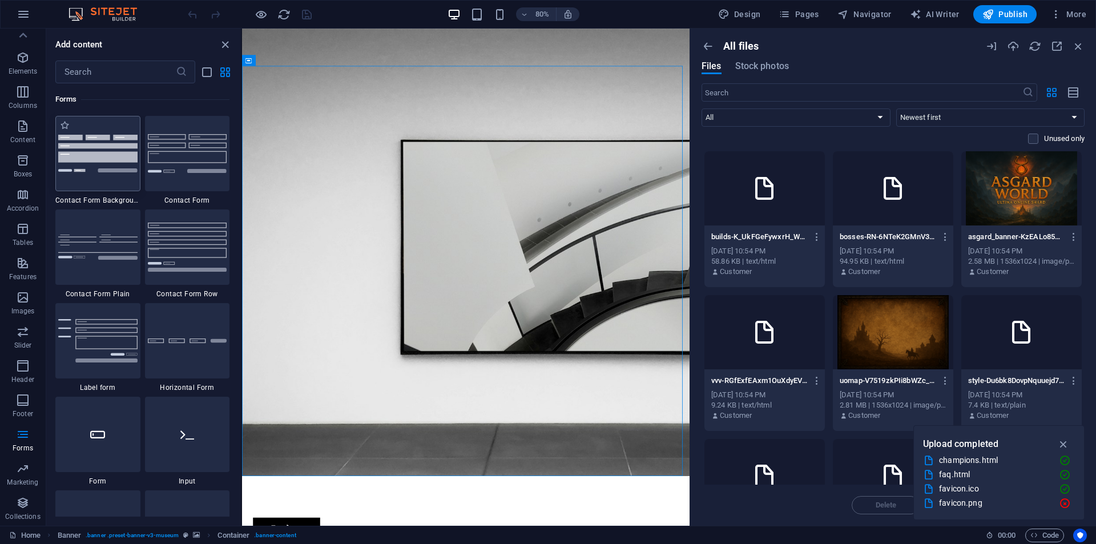
click at [112, 172] on img at bounding box center [97, 153] width 79 height 37
click at [242, 171] on div "Drag here to replace the existing content. Press “Ctrl” if you want to create a…" at bounding box center [466, 277] width 448 height 497
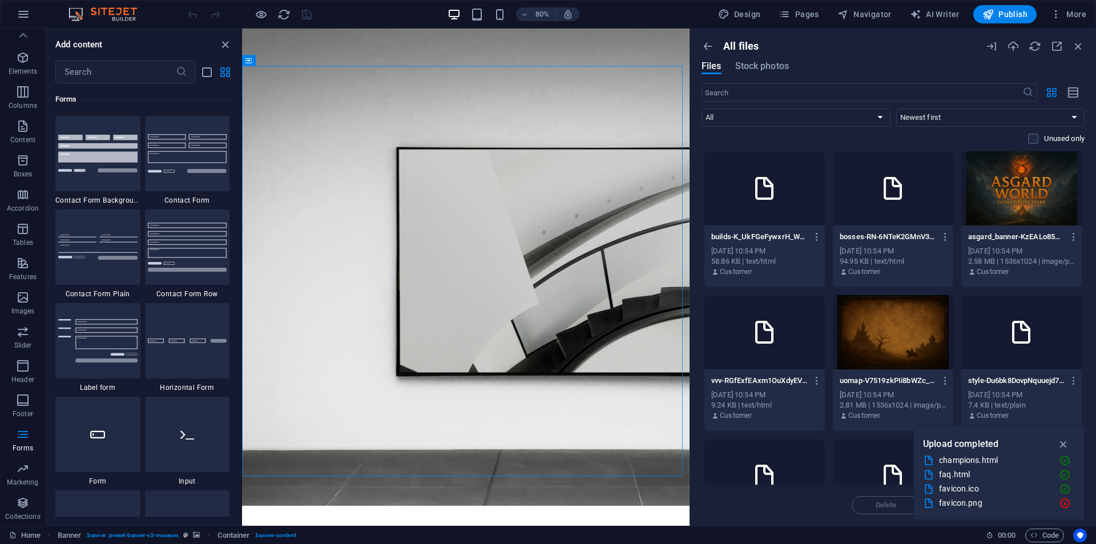
click at [242, 245] on div "Drag here to replace the existing content. Press “Ctrl” if you want to create a…" at bounding box center [466, 277] width 448 height 497
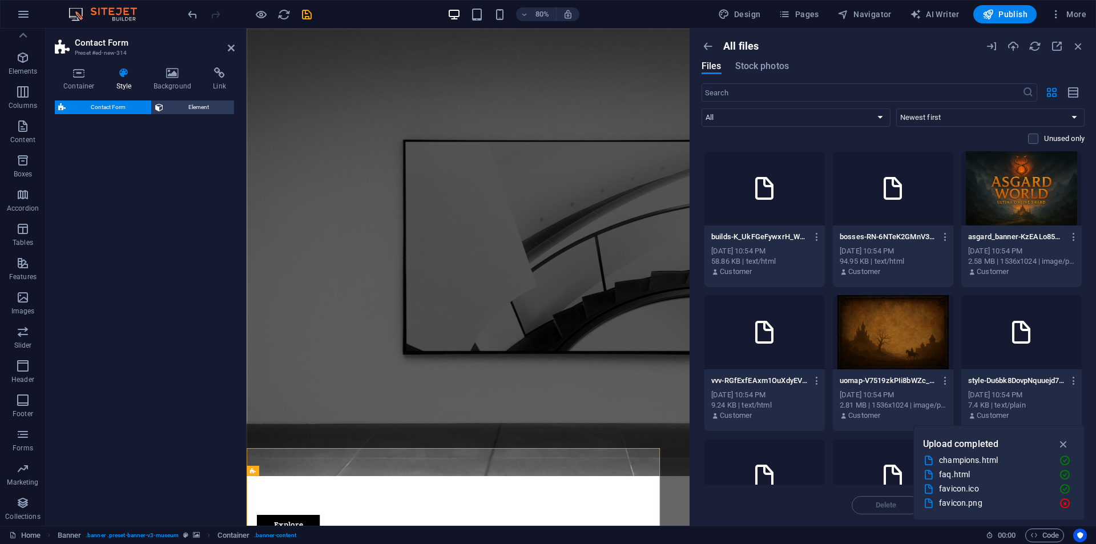
select select "rem"
select select "preset-contact-form-v3-background"
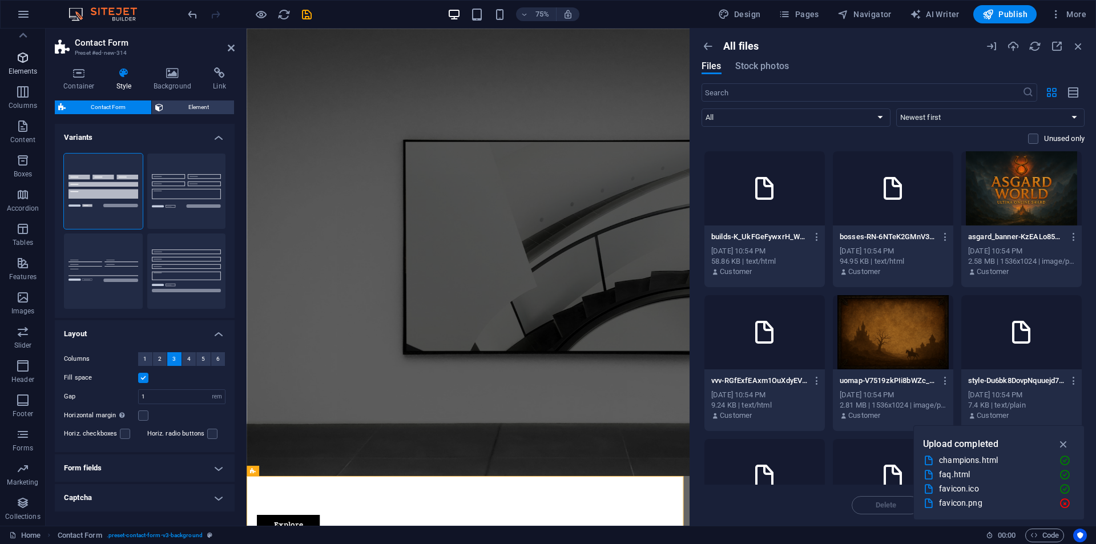
click at [20, 51] on icon "button" at bounding box center [23, 58] width 14 height 14
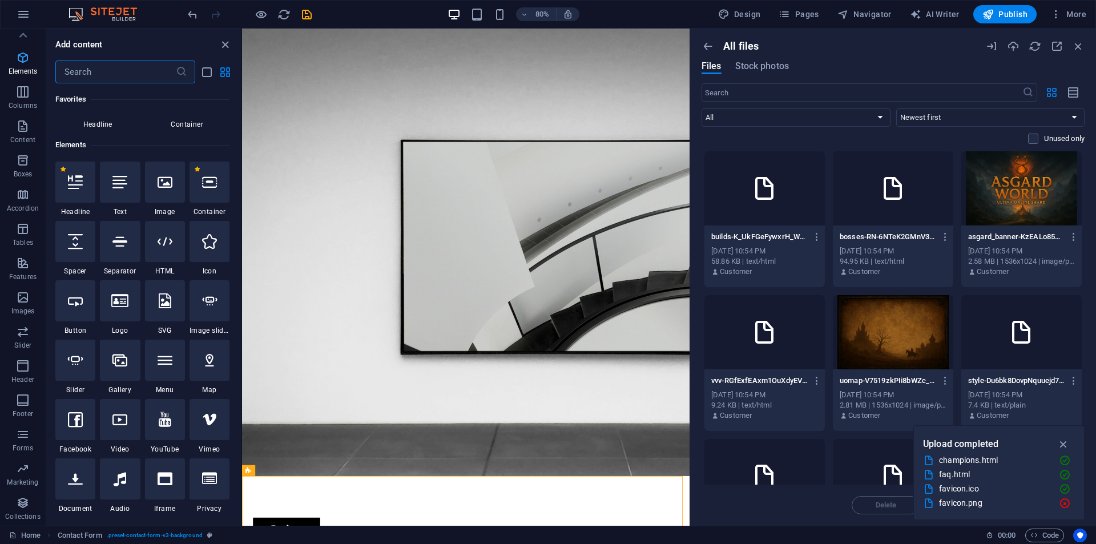
scroll to position [0, 0]
click at [25, 40] on icon "button" at bounding box center [23, 40] width 14 height 14
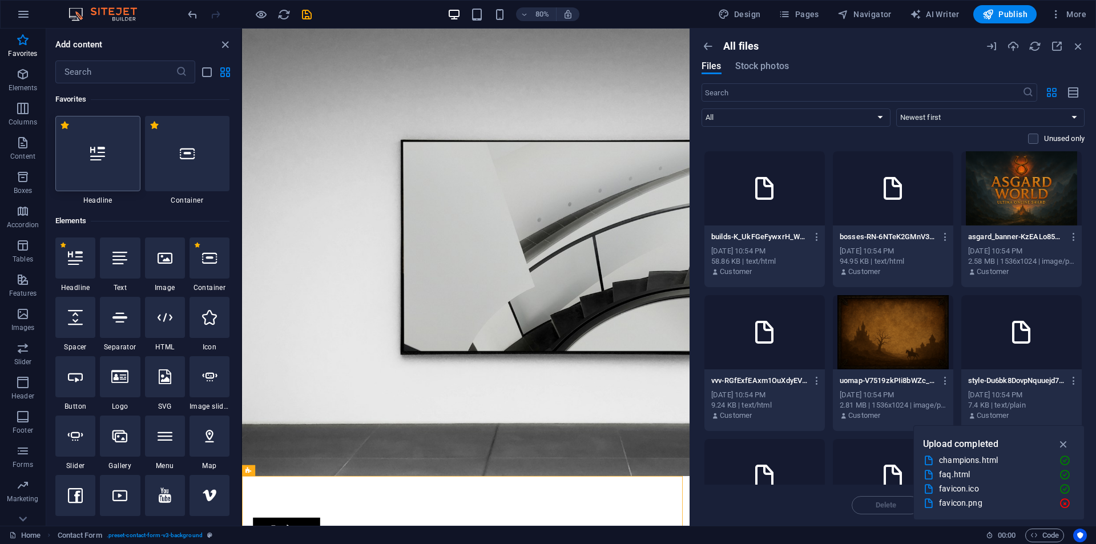
click at [122, 169] on div at bounding box center [97, 153] width 85 height 75
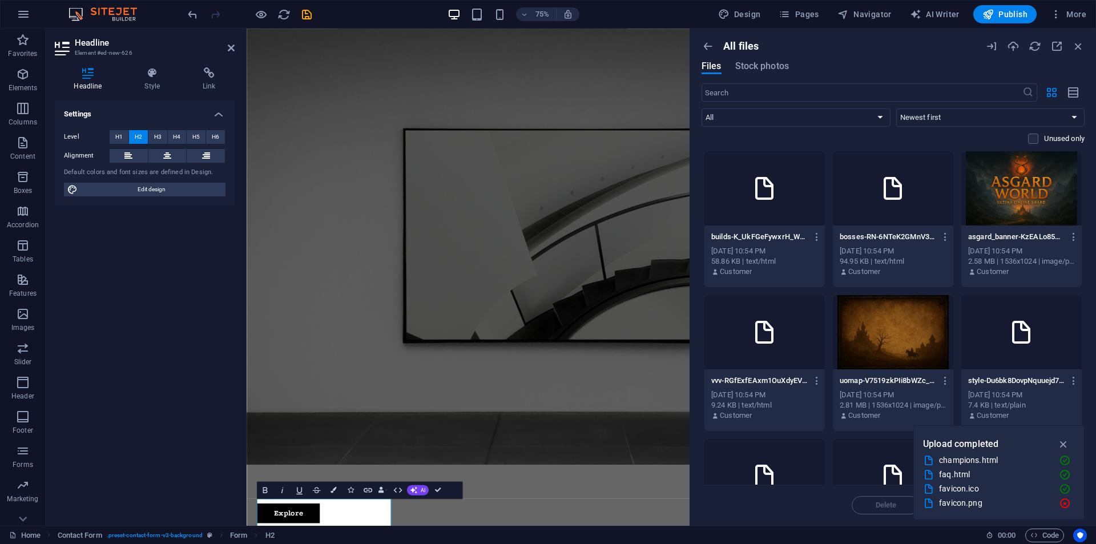
click at [226, 53] on header "Headline Element #ed-new-626" at bounding box center [145, 44] width 180 height 30
click at [233, 46] on icon at bounding box center [231, 47] width 7 height 9
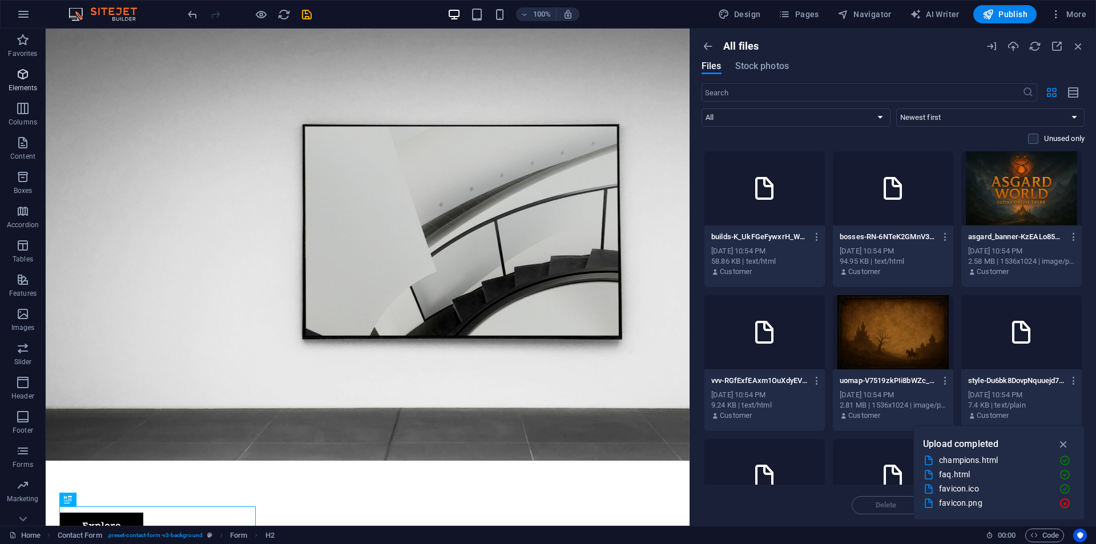
click at [26, 79] on icon "button" at bounding box center [23, 74] width 14 height 14
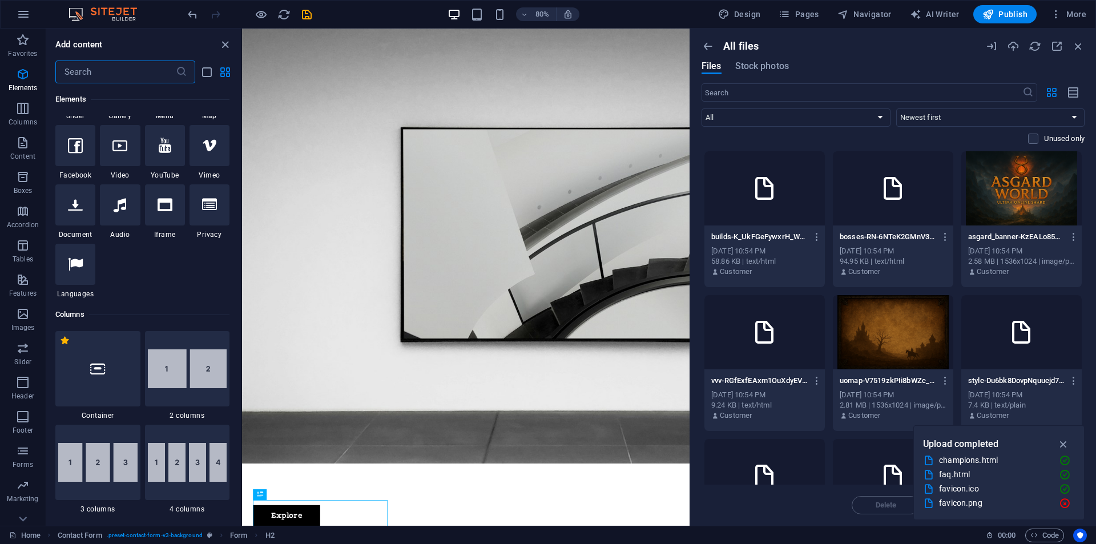
scroll to position [407, 0]
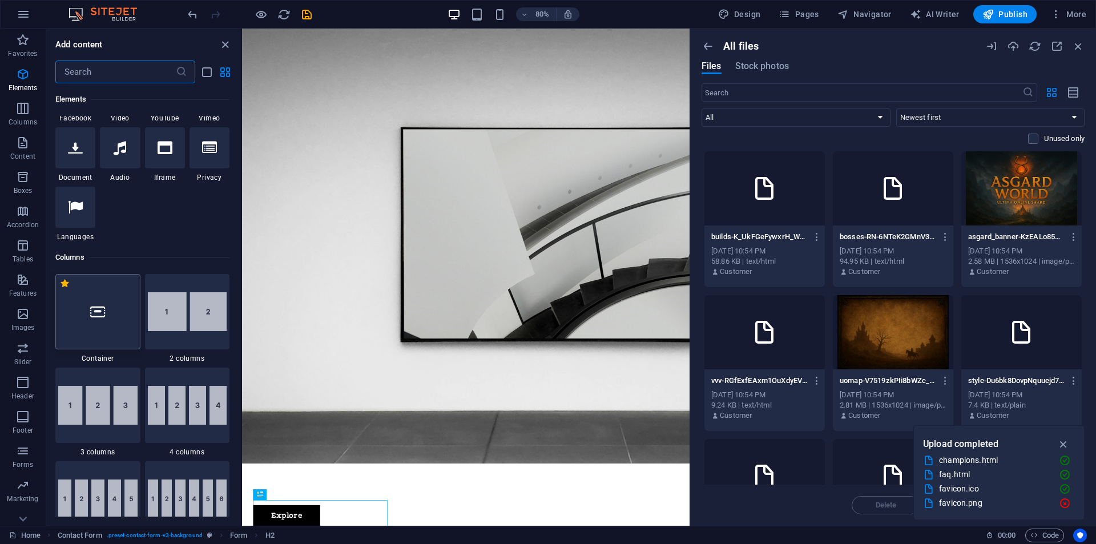
click at [107, 316] on div at bounding box center [97, 311] width 85 height 75
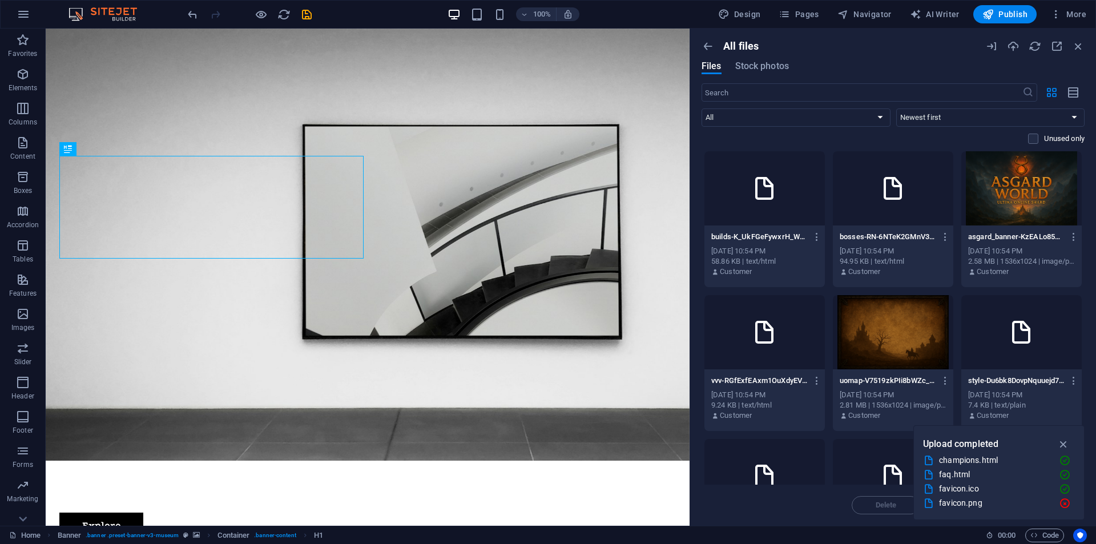
scroll to position [114, 0]
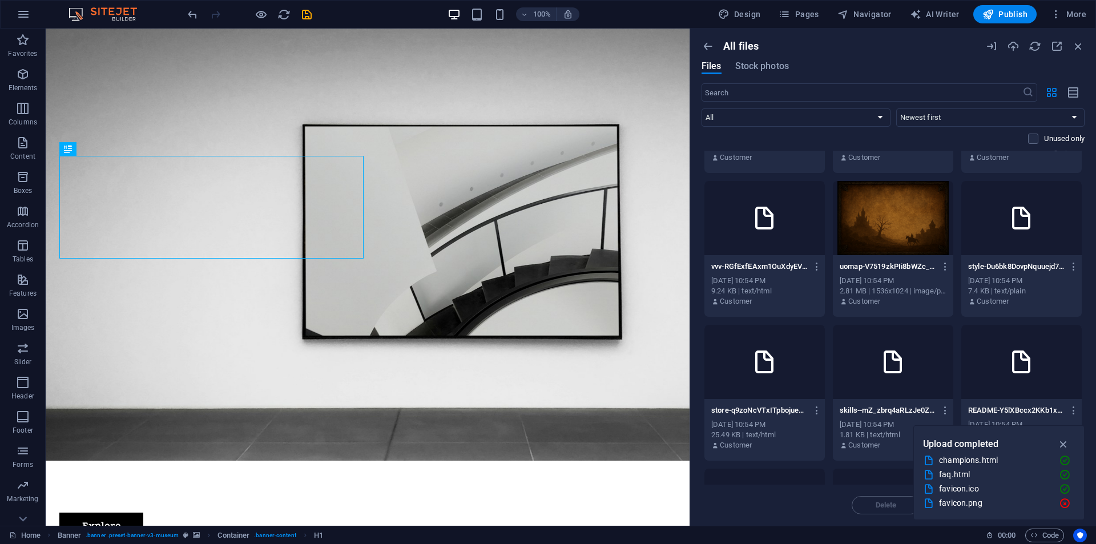
click at [907, 219] on div at bounding box center [893, 218] width 120 height 74
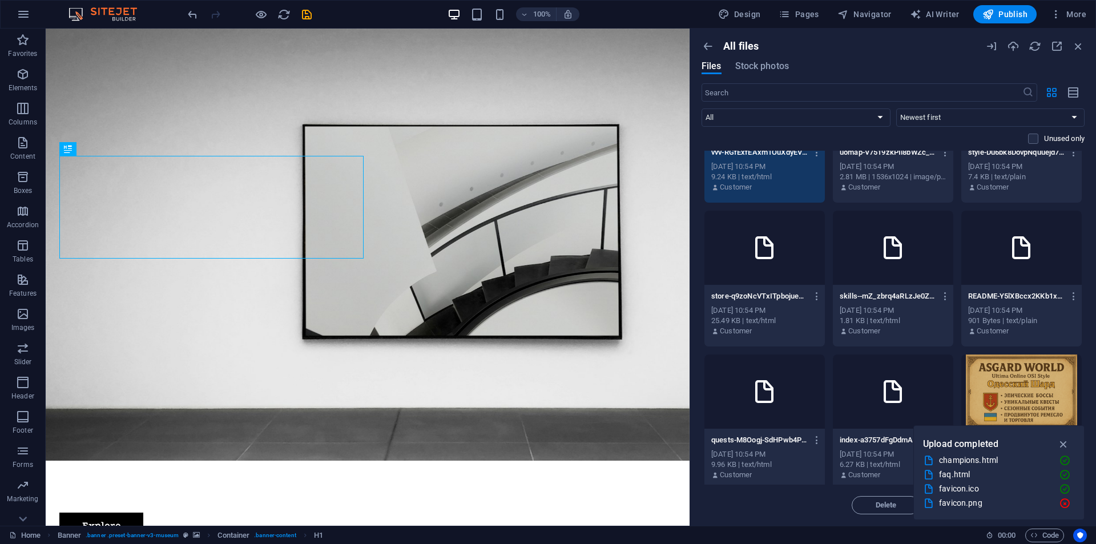
scroll to position [378, 0]
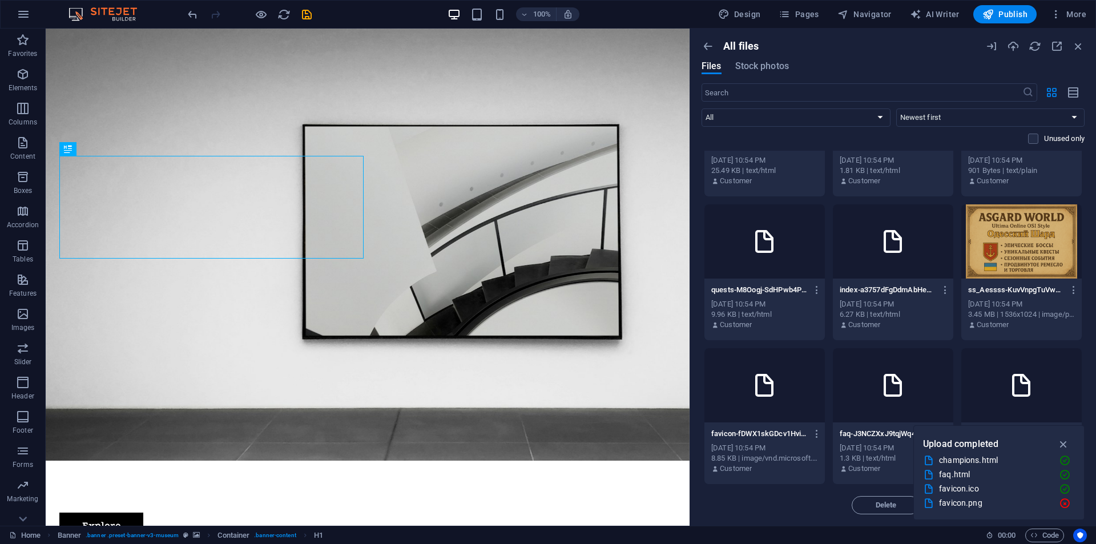
click at [766, 382] on icon at bounding box center [764, 385] width 27 height 27
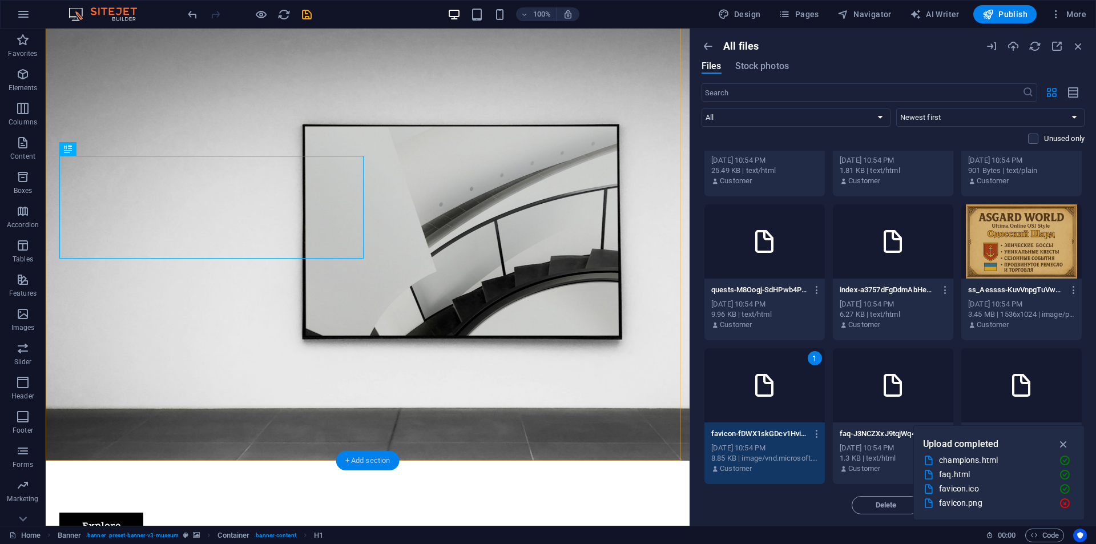
drag, startPoint x: 370, startPoint y: 458, endPoint x: 252, endPoint y: 447, distance: 118.7
click at [370, 458] on div "+ Add section" at bounding box center [367, 460] width 63 height 19
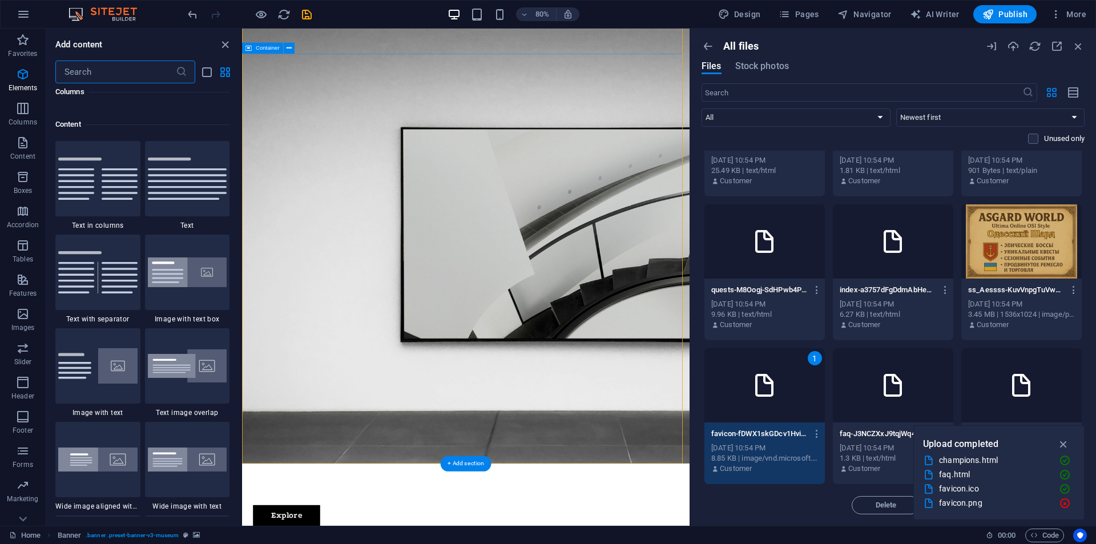
scroll to position [1997, 0]
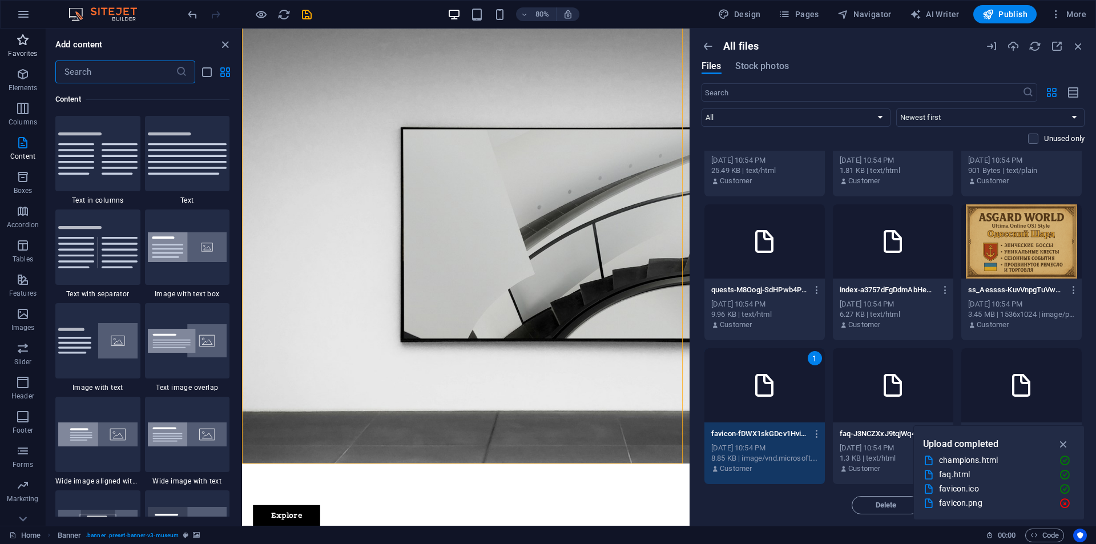
click at [11, 43] on span "Favorites" at bounding box center [23, 46] width 46 height 27
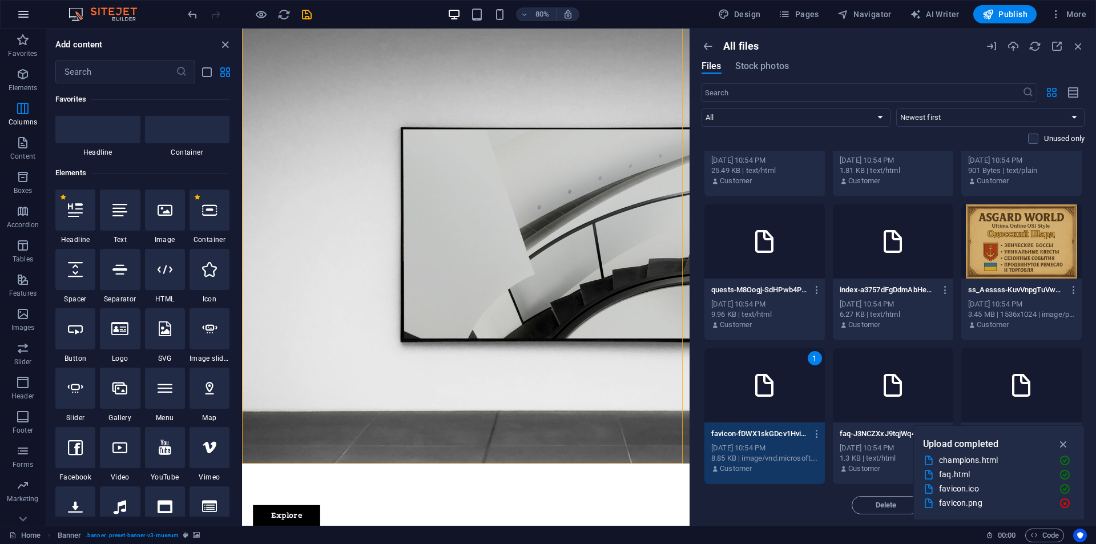
scroll to position [5, 0]
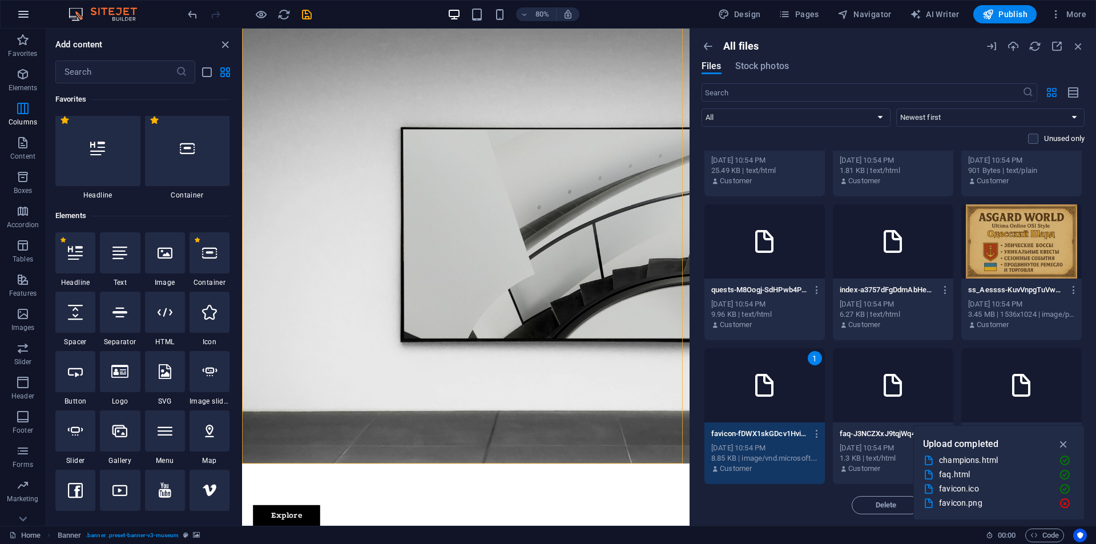
click at [26, 3] on button "button" at bounding box center [23, 14] width 27 height 27
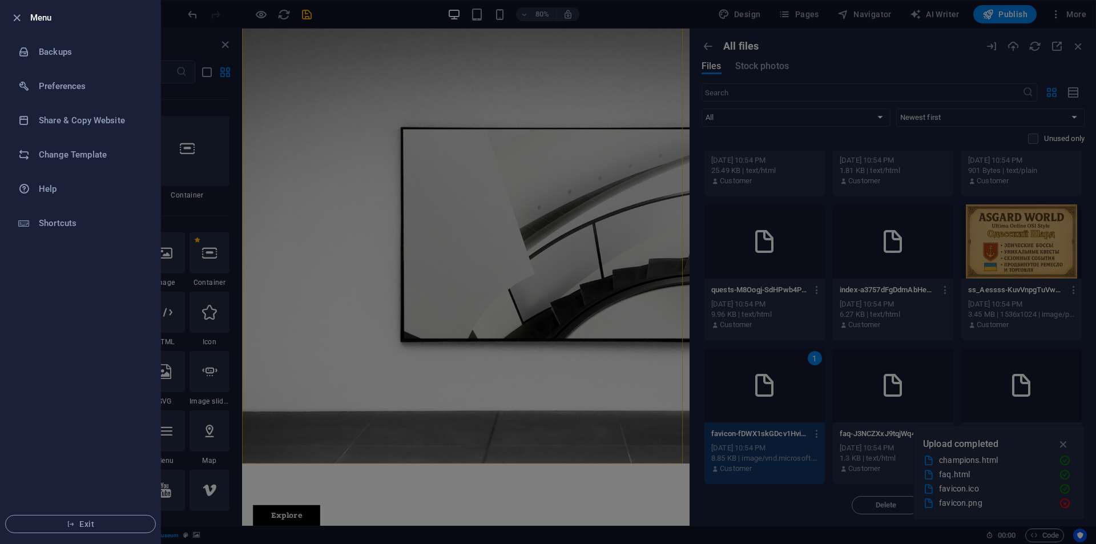
click at [223, 65] on div at bounding box center [548, 272] width 1096 height 544
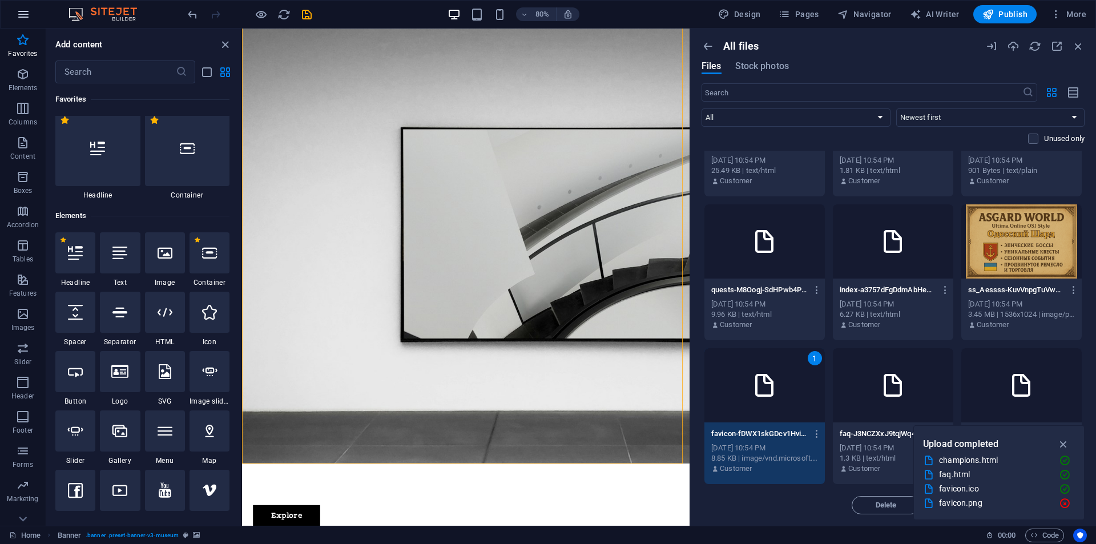
click at [10, 13] on button "button" at bounding box center [23, 14] width 27 height 27
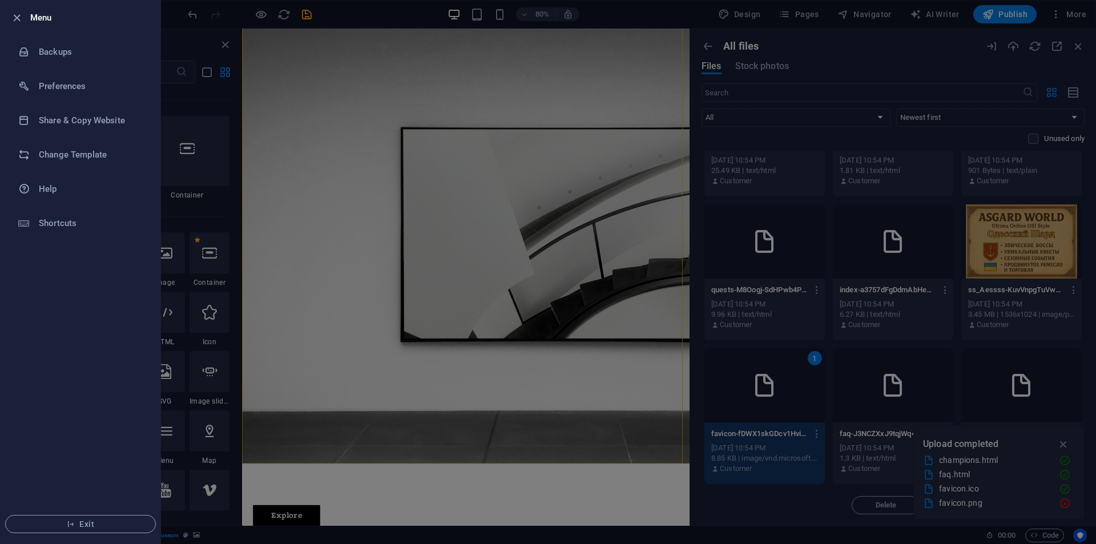
click at [304, 20] on div at bounding box center [548, 272] width 1096 height 544
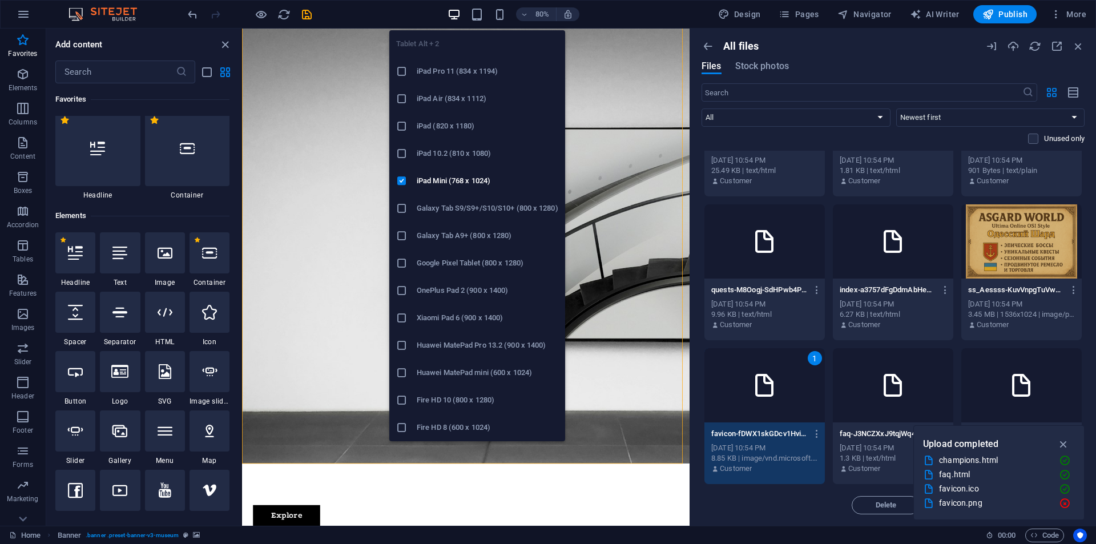
drag, startPoint x: 480, startPoint y: 14, endPoint x: 487, endPoint y: 15, distance: 7.5
click at [481, 14] on icon "button" at bounding box center [476, 14] width 13 height 13
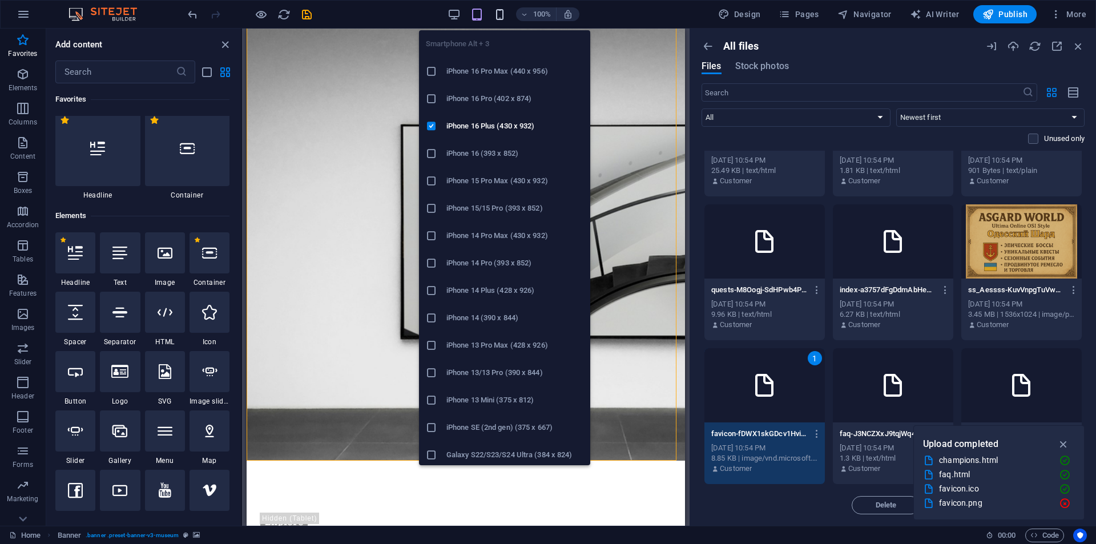
click at [505, 15] on icon "button" at bounding box center [499, 14] width 13 height 13
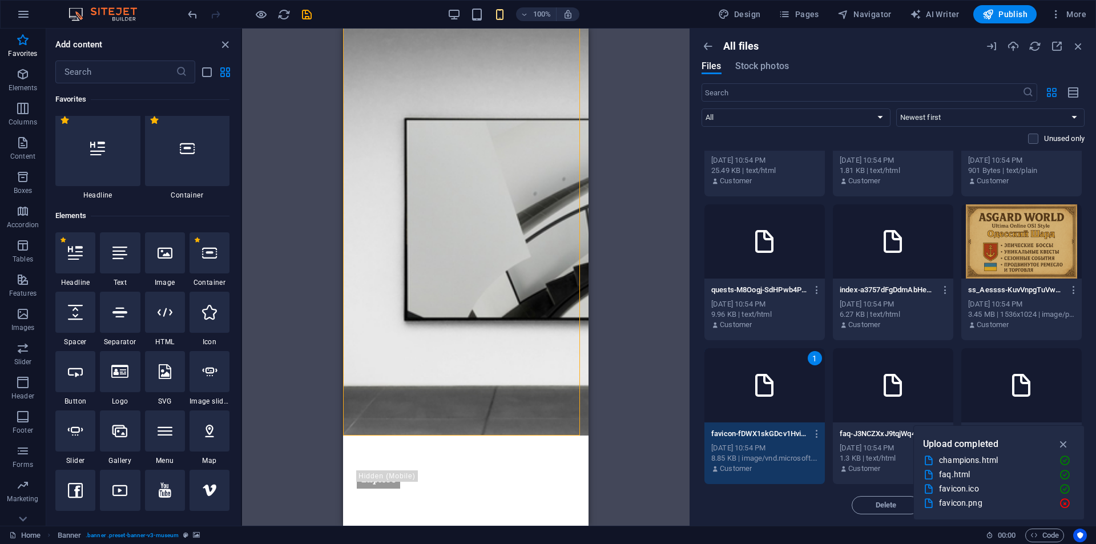
click at [469, 15] on div "100%" at bounding box center [514, 14] width 132 height 18
click at [448, 15] on div "100% Design Pages Navigator AI Writer Publish More" at bounding box center [638, 14] width 905 height 18
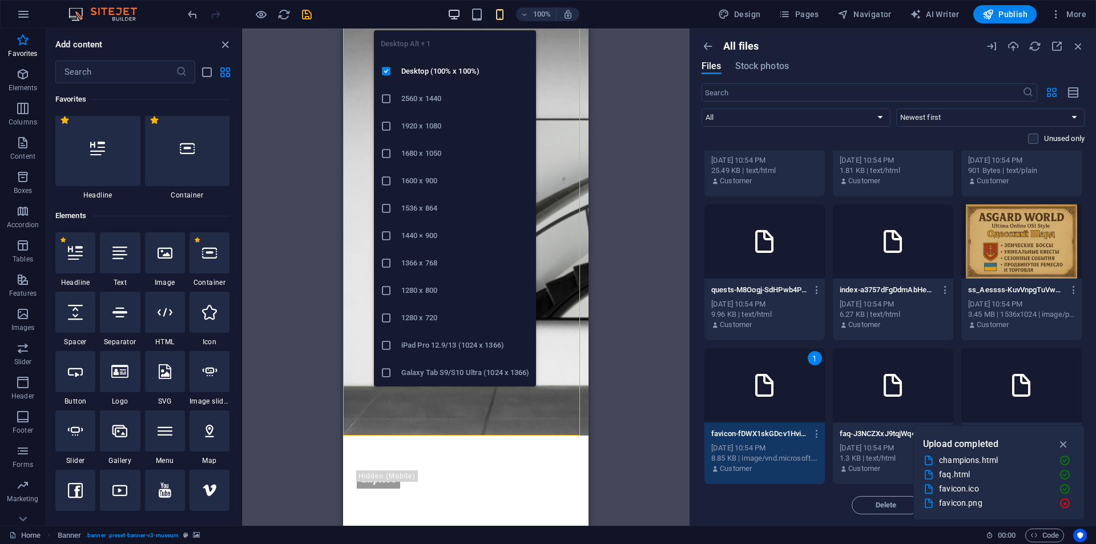
click at [449, 15] on span "button" at bounding box center [455, 14] width 14 height 13
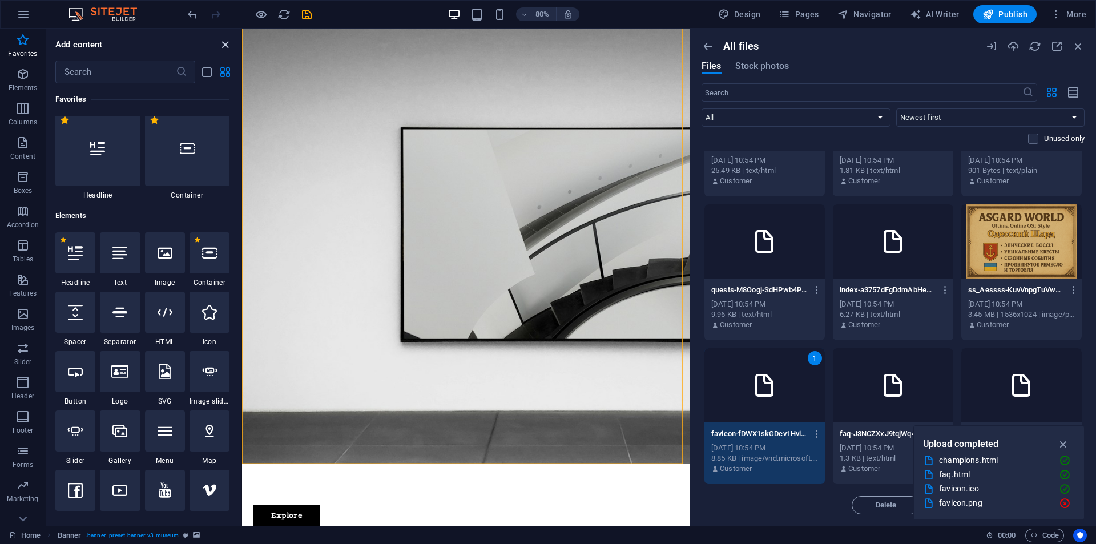
click at [224, 45] on icon "close panel" at bounding box center [225, 44] width 13 height 13
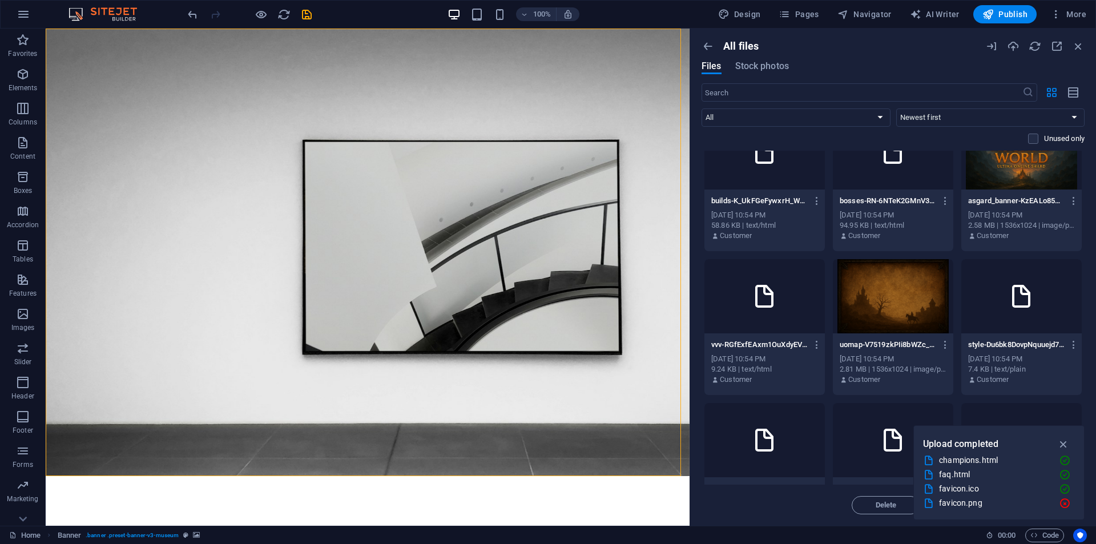
scroll to position [0, 0]
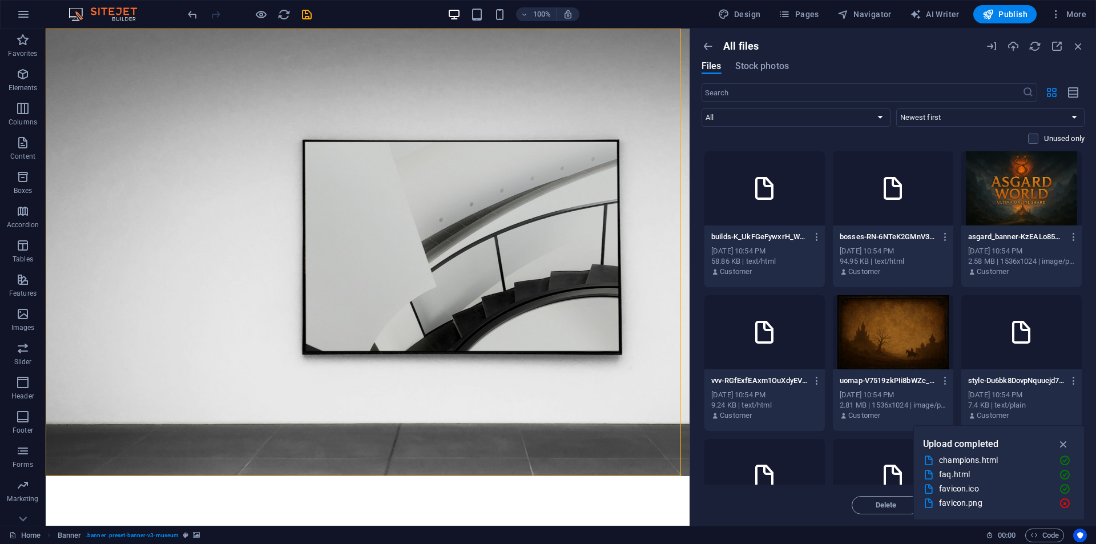
click at [1011, 203] on div at bounding box center [1021, 188] width 120 height 74
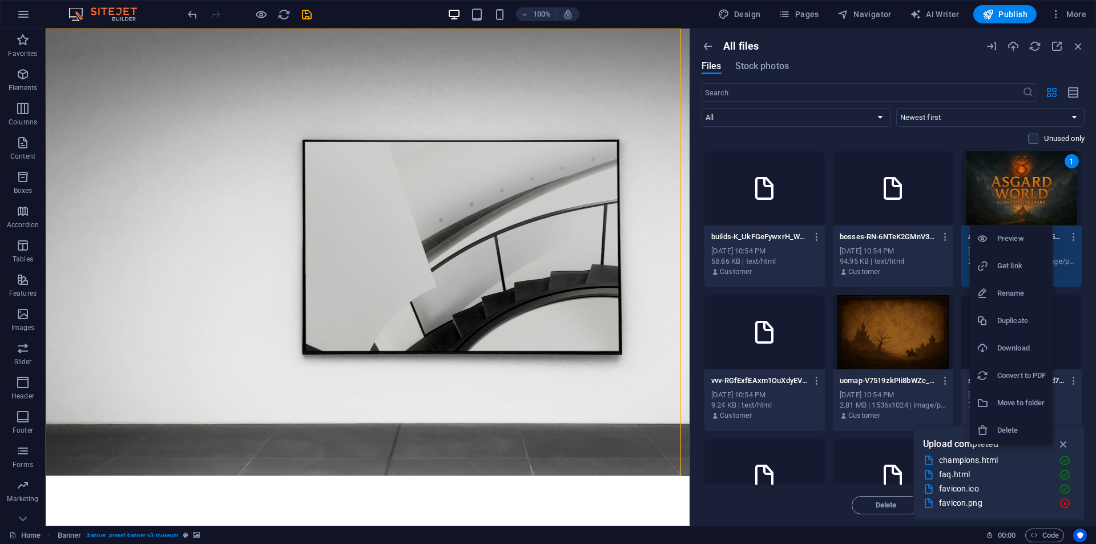
drag, startPoint x: 1001, startPoint y: 170, endPoint x: 379, endPoint y: 210, distance: 623.5
click at [379, 210] on div at bounding box center [548, 272] width 1096 height 544
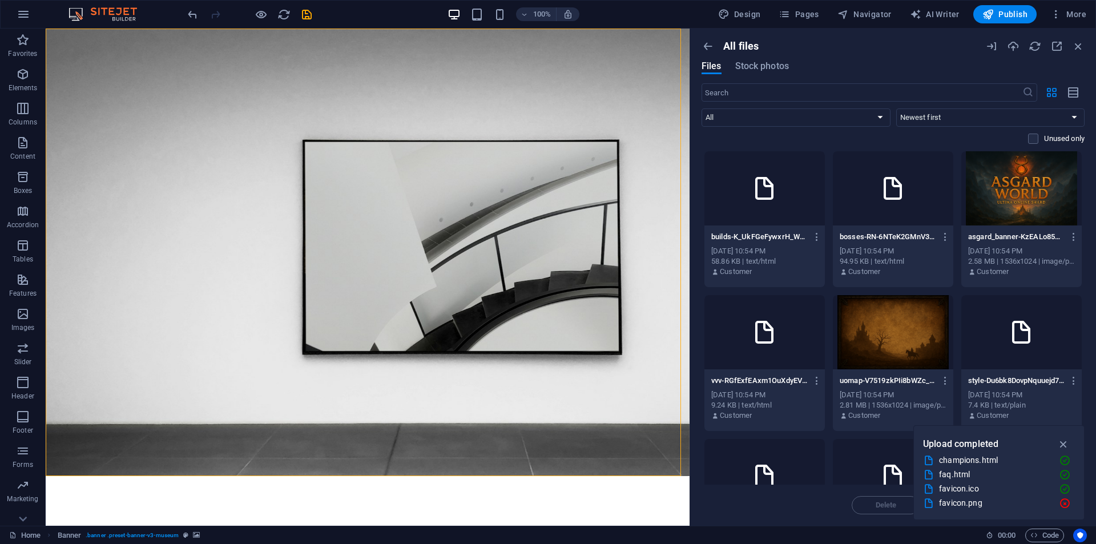
click at [1009, 238] on p "asgard_banner-KzEALo85C9wdQc-UMlbNnw.png" at bounding box center [1016, 237] width 96 height 10
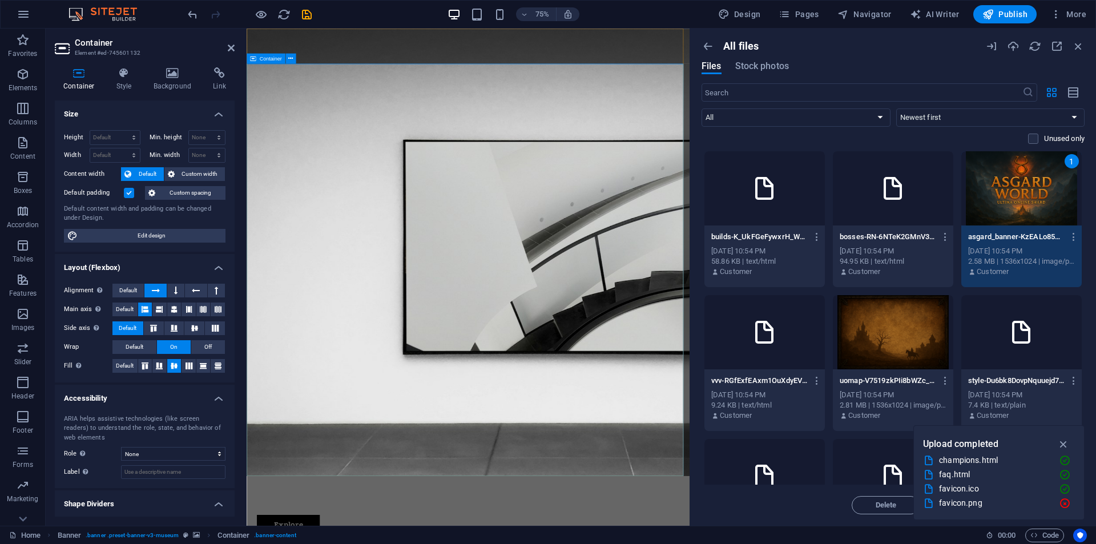
click at [174, 74] on icon at bounding box center [172, 72] width 55 height 11
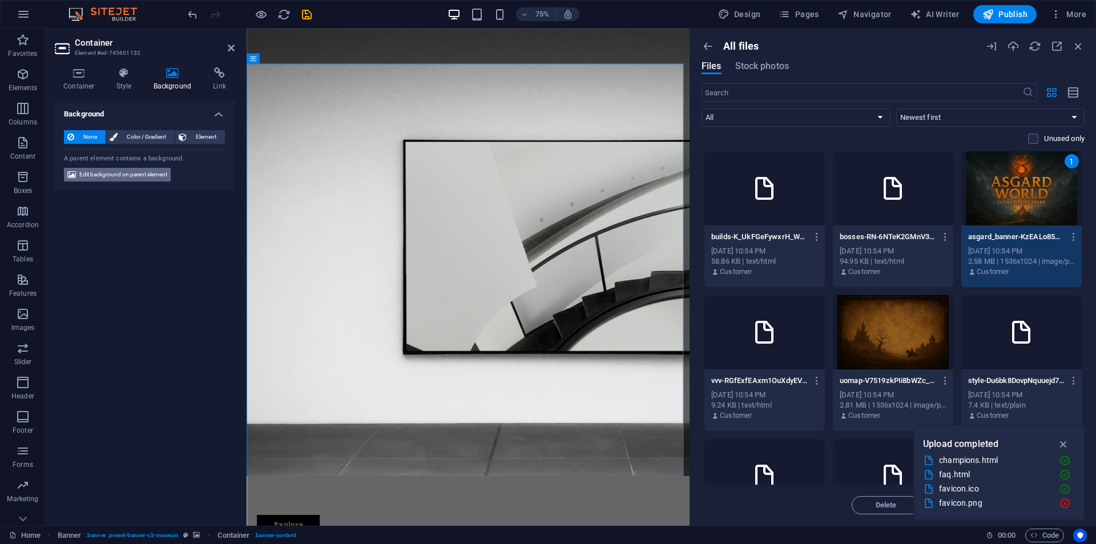
click at [166, 173] on span "Edit background on parent element" at bounding box center [123, 175] width 88 height 14
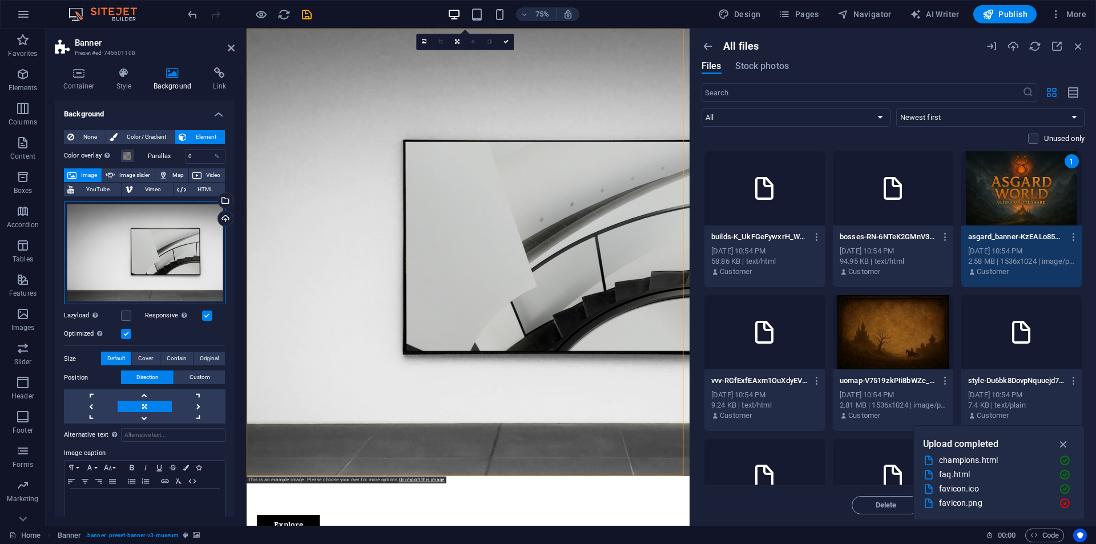
drag, startPoint x: 182, startPoint y: 252, endPoint x: 148, endPoint y: 274, distance: 40.4
click at [148, 274] on div "Drag files here, click to choose files or select files from Files or our free s…" at bounding box center [145, 253] width 162 height 103
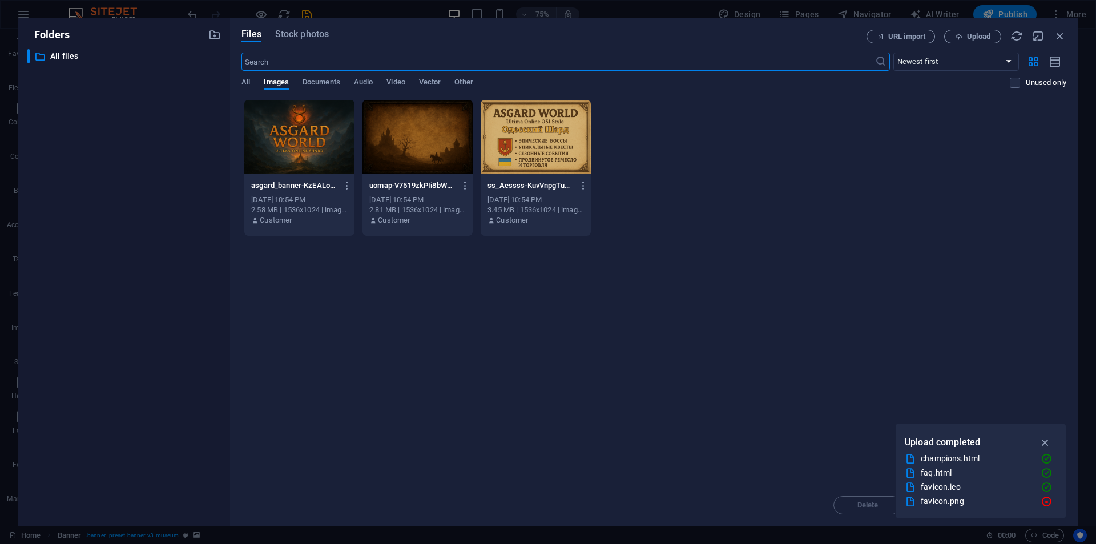
click at [417, 153] on div at bounding box center [417, 137] width 110 height 74
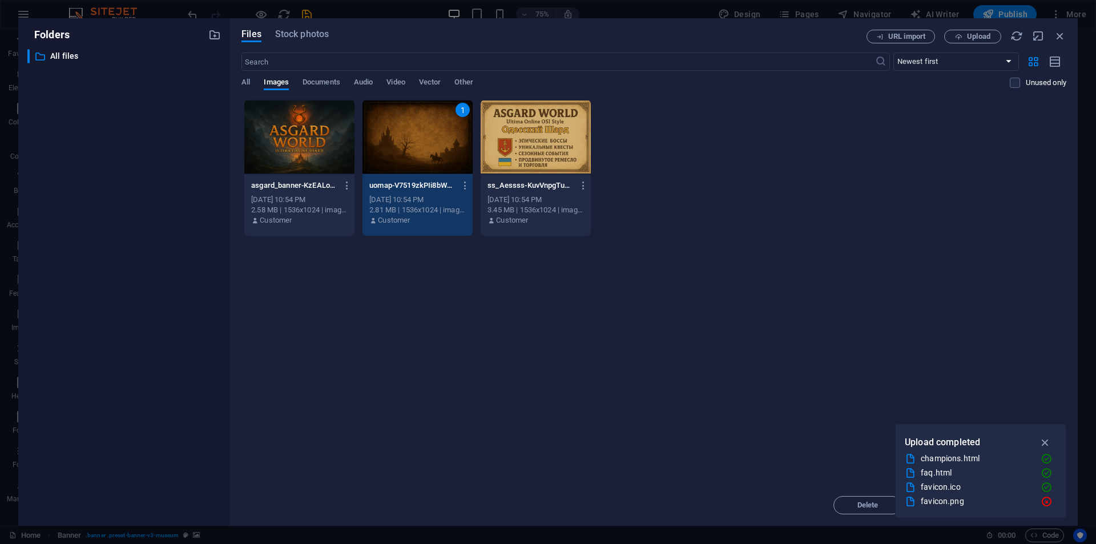
click at [417, 153] on div "1" at bounding box center [417, 137] width 110 height 74
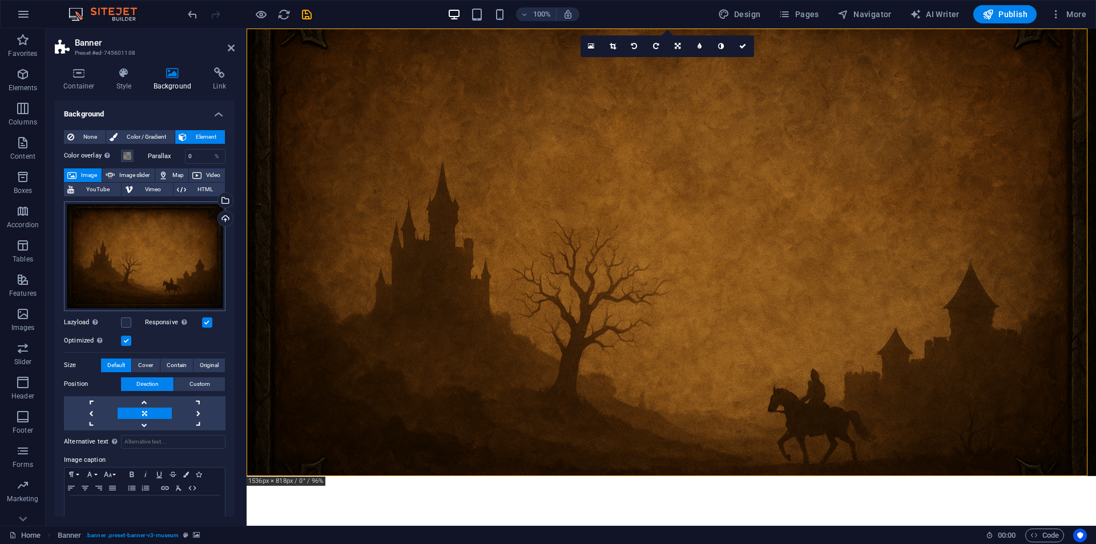
scroll to position [22, 0]
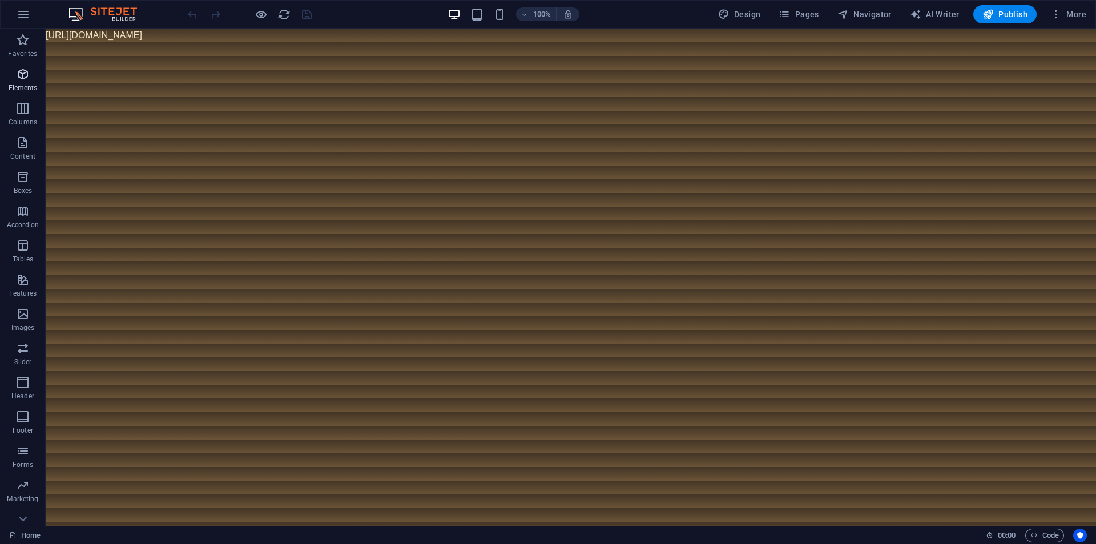
click at [22, 72] on icon "button" at bounding box center [23, 74] width 14 height 14
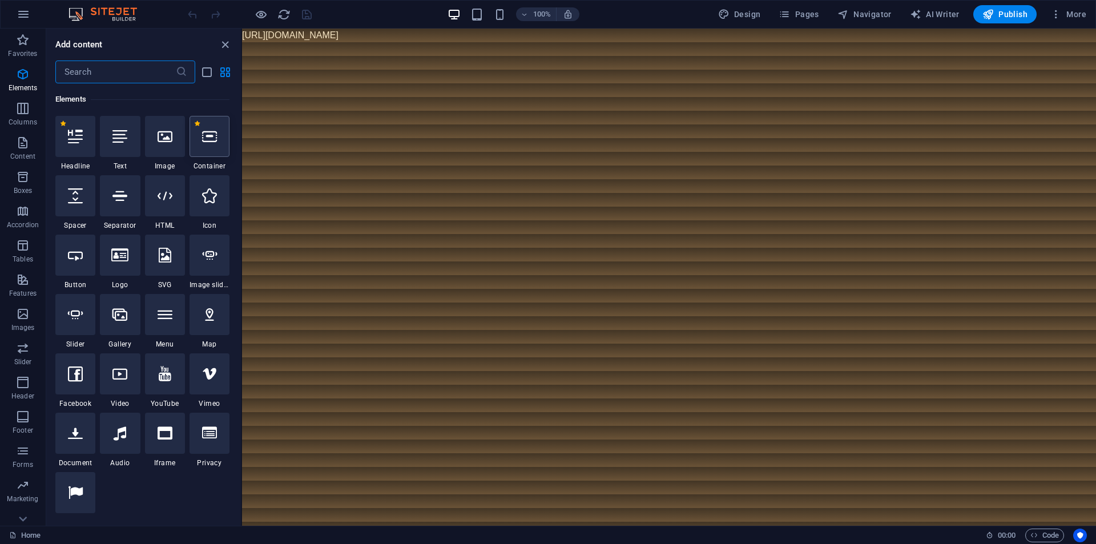
scroll to position [122, 0]
click at [1070, 16] on span "More" at bounding box center [1068, 14] width 36 height 11
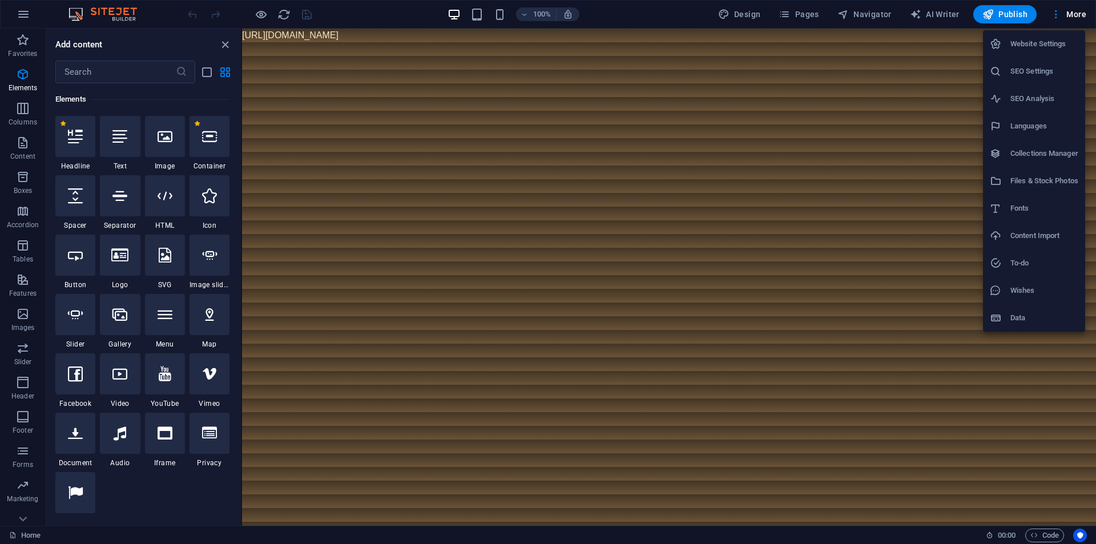
click at [1029, 178] on h6 "Files & Stock Photos" at bounding box center [1044, 181] width 68 height 14
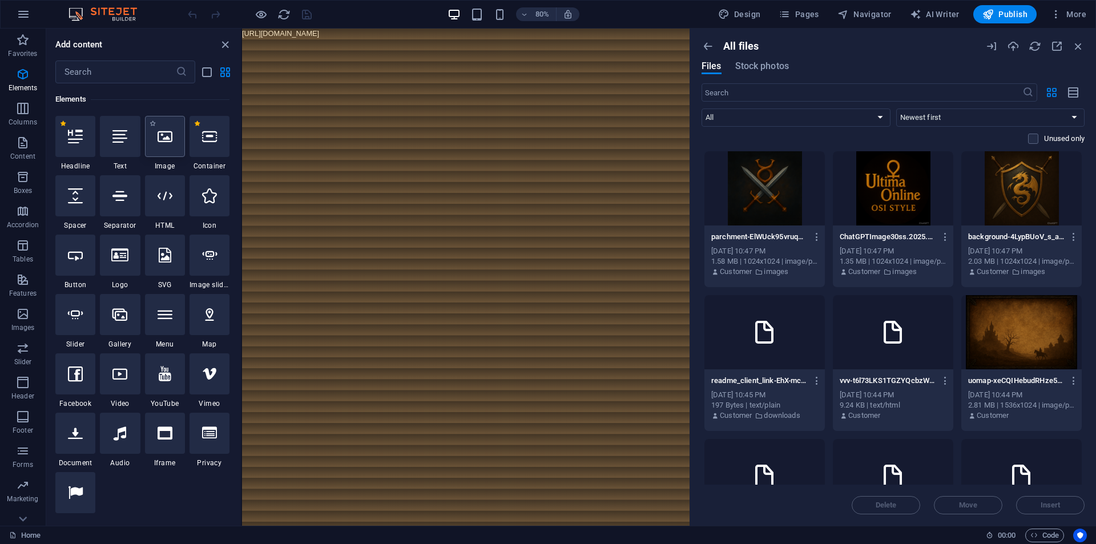
click at [168, 143] on icon at bounding box center [165, 136] width 15 height 15
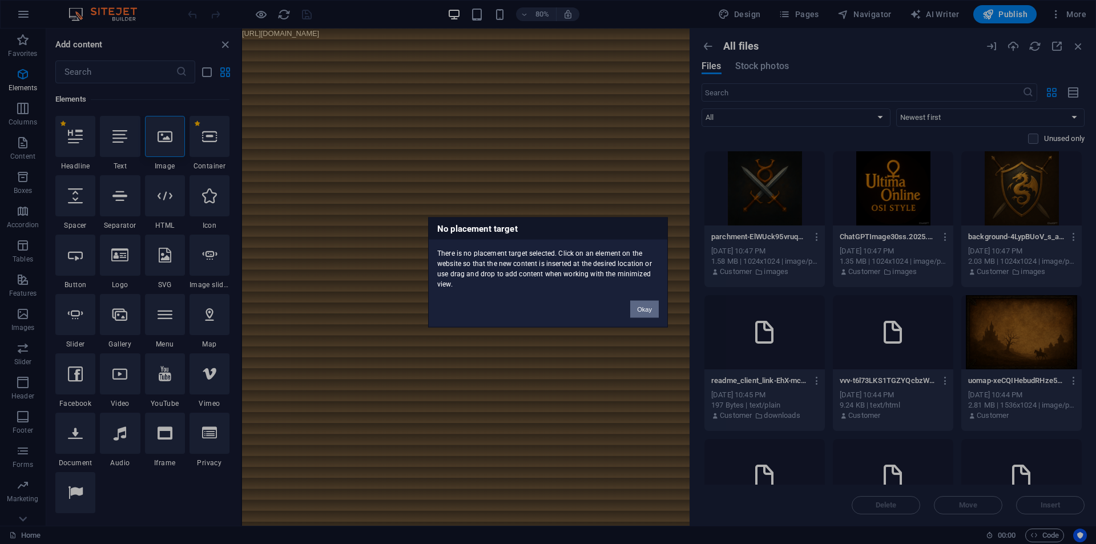
click at [654, 307] on button "Okay" at bounding box center [644, 308] width 29 height 17
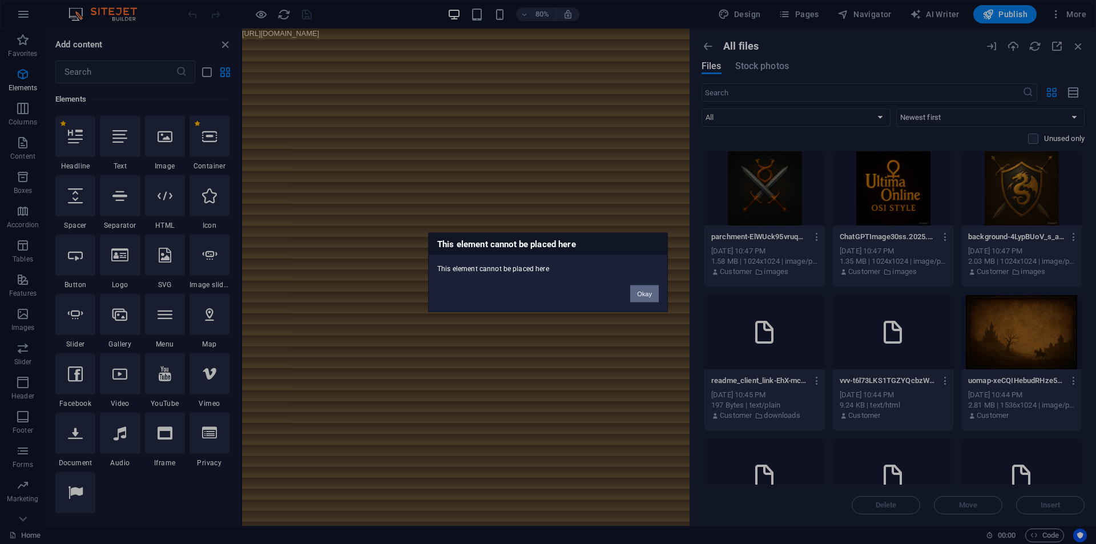
click at [644, 296] on button "Okay" at bounding box center [644, 293] width 29 height 17
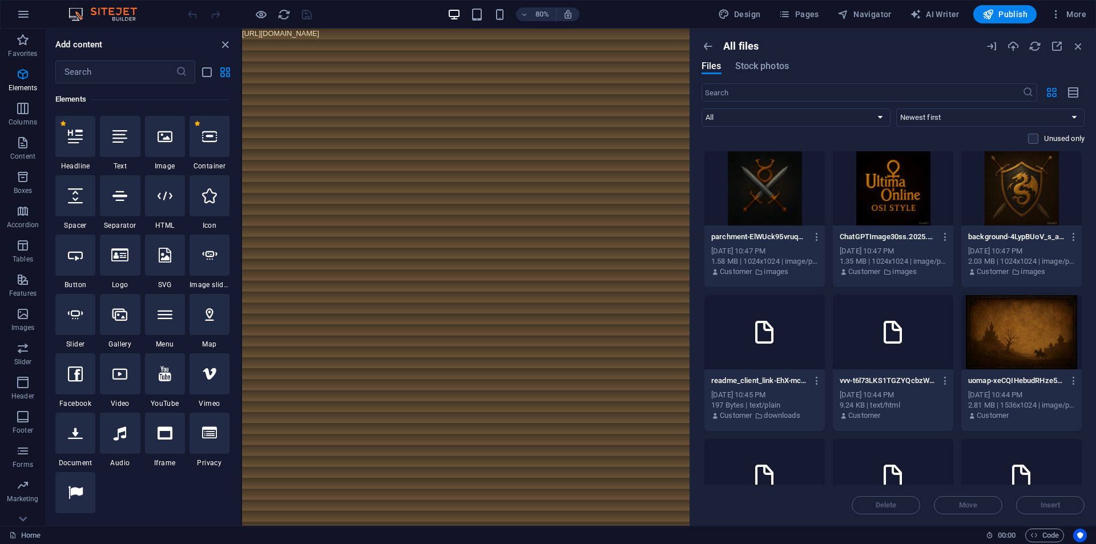
drag, startPoint x: 489, startPoint y: 29, endPoint x: 272, endPoint y: 40, distance: 217.8
click at [272, 40] on body "[URL][DOMAIN_NAME]" at bounding box center [521, 36] width 559 height 14
click at [291, 38] on body "[URL][DOMAIN_NAME]" at bounding box center [521, 36] width 559 height 14
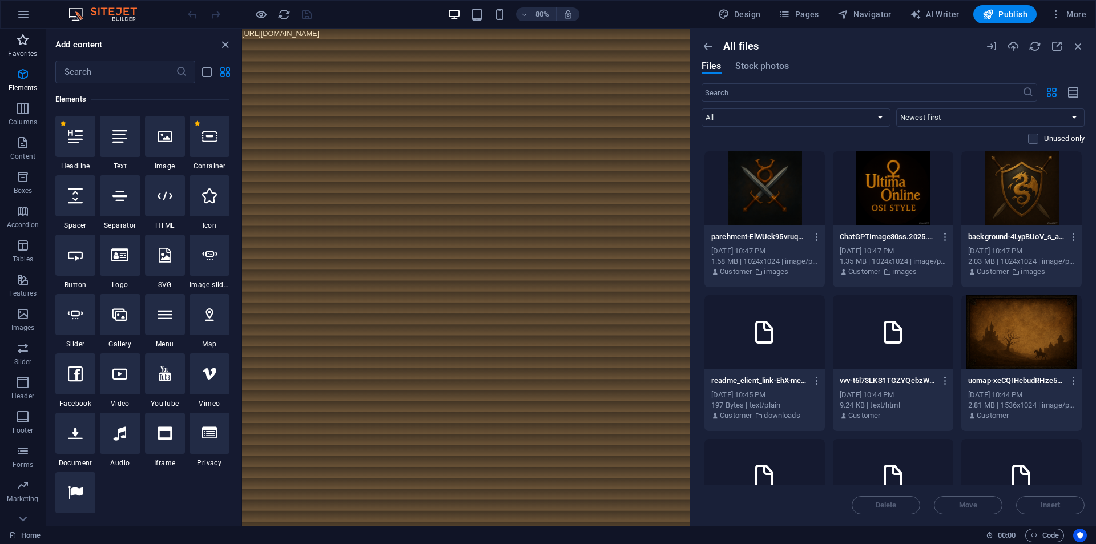
click at [18, 49] on p "Favorites" at bounding box center [22, 53] width 29 height 9
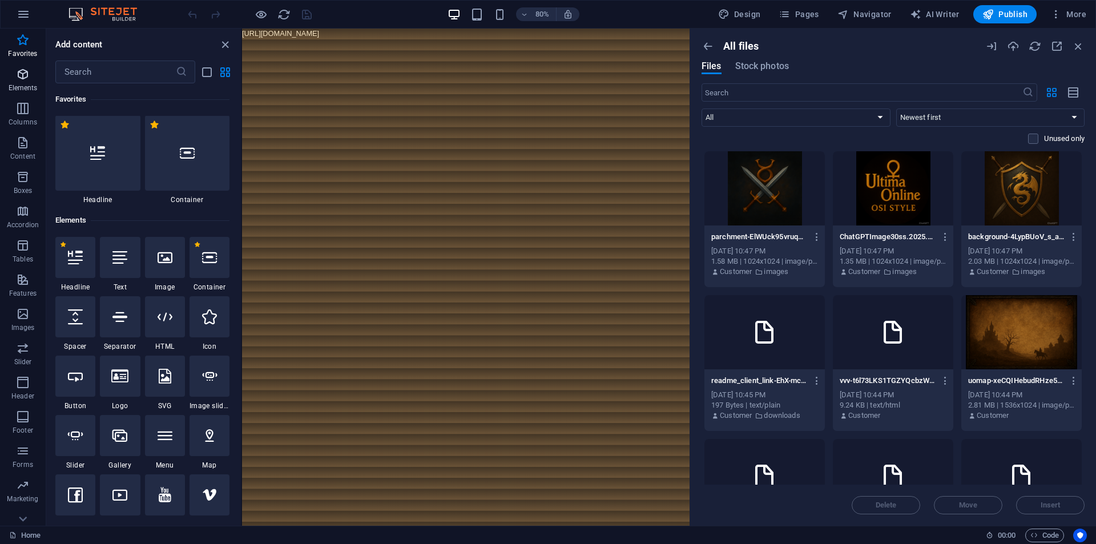
scroll to position [0, 0]
click at [19, 79] on icon "button" at bounding box center [23, 74] width 14 height 14
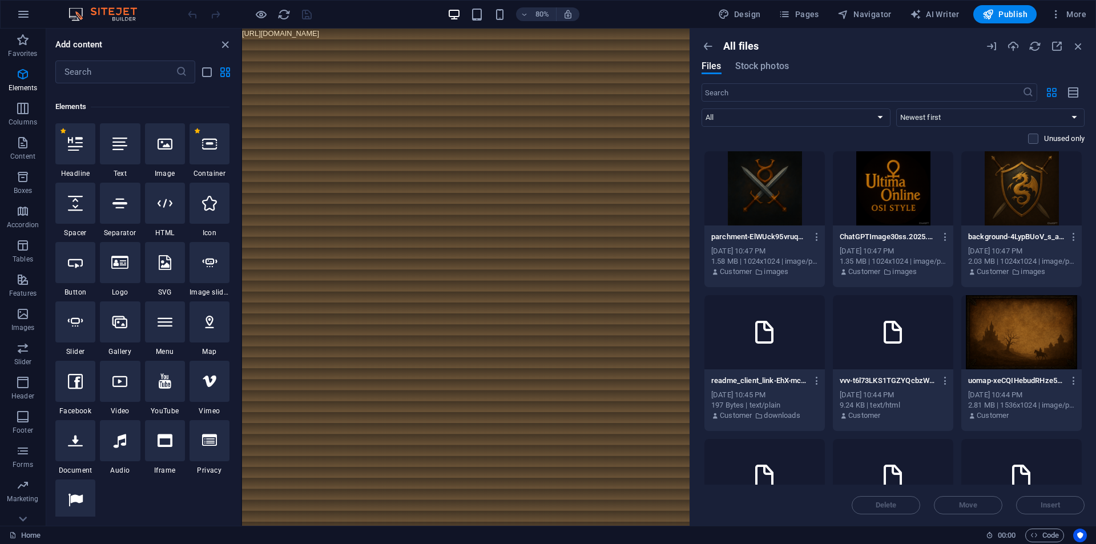
scroll to position [122, 0]
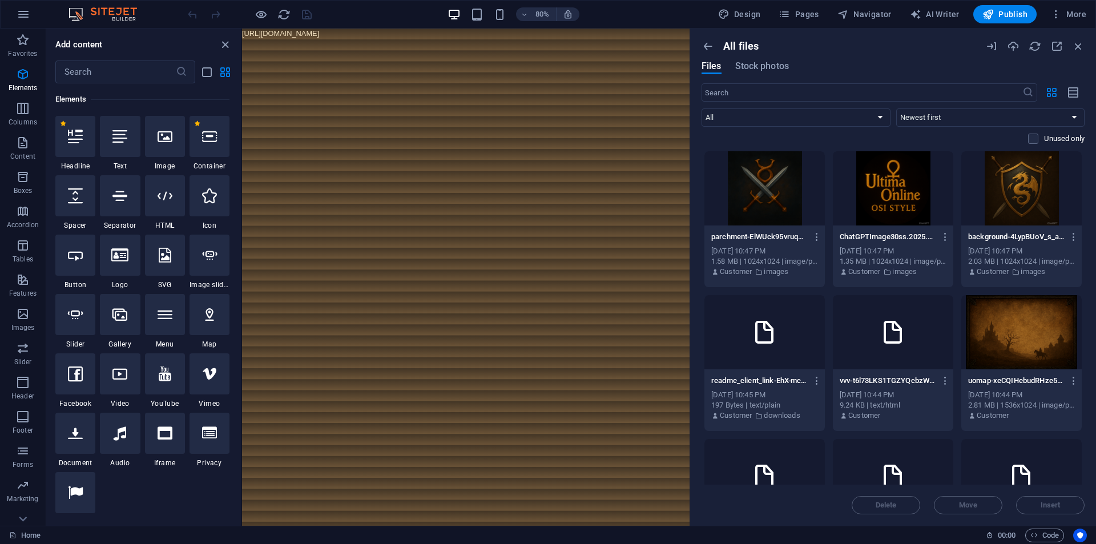
drag, startPoint x: 511, startPoint y: 27, endPoint x: 334, endPoint y: 15, distance: 178.0
click at [511, 27] on div "80% Design Pages Navigator AI Writer Publish More" at bounding box center [548, 14] width 1095 height 27
click at [575, 34] on body "[URL][DOMAIN_NAME]" at bounding box center [521, 36] width 559 height 14
click at [574, 35] on body "[URL][DOMAIN_NAME]" at bounding box center [521, 36] width 559 height 14
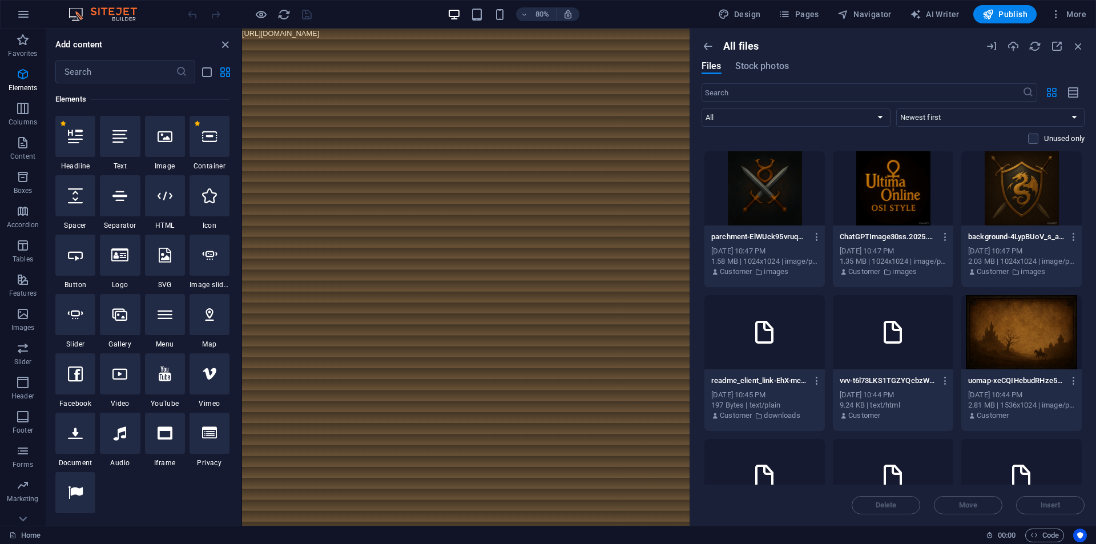
click at [559, 35] on body "[URL][DOMAIN_NAME]" at bounding box center [521, 36] width 559 height 14
drag, startPoint x: 555, startPoint y: 35, endPoint x: 468, endPoint y: 35, distance: 87.3
click at [539, 35] on body "[URL][DOMAIN_NAME]" at bounding box center [521, 36] width 559 height 14
drag, startPoint x: 468, startPoint y: 35, endPoint x: 424, endPoint y: 35, distance: 44.0
click at [424, 35] on body "[URL][DOMAIN_NAME]" at bounding box center [521, 36] width 559 height 14
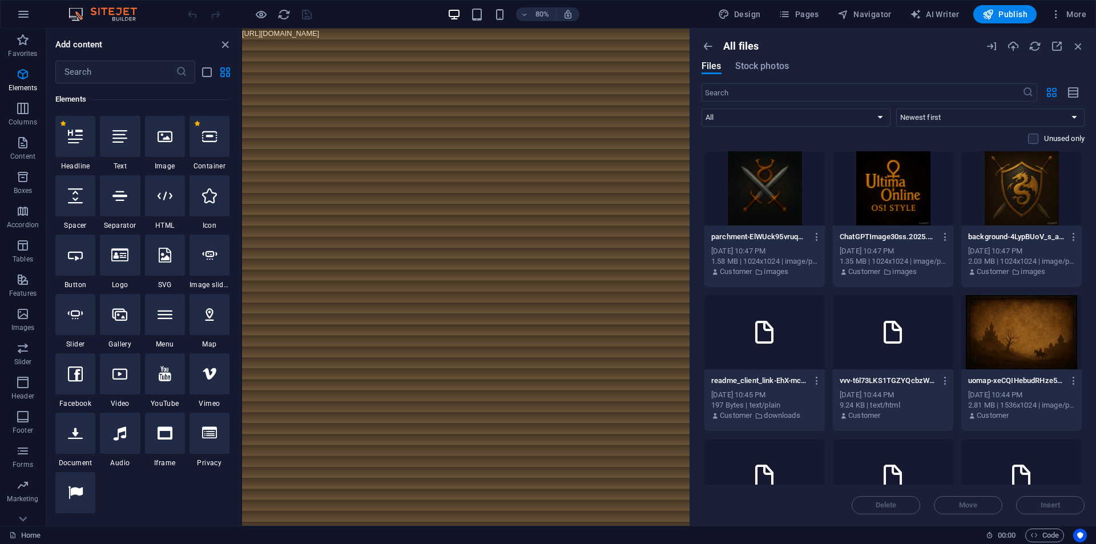
drag, startPoint x: 386, startPoint y: 30, endPoint x: 361, endPoint y: 30, distance: 25.7
click at [366, 30] on body "[URL][DOMAIN_NAME]" at bounding box center [521, 36] width 559 height 14
drag, startPoint x: 355, startPoint y: 30, endPoint x: 315, endPoint y: 29, distance: 40.0
click at [329, 30] on body "[URL][DOMAIN_NAME]" at bounding box center [521, 36] width 559 height 14
drag, startPoint x: 291, startPoint y: 29, endPoint x: 281, endPoint y: 30, distance: 10.3
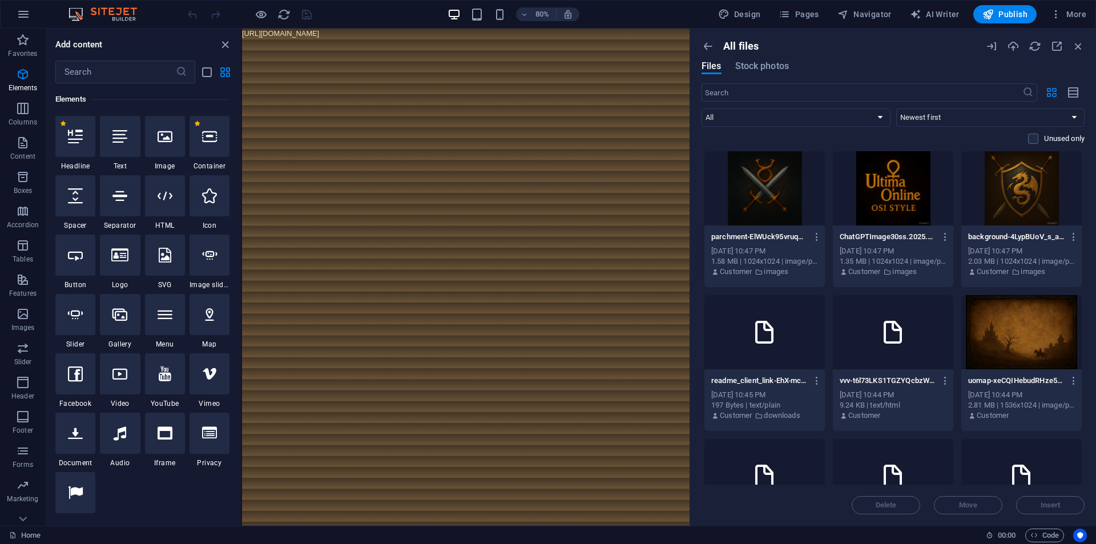
click at [285, 29] on body "[URL][DOMAIN_NAME]" at bounding box center [521, 36] width 559 height 14
click at [263, 41] on body "[URL][DOMAIN_NAME]" at bounding box center [521, 36] width 559 height 14
click at [225, 45] on icon "close panel" at bounding box center [225, 44] width 13 height 13
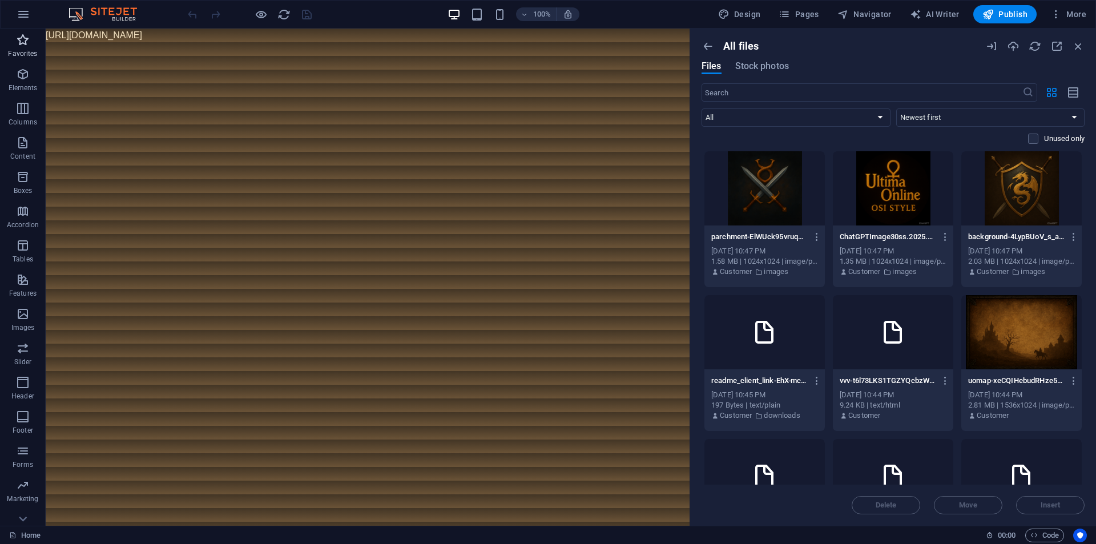
click at [13, 46] on span "Favorites" at bounding box center [23, 46] width 46 height 27
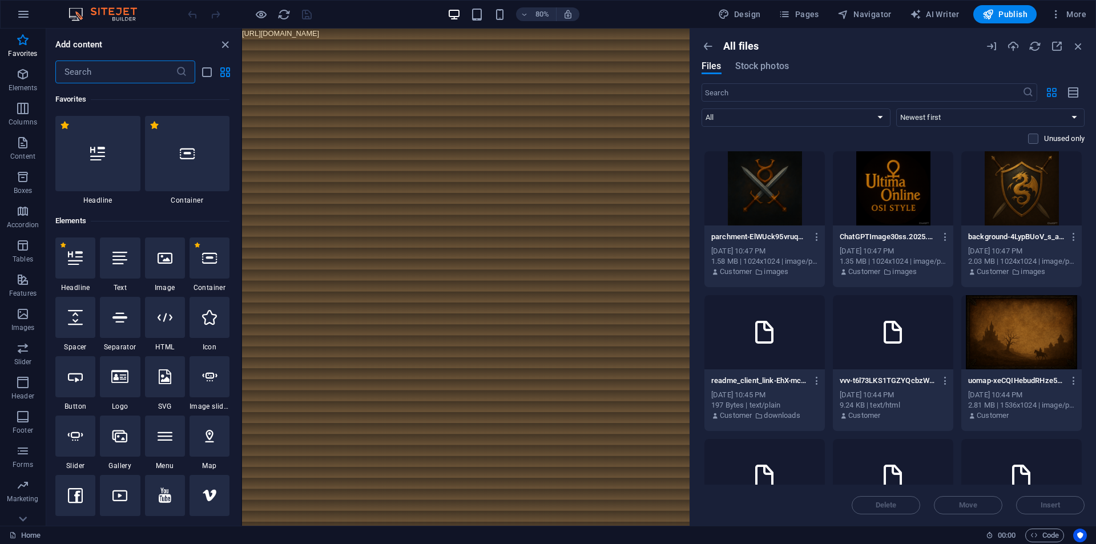
click at [113, 71] on input "text" at bounding box center [115, 72] width 120 height 23
click at [111, 168] on div at bounding box center [97, 153] width 85 height 75
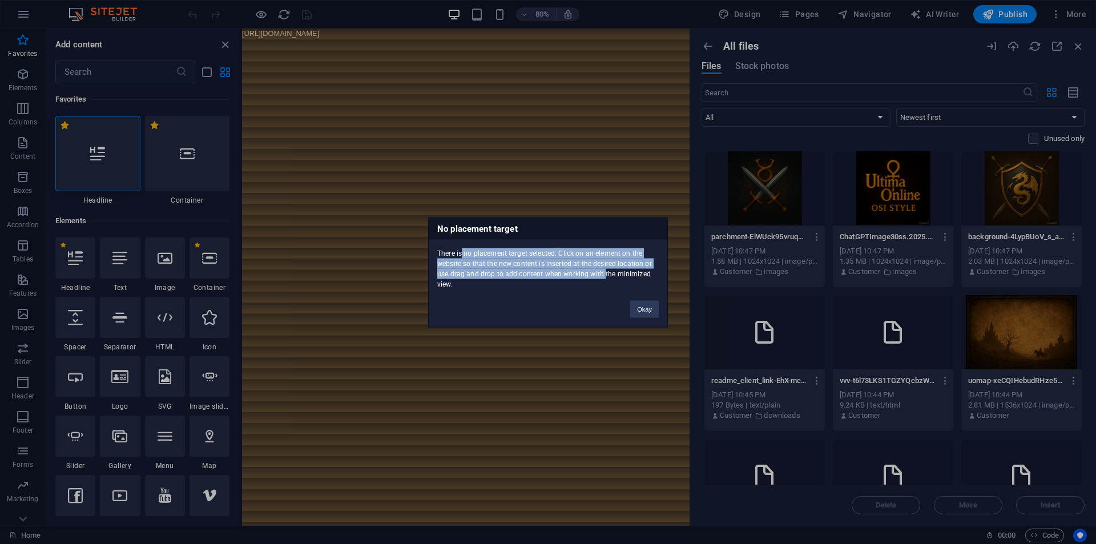
drag, startPoint x: 463, startPoint y: 252, endPoint x: 603, endPoint y: 275, distance: 141.6
click at [603, 275] on div "There is no placement target selected. Click on an element on the website so th…" at bounding box center [548, 264] width 239 height 50
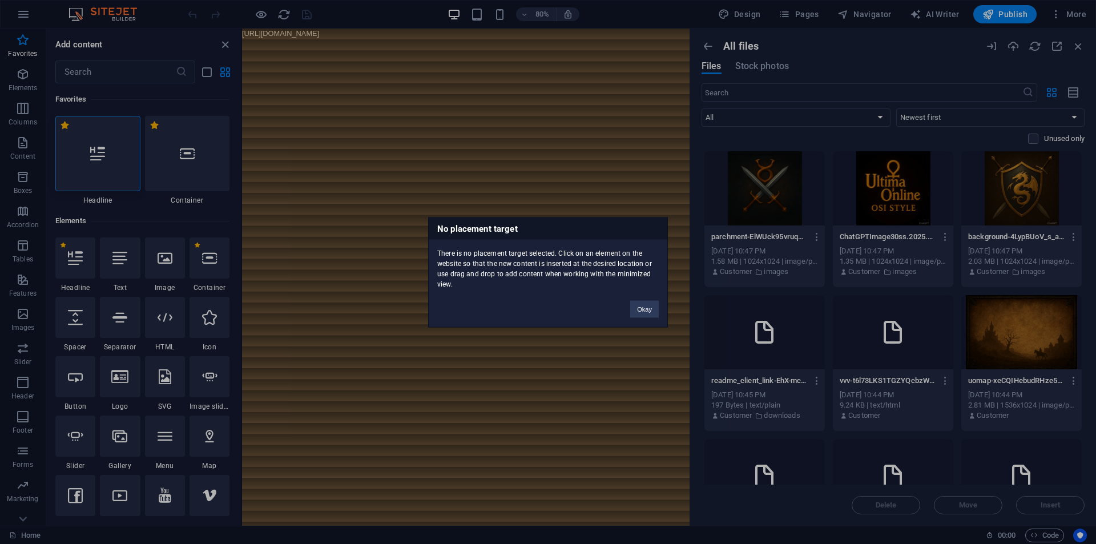
click at [536, 291] on div "No placement target There is no placement target selected. Click on an element …" at bounding box center [548, 272] width 240 height 110
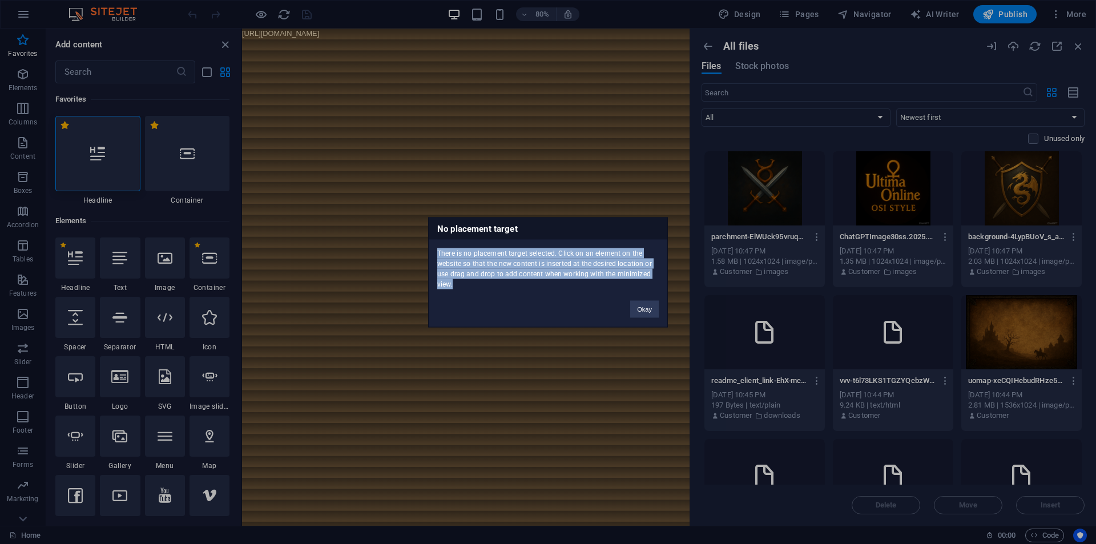
drag, startPoint x: 480, startPoint y: 290, endPoint x: 435, endPoint y: 250, distance: 59.8
click at [435, 250] on div "No placement target There is no placement target selected. Click on an element …" at bounding box center [548, 272] width 240 height 110
copy div "There is no placement target selected. Click on an element on the website so th…"
drag, startPoint x: 634, startPoint y: 302, endPoint x: 228, endPoint y: 272, distance: 407.0
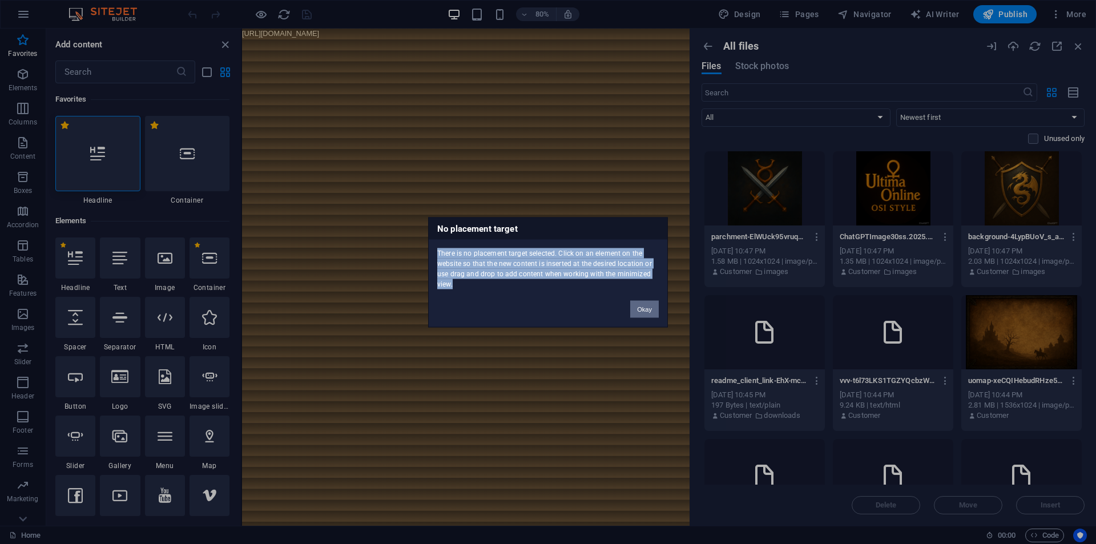
click at [634, 302] on button "Okay" at bounding box center [644, 308] width 29 height 17
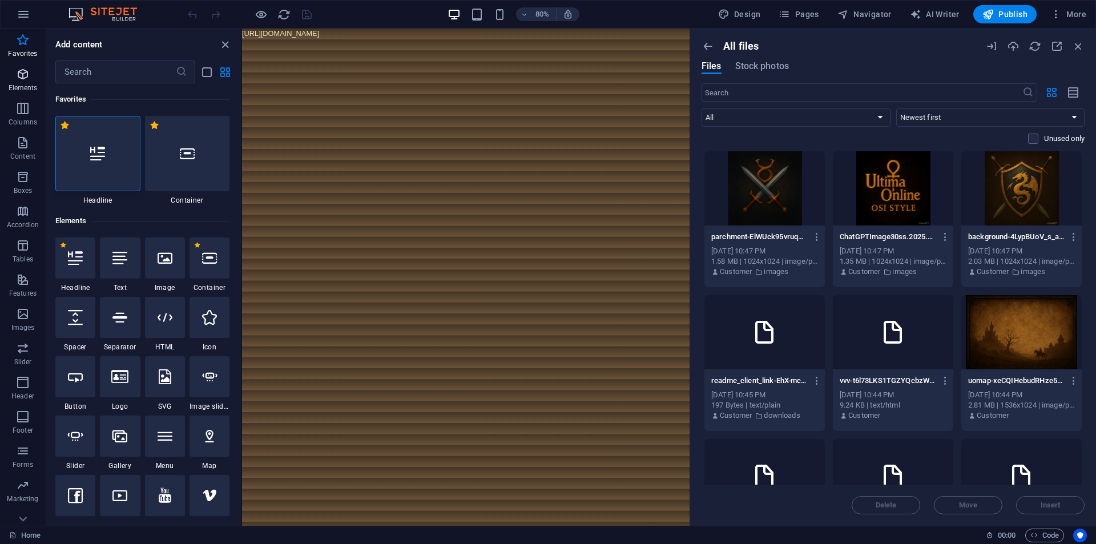
click at [21, 85] on p "Elements" at bounding box center [23, 87] width 29 height 9
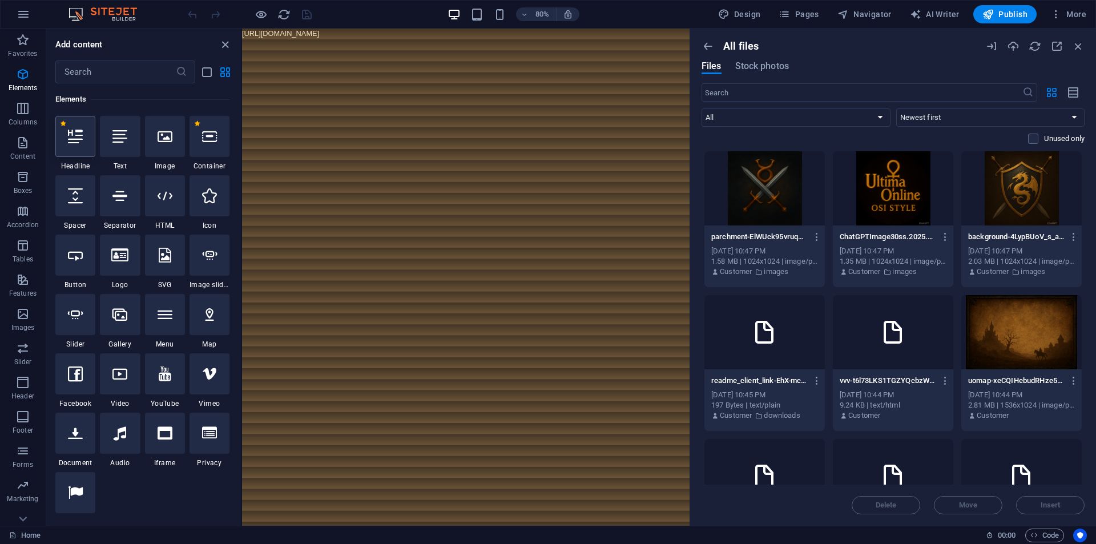
click at [74, 140] on icon at bounding box center [75, 136] width 15 height 15
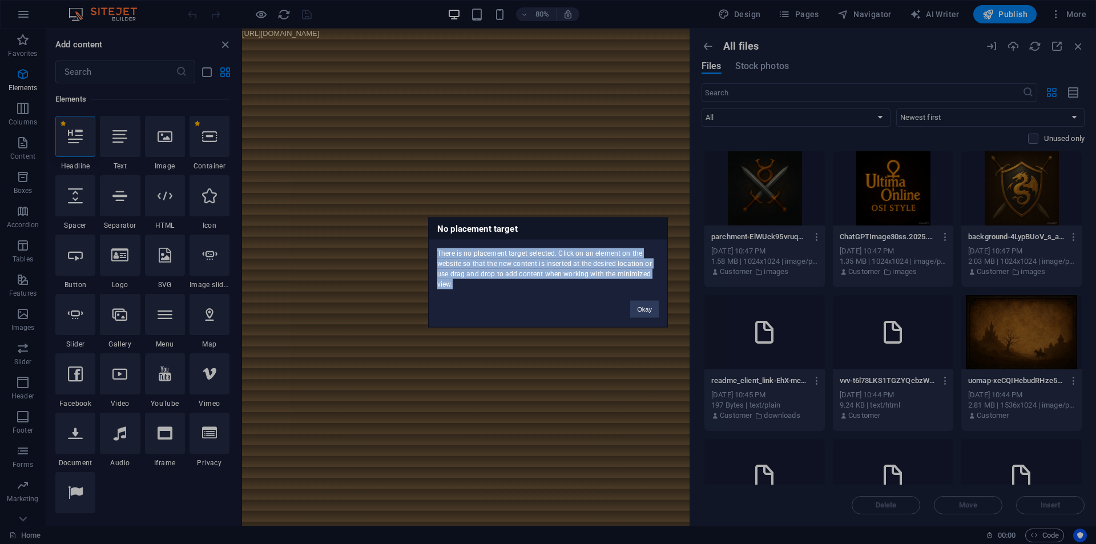
drag, startPoint x: 519, startPoint y: 282, endPoint x: 432, endPoint y: 248, distance: 93.6
click at [432, 248] on div "There is no placement target selected. Click on an element on the website so th…" at bounding box center [548, 264] width 239 height 50
copy div "There is no placement target selected. Click on an element on the website so th…"
drag, startPoint x: 653, startPoint y: 310, endPoint x: 23, endPoint y: 194, distance: 640.2
click at [653, 310] on button "Okay" at bounding box center [644, 308] width 29 height 17
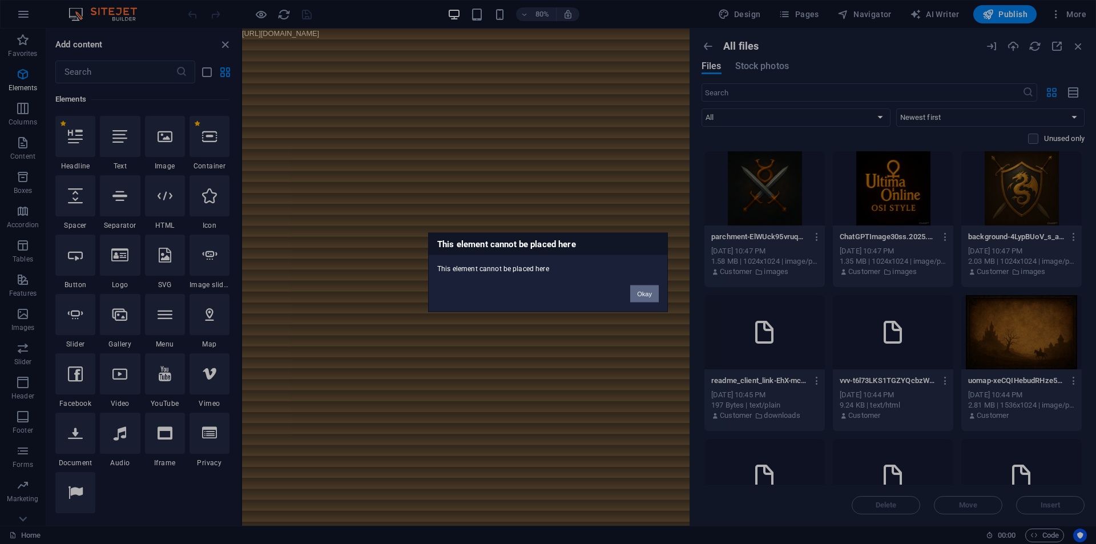
click at [650, 293] on button "Okay" at bounding box center [644, 293] width 29 height 17
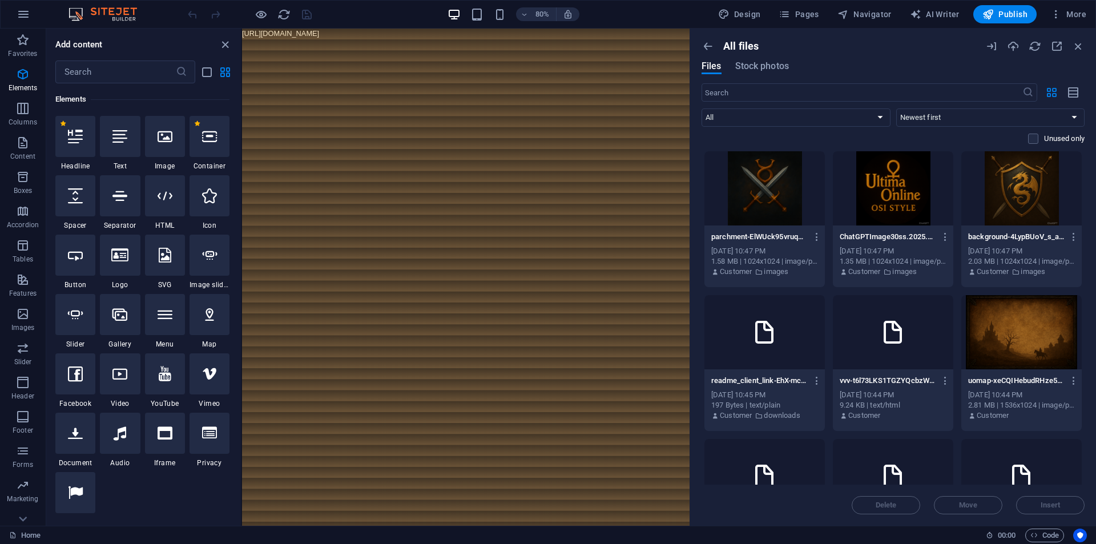
click at [597, 42] on html "[URL][DOMAIN_NAME]" at bounding box center [521, 36] width 559 height 14
drag, startPoint x: 462, startPoint y: 288, endPoint x: 433, endPoint y: 212, distance: 81.1
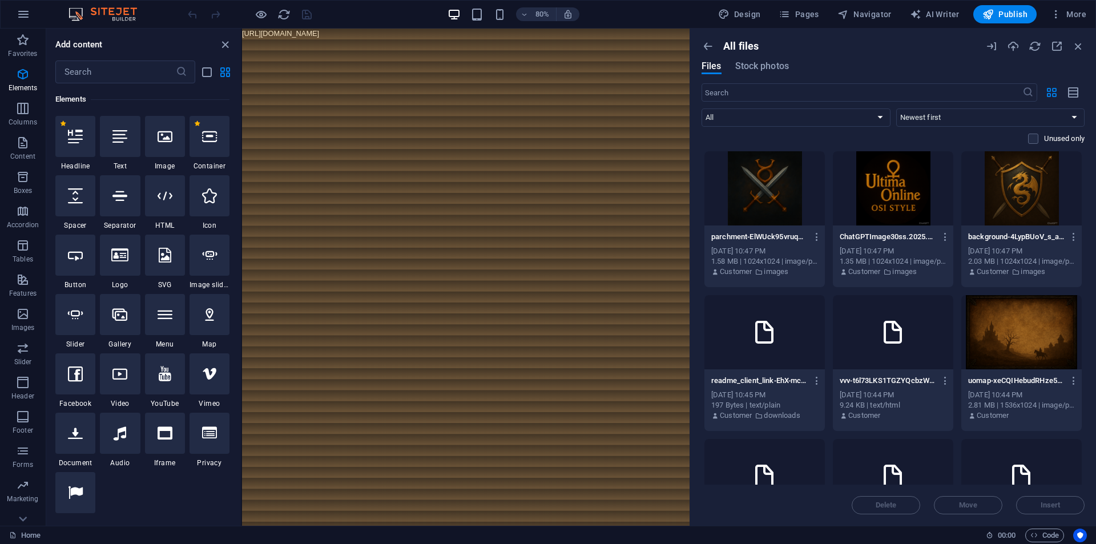
click at [433, 42] on html "[URL][DOMAIN_NAME]" at bounding box center [521, 36] width 559 height 14
click at [406, 42] on html "[URL][DOMAIN_NAME]" at bounding box center [521, 36] width 559 height 14
drag, startPoint x: 336, startPoint y: 204, endPoint x: 243, endPoint y: 229, distance: 96.2
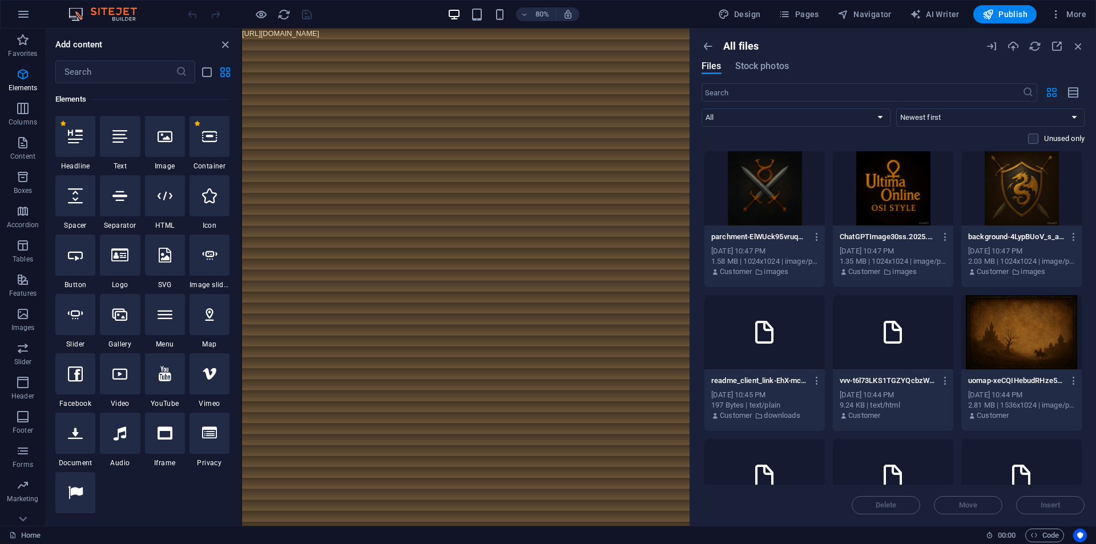
click at [252, 42] on html "[URL][DOMAIN_NAME]" at bounding box center [521, 36] width 559 height 14
click at [374, 42] on html "[URL][DOMAIN_NAME]" at bounding box center [521, 36] width 559 height 14
click at [370, 42] on html "[URL][DOMAIN_NAME]" at bounding box center [521, 36] width 559 height 14
click at [21, 111] on icon "button" at bounding box center [23, 109] width 14 height 14
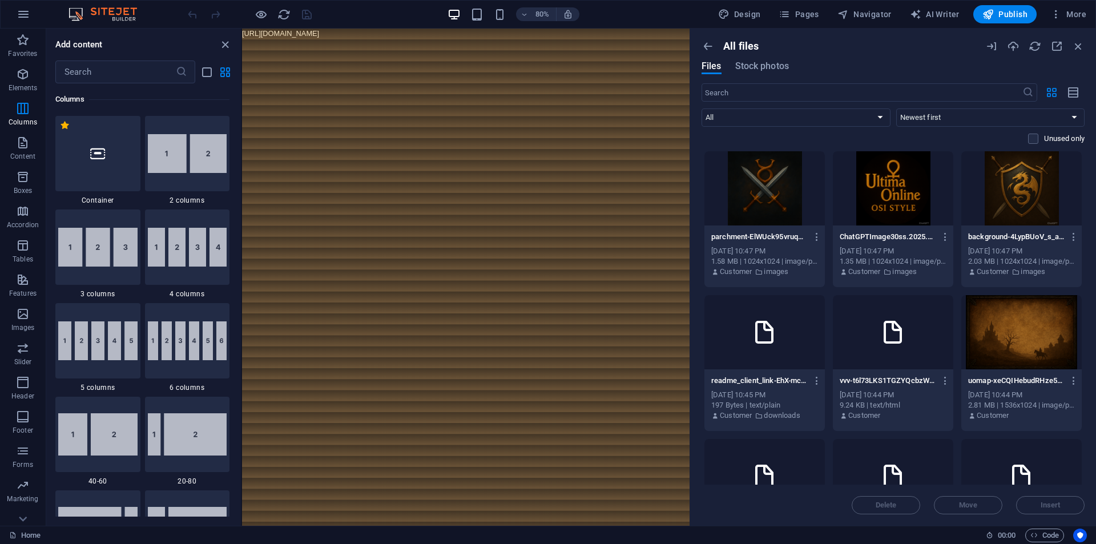
scroll to position [17, 0]
click at [25, 506] on icon "button" at bounding box center [23, 503] width 14 height 14
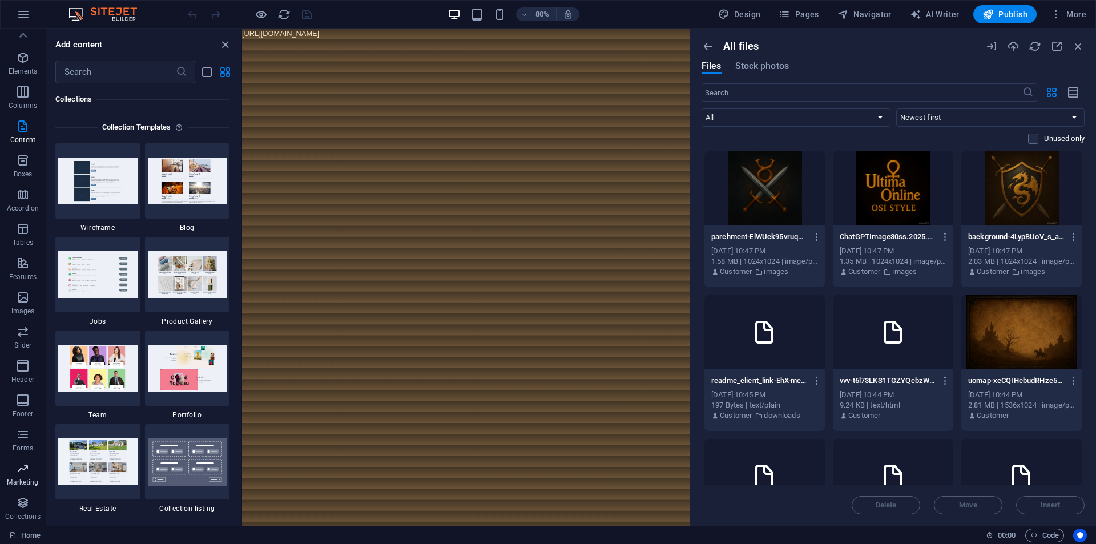
click at [20, 475] on icon "button" at bounding box center [23, 469] width 14 height 14
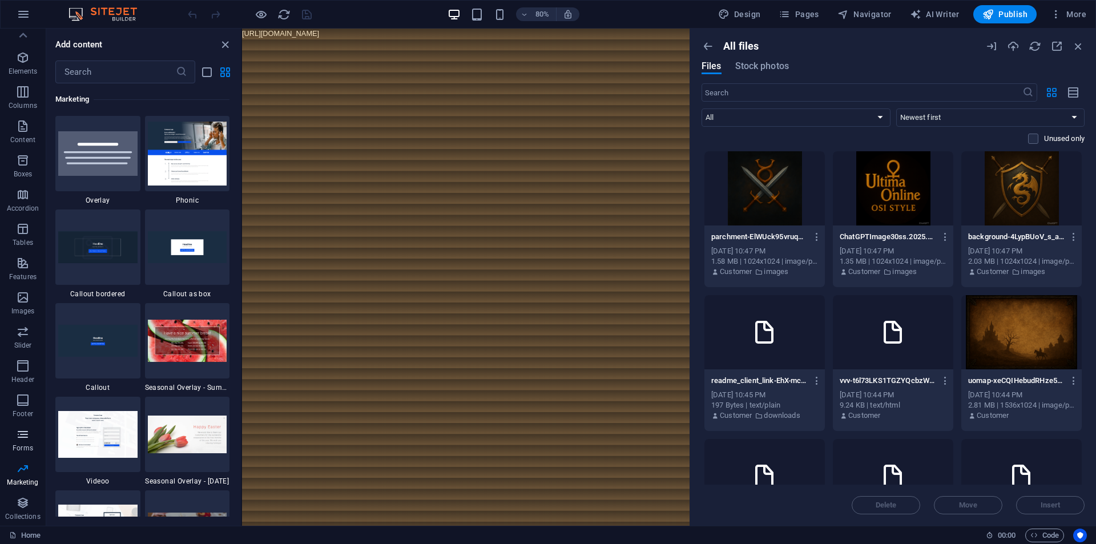
click at [21, 445] on p "Forms" at bounding box center [23, 448] width 21 height 9
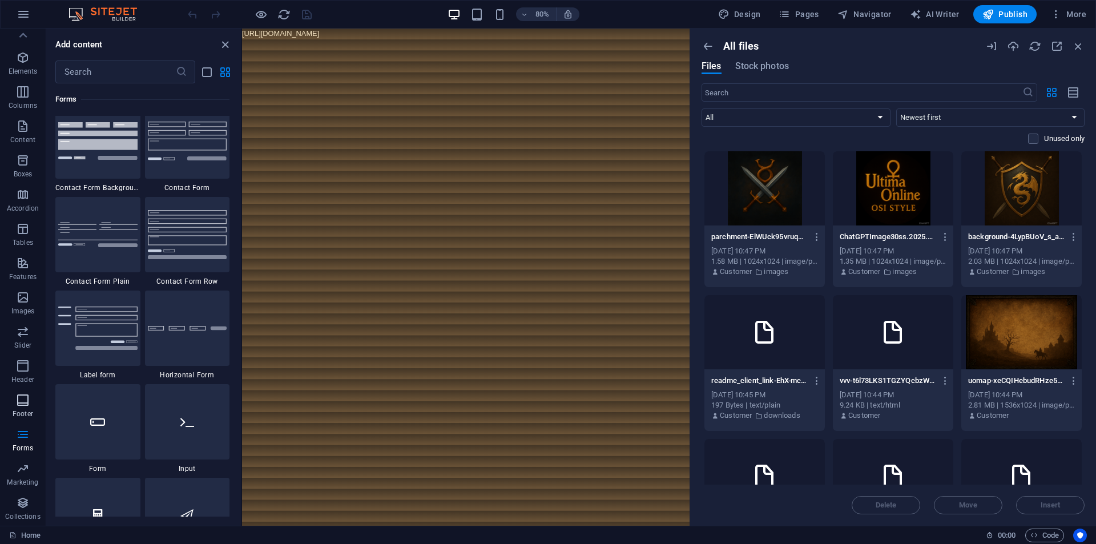
scroll to position [8334, 0]
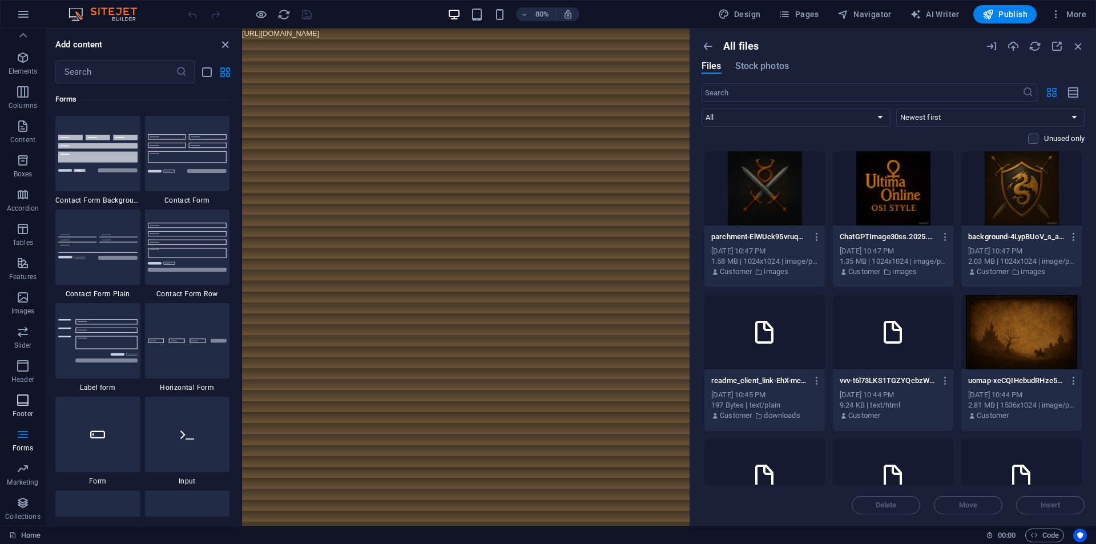
click at [24, 399] on icon "button" at bounding box center [23, 400] width 14 height 14
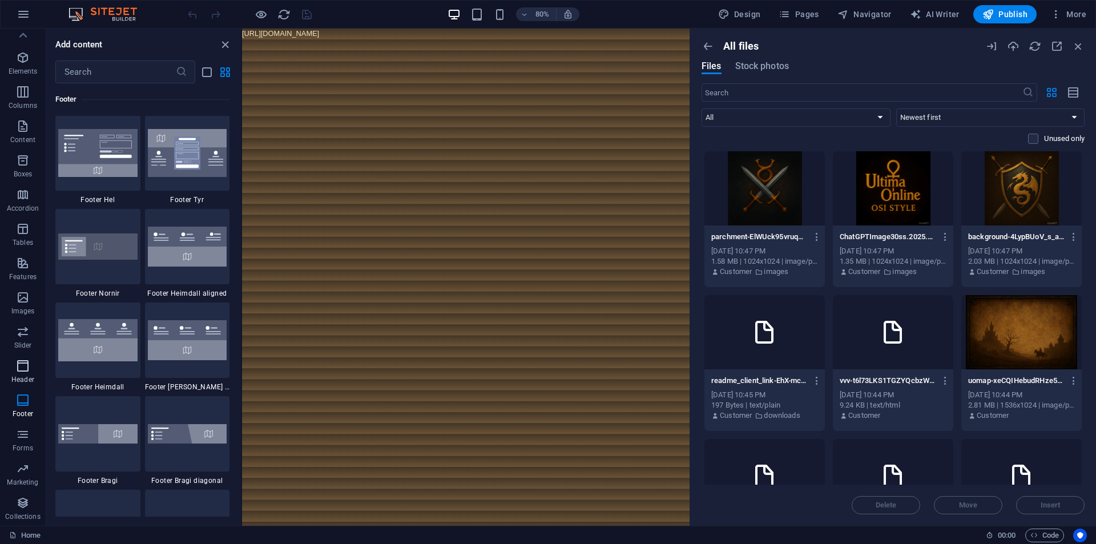
click at [21, 372] on icon "button" at bounding box center [23, 366] width 14 height 14
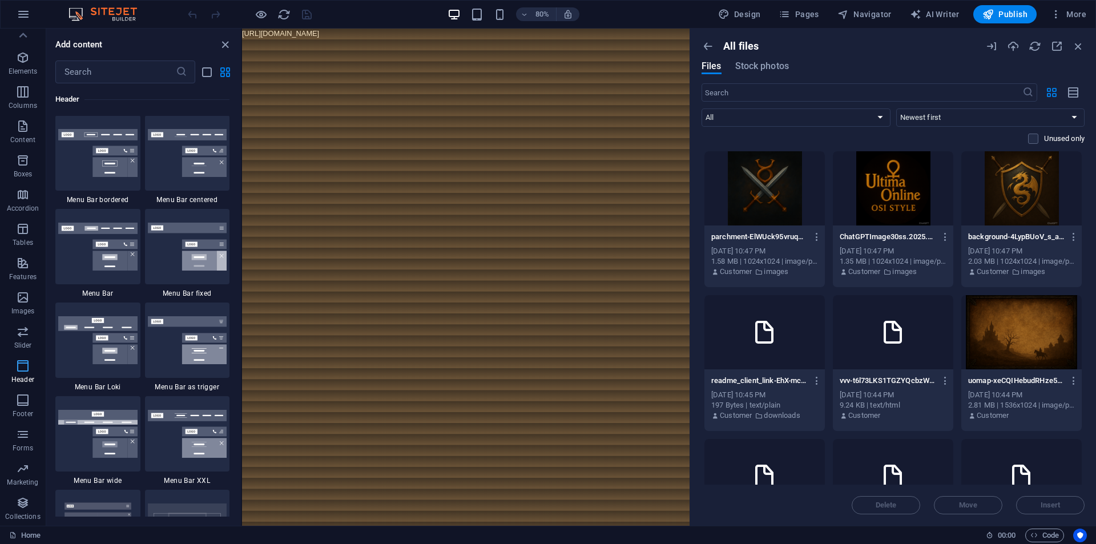
scroll to position [6874, 0]
drag, startPoint x: 263, startPoint y: 393, endPoint x: 496, endPoint y: 404, distance: 233.2
click at [468, 42] on html "[URL][DOMAIN_NAME]" at bounding box center [521, 36] width 559 height 14
click at [87, 188] on div at bounding box center [97, 153] width 85 height 75
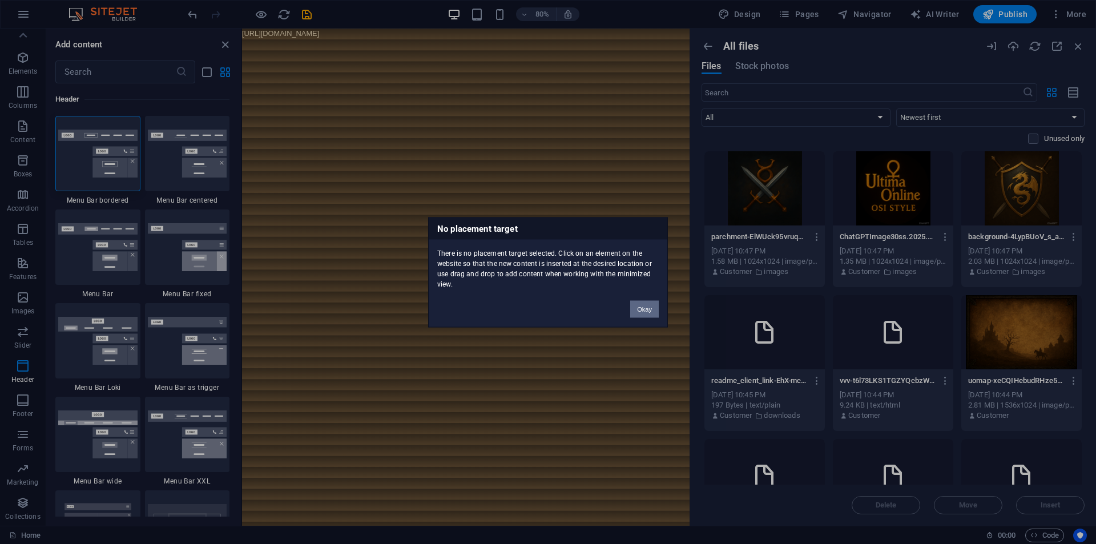
drag, startPoint x: 656, startPoint y: 310, endPoint x: 446, endPoint y: 338, distance: 212.5
click at [656, 310] on button "Okay" at bounding box center [644, 308] width 29 height 17
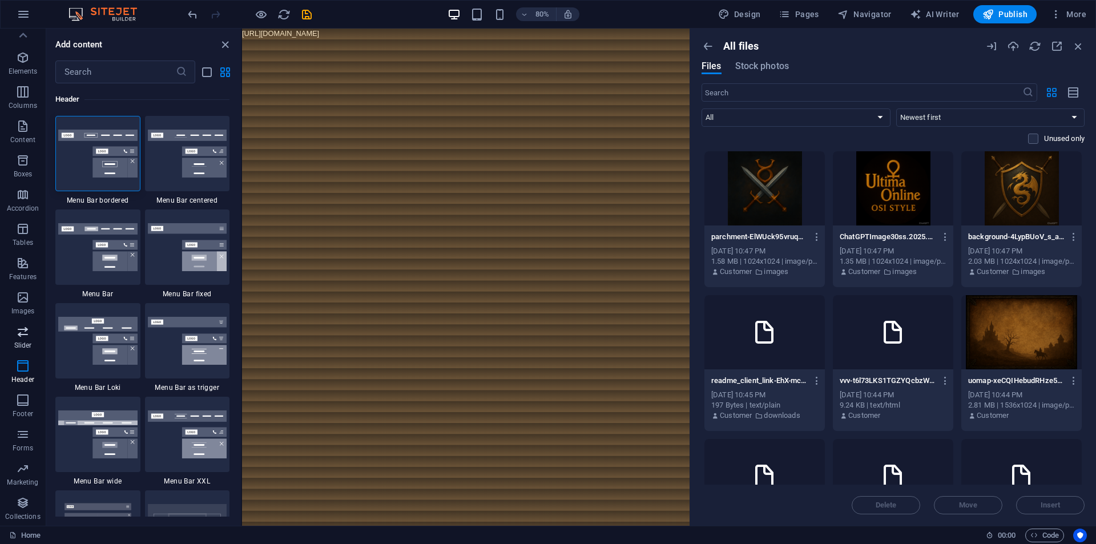
click at [24, 335] on icon "button" at bounding box center [23, 332] width 14 height 14
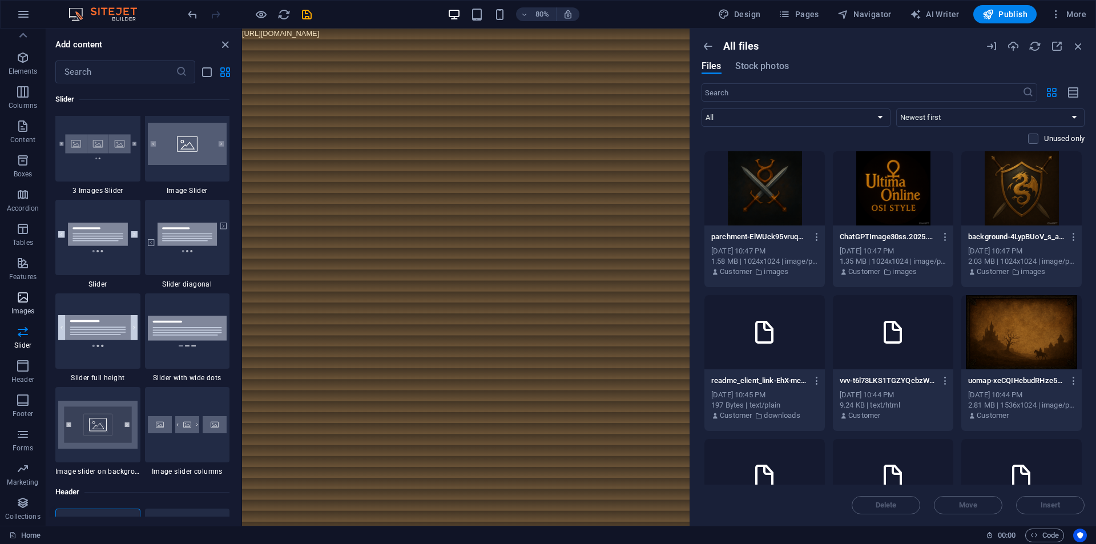
click at [19, 293] on icon "button" at bounding box center [23, 298] width 14 height 14
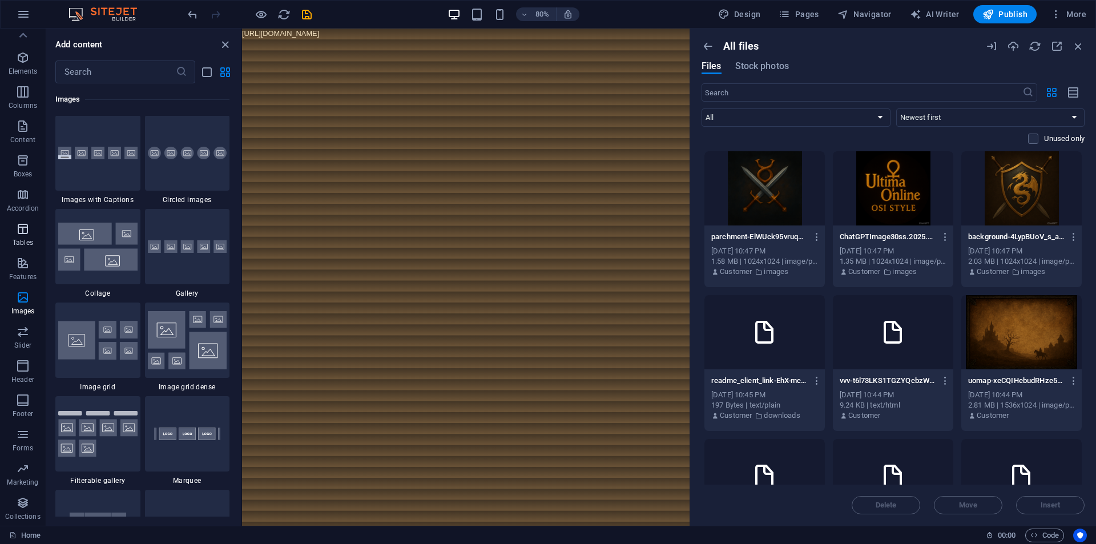
click at [17, 251] on button "Tables" at bounding box center [23, 234] width 46 height 34
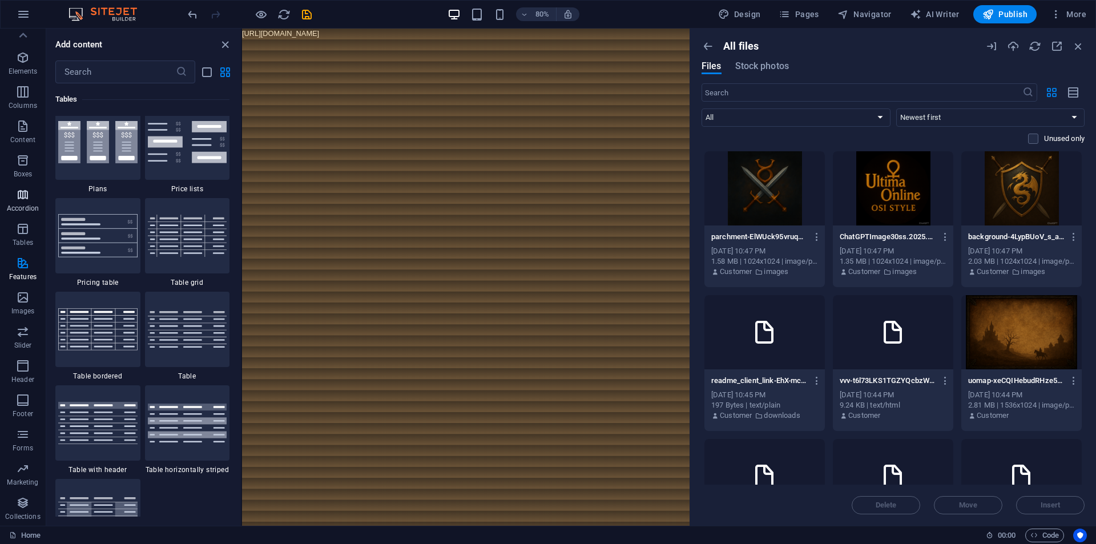
click at [11, 196] on span "Accordion" at bounding box center [23, 201] width 46 height 27
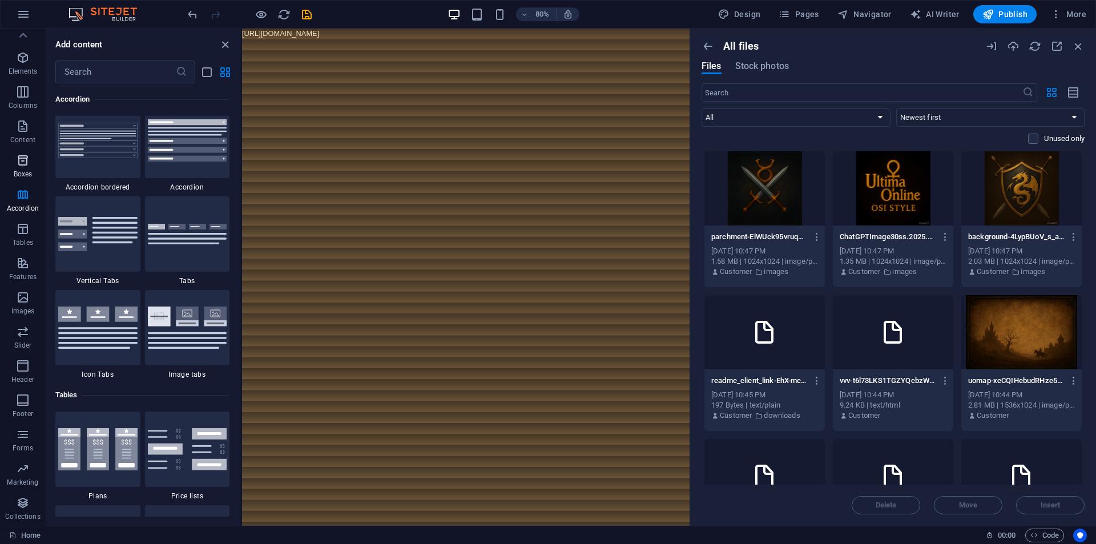
click at [18, 157] on icon "button" at bounding box center [23, 161] width 14 height 14
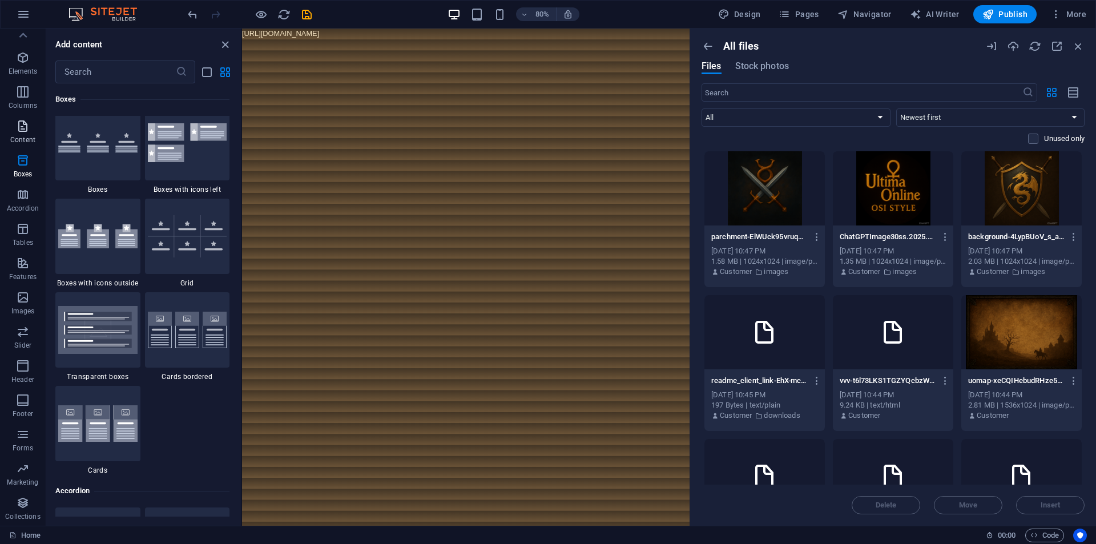
click at [19, 126] on icon "button" at bounding box center [23, 126] width 14 height 14
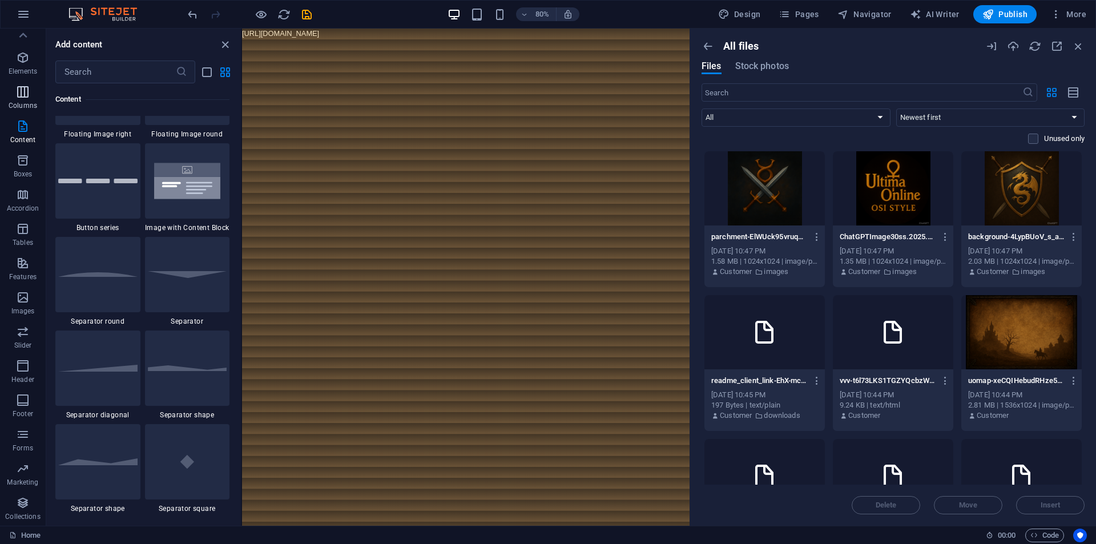
click at [19, 87] on icon "button" at bounding box center [23, 92] width 14 height 14
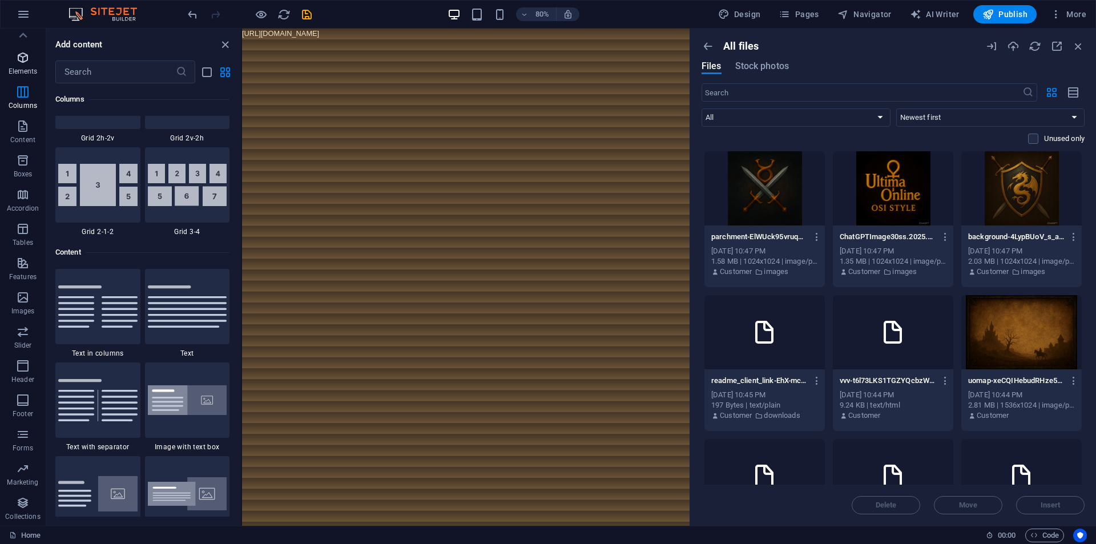
click at [19, 60] on icon "button" at bounding box center [23, 58] width 14 height 14
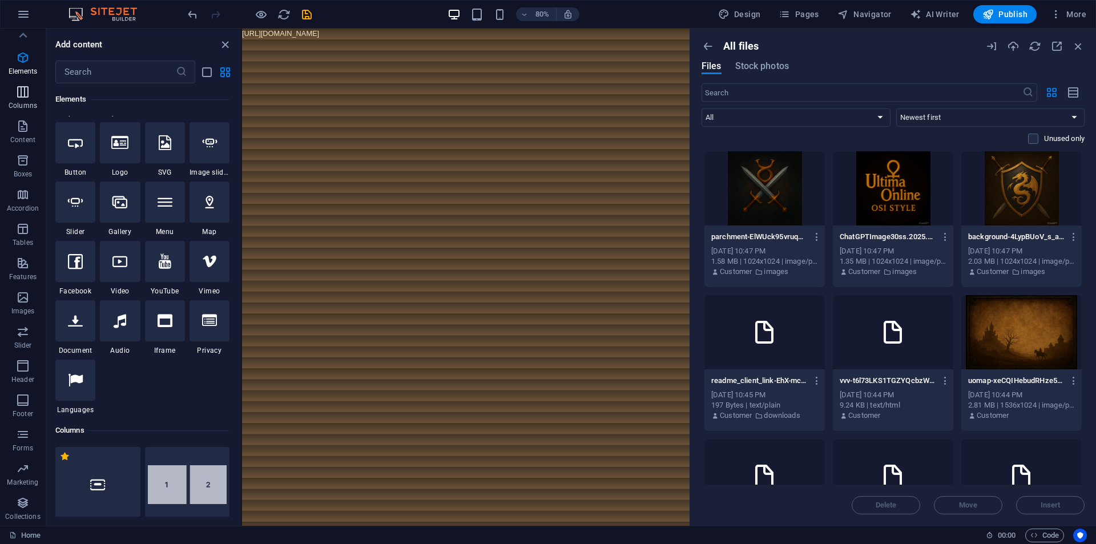
scroll to position [0, 0]
click at [543, 42] on html "[URL][DOMAIN_NAME]" at bounding box center [521, 36] width 559 height 14
click at [811, 9] on span "Pages" at bounding box center [799, 14] width 40 height 11
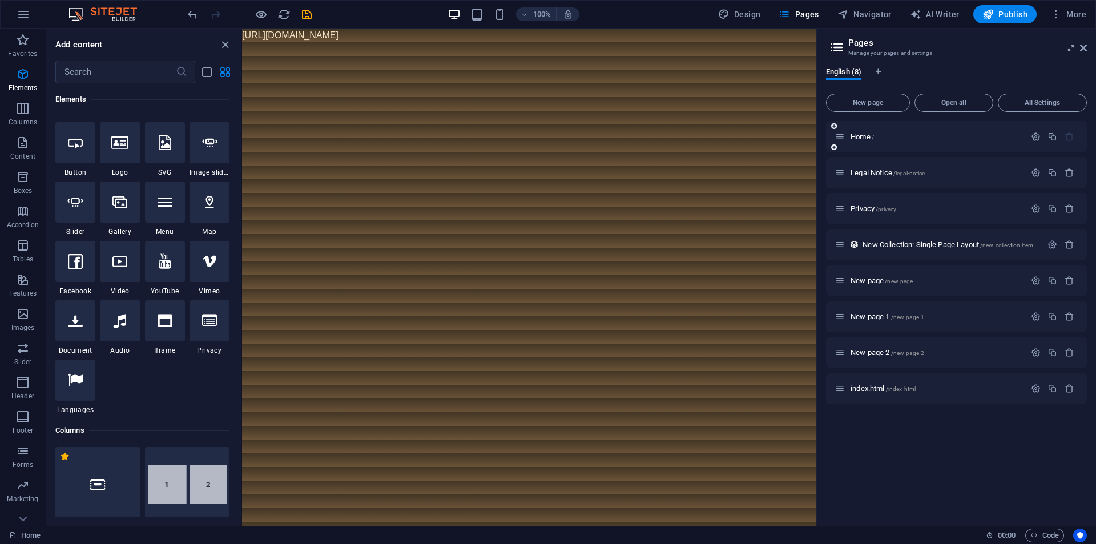
click at [917, 144] on div "Home /" at bounding box center [956, 136] width 261 height 31
click at [1036, 134] on icon "button" at bounding box center [1036, 137] width 10 height 10
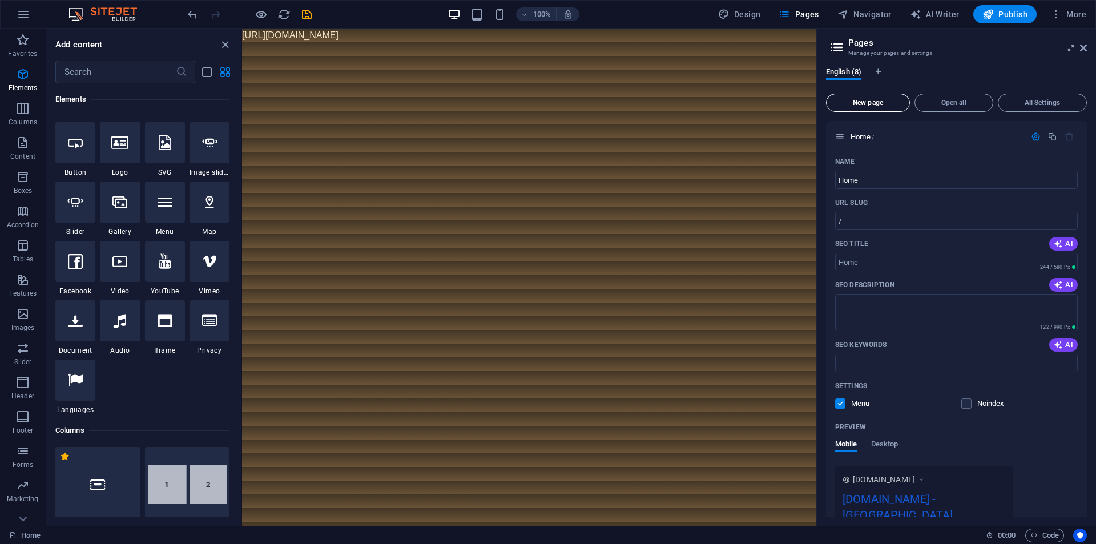
click at [887, 102] on span "New page" at bounding box center [868, 102] width 74 height 7
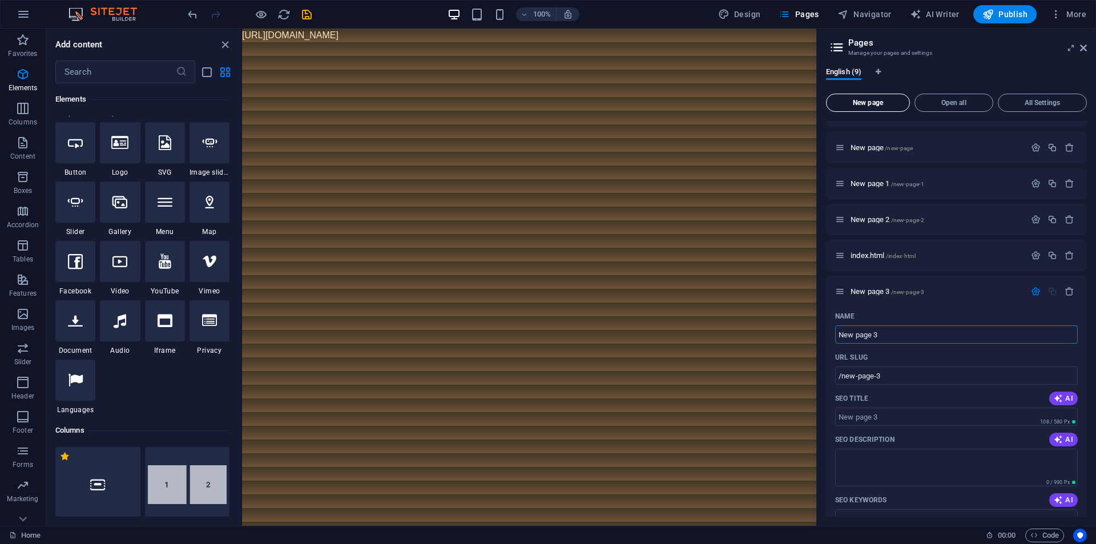
click at [885, 99] on button "New page" at bounding box center [868, 103] width 84 height 18
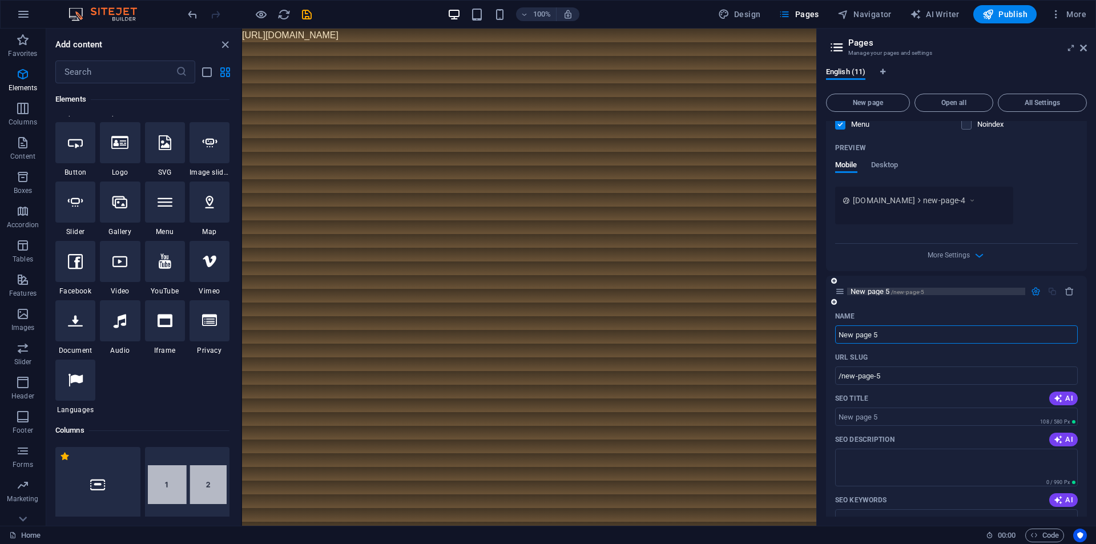
click at [903, 289] on span "/new-page-5" at bounding box center [908, 292] width 34 height 6
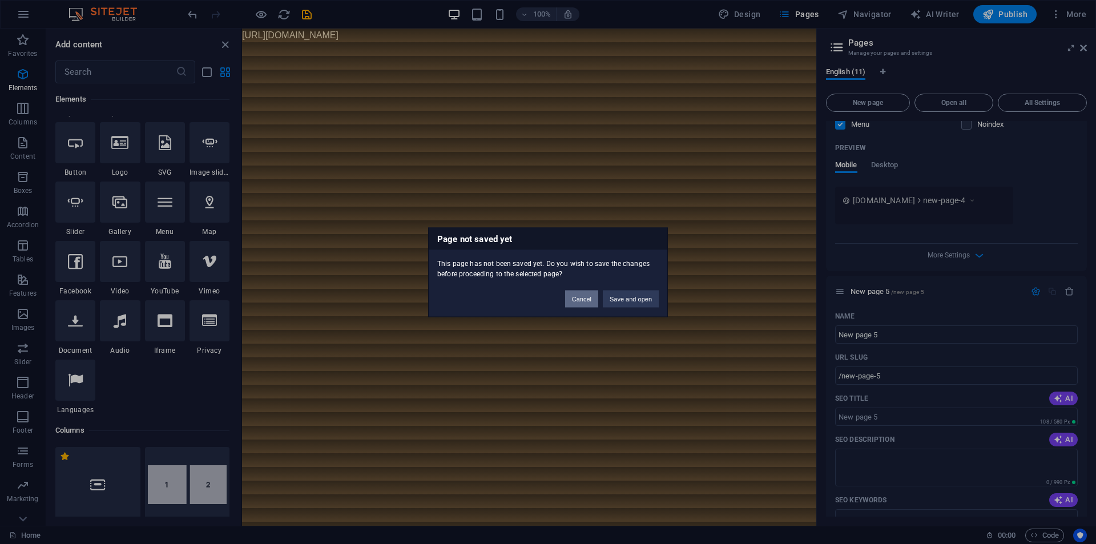
click at [585, 298] on button "Cancel" at bounding box center [581, 298] width 33 height 17
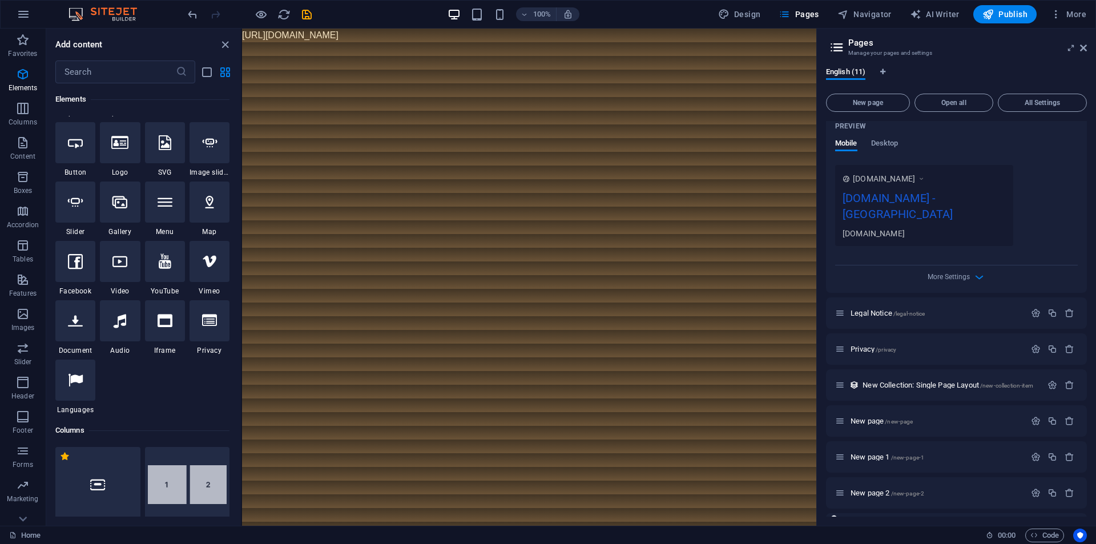
scroll to position [586, 0]
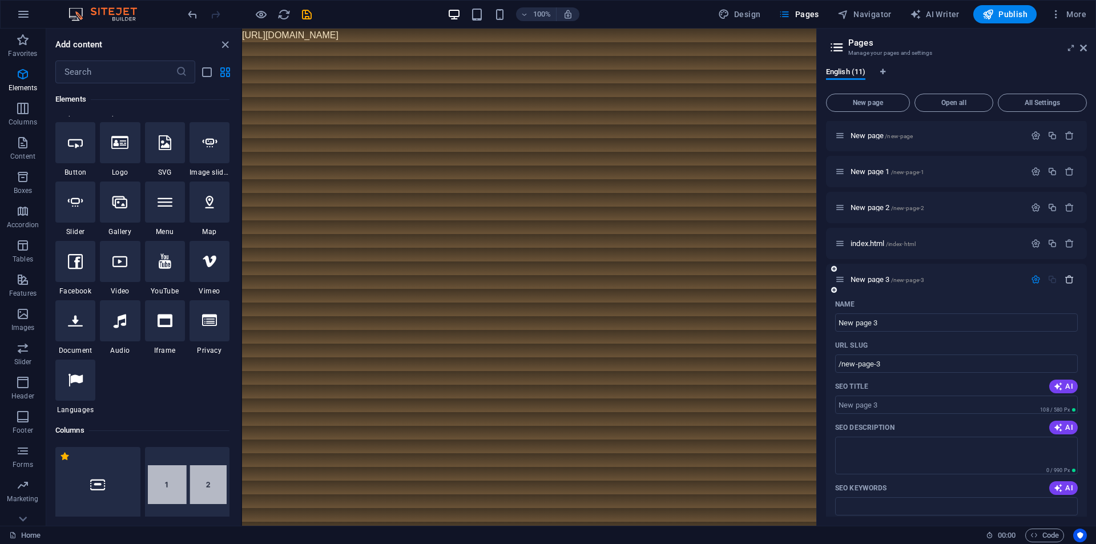
click at [1068, 275] on icon "button" at bounding box center [1070, 280] width 10 height 10
click at [1067, 275] on icon "button" at bounding box center [1070, 280] width 10 height 10
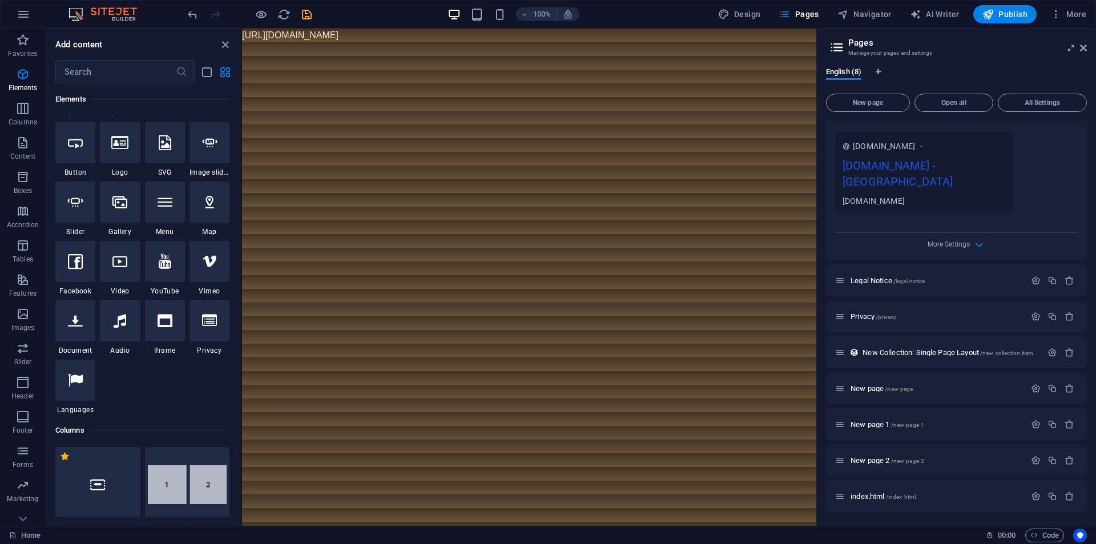
scroll to position [317, 0]
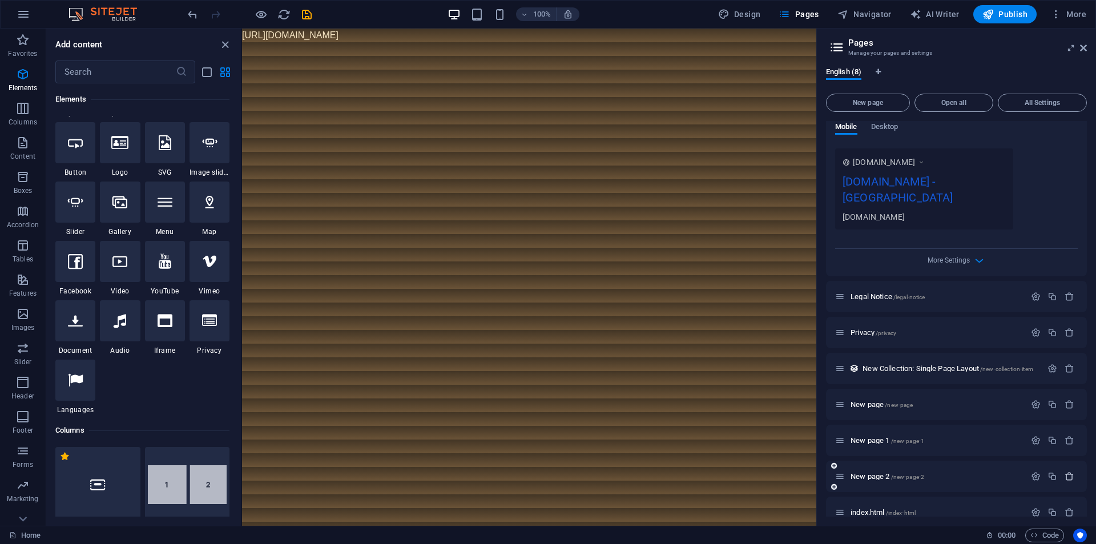
click at [1067, 472] on icon "button" at bounding box center [1070, 477] width 10 height 10
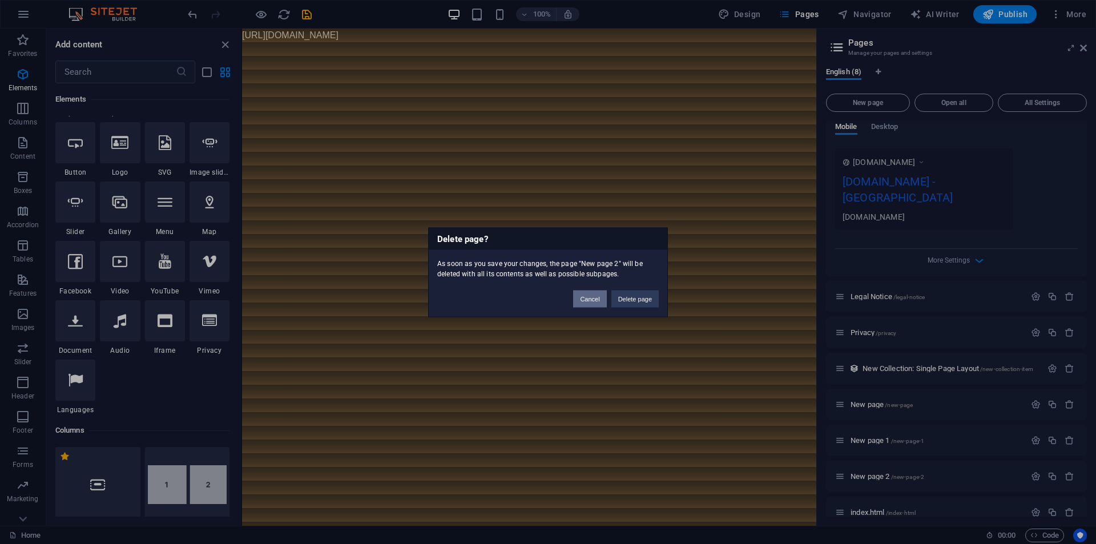
click at [582, 296] on button "Cancel" at bounding box center [589, 298] width 33 height 17
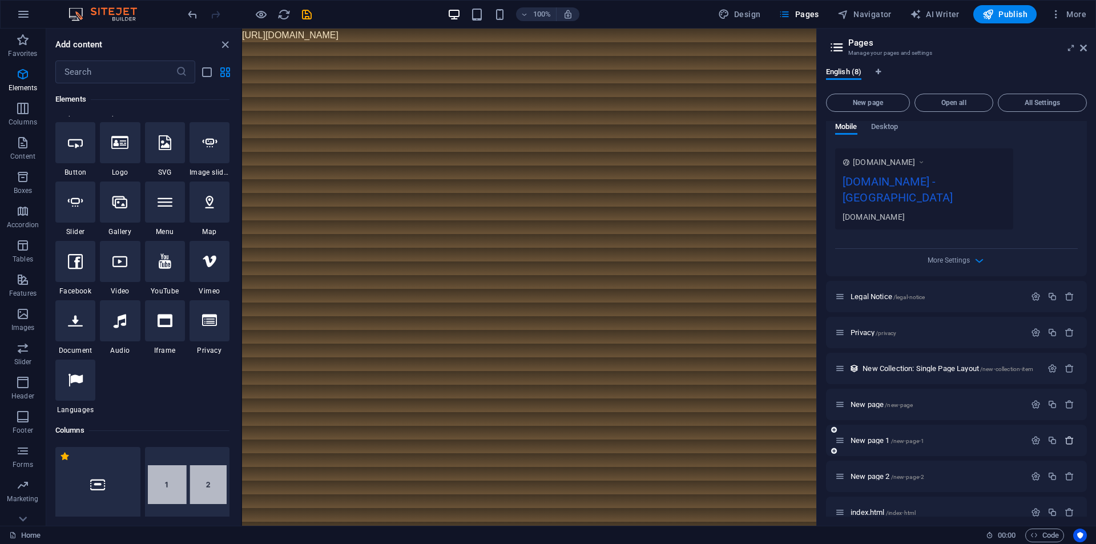
click at [1065, 436] on icon "button" at bounding box center [1070, 441] width 10 height 10
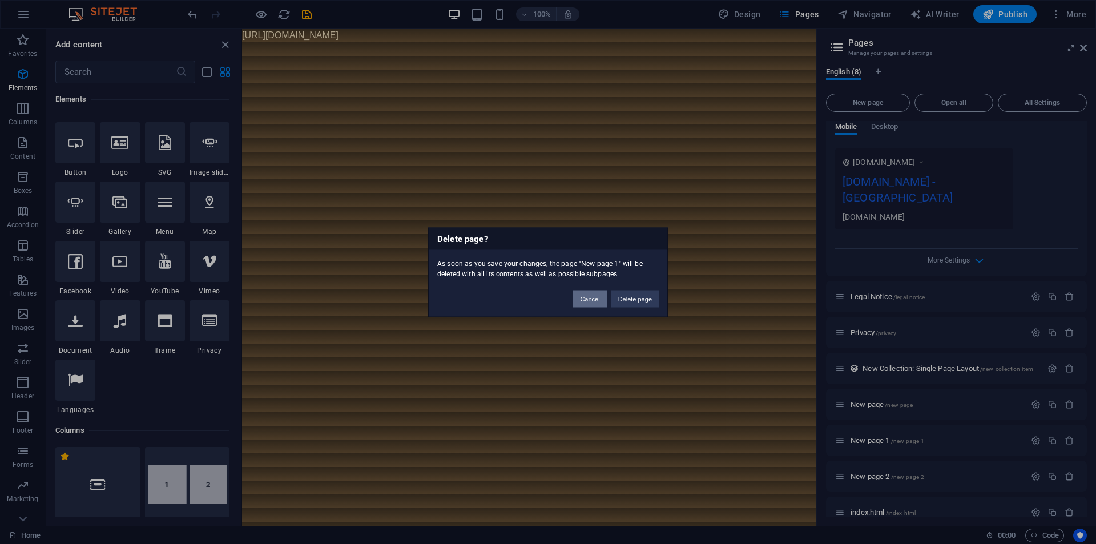
click at [586, 297] on button "Cancel" at bounding box center [589, 298] width 33 height 17
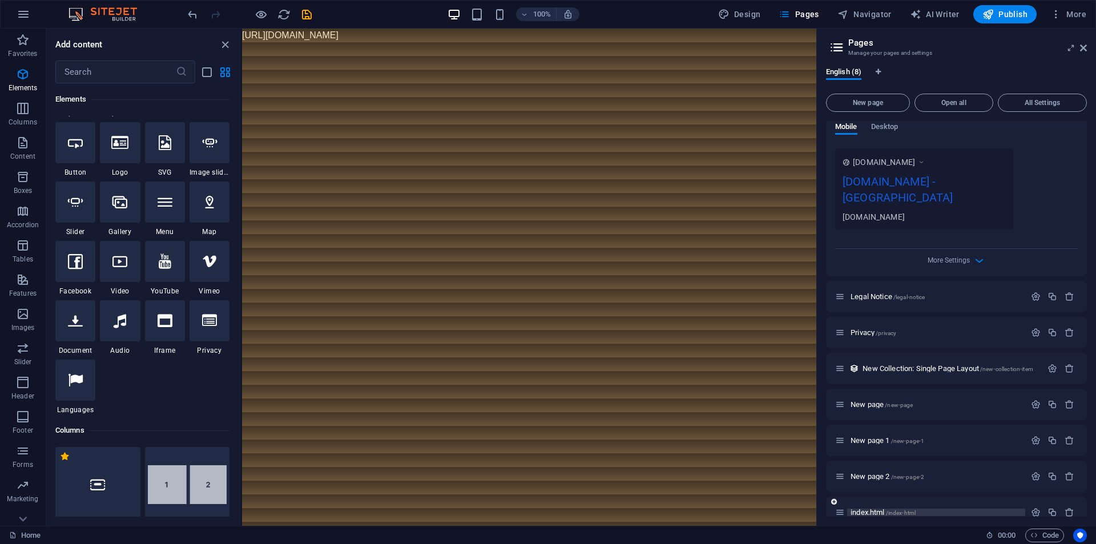
click at [936, 509] on p "index.html /index-html" at bounding box center [936, 512] width 171 height 7
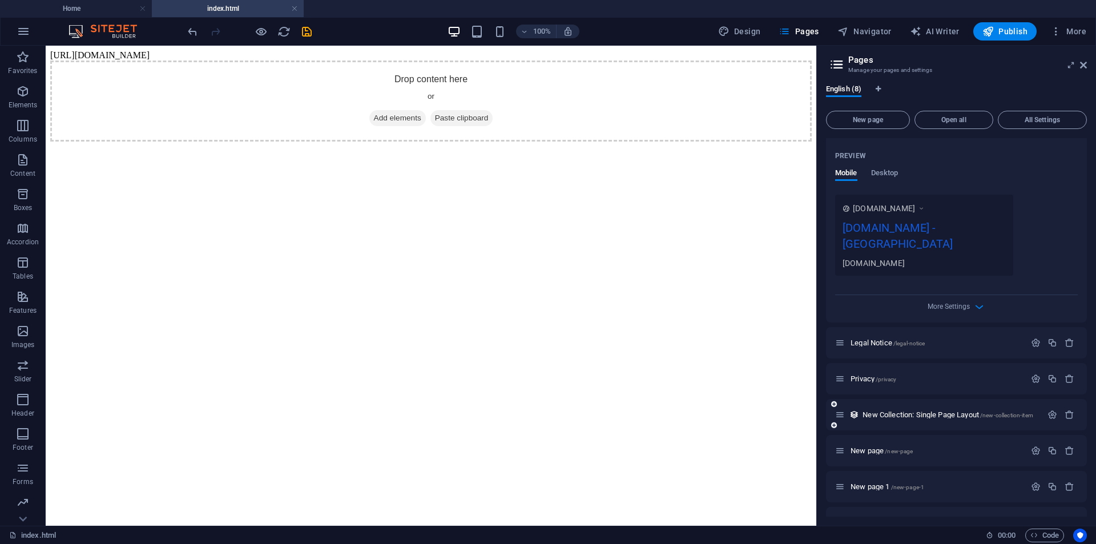
scroll to position [0, 0]
click at [348, 146] on html "https://cdn1.site-media.eu/images/0/19696032/index-grK9VpeE10YCjhQJzkQ-1A.html …" at bounding box center [431, 96] width 771 height 100
click at [421, 134] on div "+ Add section" at bounding box center [431, 140] width 63 height 19
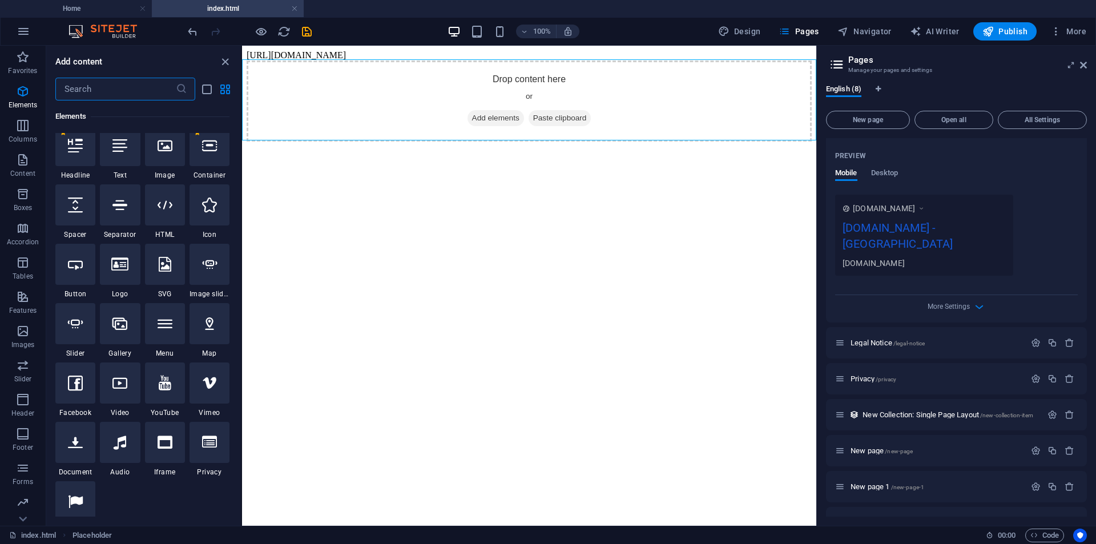
scroll to position [1997, 0]
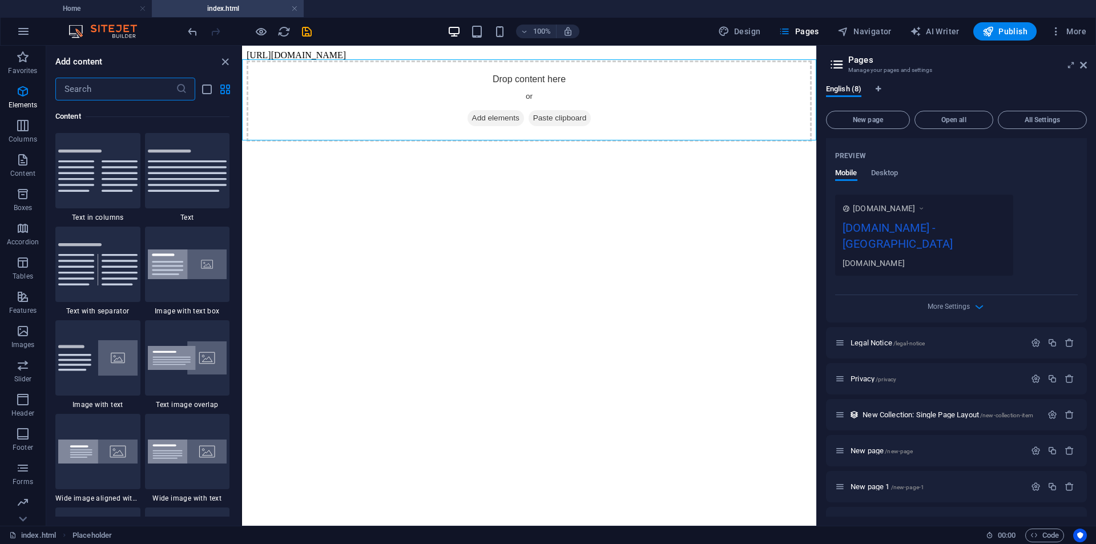
click at [594, 50] on body "https://cdn1.site-media.eu/images/0/19696032/index-grK9VpeE10YCjhQJzkQ-1A.html …" at bounding box center [529, 95] width 565 height 91
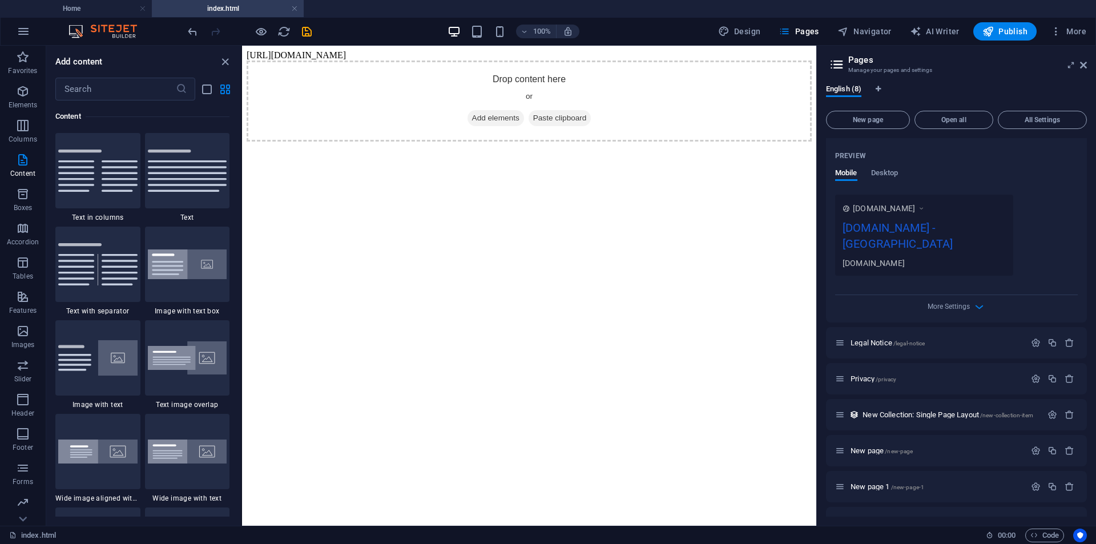
drag, startPoint x: 594, startPoint y: 50, endPoint x: 283, endPoint y: 48, distance: 311.7
click at [283, 50] on body "https://cdn1.site-media.eu/images/0/19696032/index-grK9VpeE10YCjhQJzkQ-1A.html …" at bounding box center [529, 95] width 565 height 91
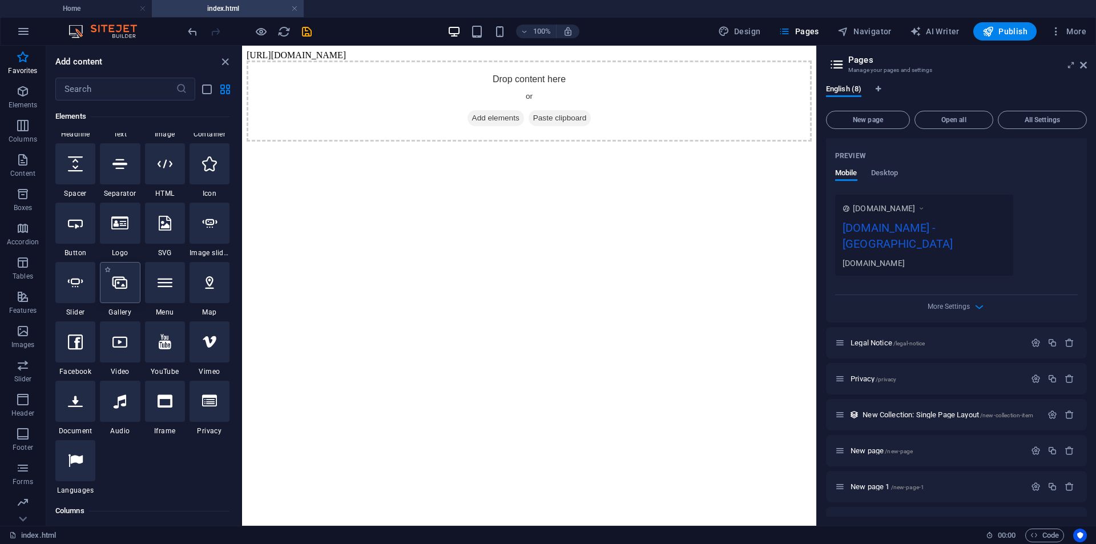
scroll to position [57, 0]
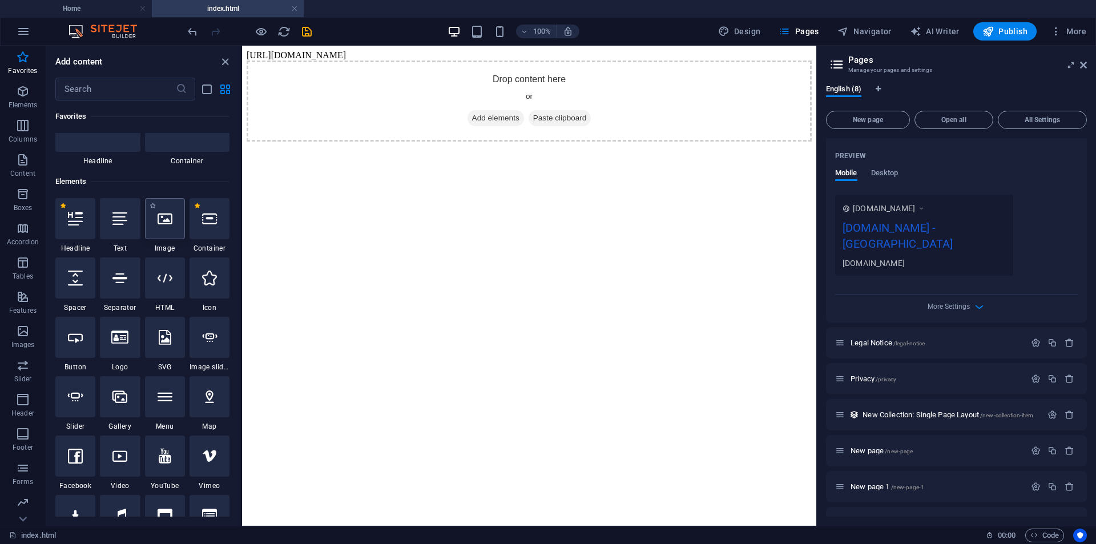
click at [168, 224] on icon at bounding box center [165, 218] width 15 height 15
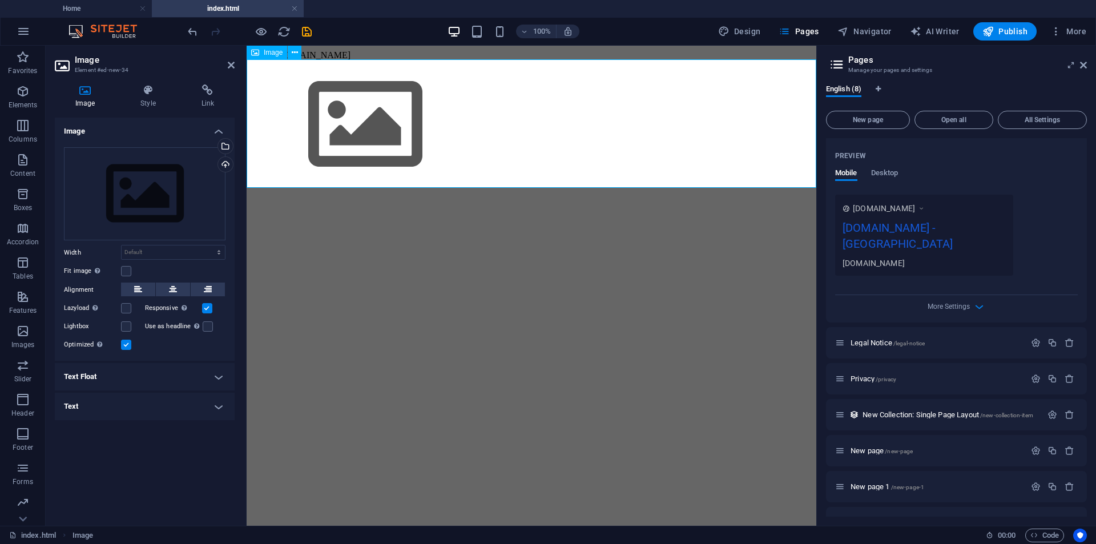
click at [478, 120] on figure at bounding box center [531, 126] width 561 height 131
click at [966, 123] on span "Open all" at bounding box center [954, 119] width 69 height 7
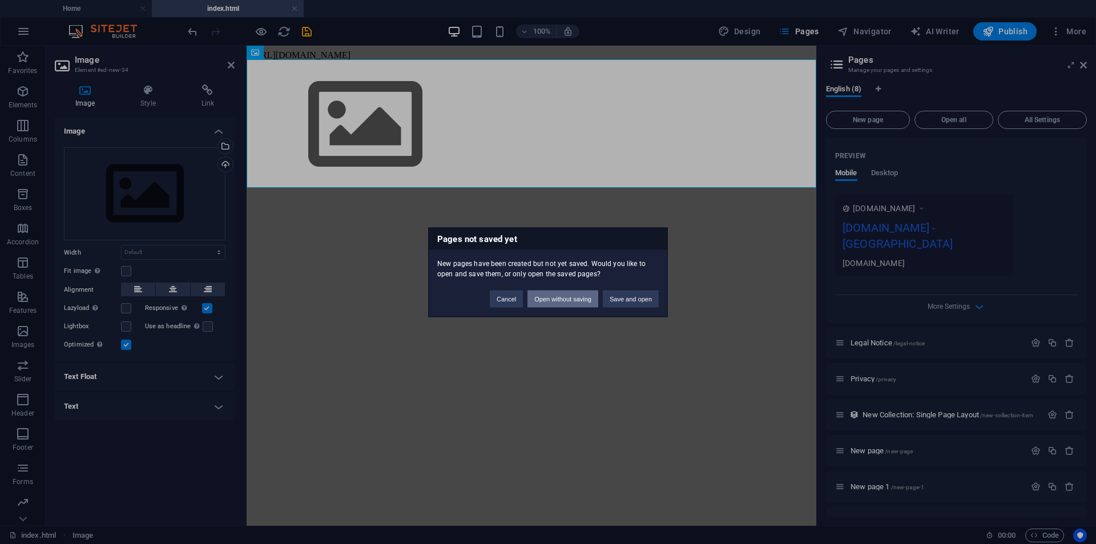
click at [551, 299] on button "Open without saving" at bounding box center [562, 298] width 71 height 17
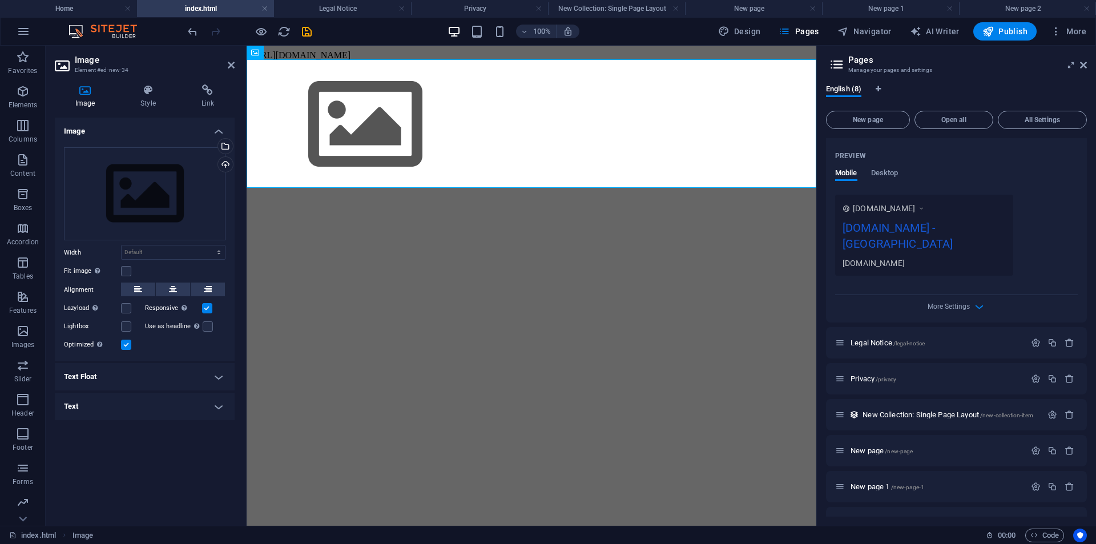
click at [848, 63] on h2 "Pages" at bounding box center [967, 60] width 239 height 10
click at [1068, 29] on span "More" at bounding box center [1068, 31] width 36 height 11
click at [1034, 194] on h6 "Files & Stock Photos" at bounding box center [1044, 198] width 68 height 14
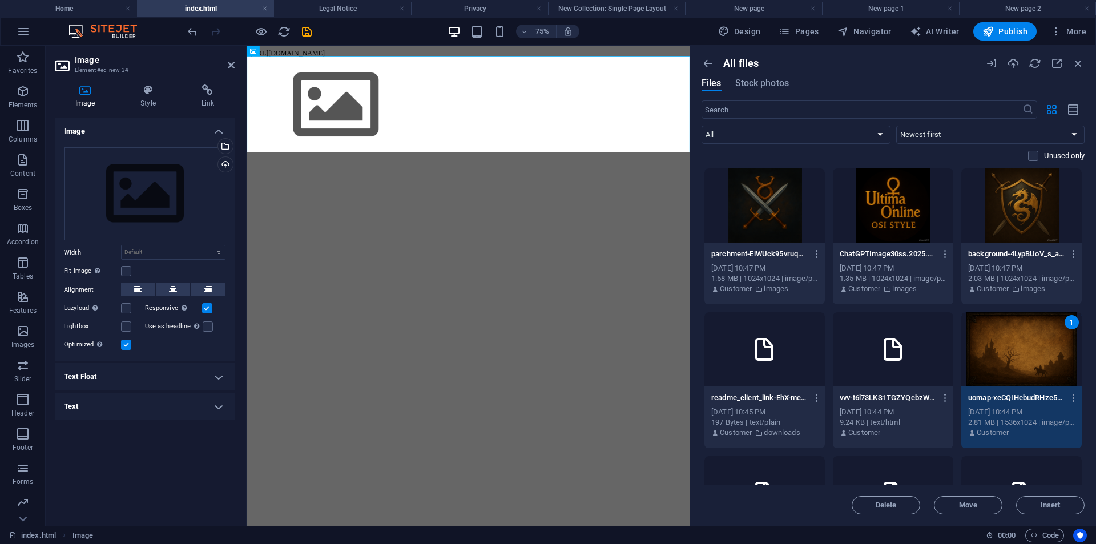
click at [1016, 208] on div at bounding box center [1021, 205] width 120 height 74
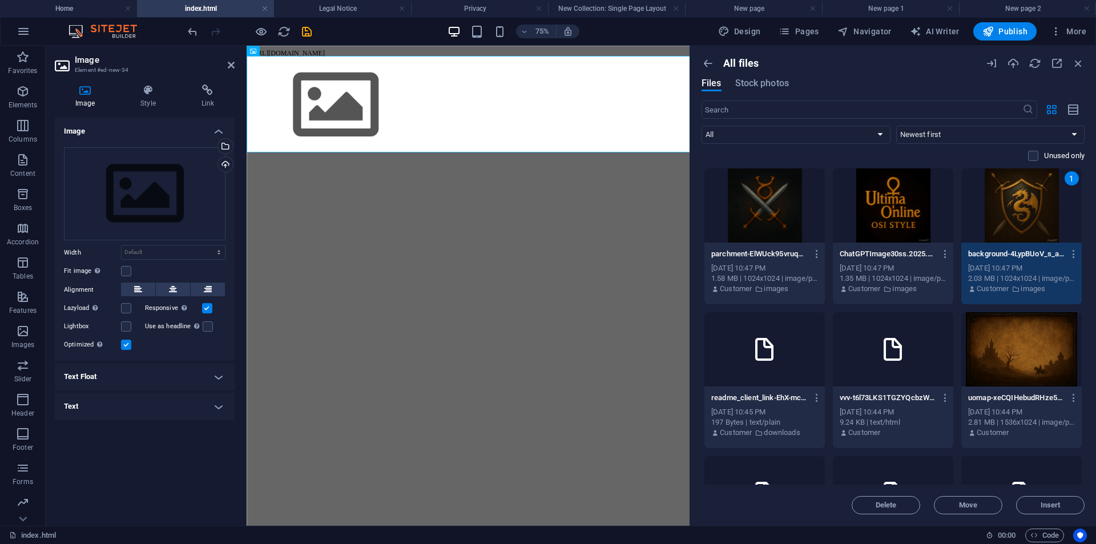
click at [1012, 364] on div at bounding box center [1021, 349] width 120 height 74
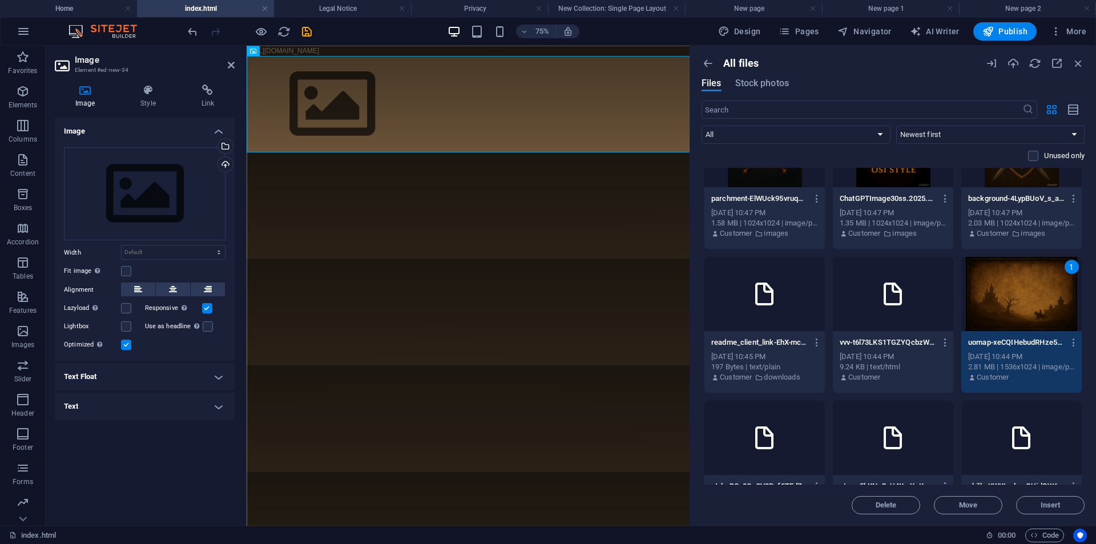
scroll to position [0, 0]
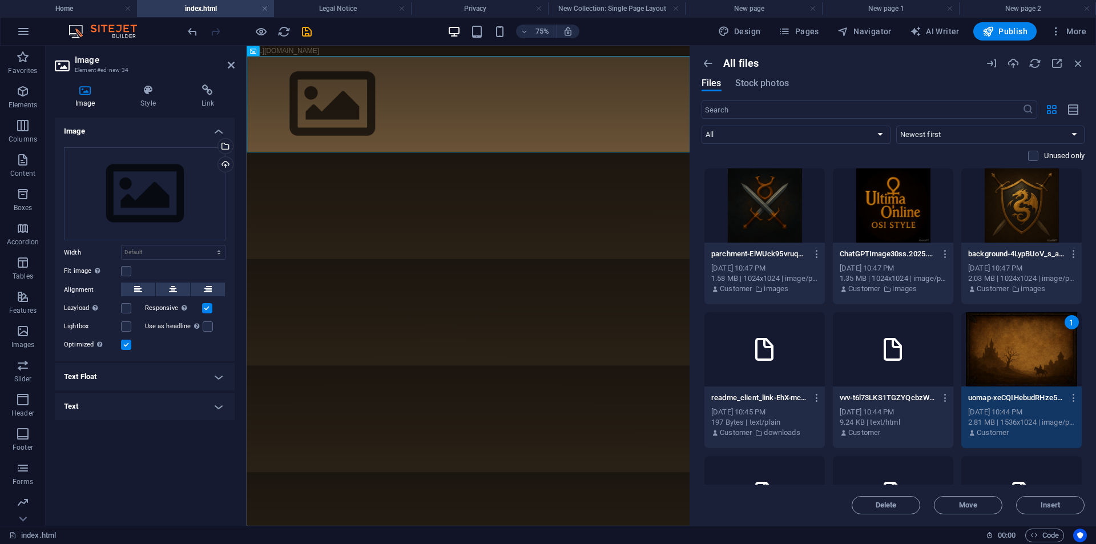
click at [1010, 215] on div at bounding box center [1021, 205] width 120 height 74
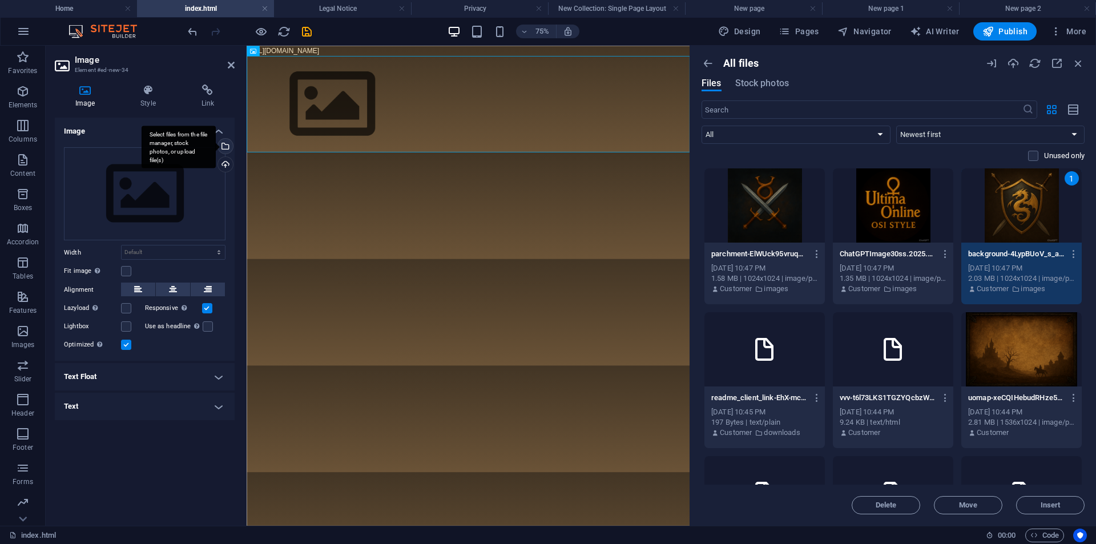
click at [227, 144] on div "Select files from the file manager, stock photos, or upload file(s)" at bounding box center [224, 147] width 17 height 17
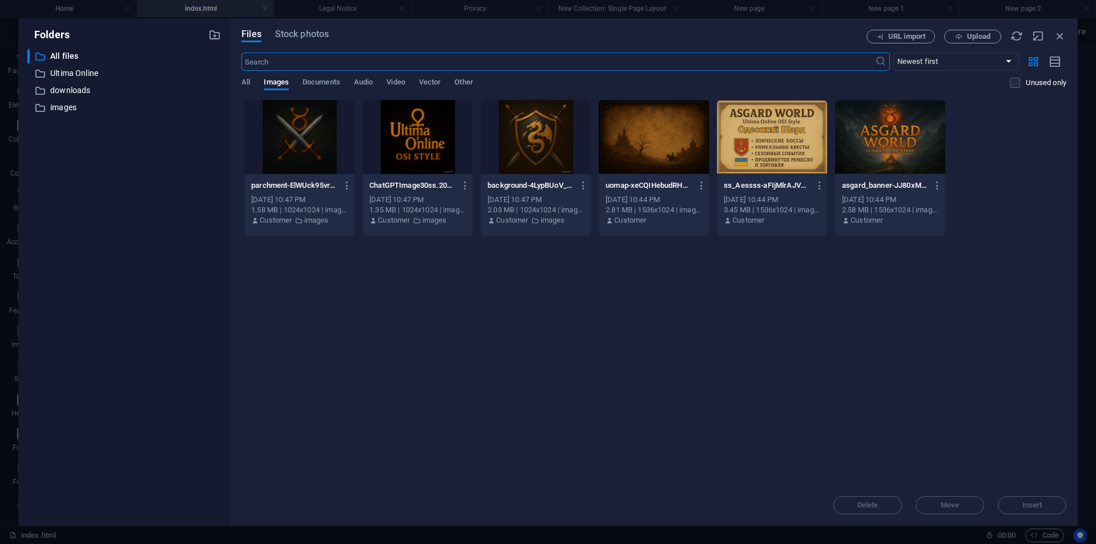
click at [526, 150] on div at bounding box center [536, 137] width 110 height 74
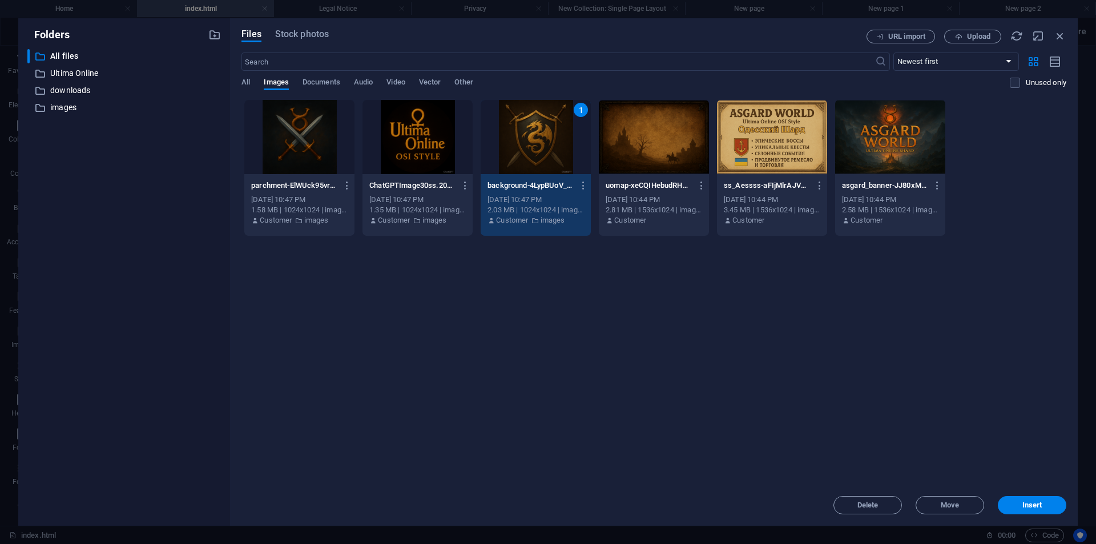
click at [526, 150] on div "1" at bounding box center [536, 137] width 110 height 74
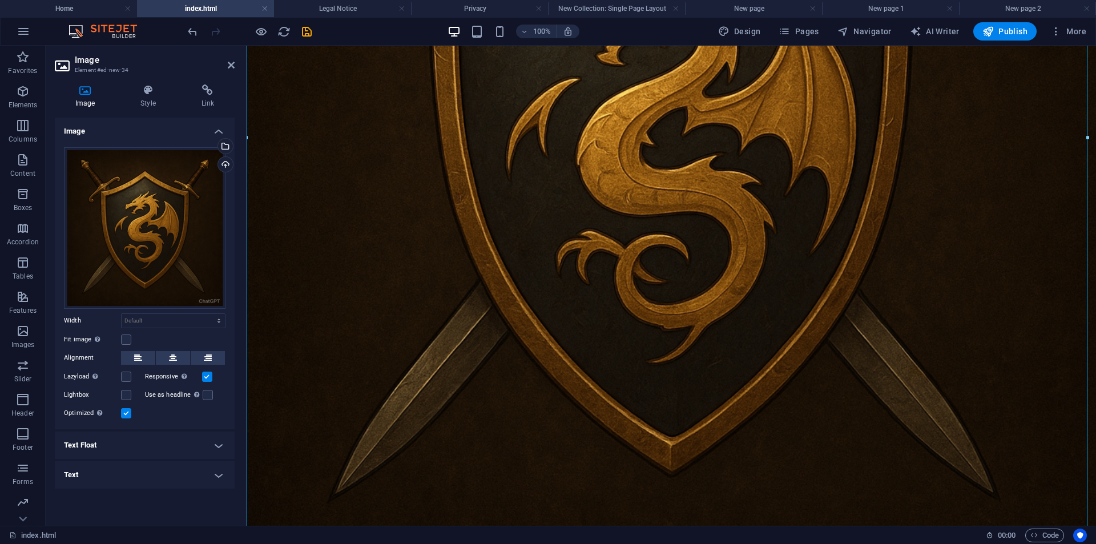
scroll to position [374, 0]
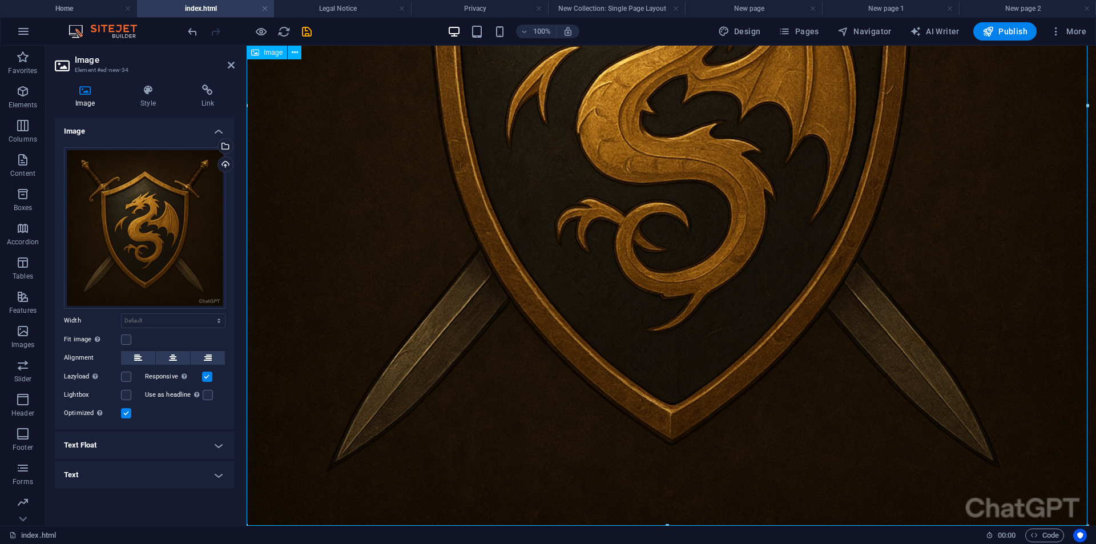
drag, startPoint x: 913, startPoint y: 570, endPoint x: 682, endPoint y: 450, distance: 260.4
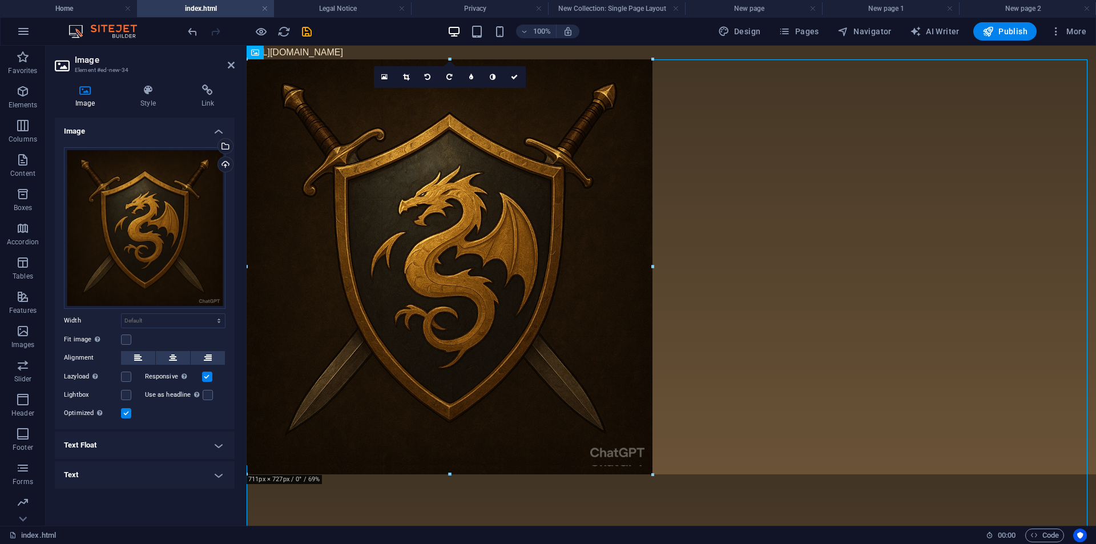
scroll to position [0, 0]
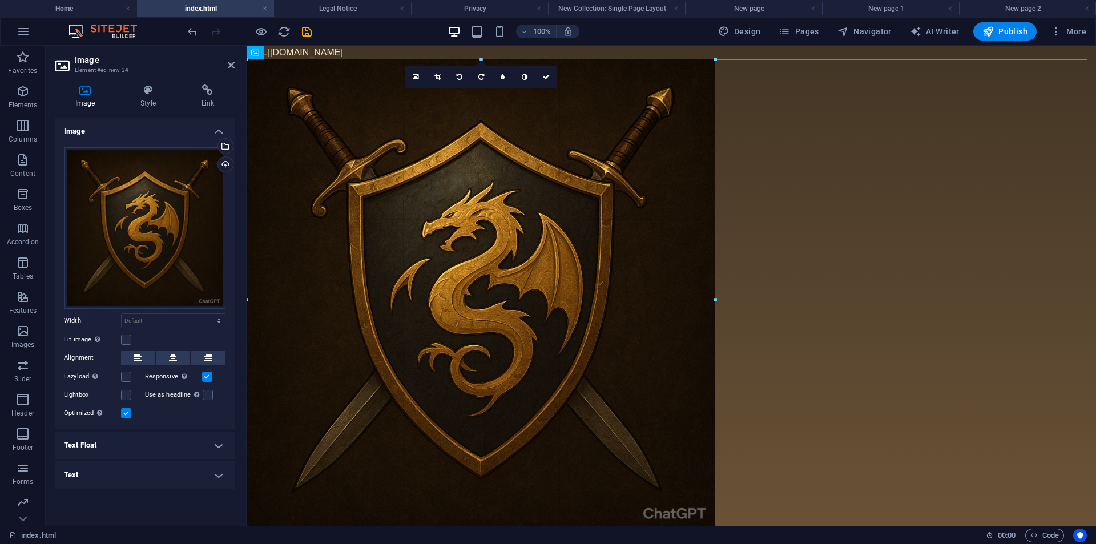
type input "821"
select select "px"
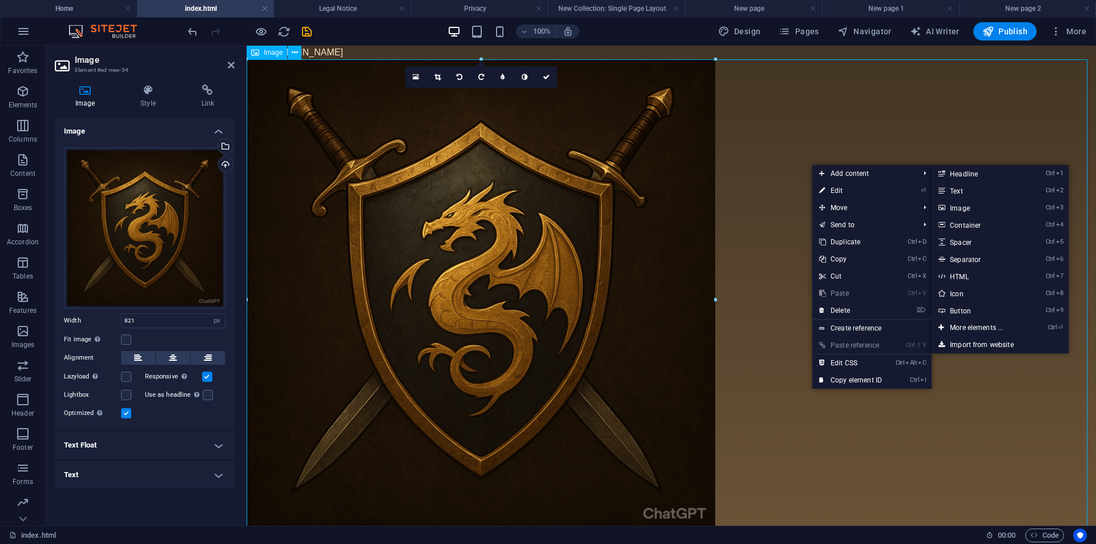
click at [780, 112] on figure at bounding box center [671, 293] width 849 height 469
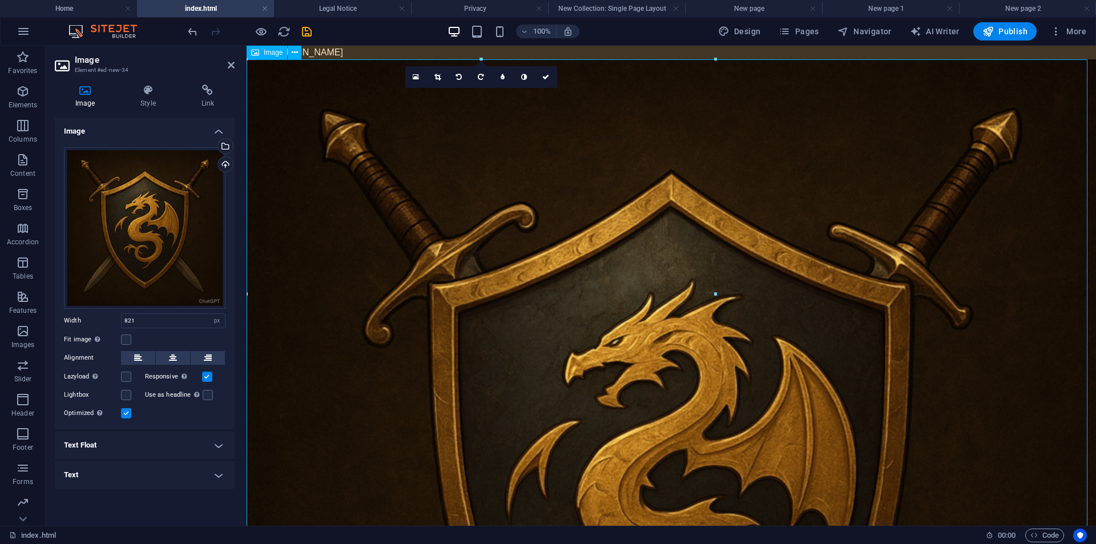
select select "DISABLED_OPTION_VALUE"
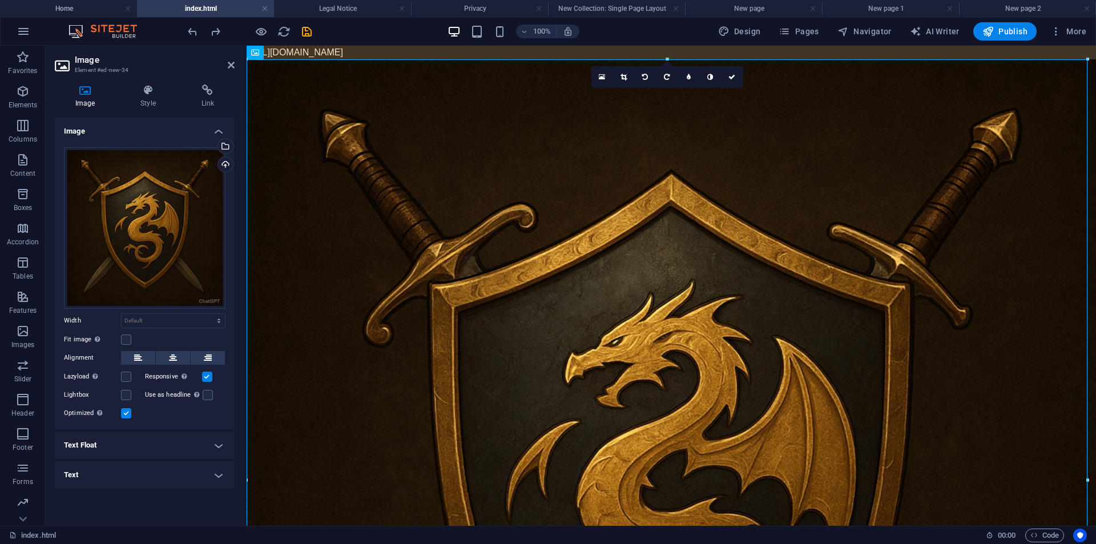
drag, startPoint x: 619, startPoint y: 53, endPoint x: 360, endPoint y: 43, distance: 259.3
click at [360, 46] on html "[URL][DOMAIN_NAME]" at bounding box center [671, 477] width 849 height 863
click at [355, 55] on body "[URL][DOMAIN_NAME]" at bounding box center [671, 477] width 849 height 863
click at [668, 51] on body "[URL][DOMAIN_NAME]" at bounding box center [671, 477] width 849 height 863
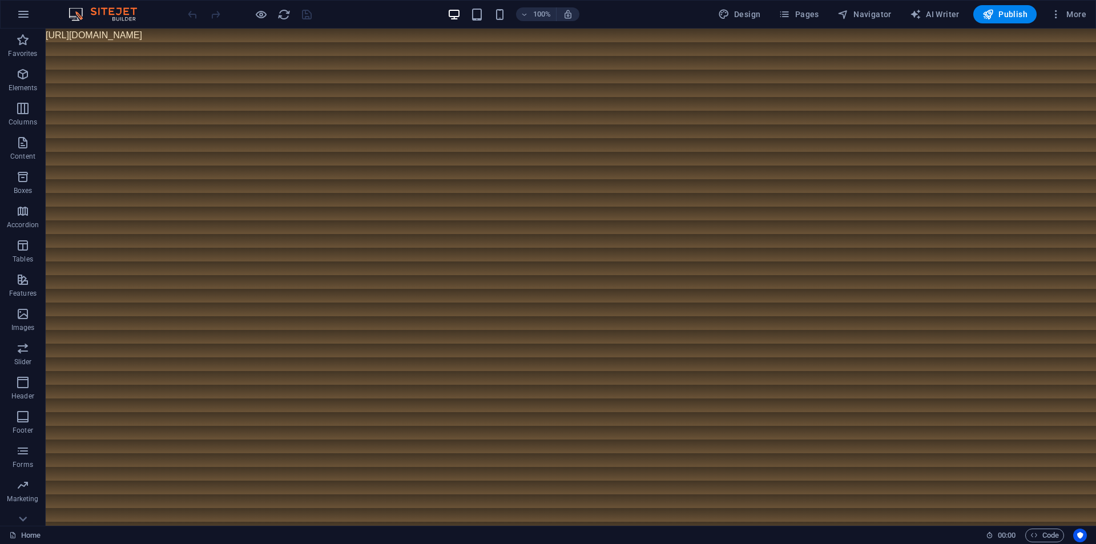
click at [199, 42] on html "[URL][DOMAIN_NAME]" at bounding box center [571, 36] width 1050 height 14
click at [23, 81] on span "Elements" at bounding box center [23, 80] width 46 height 27
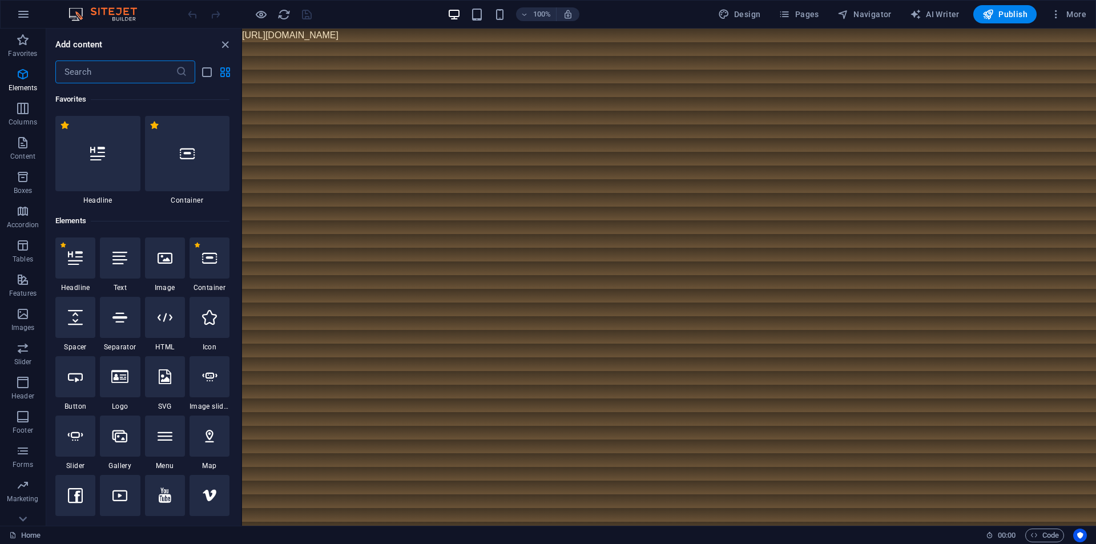
scroll to position [122, 0]
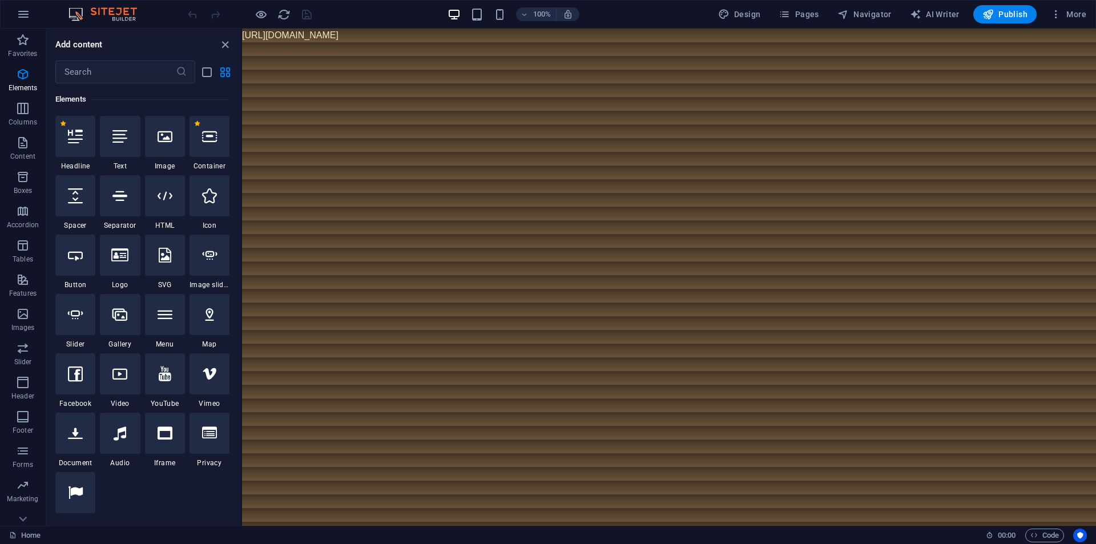
click at [596, 35] on body "[URL][DOMAIN_NAME]" at bounding box center [669, 36] width 854 height 14
click at [156, 146] on div at bounding box center [165, 136] width 40 height 41
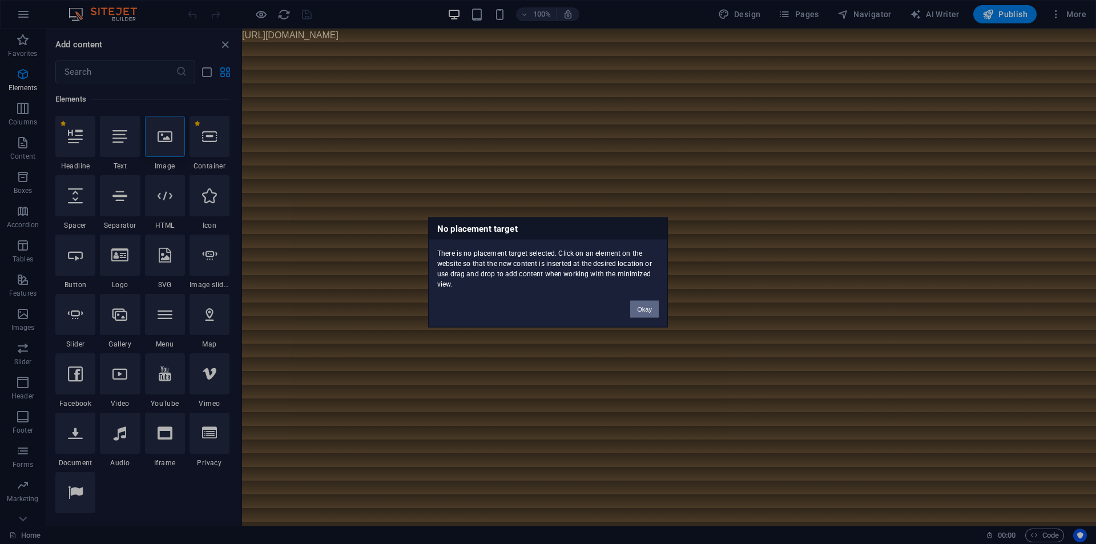
click at [646, 307] on button "Okay" at bounding box center [644, 308] width 29 height 17
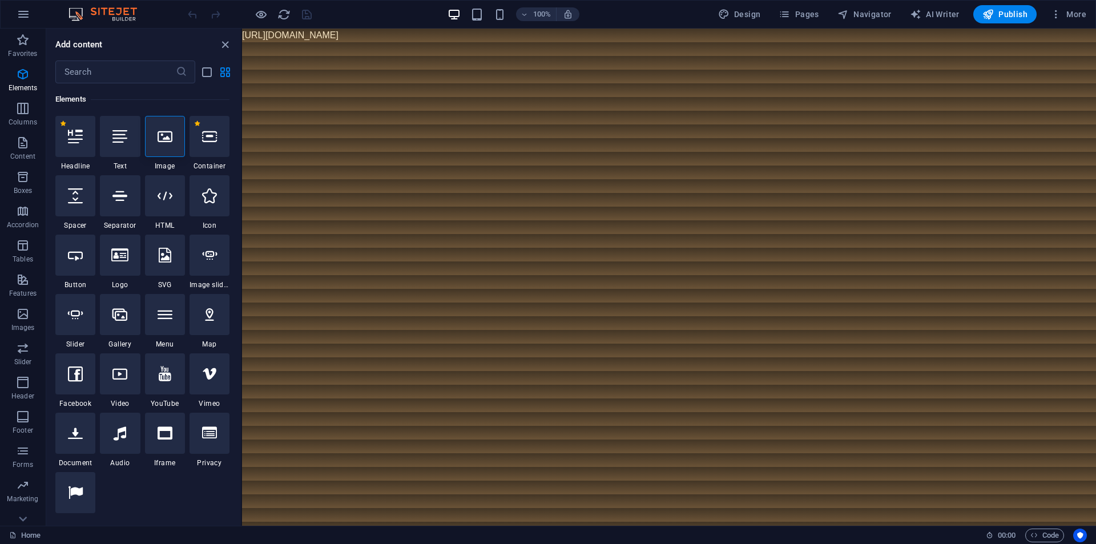
click at [606, 33] on body "[URL][DOMAIN_NAME]" at bounding box center [669, 36] width 854 height 14
click at [605, 42] on html "[URL][DOMAIN_NAME]" at bounding box center [669, 36] width 854 height 14
click at [580, 42] on html "[URL][DOMAIN_NAME]" at bounding box center [669, 36] width 854 height 14
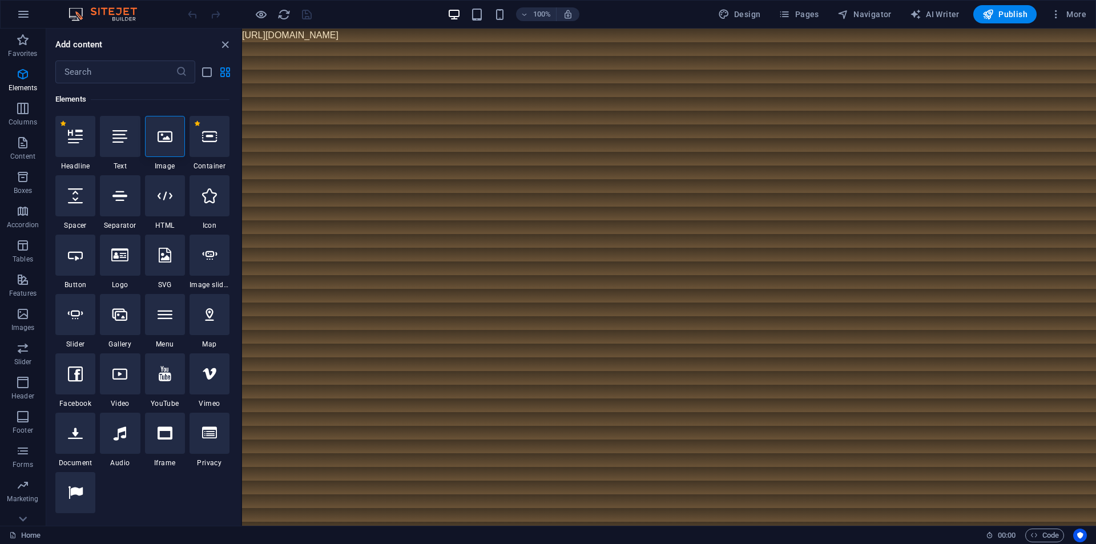
click at [580, 42] on html "[URL][DOMAIN_NAME]" at bounding box center [669, 36] width 854 height 14
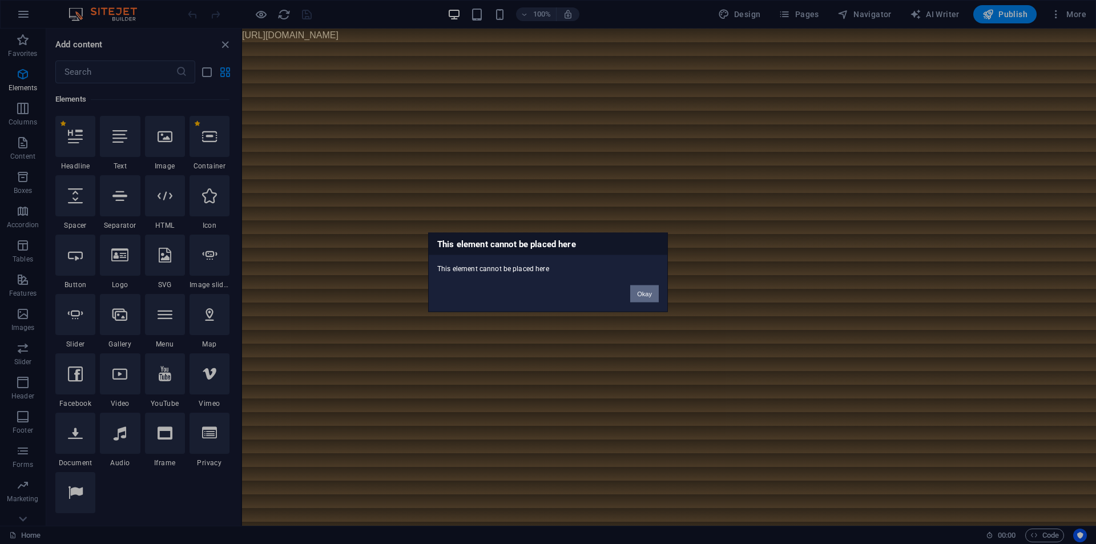
click at [647, 291] on button "Okay" at bounding box center [644, 293] width 29 height 17
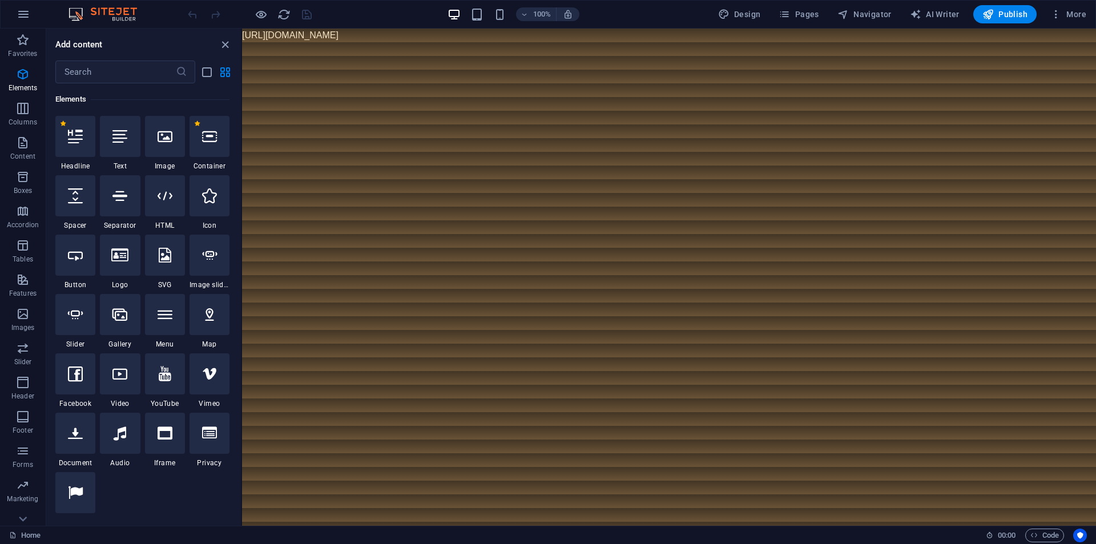
click at [317, 42] on html "[URL][DOMAIN_NAME]" at bounding box center [669, 36] width 854 height 14
click at [323, 42] on html "[URL][DOMAIN_NAME]" at bounding box center [669, 36] width 854 height 14
click at [1069, 17] on span "More" at bounding box center [1068, 14] width 36 height 11
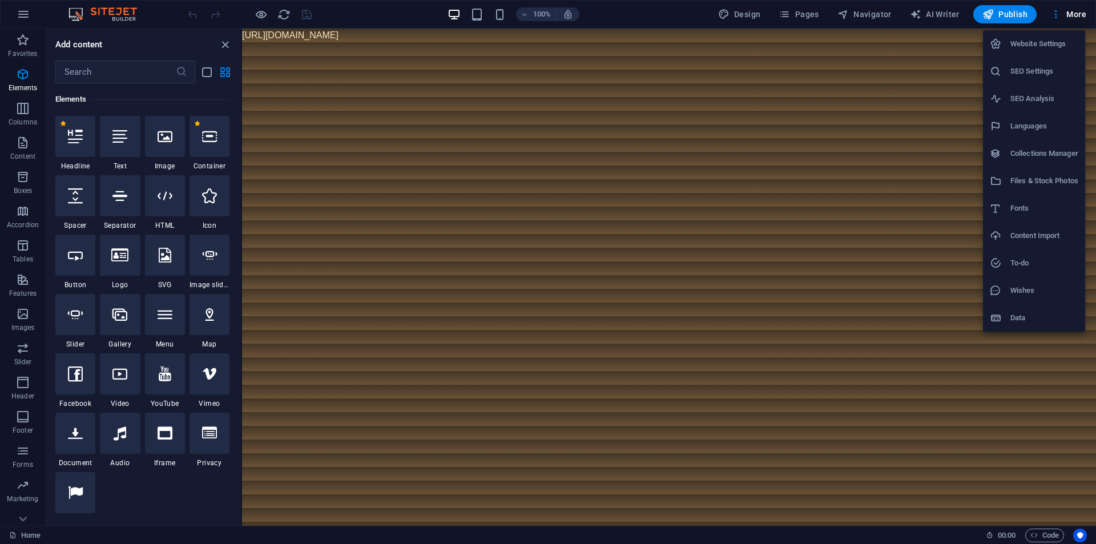
click at [1054, 184] on h6 "Files & Stock Photos" at bounding box center [1044, 181] width 68 height 14
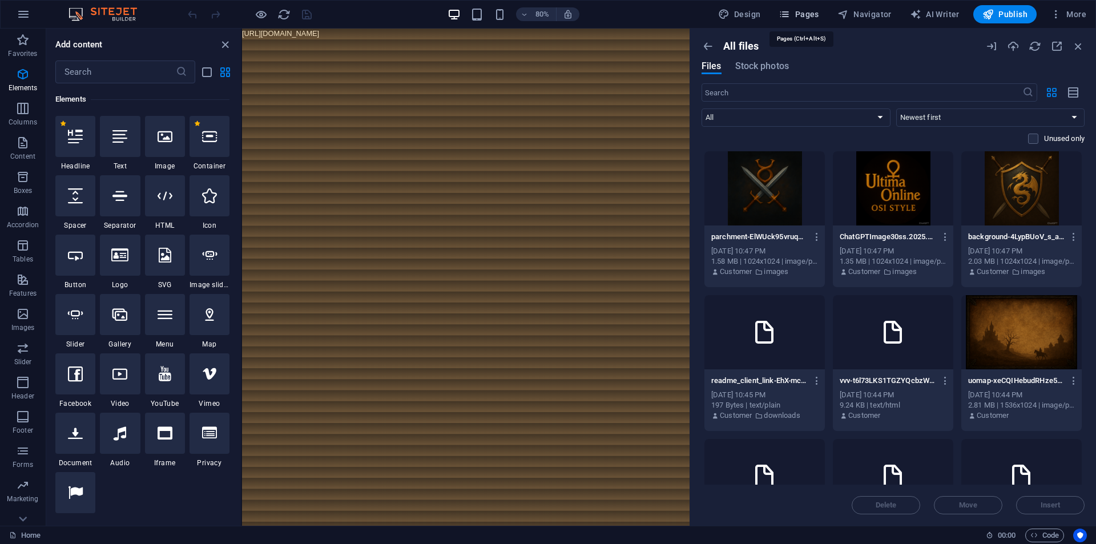
click at [796, 8] on button "Pages" at bounding box center [798, 14] width 49 height 18
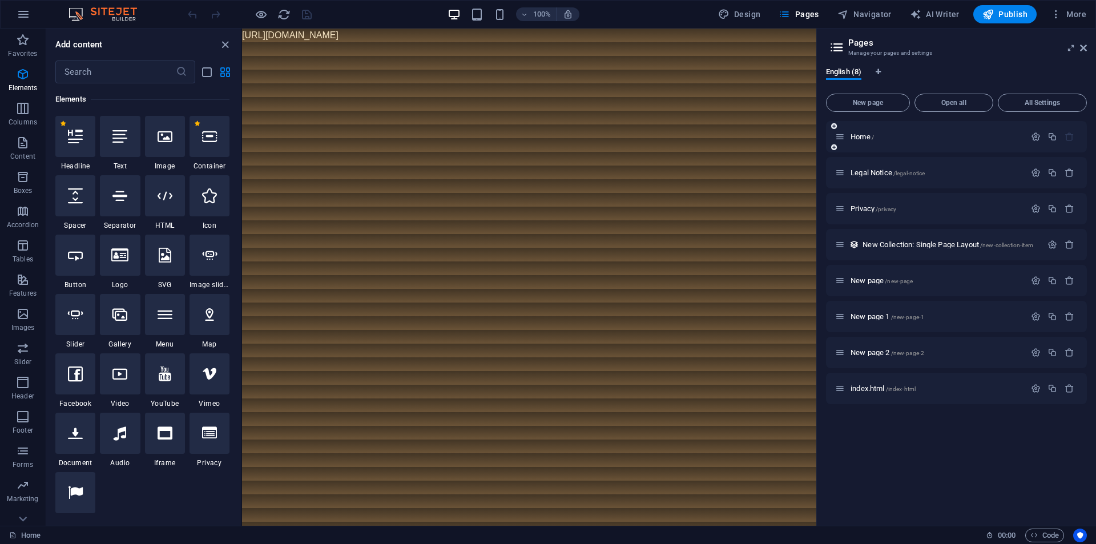
click at [891, 146] on div "Home /" at bounding box center [956, 136] width 261 height 31
click at [876, 134] on p "Home /" at bounding box center [936, 136] width 171 height 7
click at [555, 42] on html "[URL][DOMAIN_NAME]" at bounding box center [529, 36] width 574 height 14
click at [1038, 137] on icon "button" at bounding box center [1036, 137] width 10 height 10
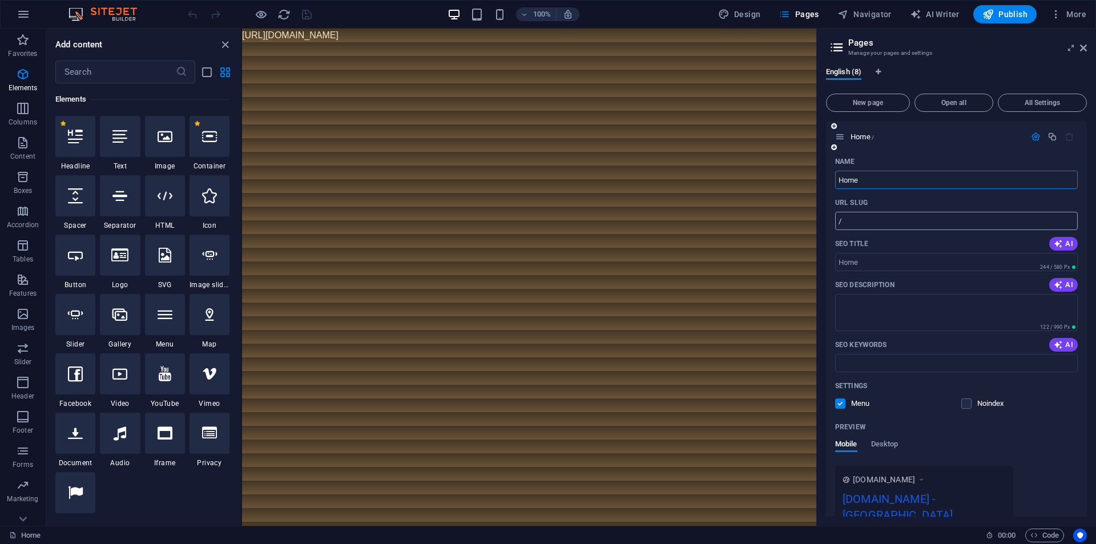
click at [908, 219] on input "/" at bounding box center [956, 221] width 243 height 18
click at [935, 181] on input "Home" at bounding box center [956, 180] width 243 height 18
click at [1005, 139] on p "Home /" at bounding box center [936, 136] width 171 height 7
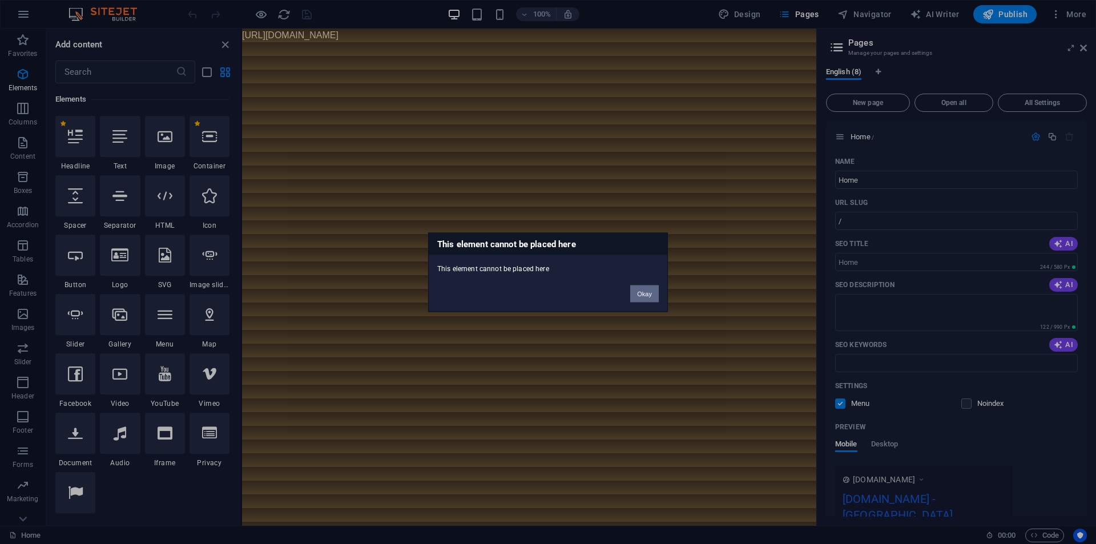
click at [653, 300] on button "Okay" at bounding box center [644, 293] width 29 height 17
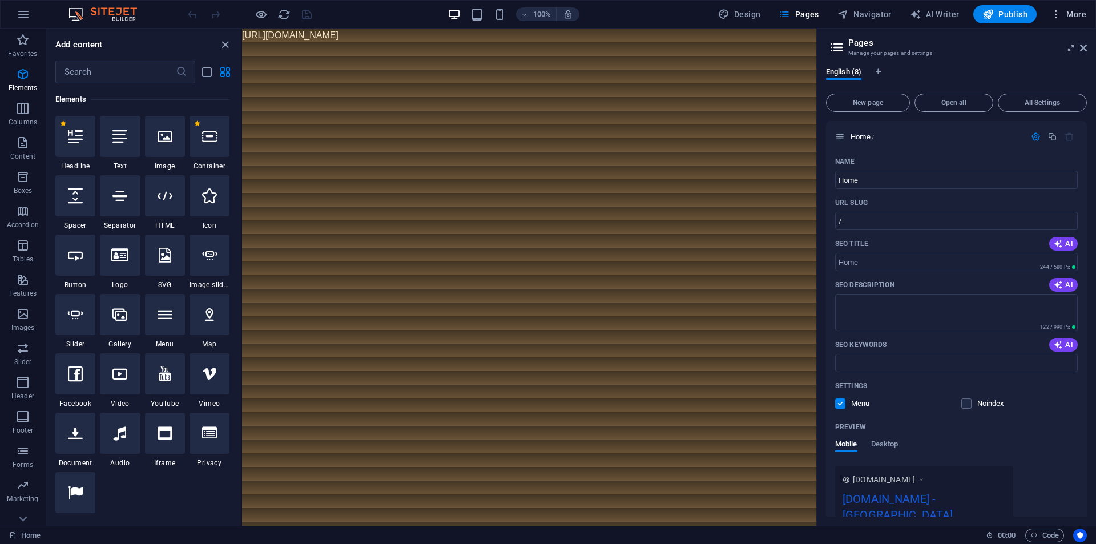
click at [1071, 8] on button "More" at bounding box center [1068, 14] width 45 height 18
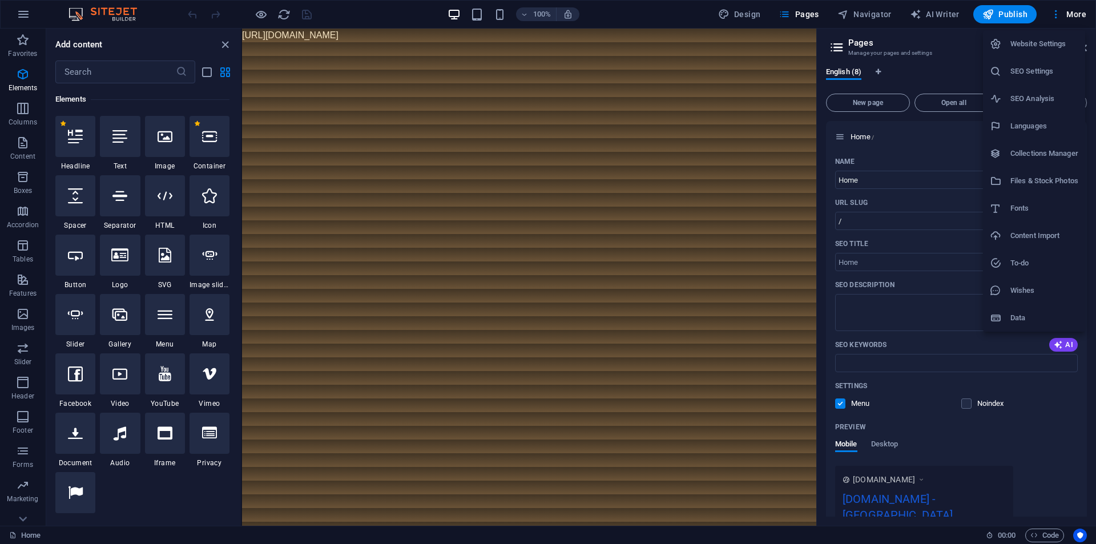
click at [1035, 178] on h6 "Files & Stock Photos" at bounding box center [1044, 181] width 68 height 14
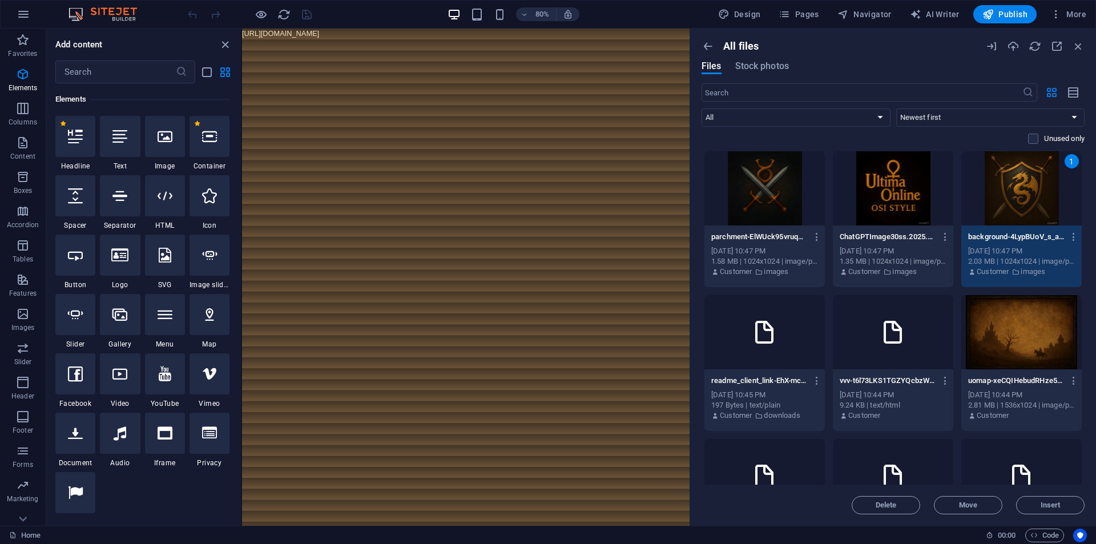
click at [508, 42] on html "[URL][DOMAIN_NAME]" at bounding box center [521, 36] width 559 height 14
click at [419, 42] on html "[URL][DOMAIN_NAME]" at bounding box center [521, 36] width 559 height 14
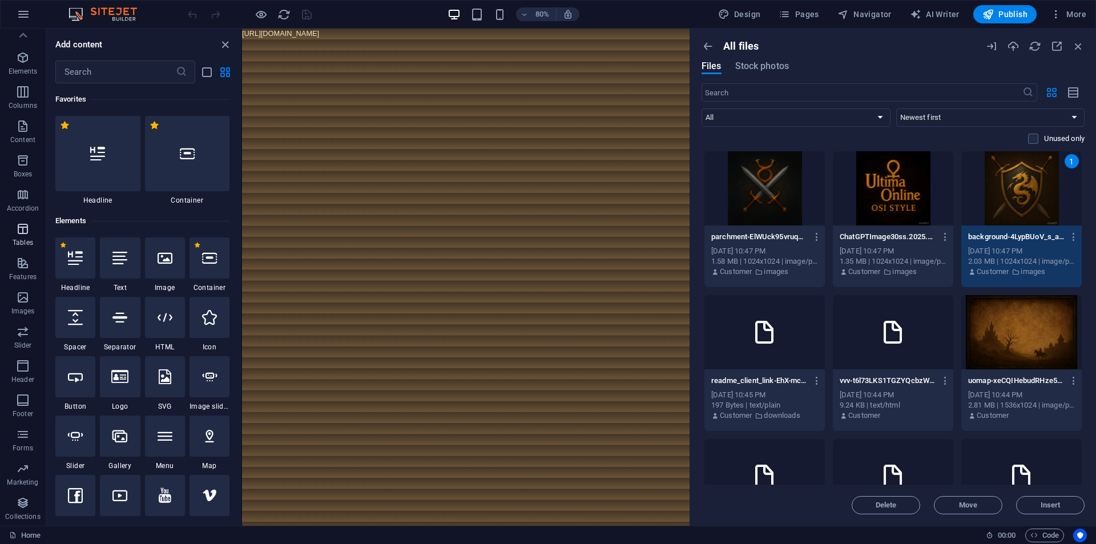
scroll to position [0, 0]
click at [184, 174] on div at bounding box center [187, 153] width 85 height 75
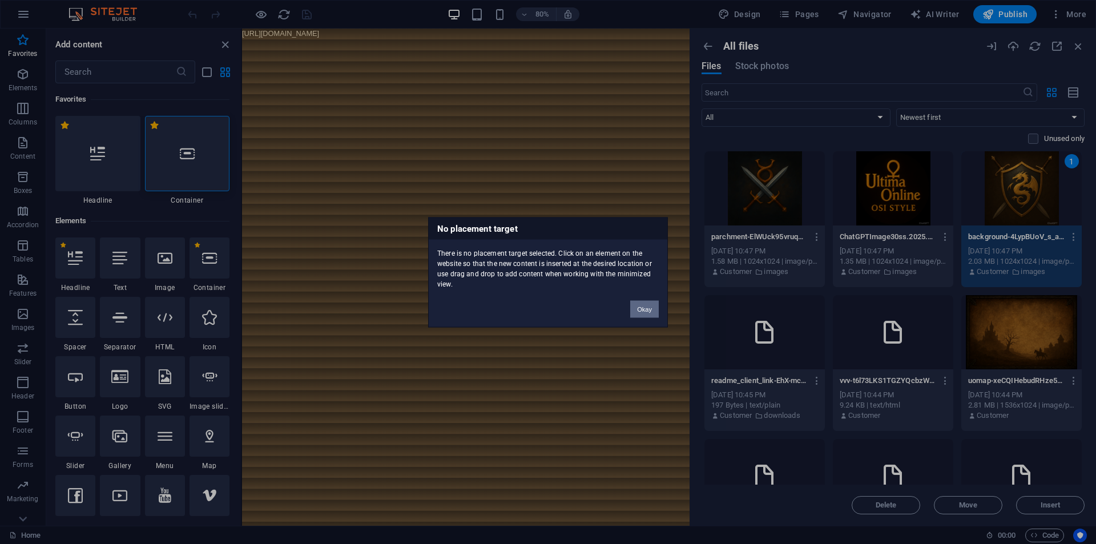
click at [643, 304] on button "Okay" at bounding box center [644, 308] width 29 height 17
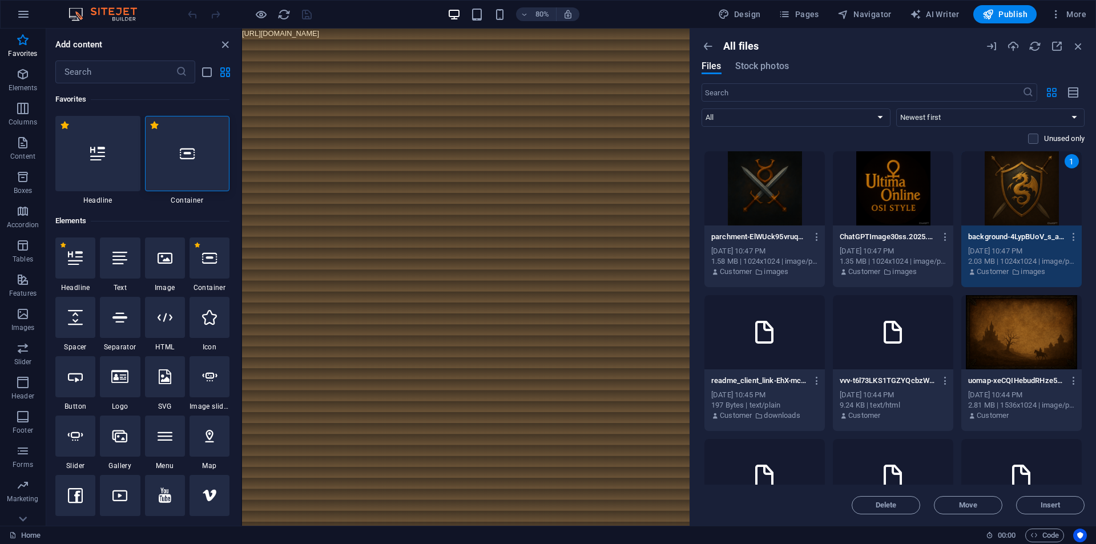
click at [595, 42] on html "[URL][DOMAIN_NAME]" at bounding box center [521, 36] width 559 height 14
click at [599, 42] on html "[URL][DOMAIN_NAME]" at bounding box center [521, 36] width 559 height 14
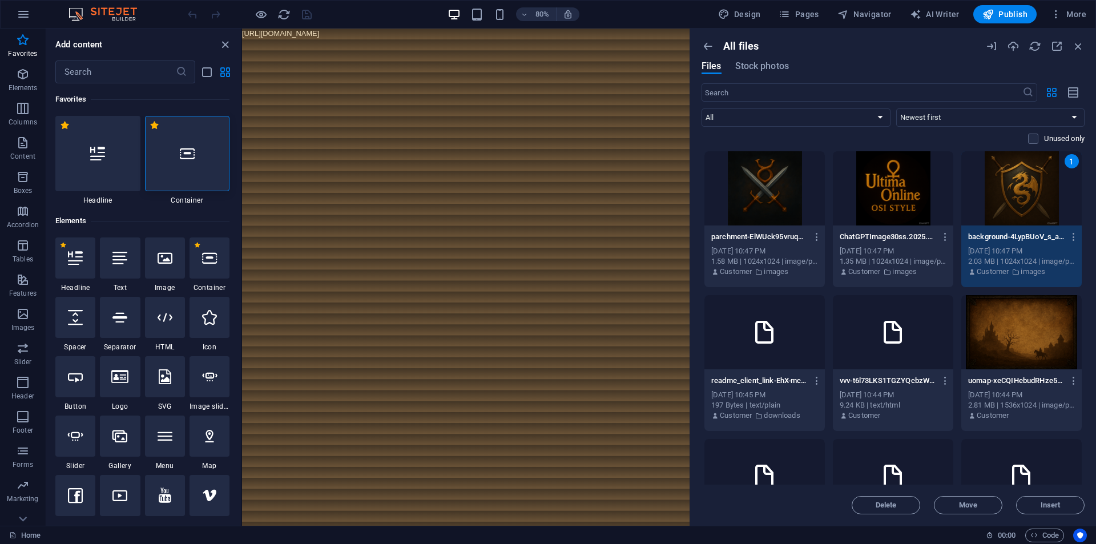
drag, startPoint x: 599, startPoint y: 47, endPoint x: 697, endPoint y: 64, distance: 99.0
click at [602, 42] on html "[URL][DOMAIN_NAME]" at bounding box center [521, 36] width 559 height 14
click at [788, 10] on icon "button" at bounding box center [784, 14] width 11 height 11
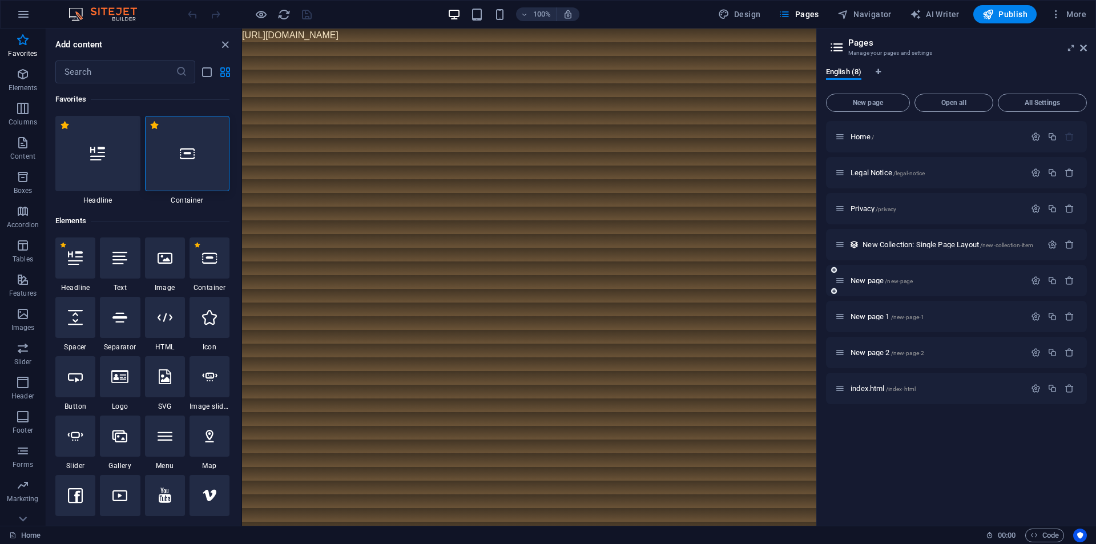
click at [930, 274] on div "New page /new-page" at bounding box center [930, 280] width 190 height 13
click at [929, 278] on p "New page /new-page" at bounding box center [936, 280] width 171 height 7
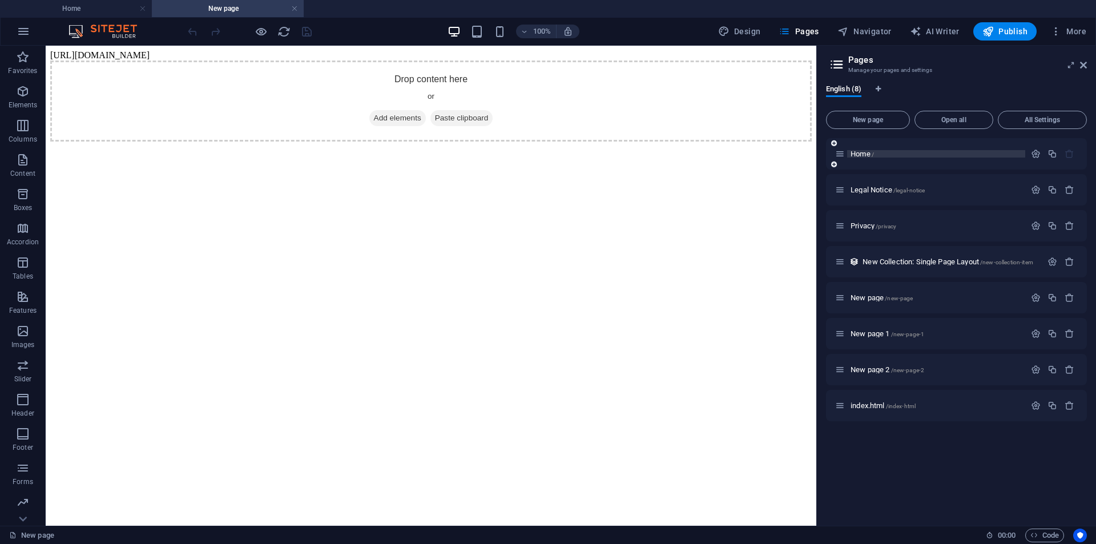
click at [889, 151] on p "Home /" at bounding box center [936, 153] width 171 height 7
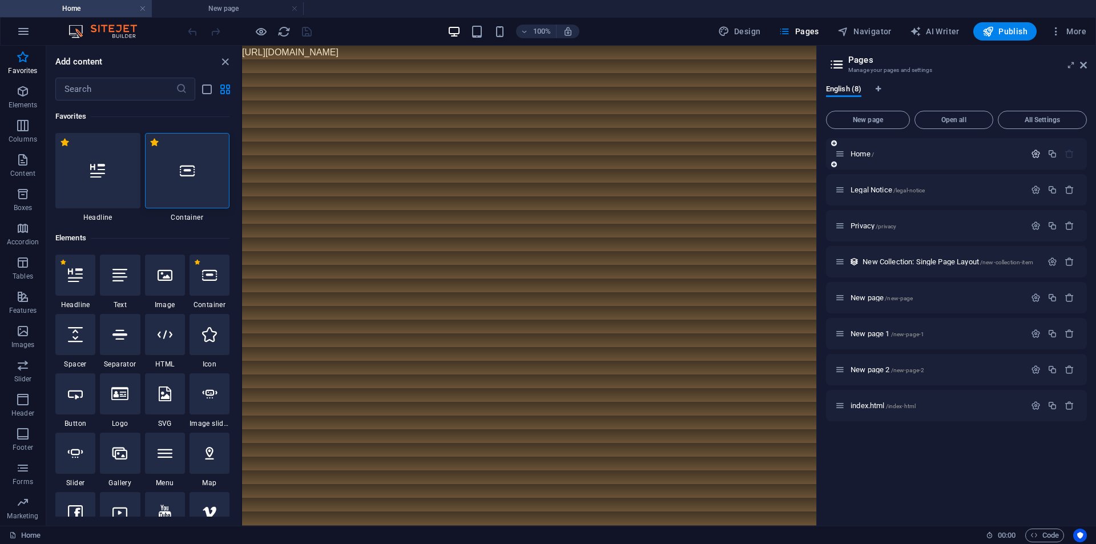
click at [1038, 152] on icon "button" at bounding box center [1036, 154] width 10 height 10
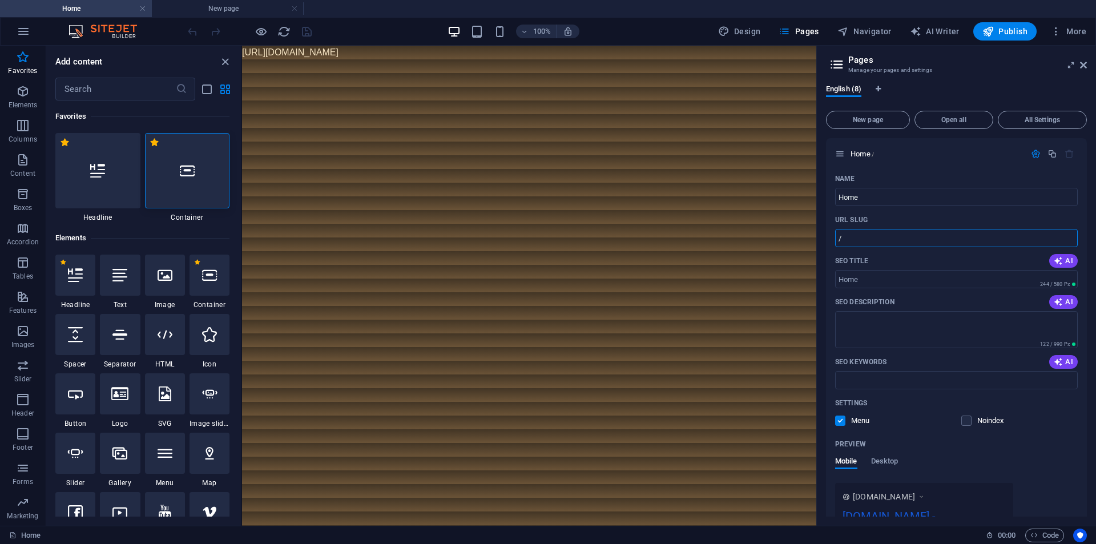
drag, startPoint x: 847, startPoint y: 238, endPoint x: 823, endPoint y: 241, distance: 24.8
click at [823, 241] on div "English (8) New page Open all All Settings Home / Name Home ​ URL SLUG / ​ SEO …" at bounding box center [956, 300] width 279 height 450
click at [907, 233] on input "URL SLUG" at bounding box center [956, 238] width 243 height 18
type input "/"
click at [933, 402] on div "Settings" at bounding box center [956, 403] width 243 height 18
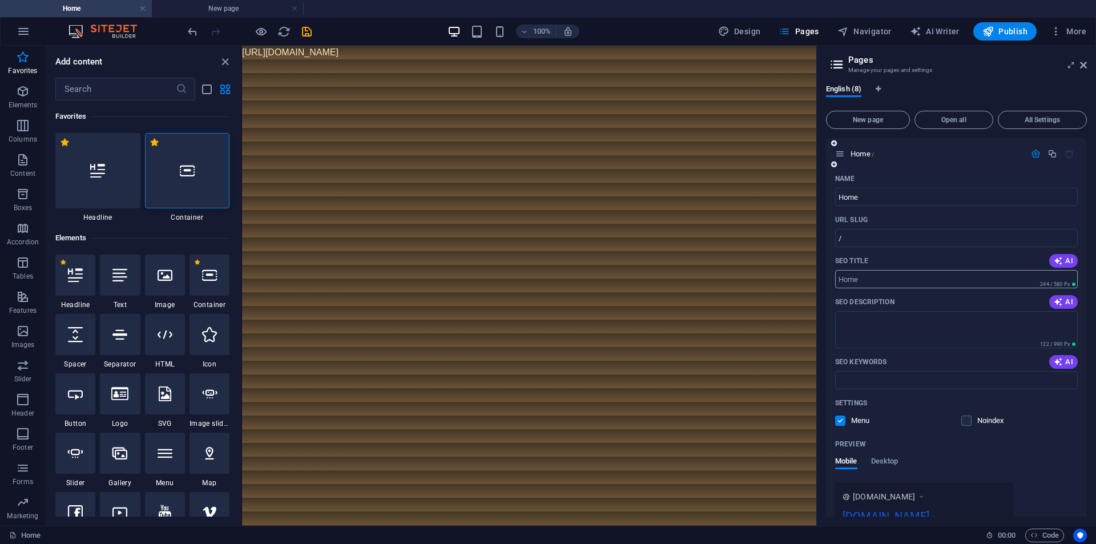
scroll to position [228, 0]
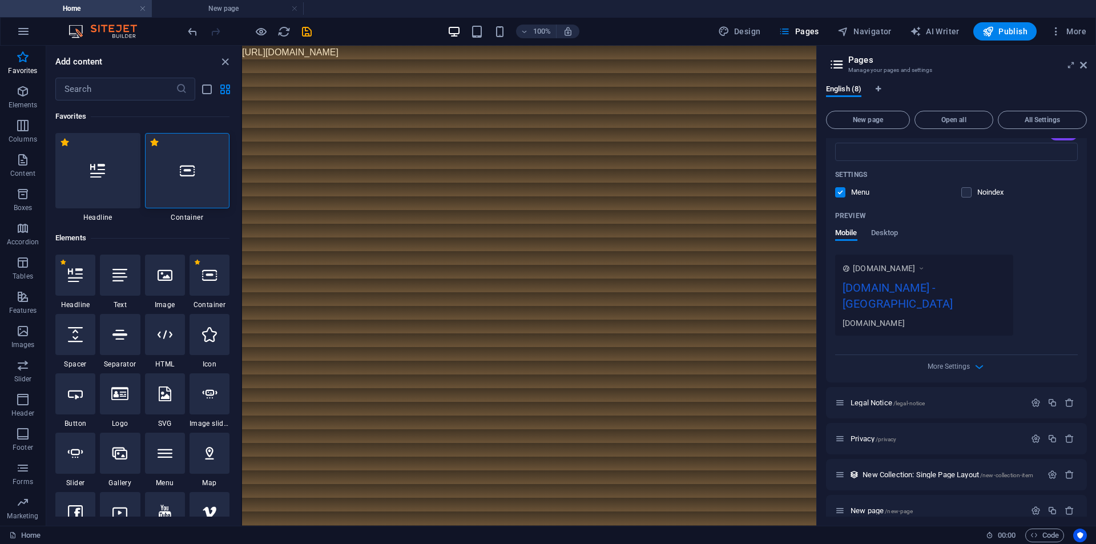
click at [887, 226] on div "Preview Mobile Desktop" at bounding box center [956, 231] width 243 height 48
click at [974, 360] on icon "button" at bounding box center [979, 366] width 13 height 13
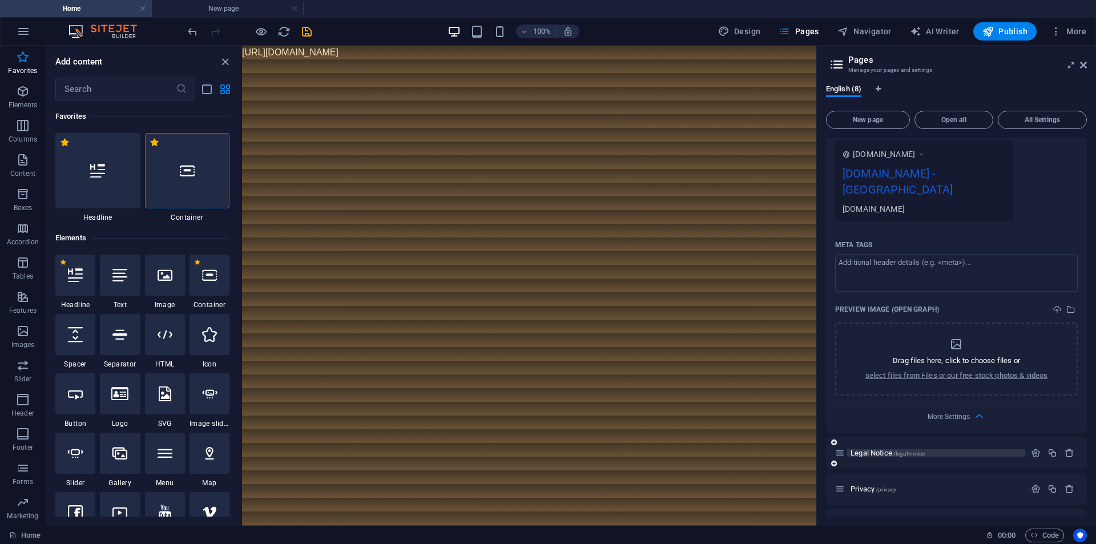
scroll to position [457, 0]
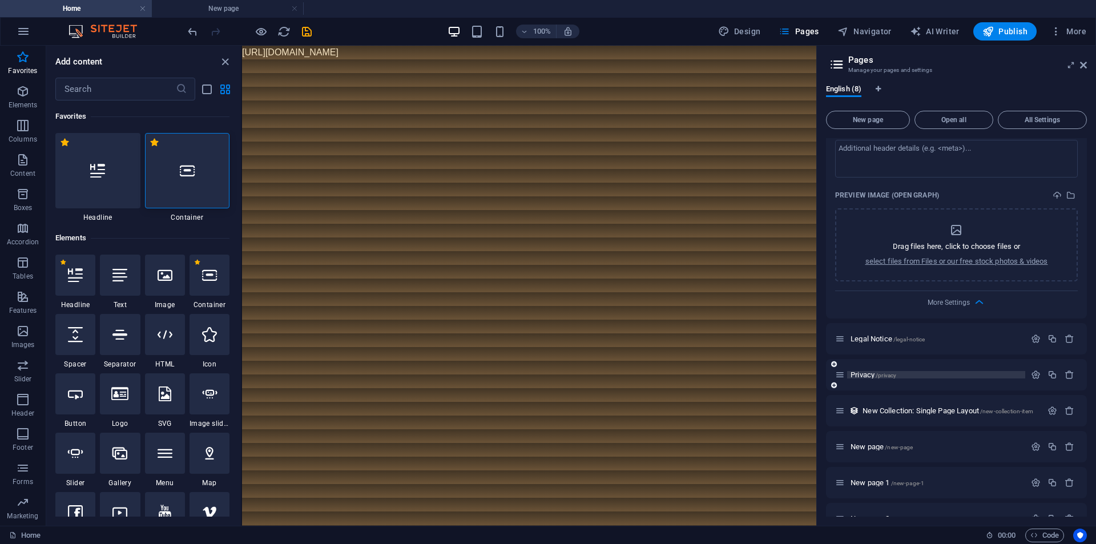
click at [899, 371] on p "Privacy /privacy" at bounding box center [936, 374] width 171 height 7
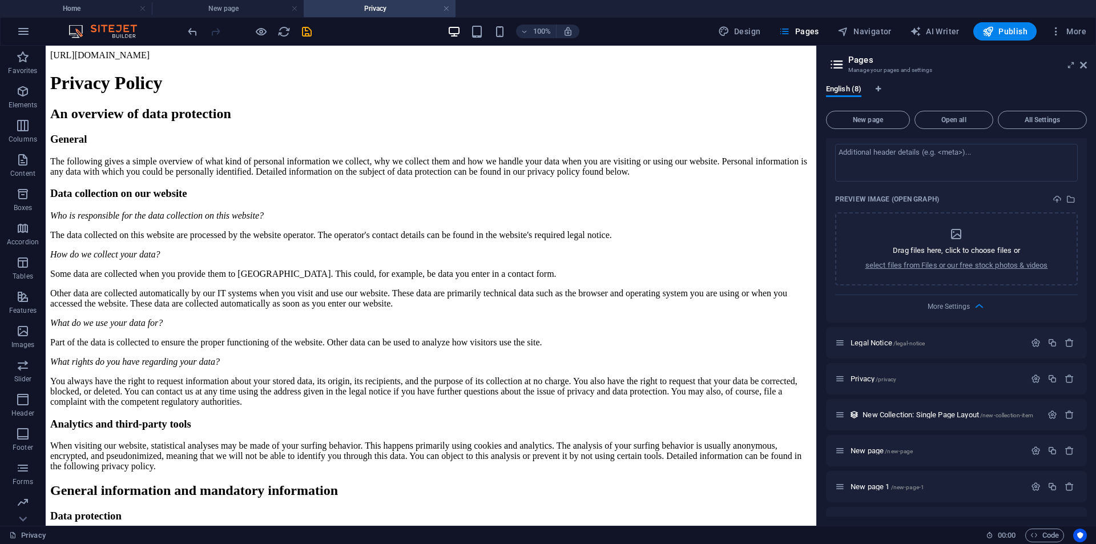
scroll to position [0, 0]
click at [913, 340] on span "/legal-notice" at bounding box center [909, 343] width 32 height 6
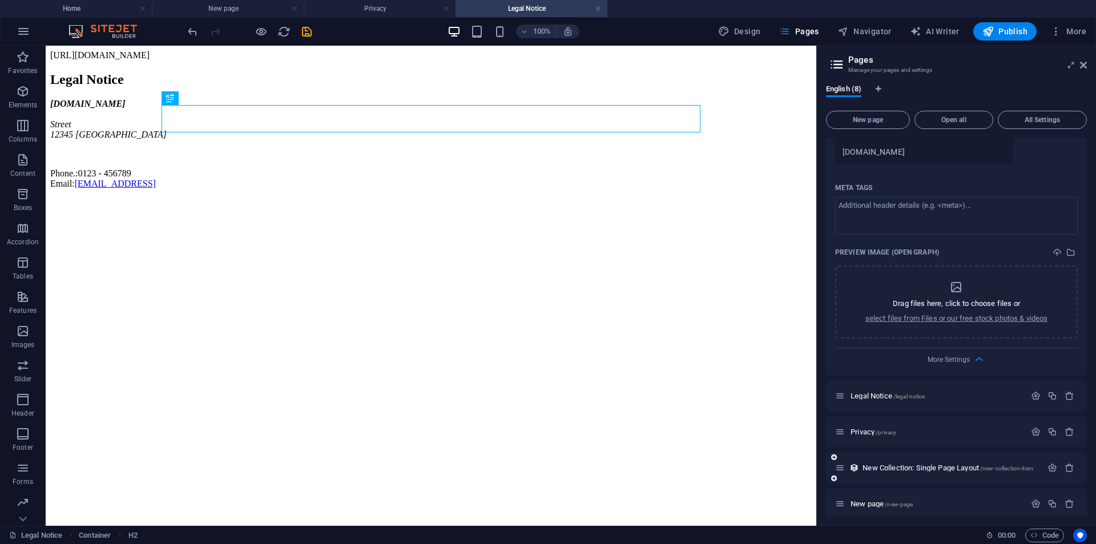
scroll to position [457, 0]
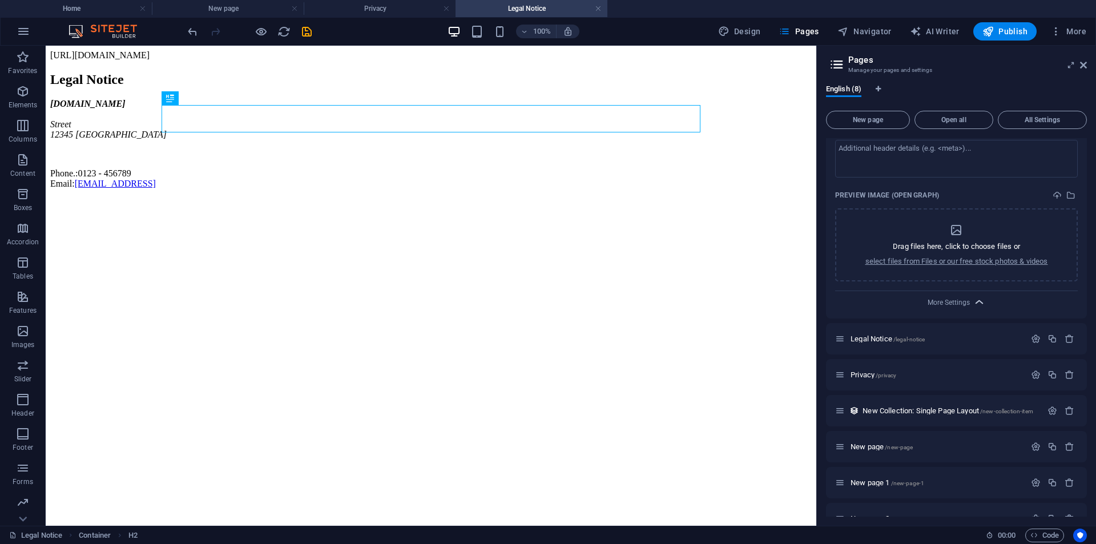
click at [971, 291] on div "More Settings" at bounding box center [956, 300] width 243 height 18
click at [973, 296] on icon "button" at bounding box center [979, 302] width 13 height 13
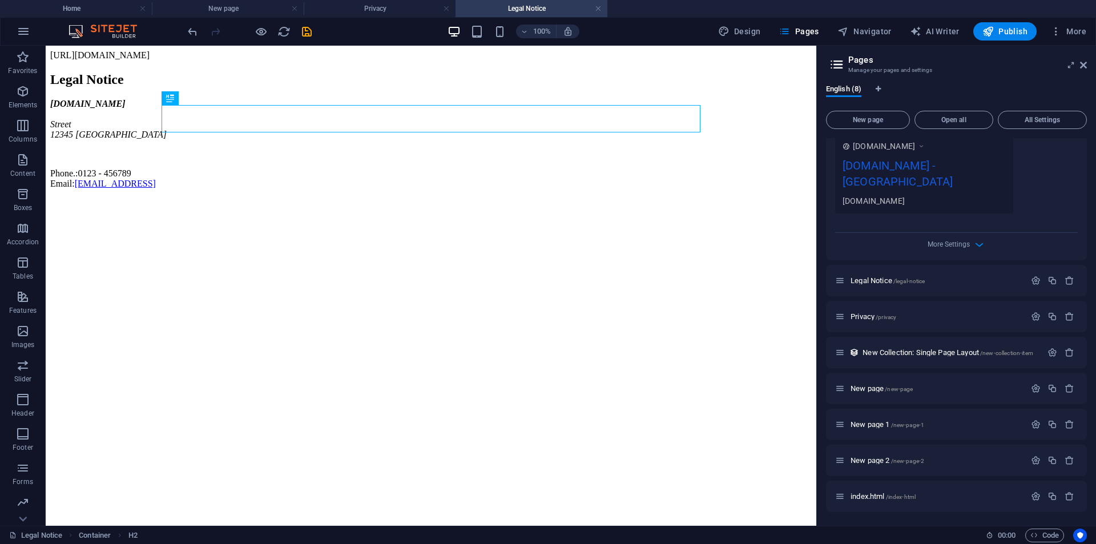
scroll to position [335, 0]
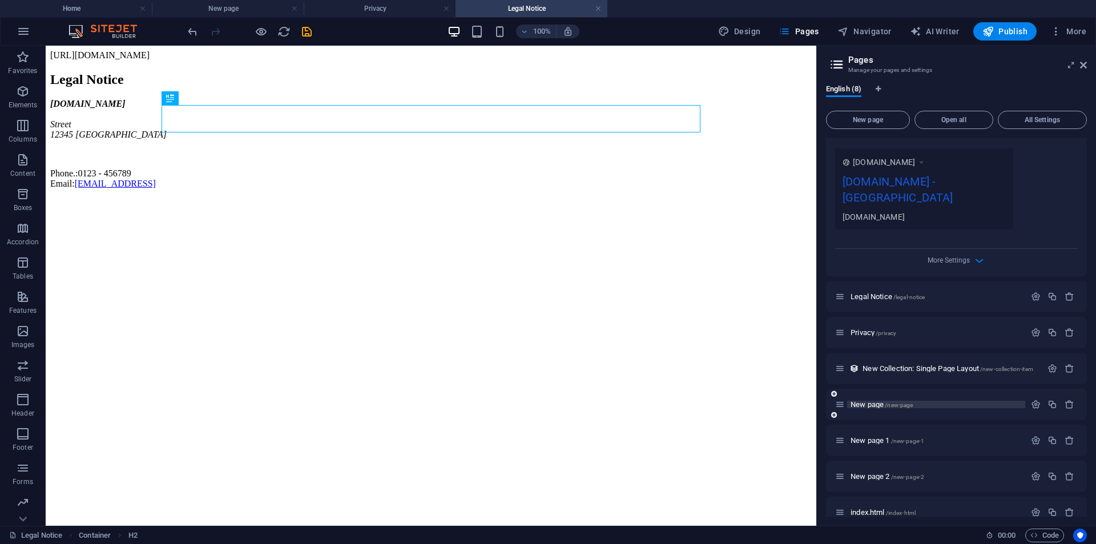
click at [921, 401] on p "New page /new-page" at bounding box center [936, 404] width 171 height 7
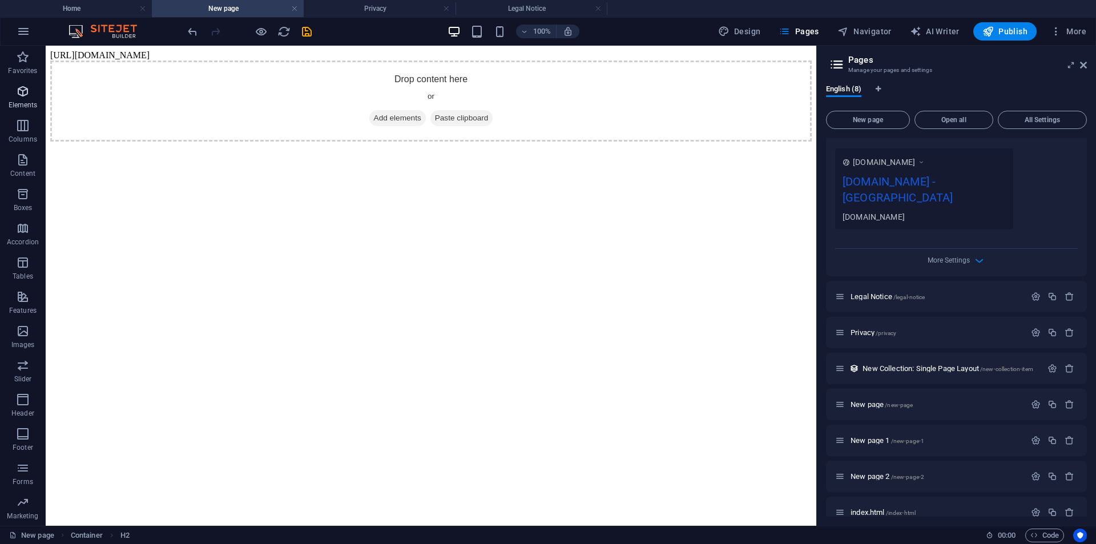
click at [25, 94] on icon "button" at bounding box center [23, 91] width 14 height 14
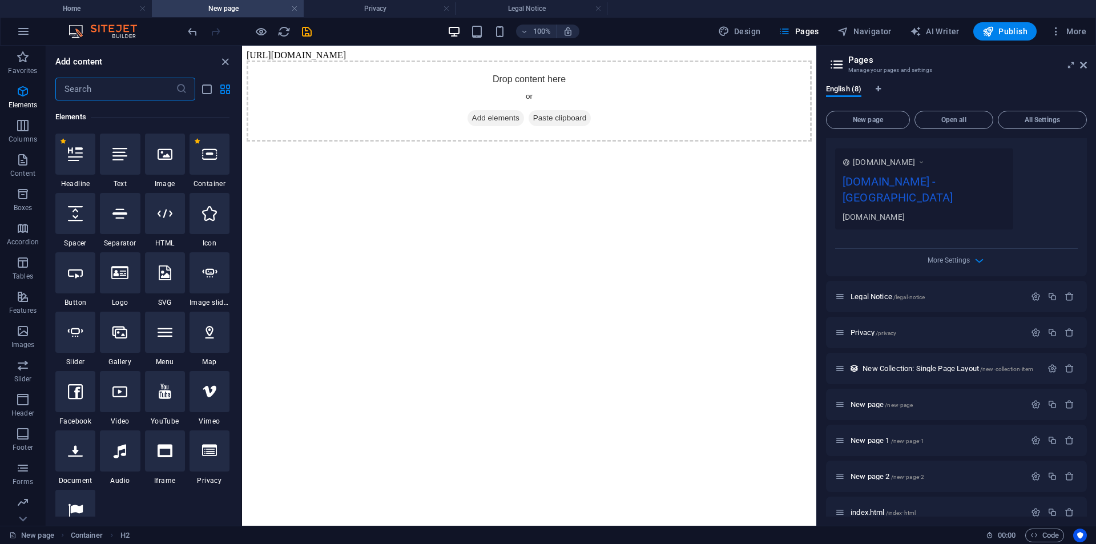
scroll to position [122, 0]
